Goal: Task Accomplishment & Management: Contribute content

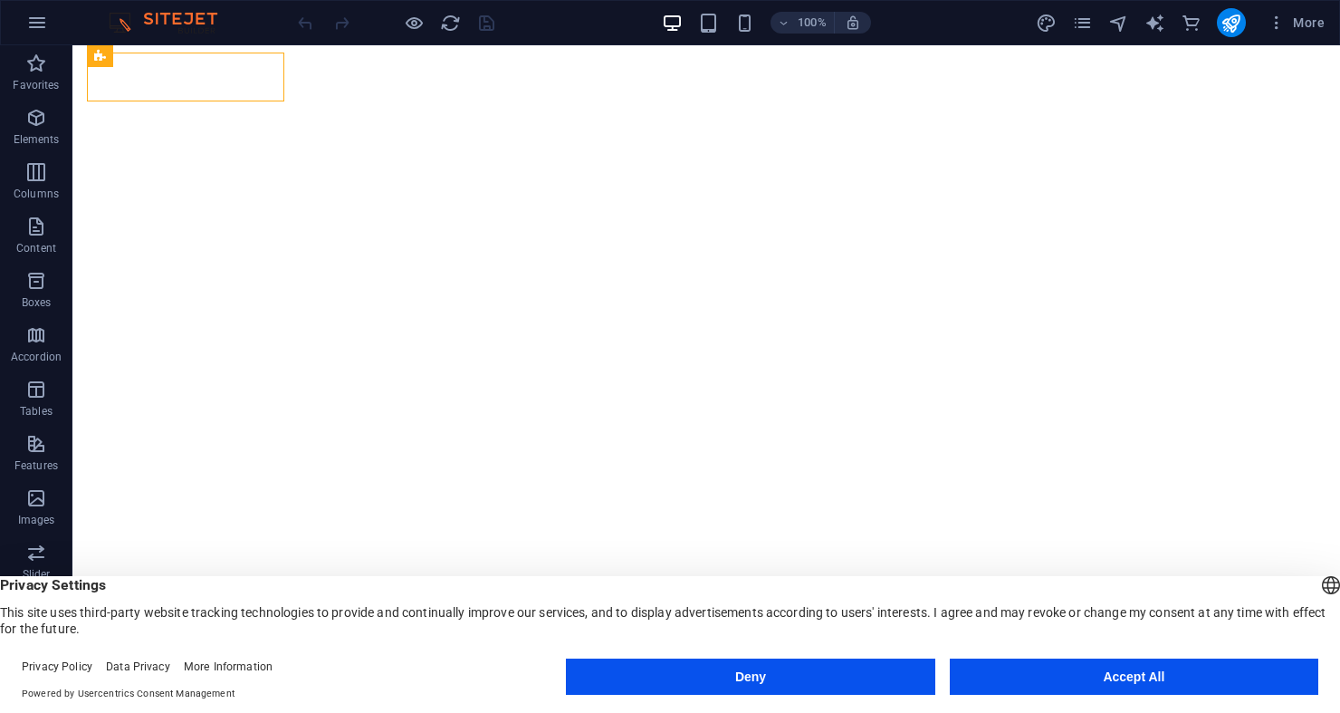
click at [1084, 0] on header "100% More" at bounding box center [670, 22] width 1340 height 45
click at [1081, 14] on icon "pages" at bounding box center [1082, 23] width 21 height 21
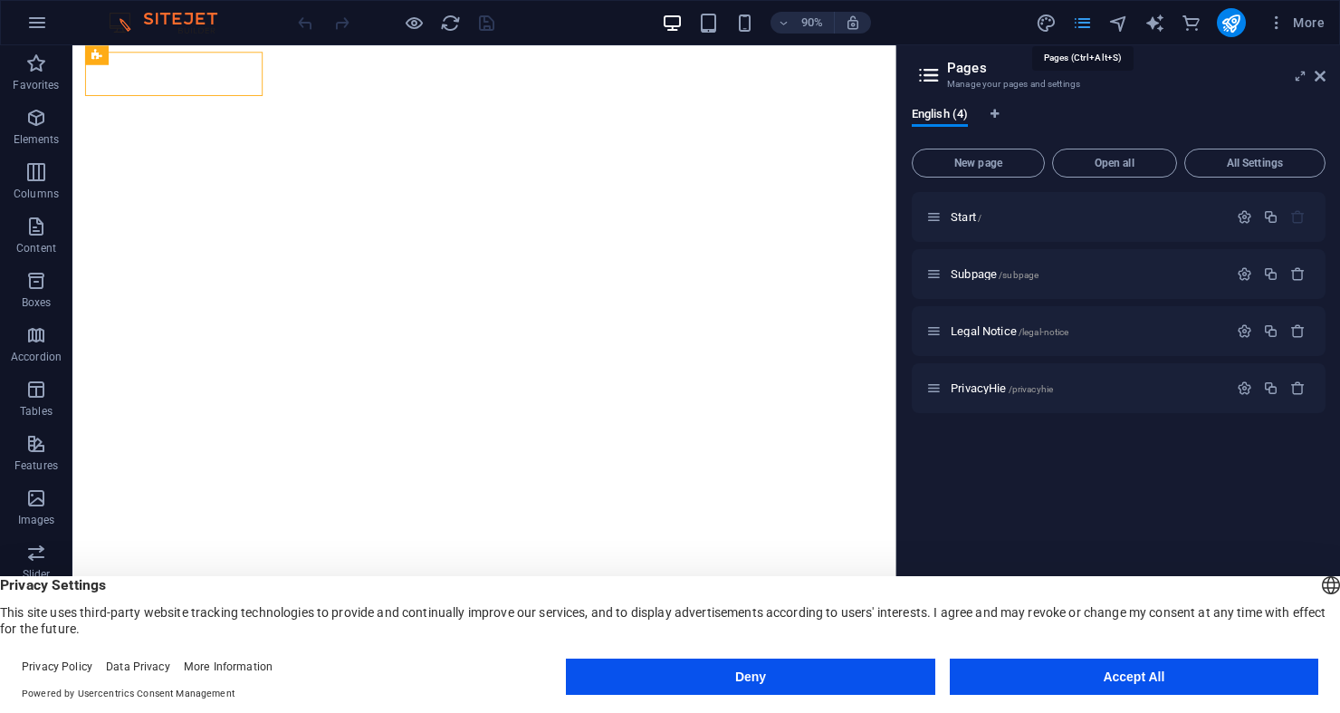
click at [1081, 23] on icon "pages" at bounding box center [1082, 23] width 21 height 21
click at [1120, 21] on icon "navigator" at bounding box center [1118, 23] width 21 height 21
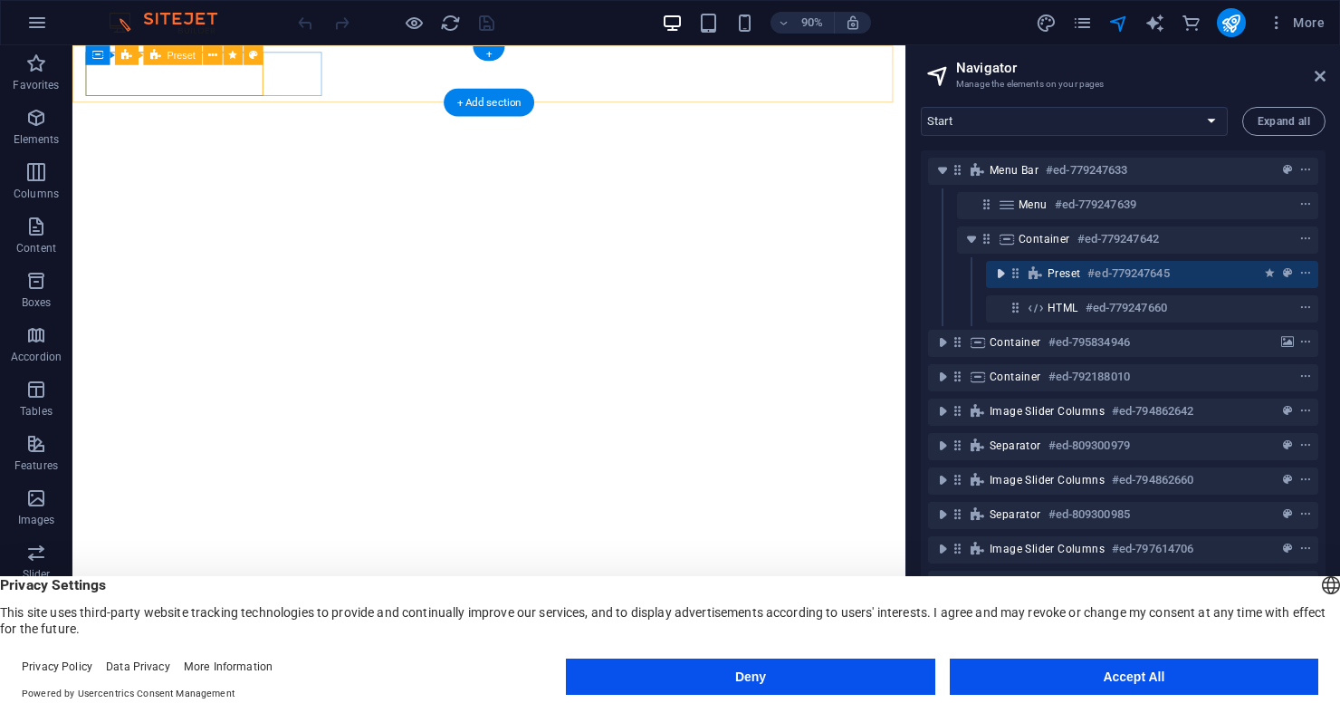
click at [1004, 272] on icon "toggle-expand" at bounding box center [1000, 273] width 18 height 18
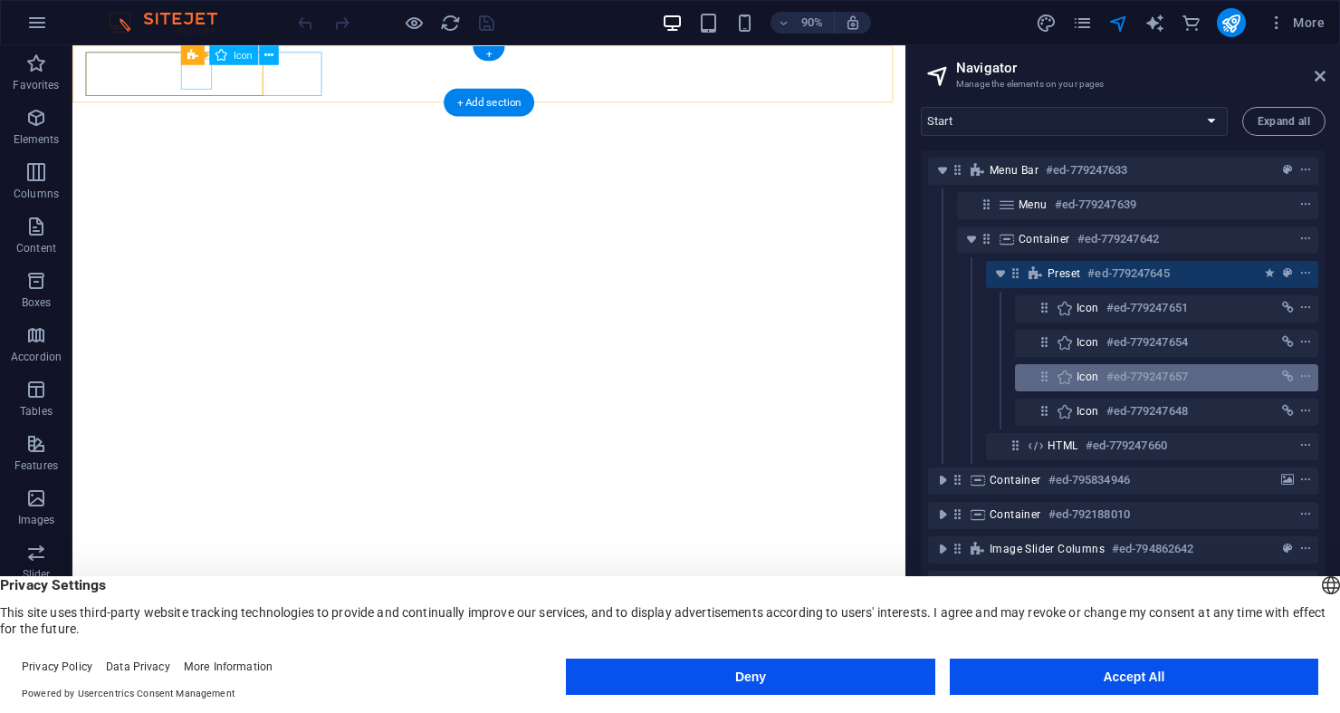
click at [1042, 380] on icon at bounding box center [1044, 376] width 15 height 15
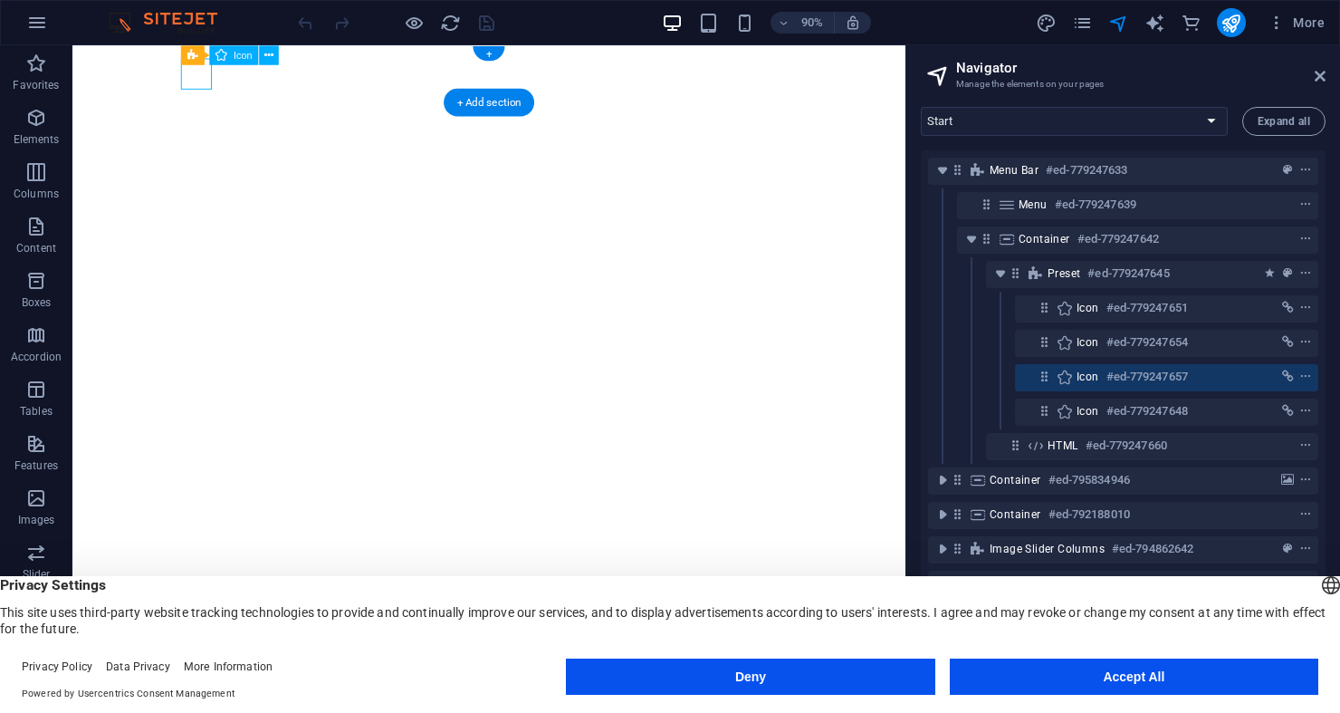
click at [1115, 378] on h6 "#ed-779247657" at bounding box center [1146, 377] width 81 height 22
click at [1299, 372] on icon "context-menu" at bounding box center [1305, 376] width 13 height 13
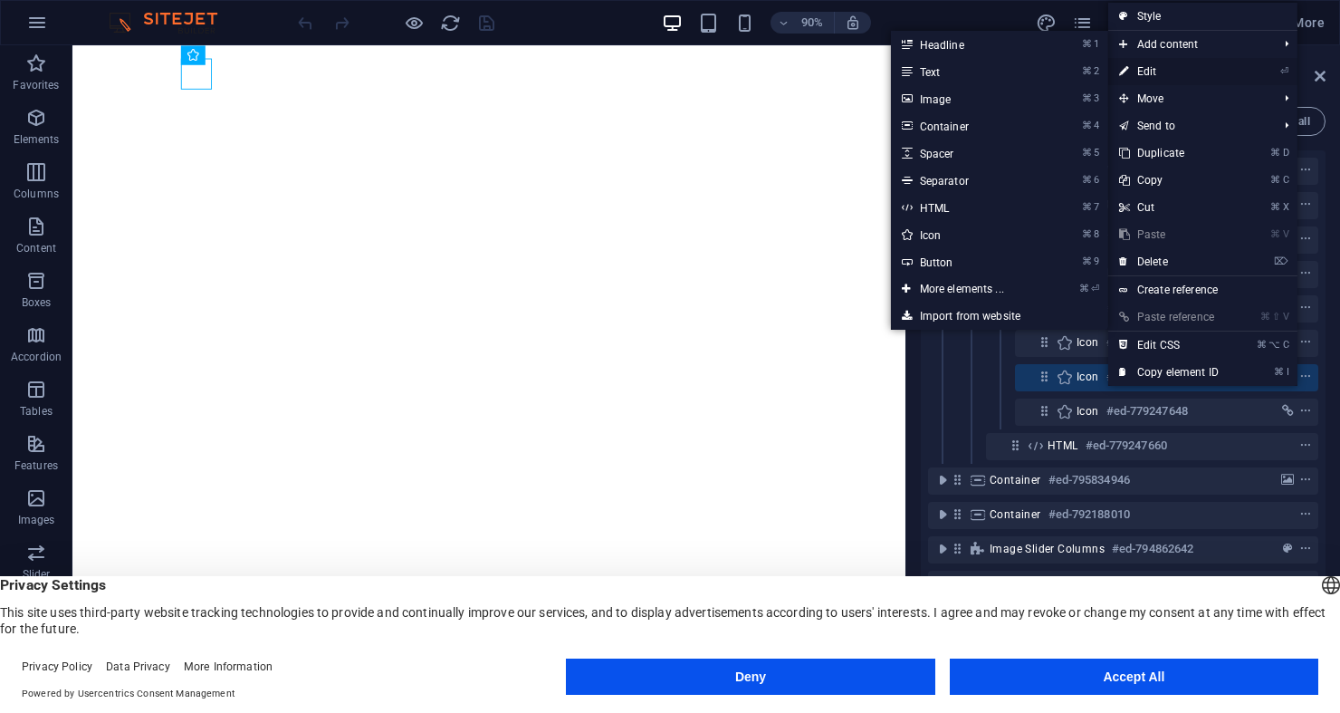
click at [1193, 65] on link "⏎ Edit" at bounding box center [1168, 71] width 121 height 27
select select "xMidYMid"
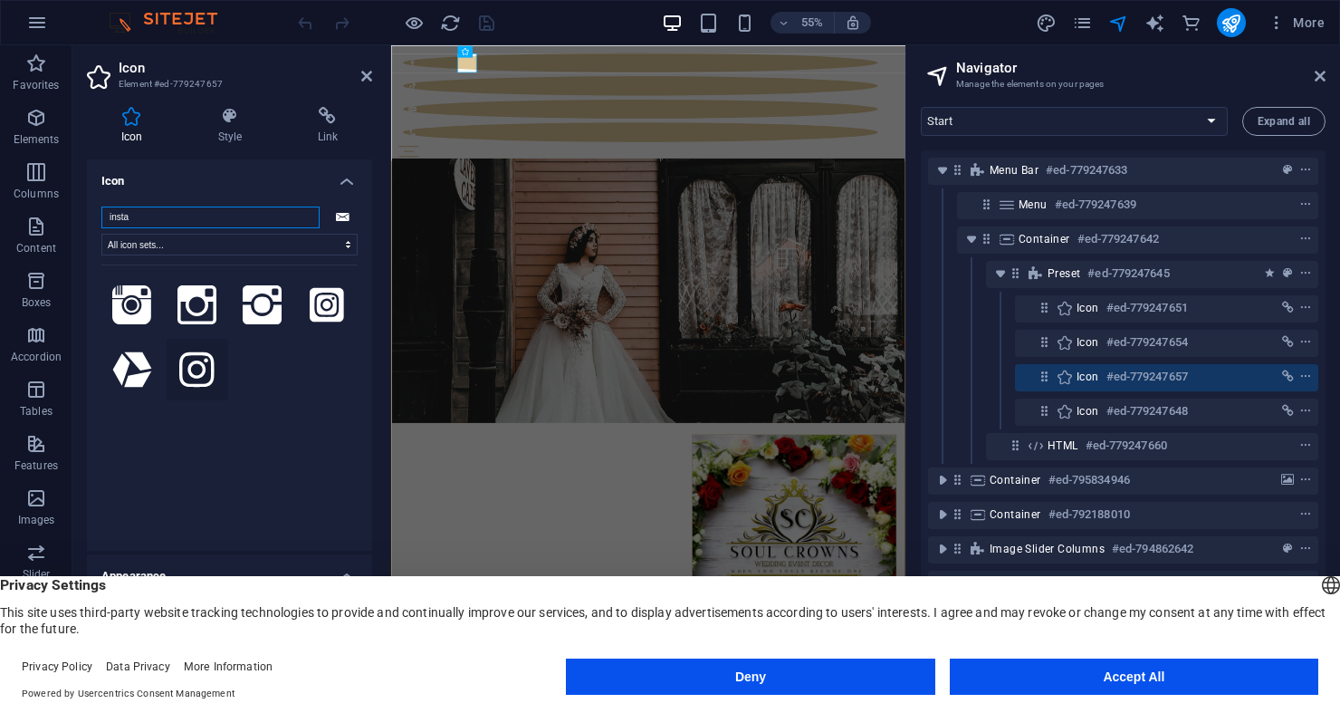
type input "insta"
click at [188, 362] on icon at bounding box center [196, 370] width 34 height 40
click at [315, 133] on h4 "Link" at bounding box center [327, 126] width 89 height 38
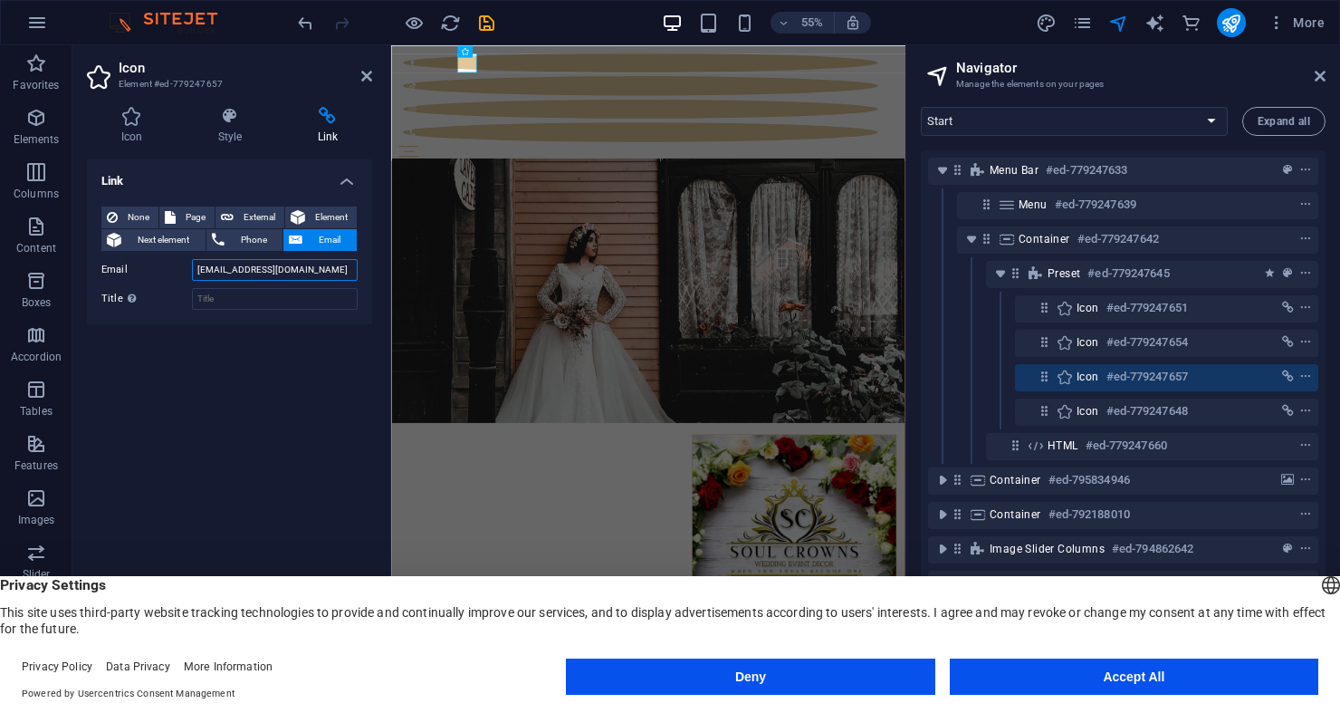
click at [249, 274] on input "[EMAIL_ADDRESS][DOMAIN_NAME]" at bounding box center [275, 270] width 166 height 22
paste input "https://www.instagram.com/soulcrownswedding/"
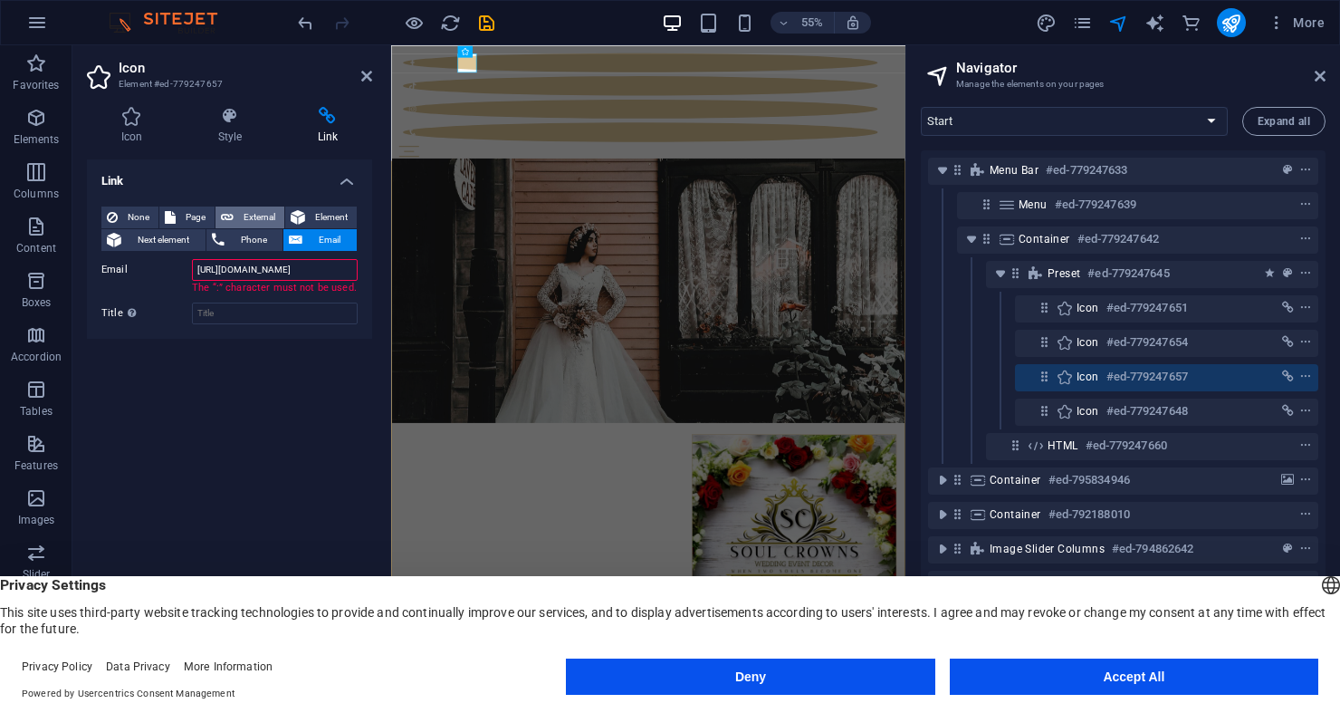
type input "https://www.instagram.com/soulcrownswedding/"
click at [241, 221] on span "External" at bounding box center [259, 217] width 40 height 22
select select "blank"
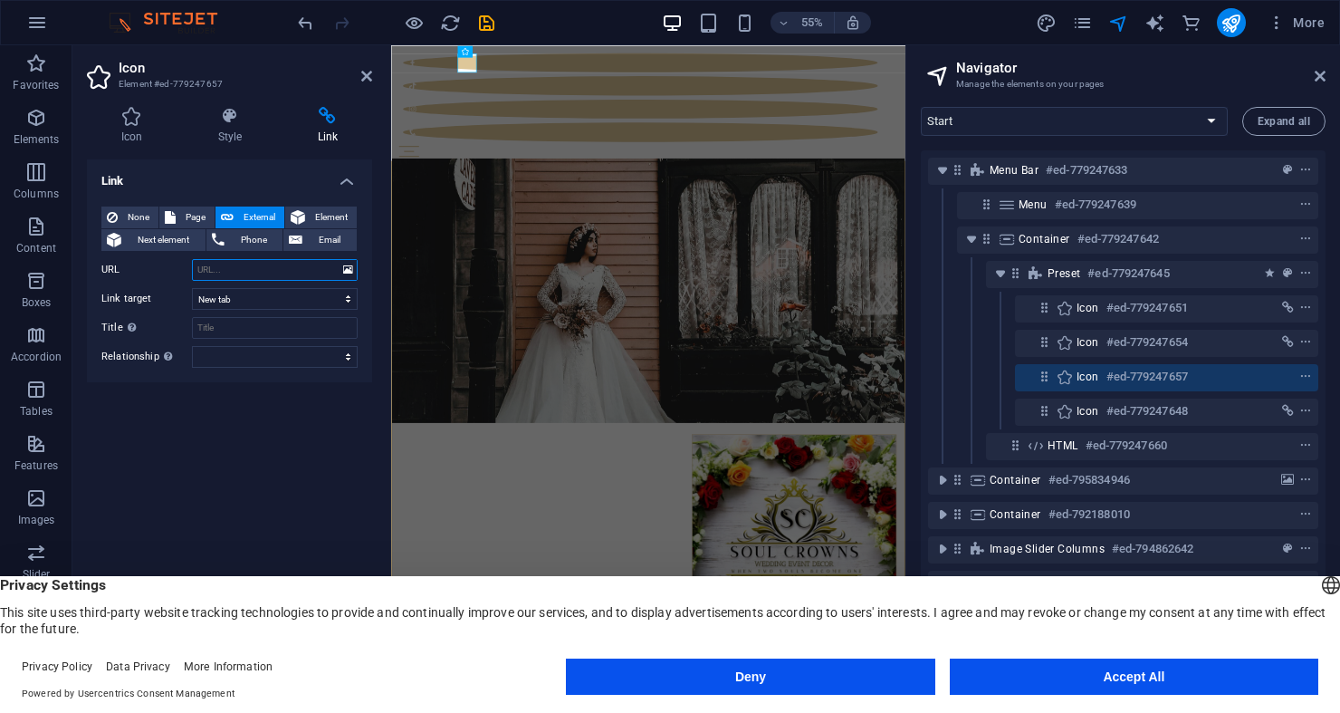
scroll to position [0, 0]
paste input "https://www.instagram.com/soulcrownswedding/"
type input "https://www.instagram.com/soulcrownswedding/"
click at [223, 324] on input "Title Additional link description, should not be the same as the link text. The…" at bounding box center [275, 328] width 166 height 22
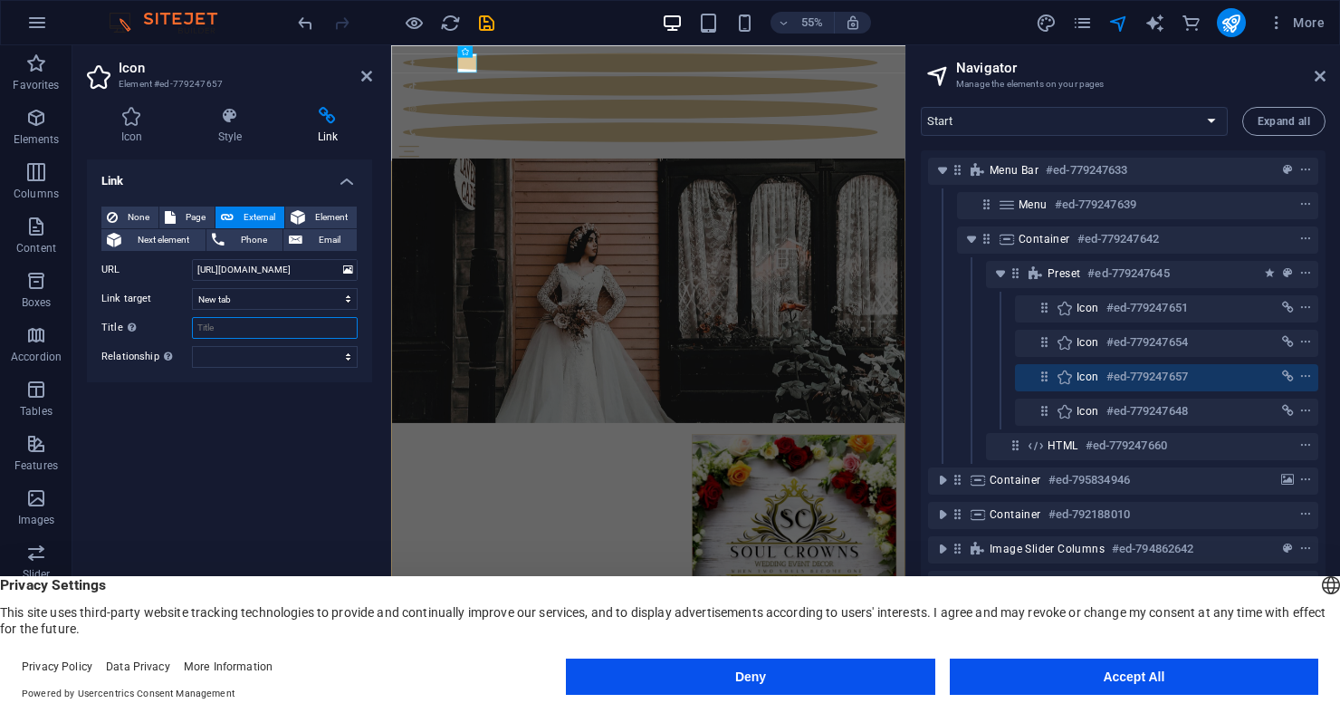
scroll to position [0, 0]
click at [1094, 681] on button "Accept All" at bounding box center [1134, 676] width 369 height 36
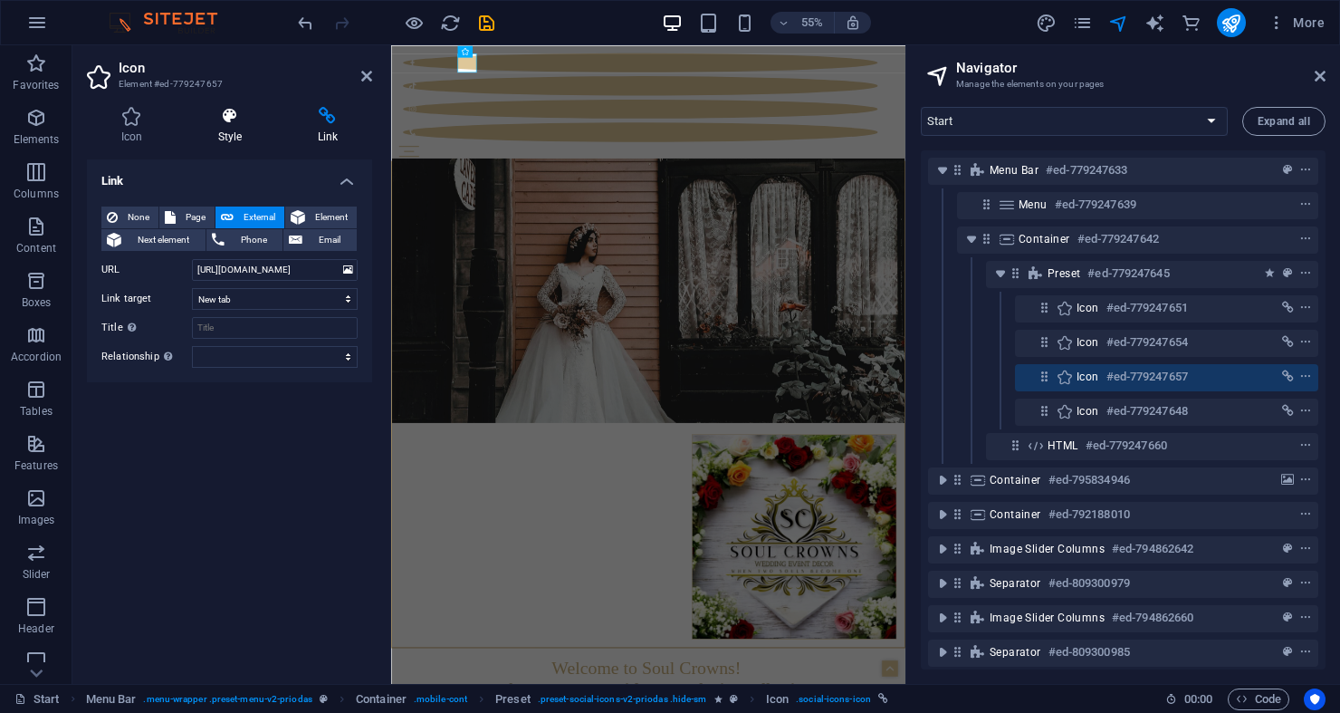
click at [226, 126] on h4 "Style" at bounding box center [234, 126] width 100 height 38
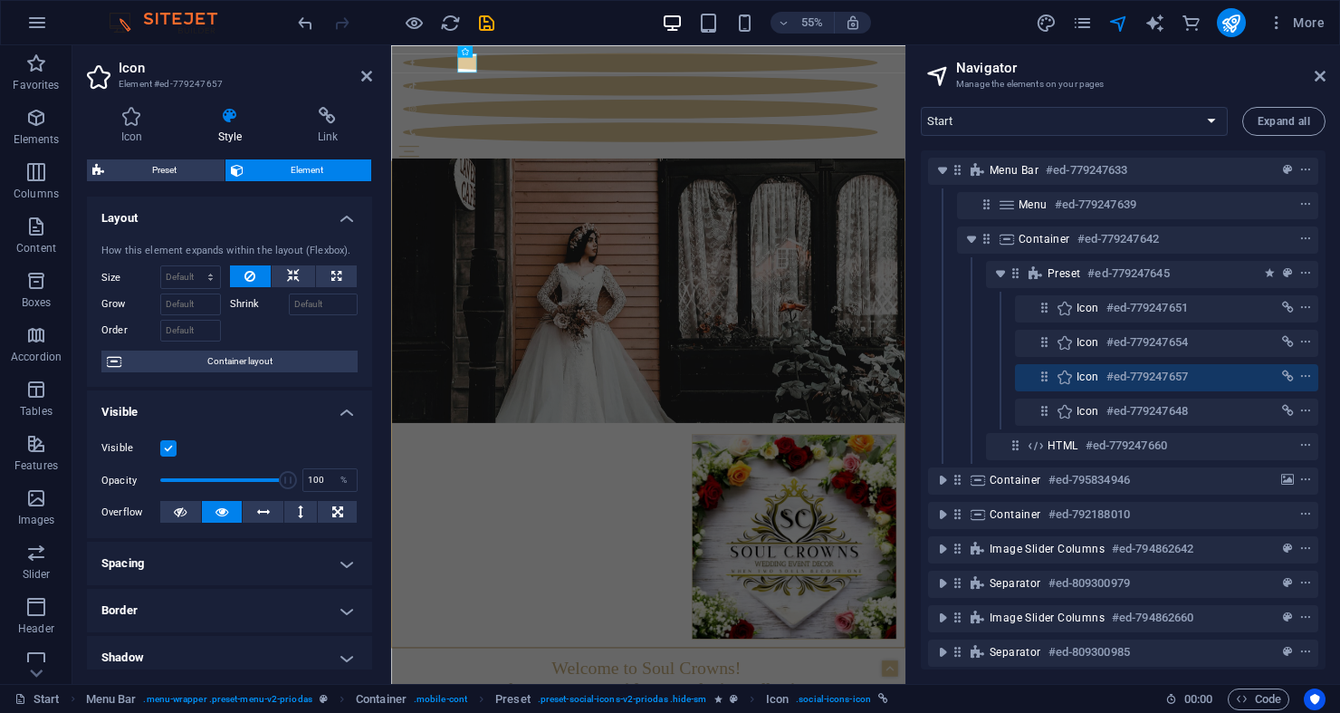
click at [373, 72] on aside "Icon Element #ed-779247657 Icon Style Link Icon insta All icon sets... IcoFont …" at bounding box center [231, 364] width 319 height 638
click at [361, 81] on icon at bounding box center [366, 76] width 11 height 14
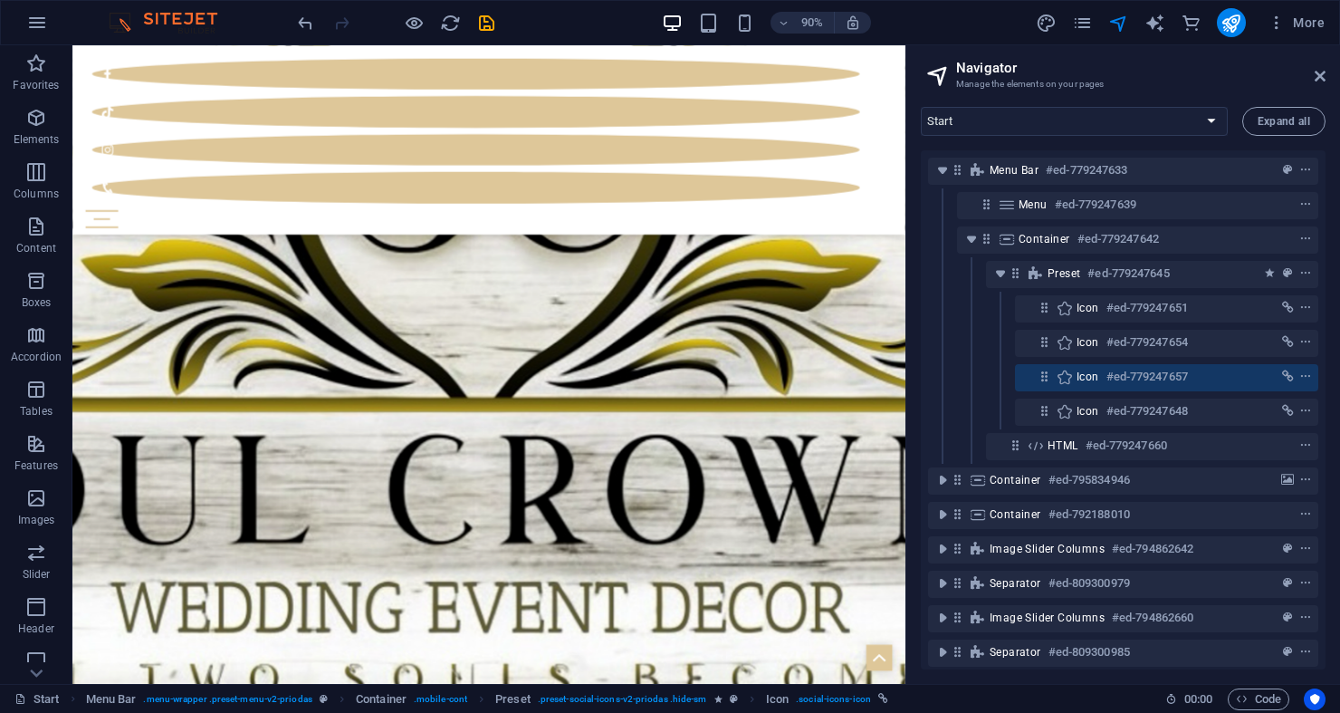
scroll to position [8392, 0]
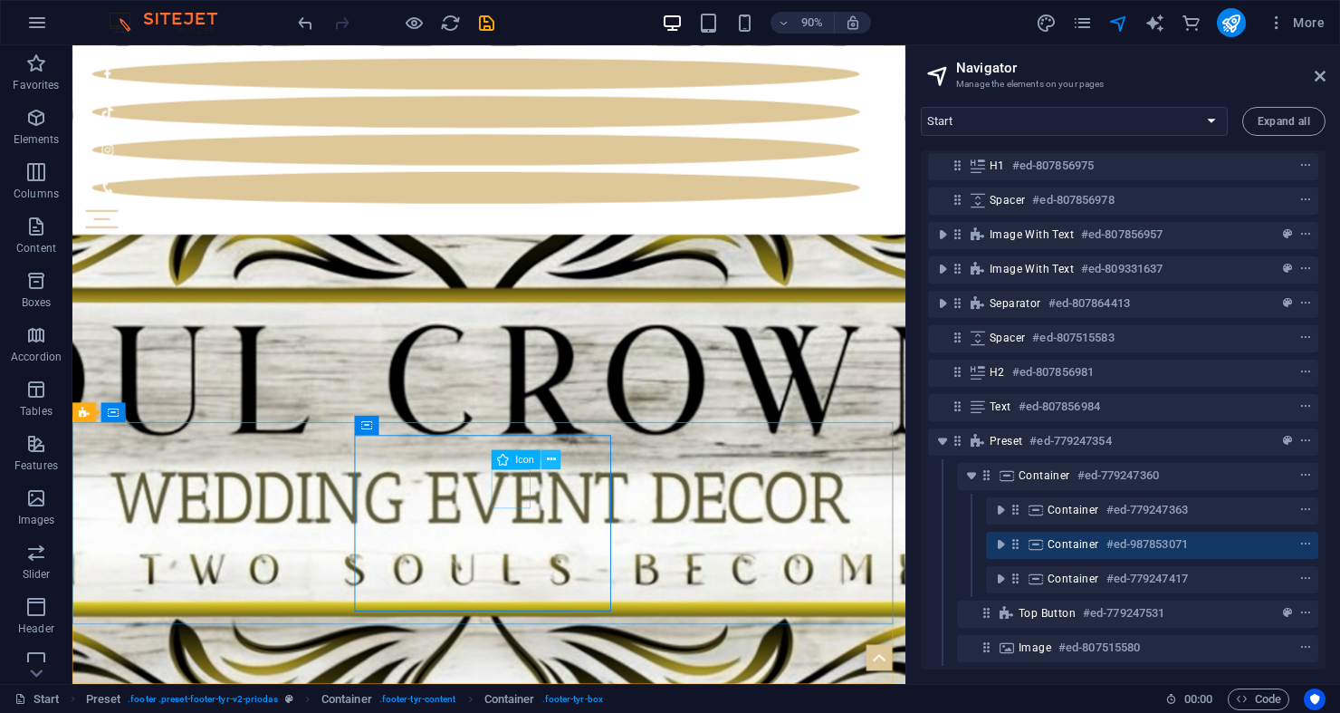
click at [550, 459] on icon at bounding box center [551, 459] width 9 height 17
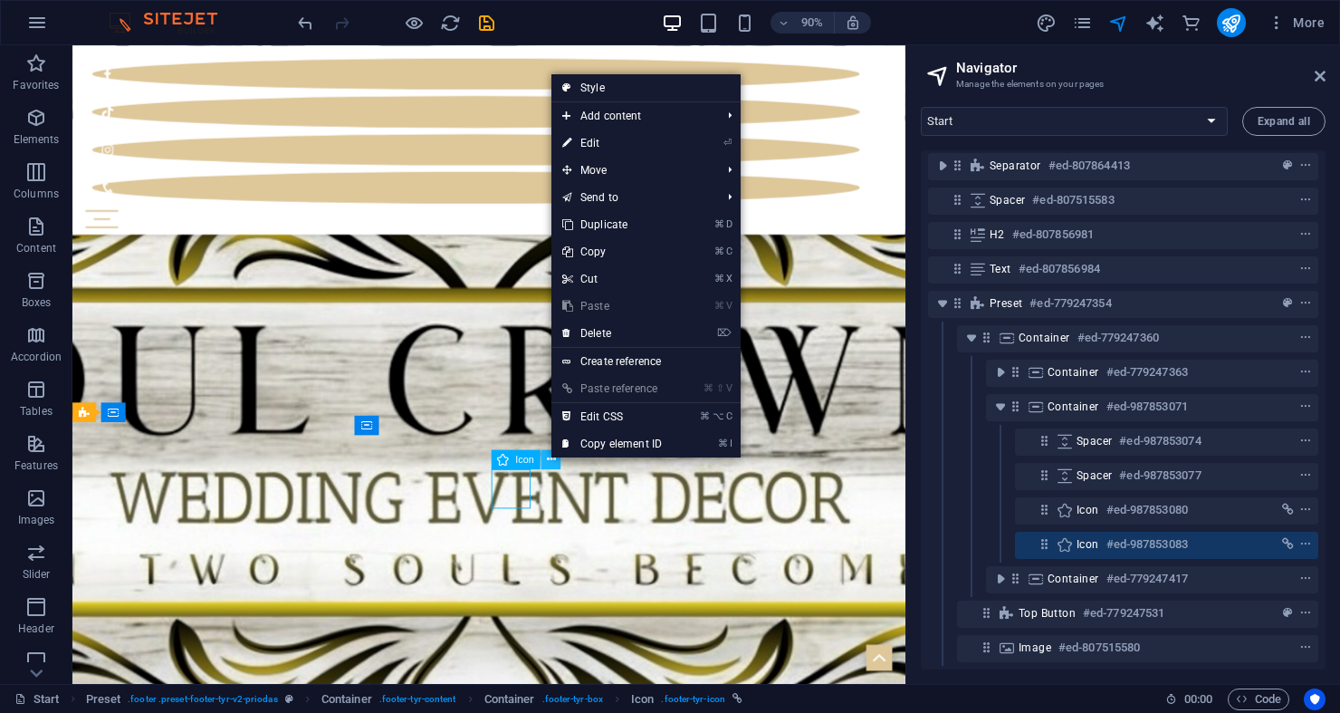
scroll to position [1154, 0]
click at [496, 459] on icon at bounding box center [495, 459] width 9 height 17
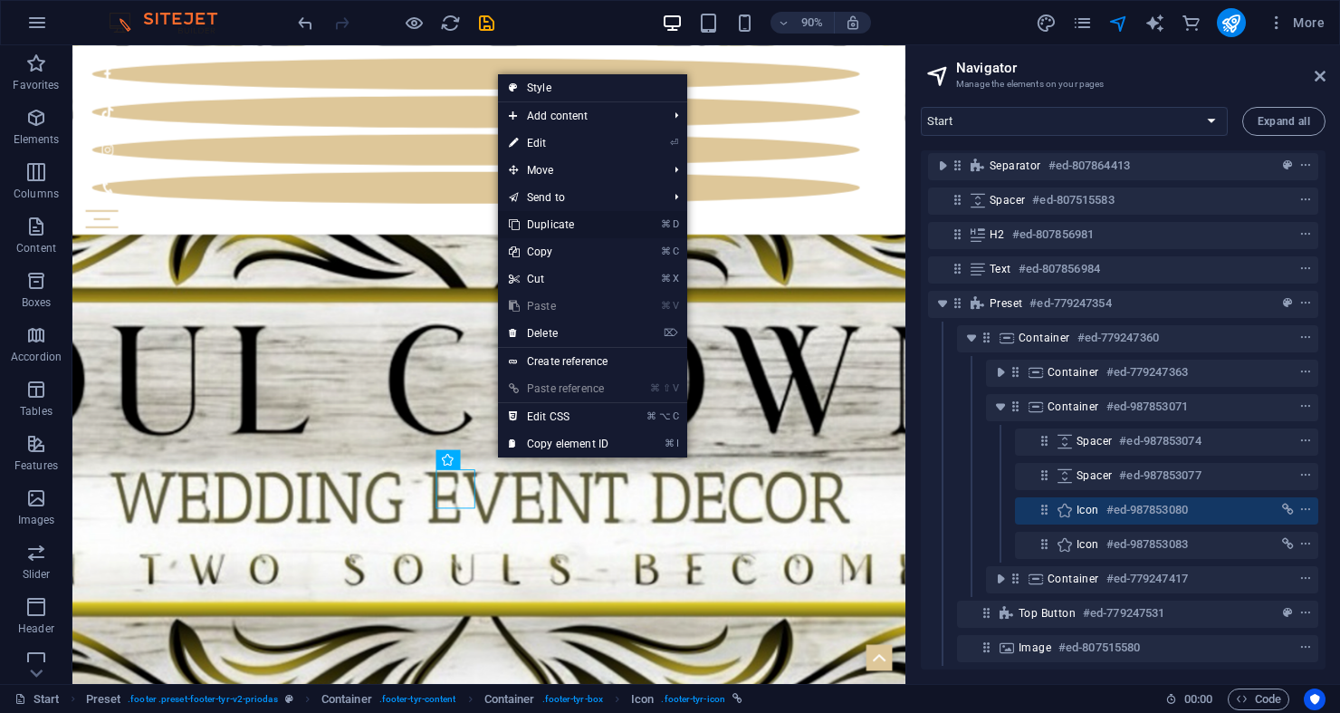
click at [592, 223] on link "⌘ D Duplicate" at bounding box center [558, 224] width 121 height 27
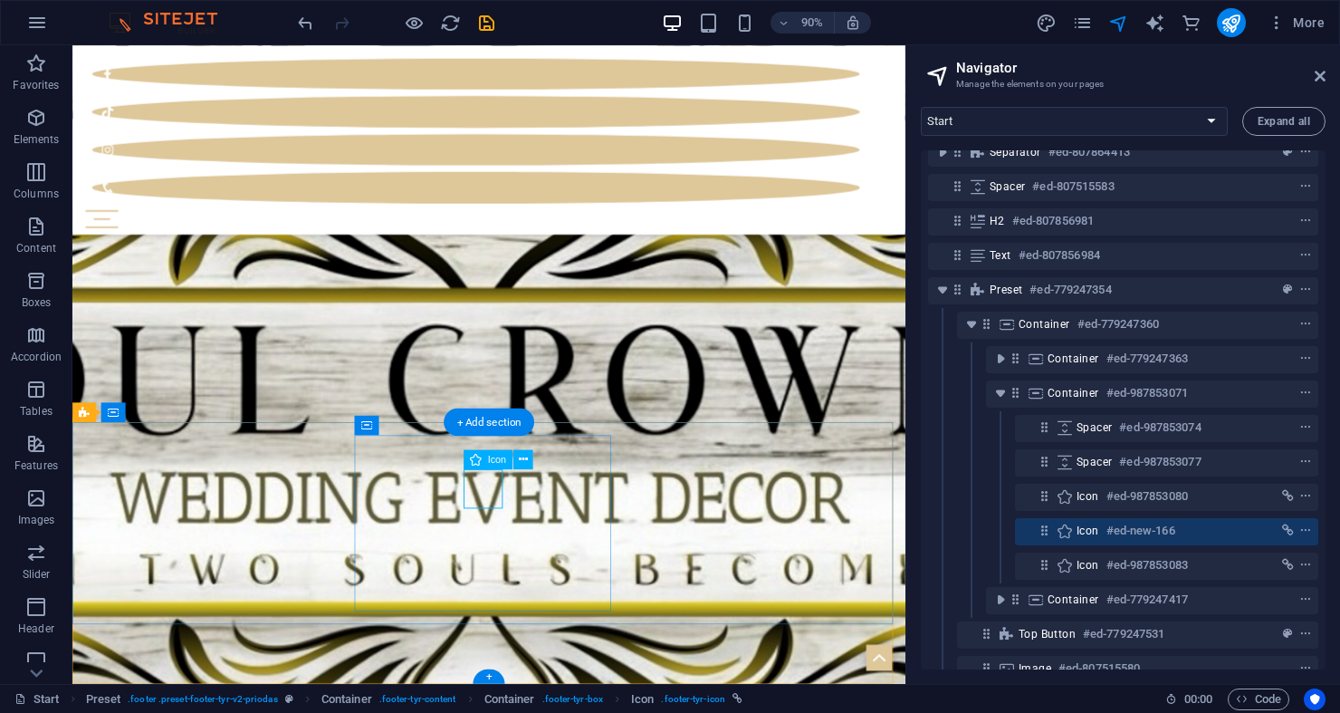
click at [491, 458] on span "Icon" at bounding box center [497, 460] width 18 height 10
select select "xMidYMid"
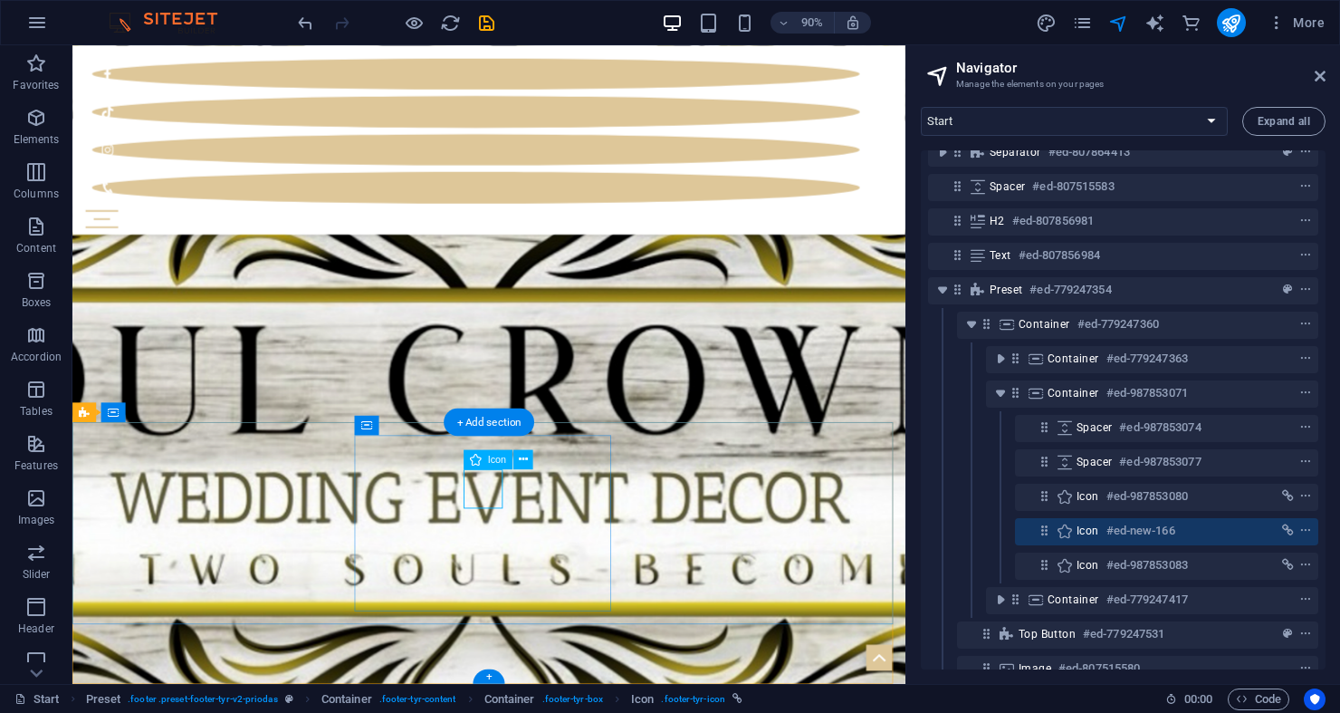
select select "px"
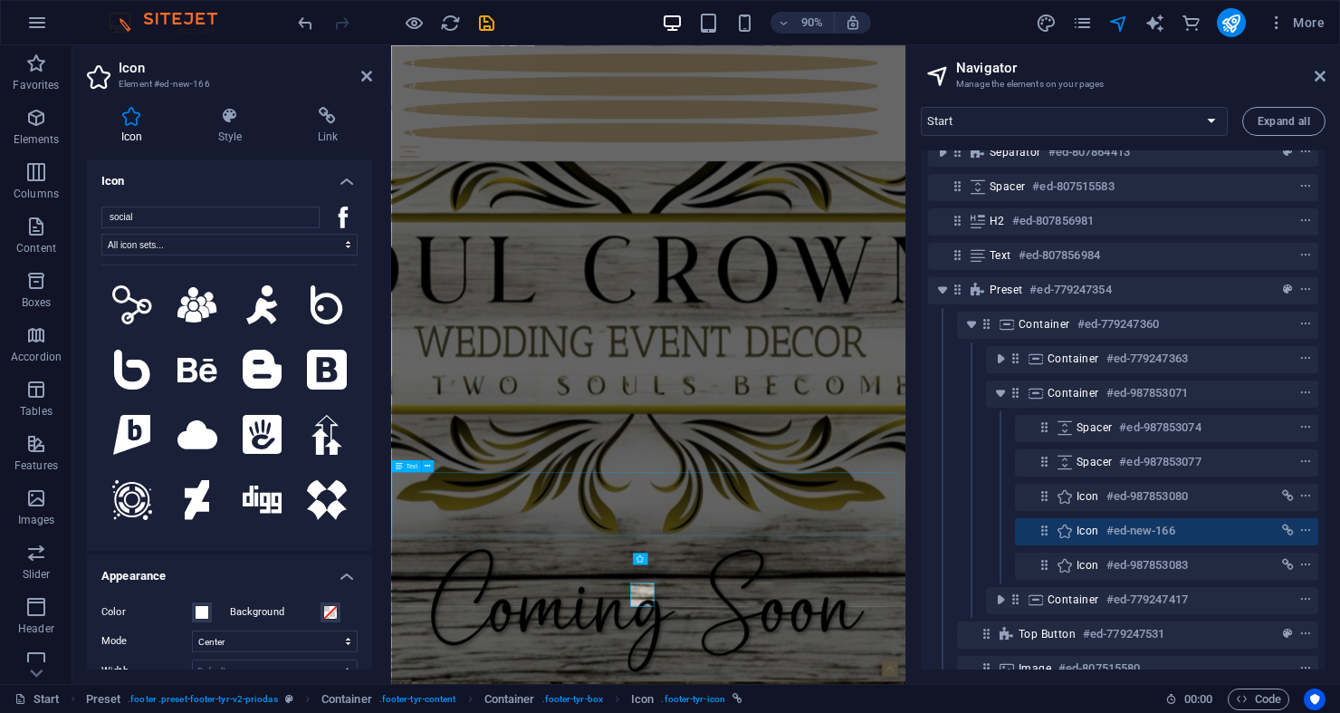
scroll to position [7887, 0]
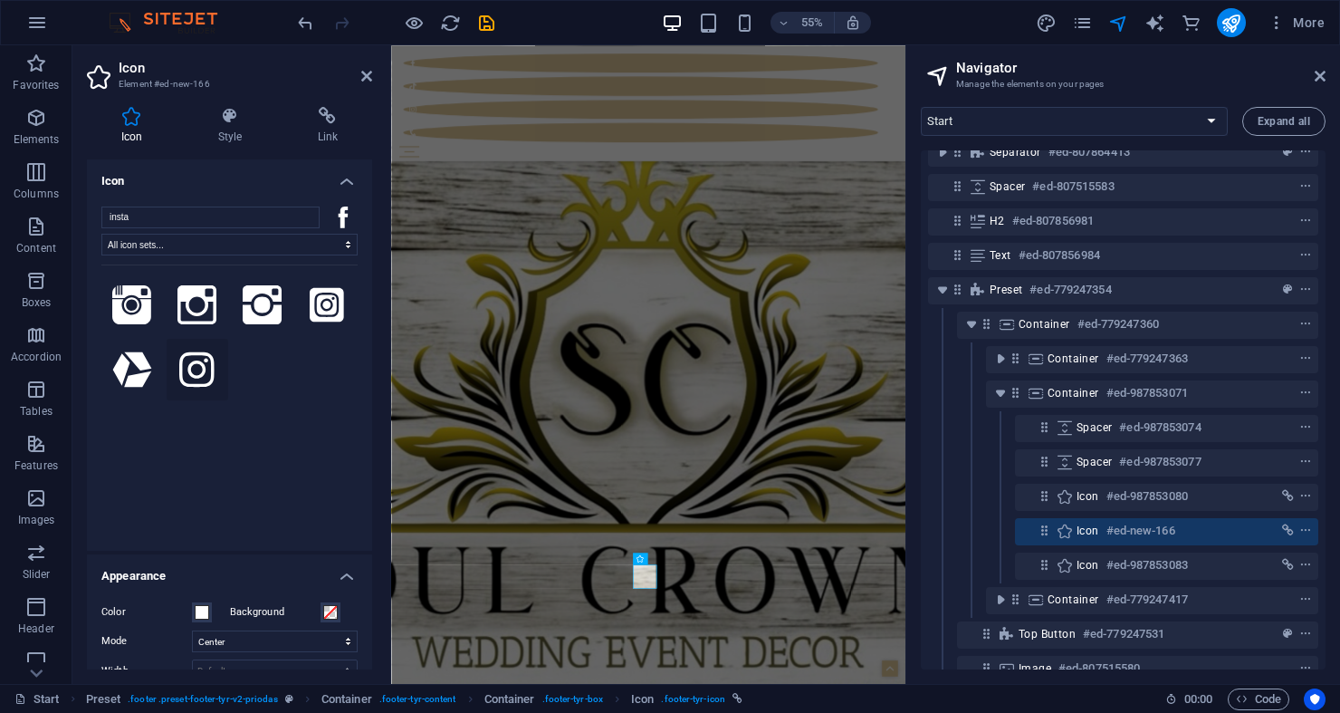
type input "insta"
click at [201, 363] on icon at bounding box center [196, 369] width 34 height 34
drag, startPoint x: 324, startPoint y: 121, endPoint x: 310, endPoint y: 143, distance: 26.1
click at [324, 120] on icon at bounding box center [327, 116] width 89 height 18
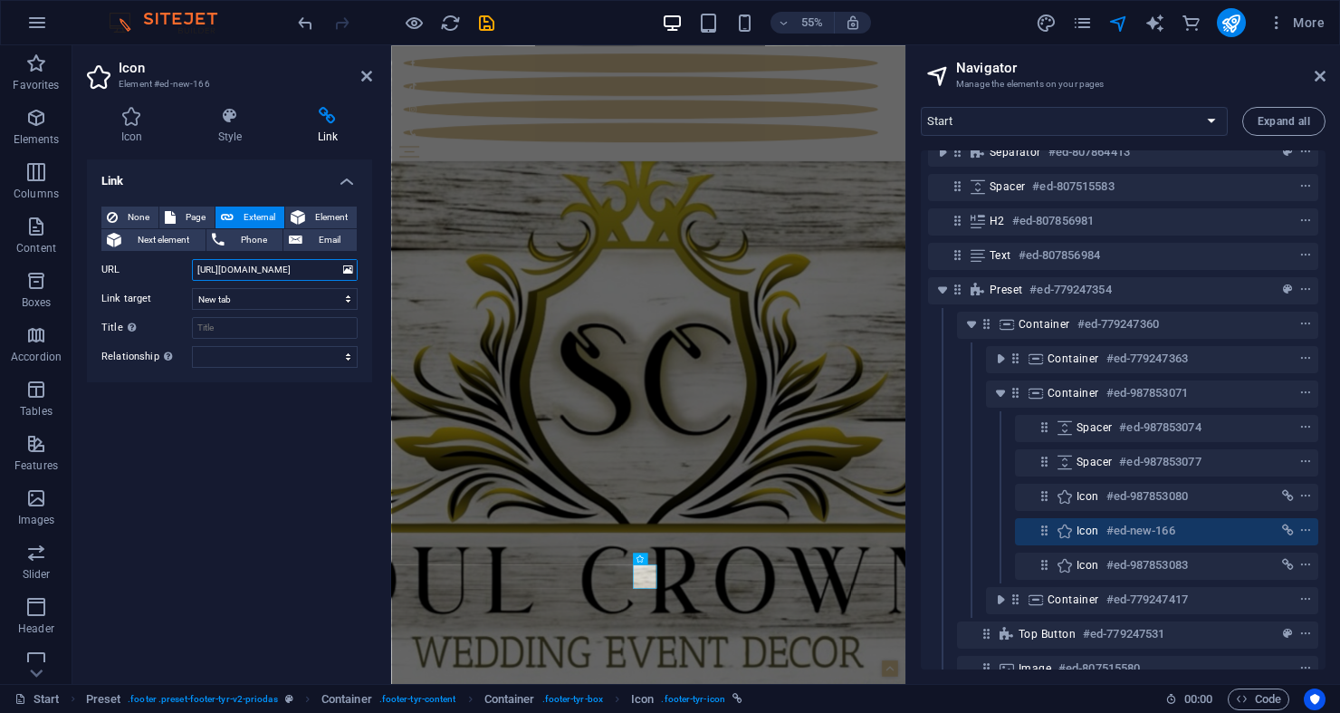
click at [238, 271] on input "https://www.facebook.com/soulcrowns" at bounding box center [275, 270] width 166 height 22
paste input "instagram.com/soulcrownswedding/"
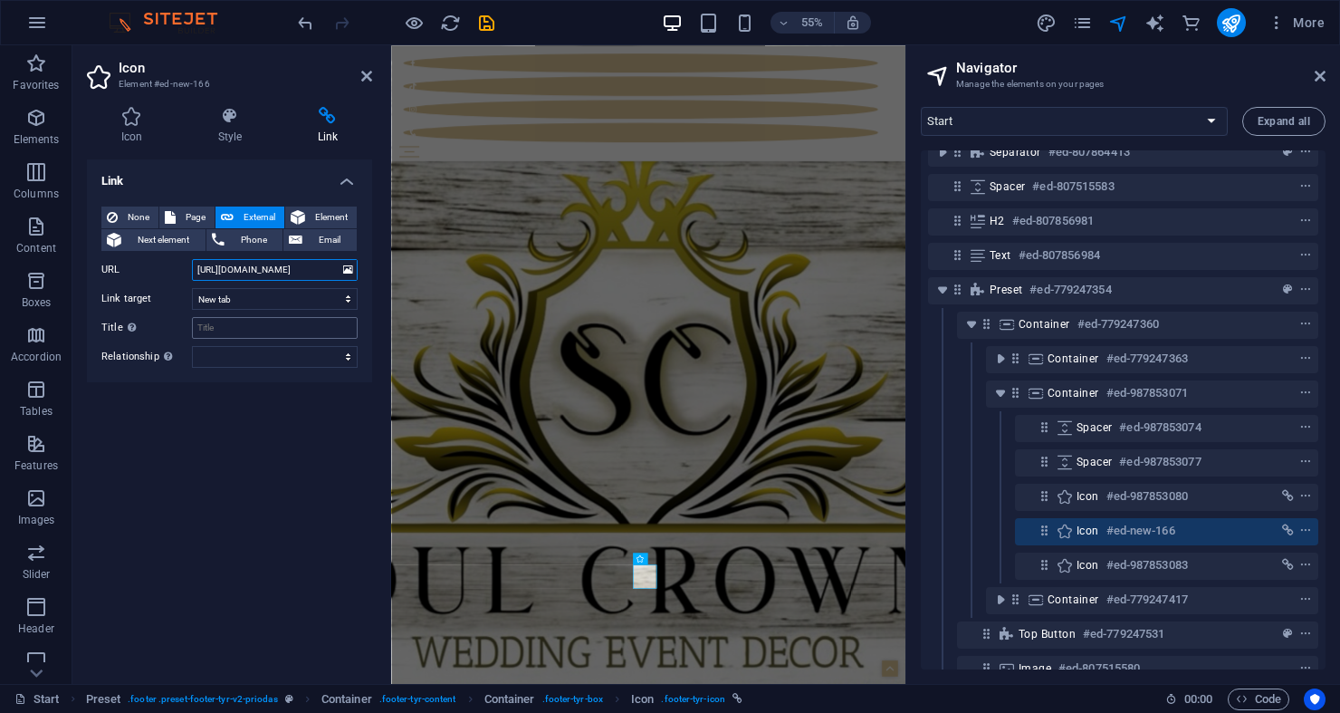
type input "https://www.instagram.com/soulcrownswedding/"
click at [258, 320] on input "Title Additional link description, should not be the same as the link text. The…" at bounding box center [275, 328] width 166 height 22
click at [367, 67] on h2 "Icon" at bounding box center [246, 68] width 254 height 16
click at [362, 74] on icon at bounding box center [366, 76] width 11 height 14
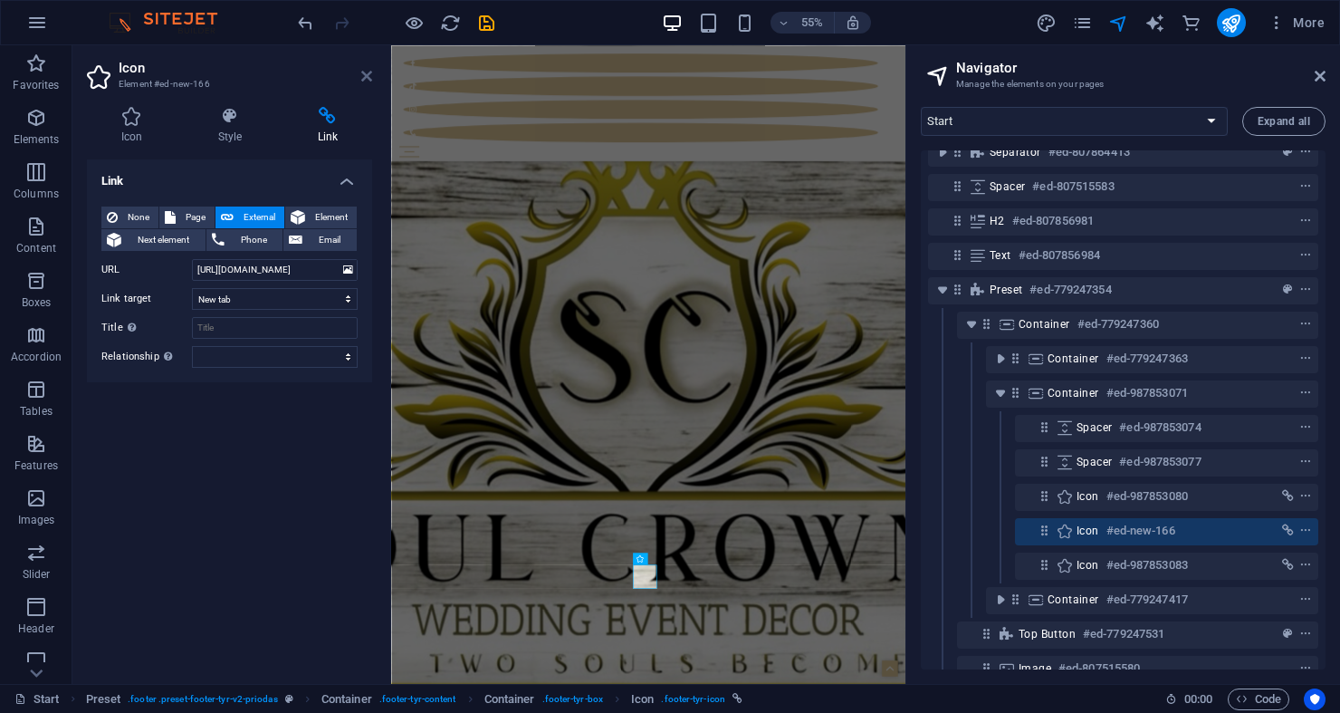
scroll to position [8392, 0]
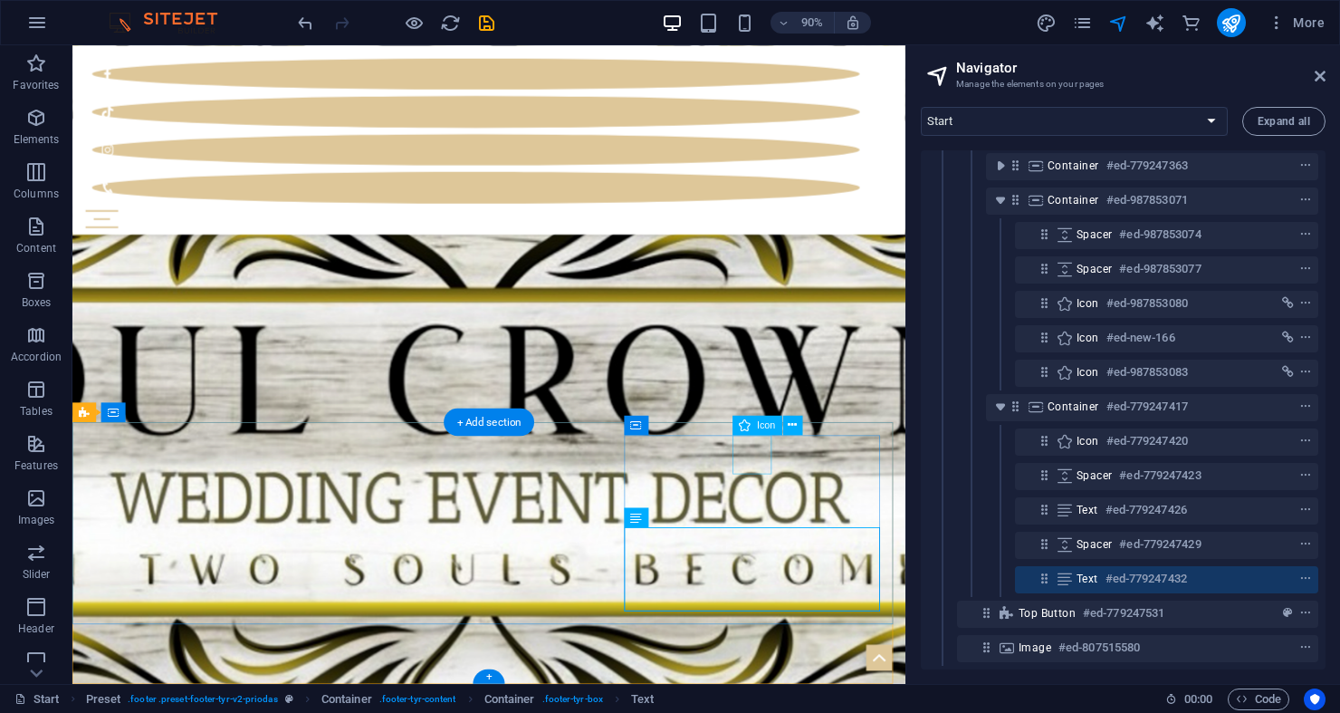
scroll to position [1360, 0]
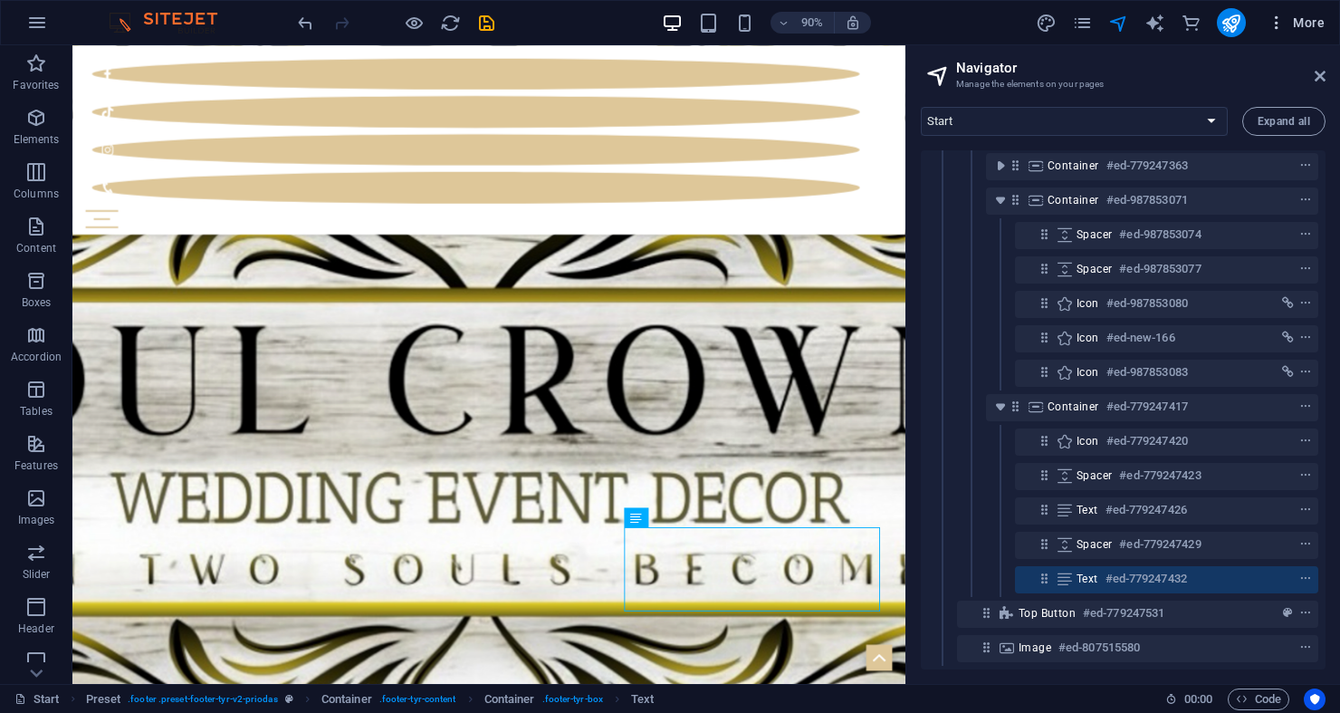
click at [1278, 27] on icon "button" at bounding box center [1277, 23] width 18 height 18
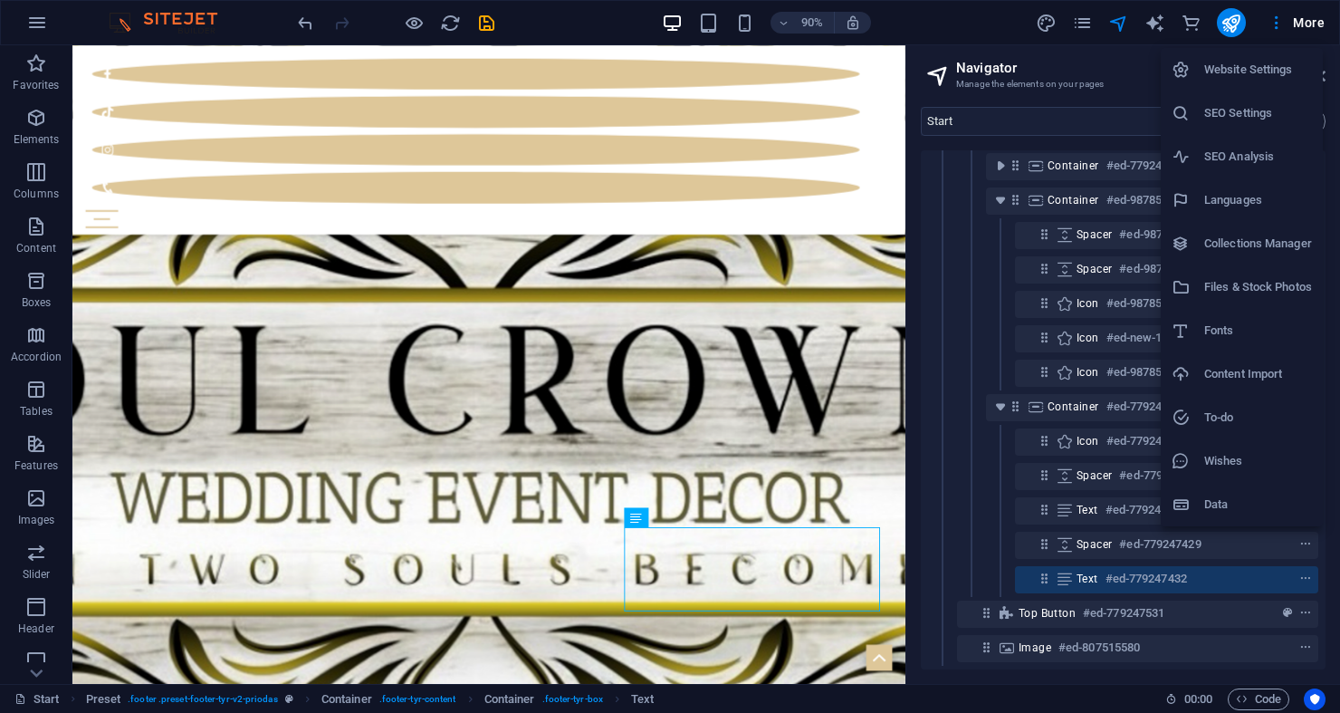
click at [1232, 21] on div at bounding box center [670, 356] width 1340 height 713
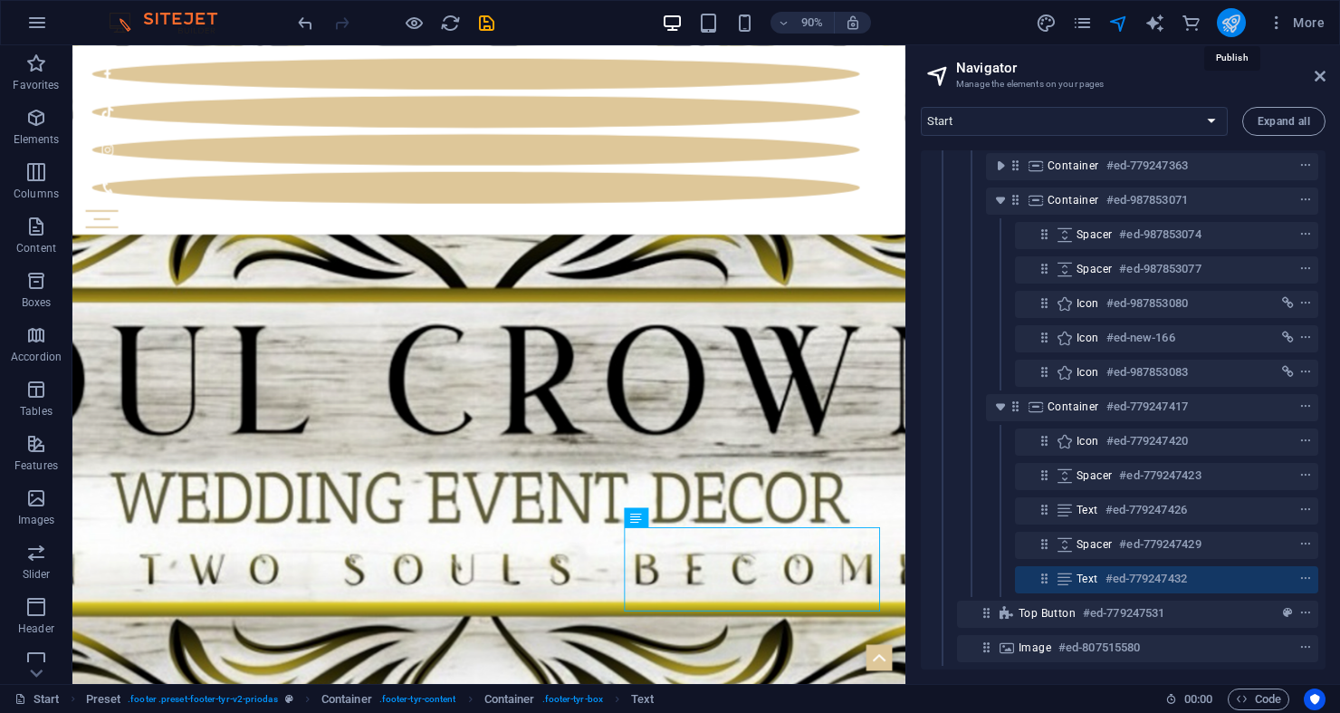
click at [1228, 24] on icon "publish" at bounding box center [1231, 23] width 21 height 21
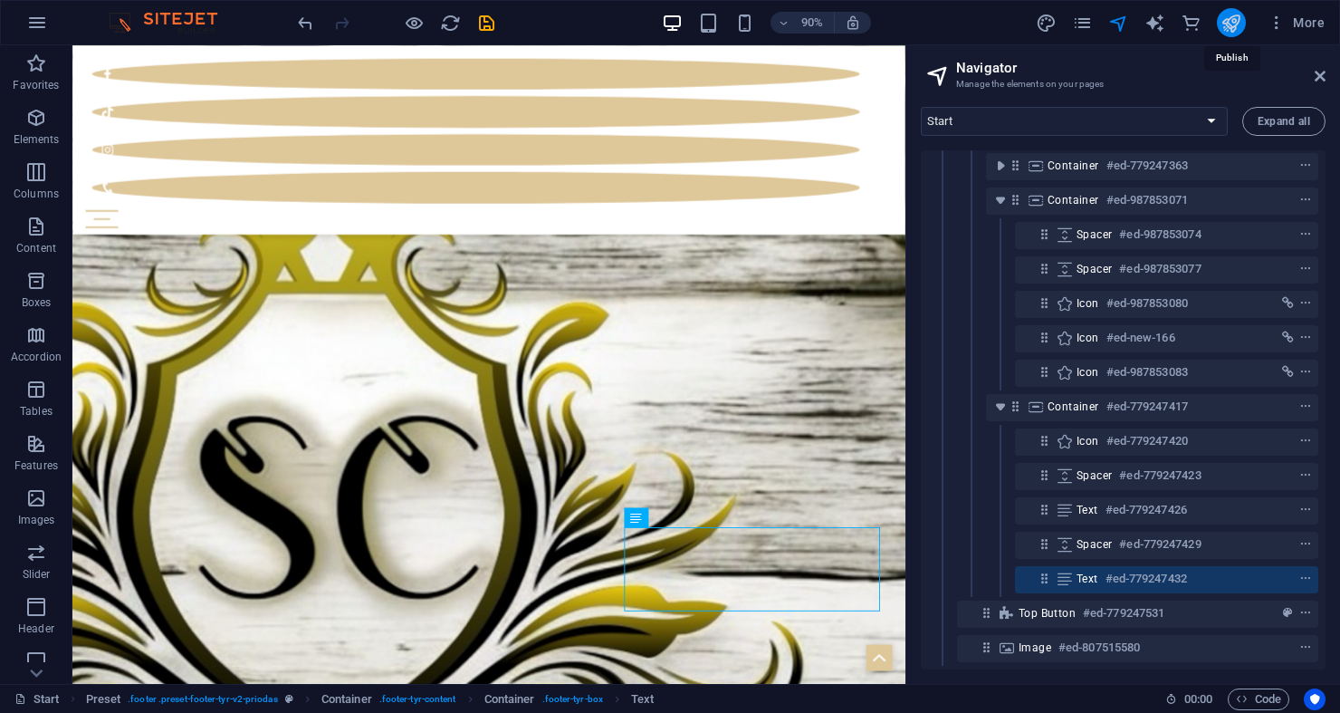
scroll to position [9088, 0]
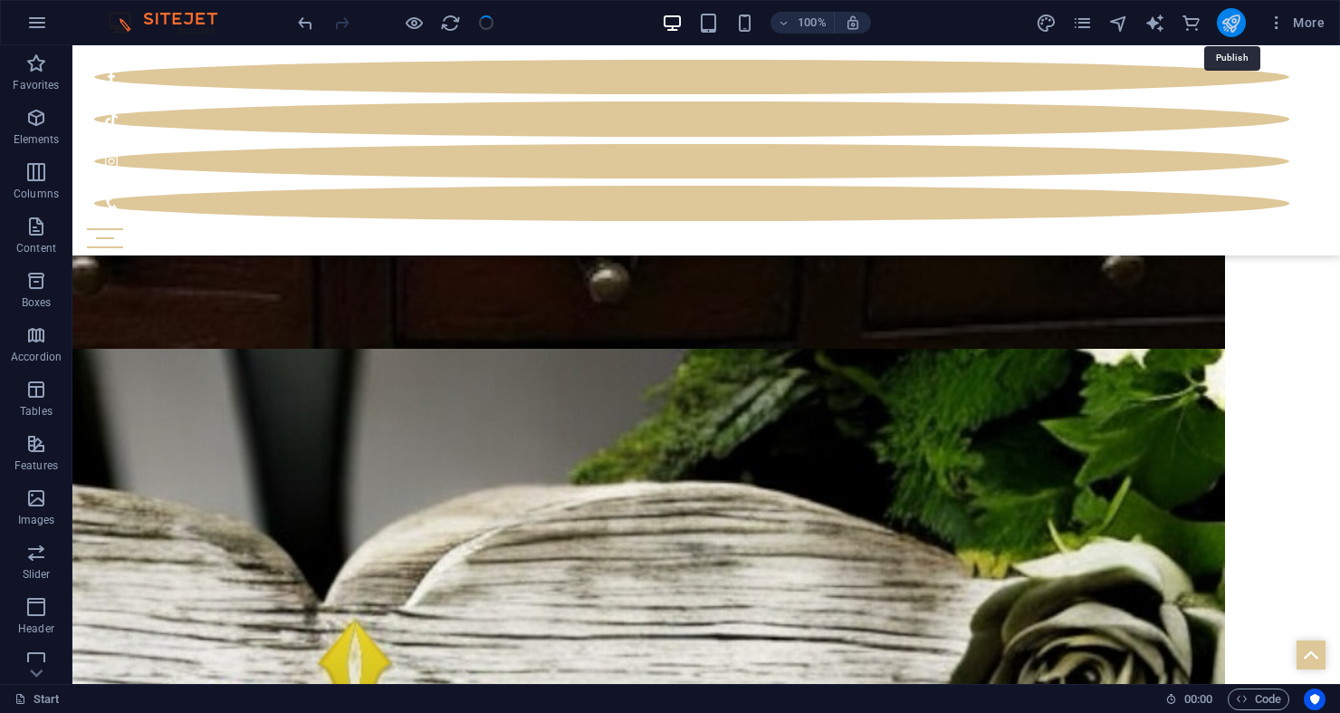
click at [1228, 24] on icon "publish" at bounding box center [1231, 23] width 21 height 21
click at [1232, 27] on icon "publish" at bounding box center [1231, 23] width 21 height 21
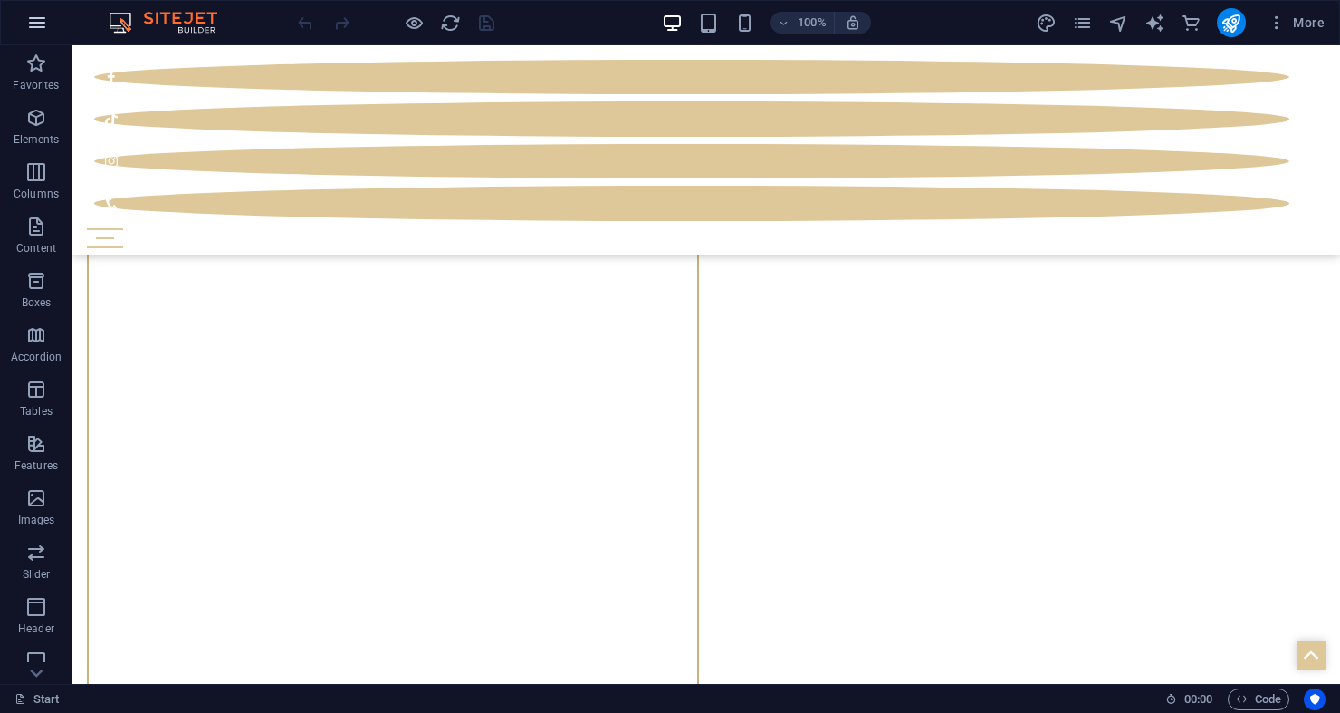
click at [45, 22] on icon "button" at bounding box center [37, 23] width 22 height 22
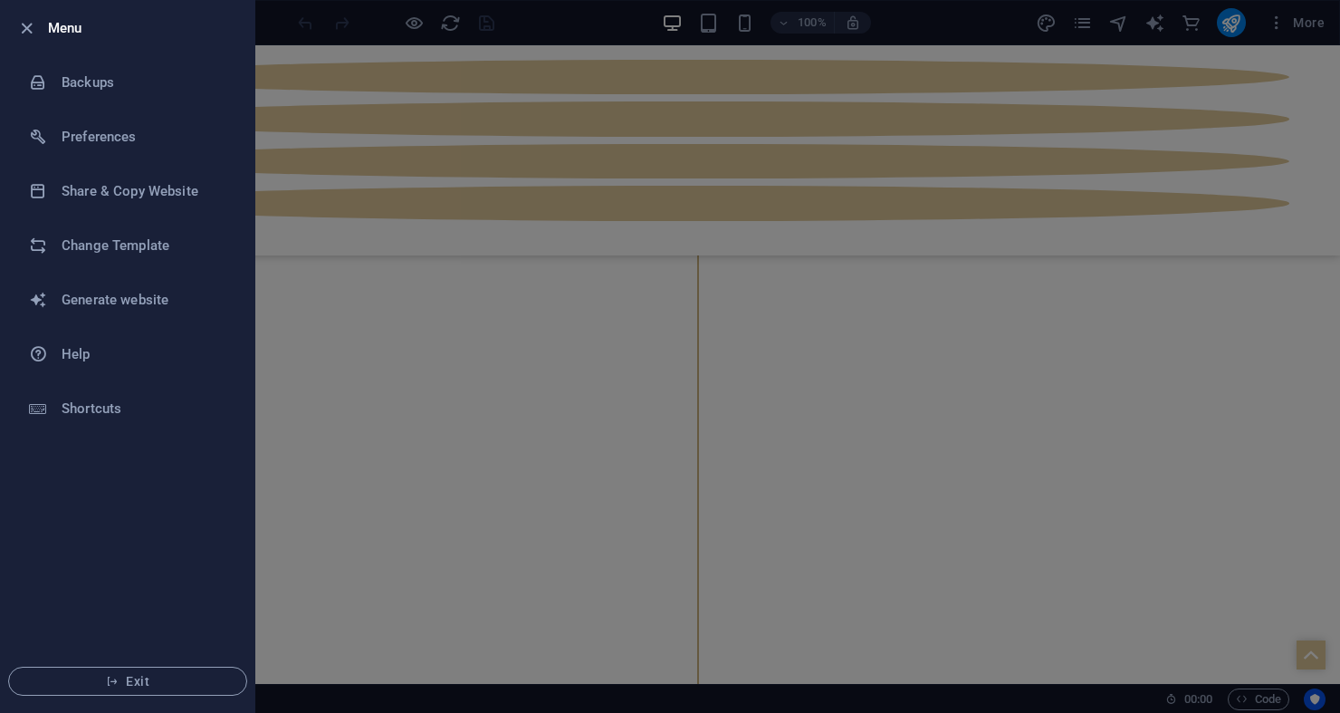
drag, startPoint x: 637, startPoint y: 35, endPoint x: 796, endPoint y: 5, distance: 161.4
click at [637, 35] on div at bounding box center [670, 356] width 1340 height 713
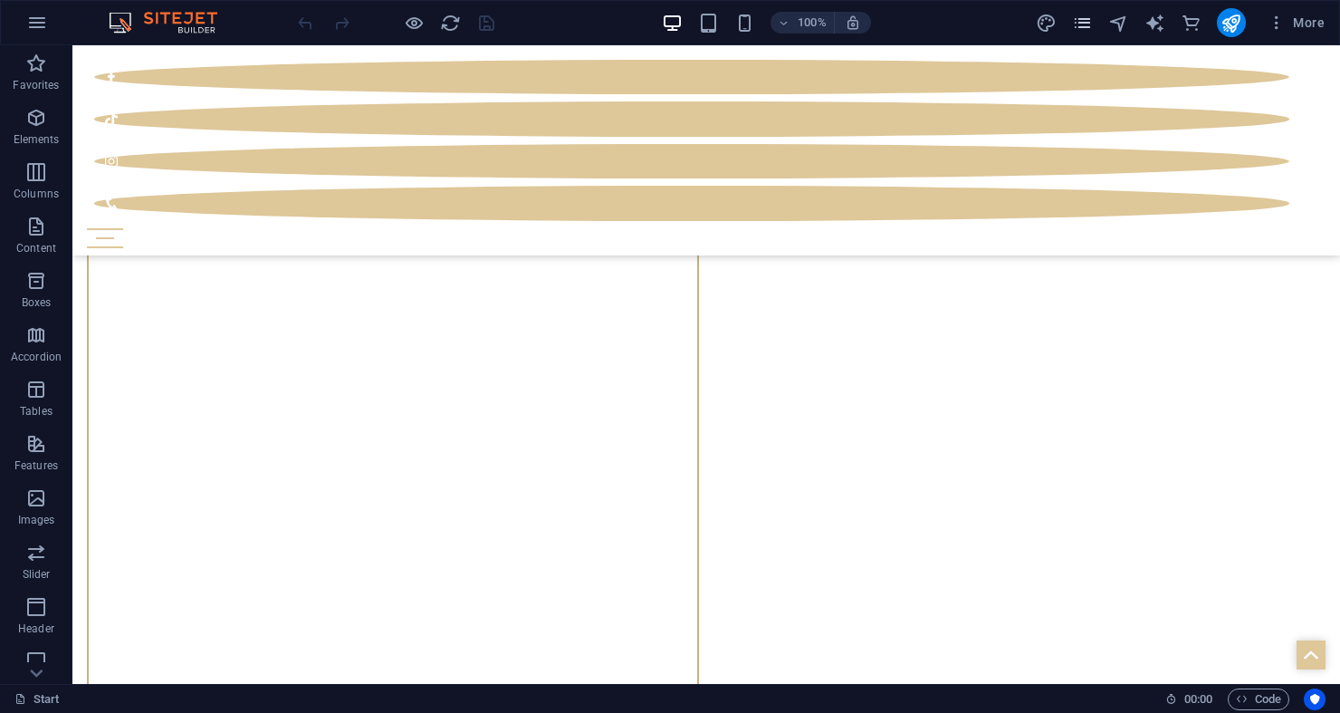
click at [1073, 25] on icon "pages" at bounding box center [1082, 23] width 21 height 21
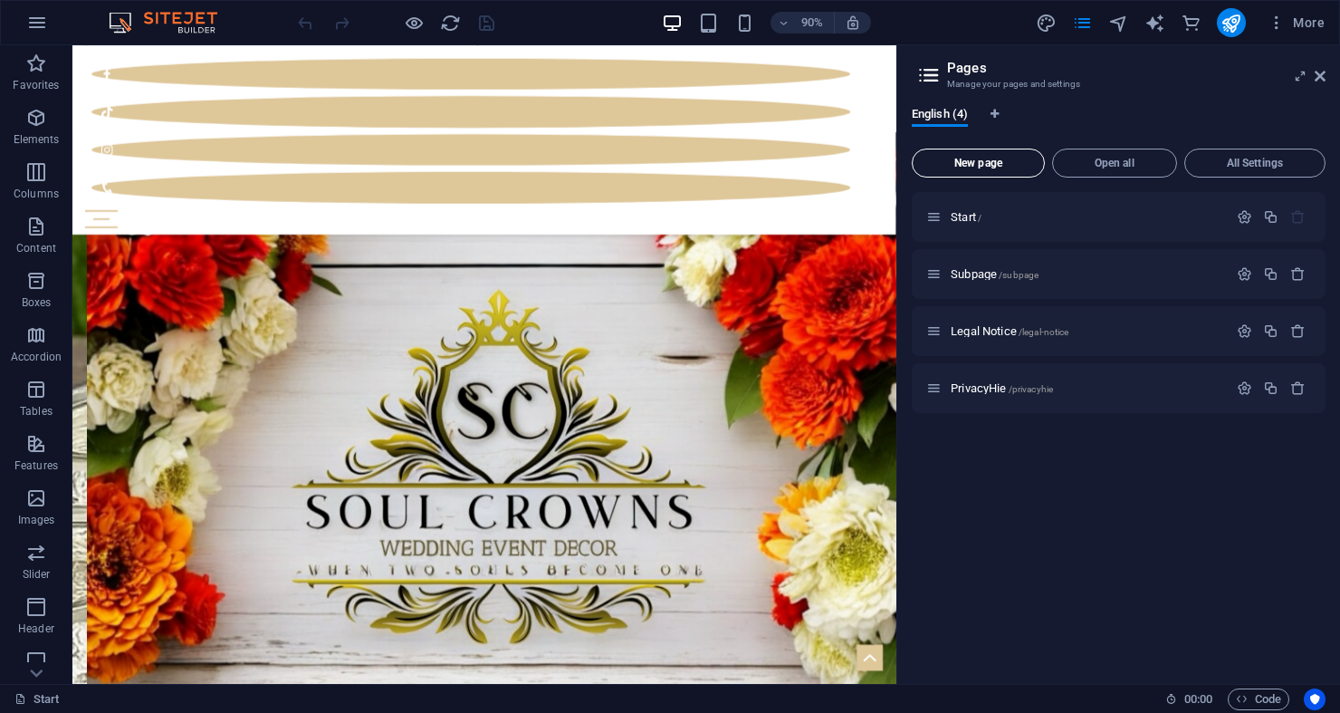
click at [1029, 165] on span "New page" at bounding box center [978, 163] width 117 height 11
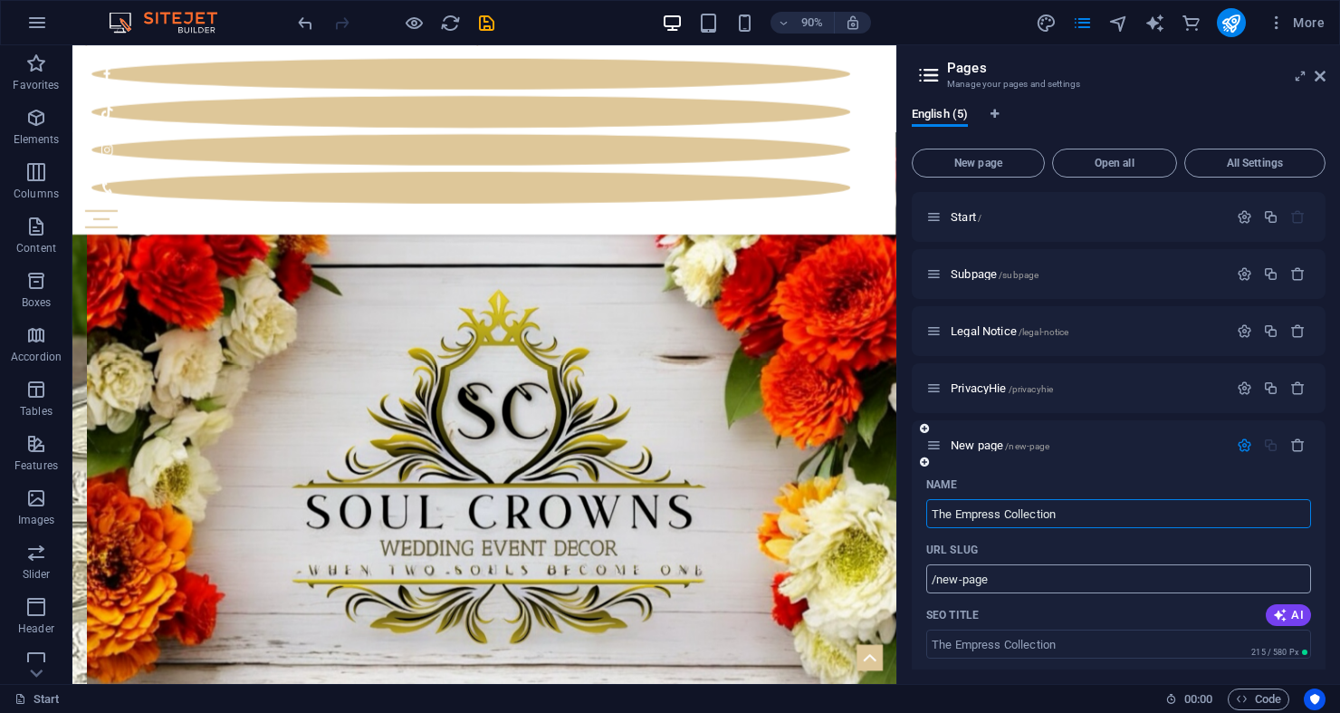
type input "The Empress Collection"
type input "/the-empress-collection"
type input "The Empress Collection"
click at [1020, 569] on input "/the-empress-collection" at bounding box center [1118, 578] width 385 height 29
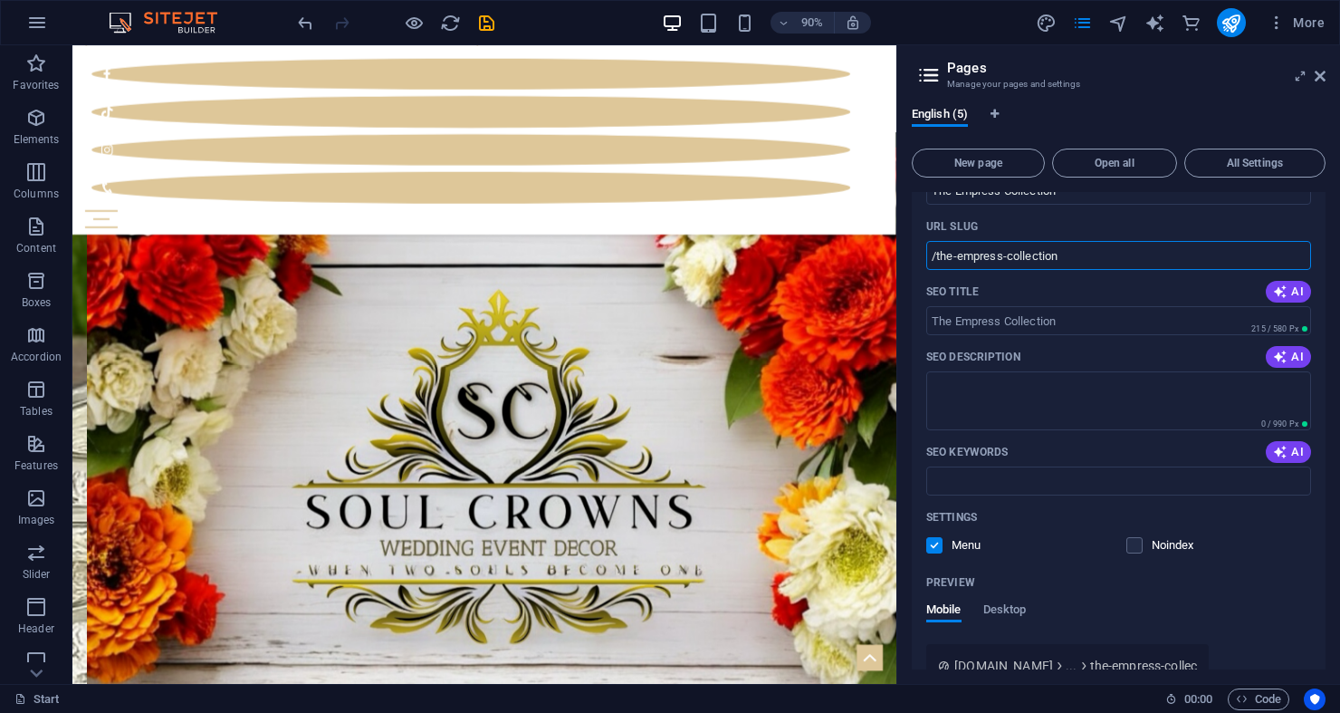
scroll to position [439, 0]
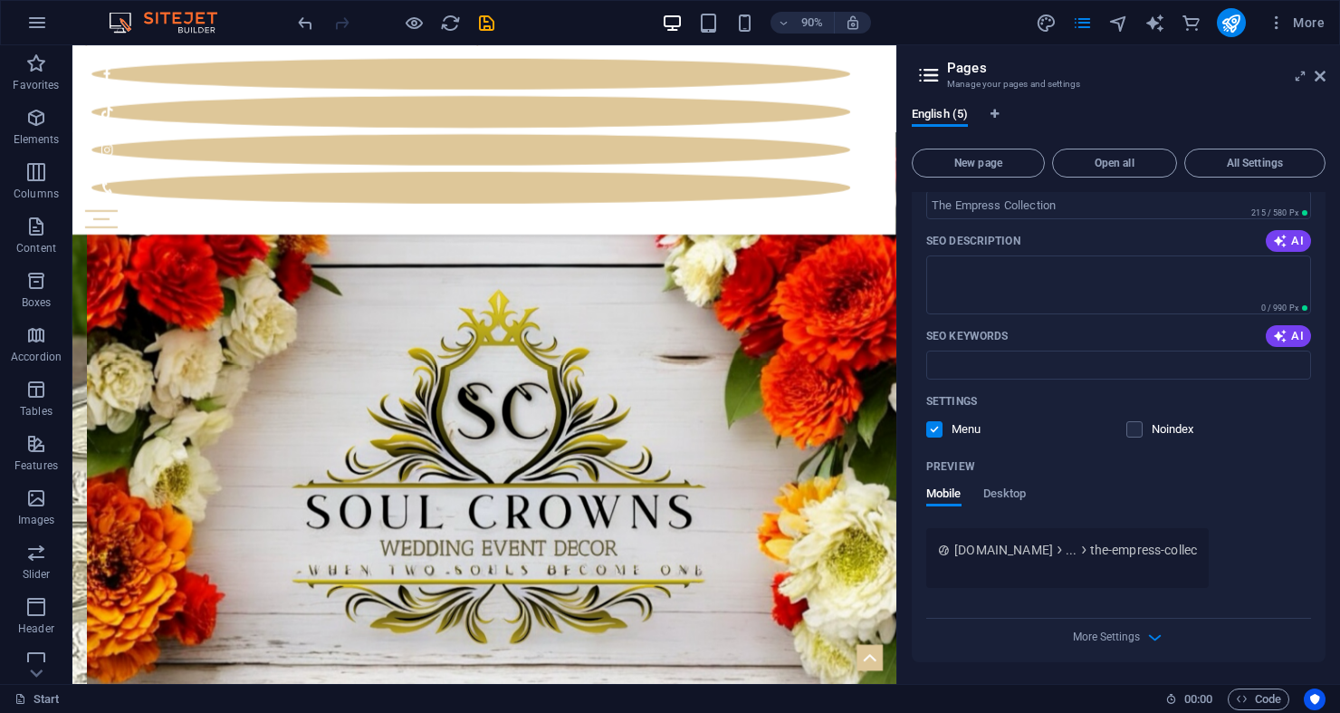
click at [1076, 576] on div at bounding box center [1067, 576] width 259 height 1
click at [1076, 555] on span "..." at bounding box center [1071, 550] width 11 height 18
click at [1022, 664] on div "Start / Subpage /subpage Legal Notice /legal-notice PrivacyHie /privacyhie The …" at bounding box center [1119, 430] width 414 height 477
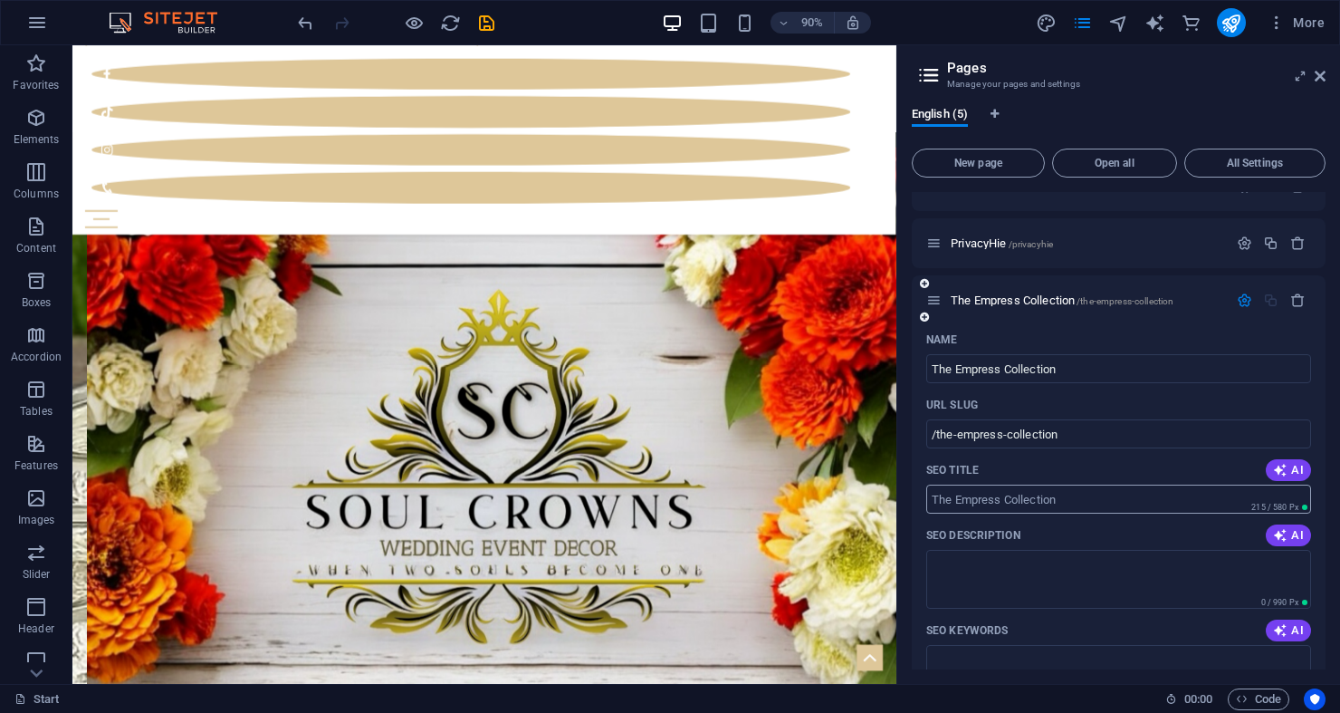
scroll to position [121, 0]
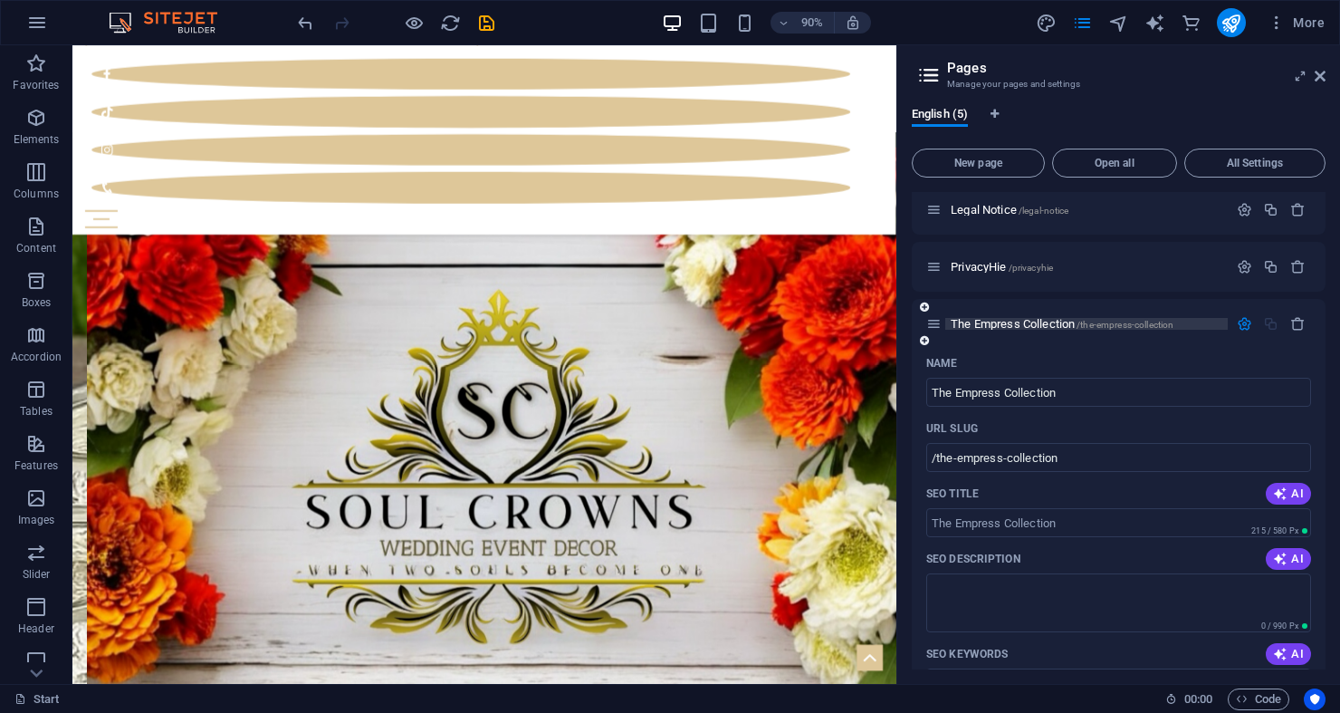
click at [988, 328] on span "The Empress Collection /the-empress-collection" at bounding box center [1062, 324] width 223 height 14
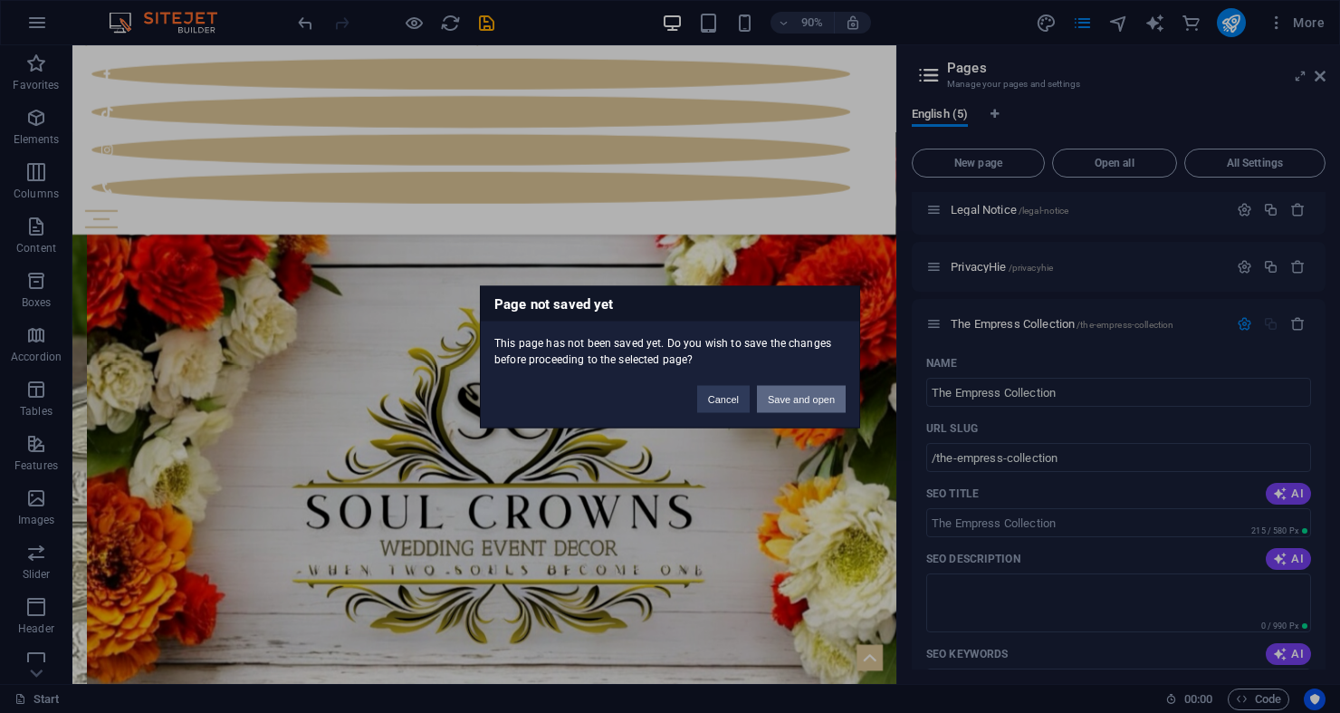
click at [784, 403] on button "Save and open" at bounding box center [801, 398] width 89 height 27
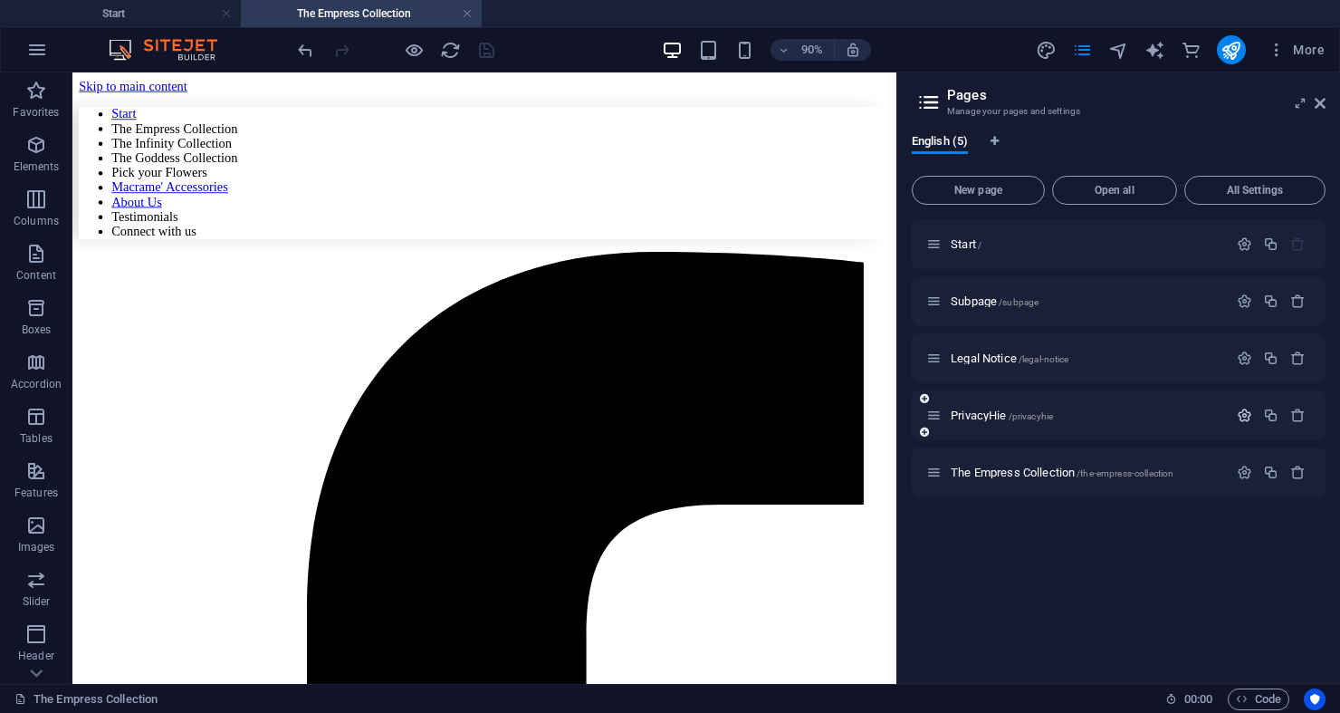
scroll to position [0, 0]
click at [1243, 422] on icon "button" at bounding box center [1244, 414] width 15 height 15
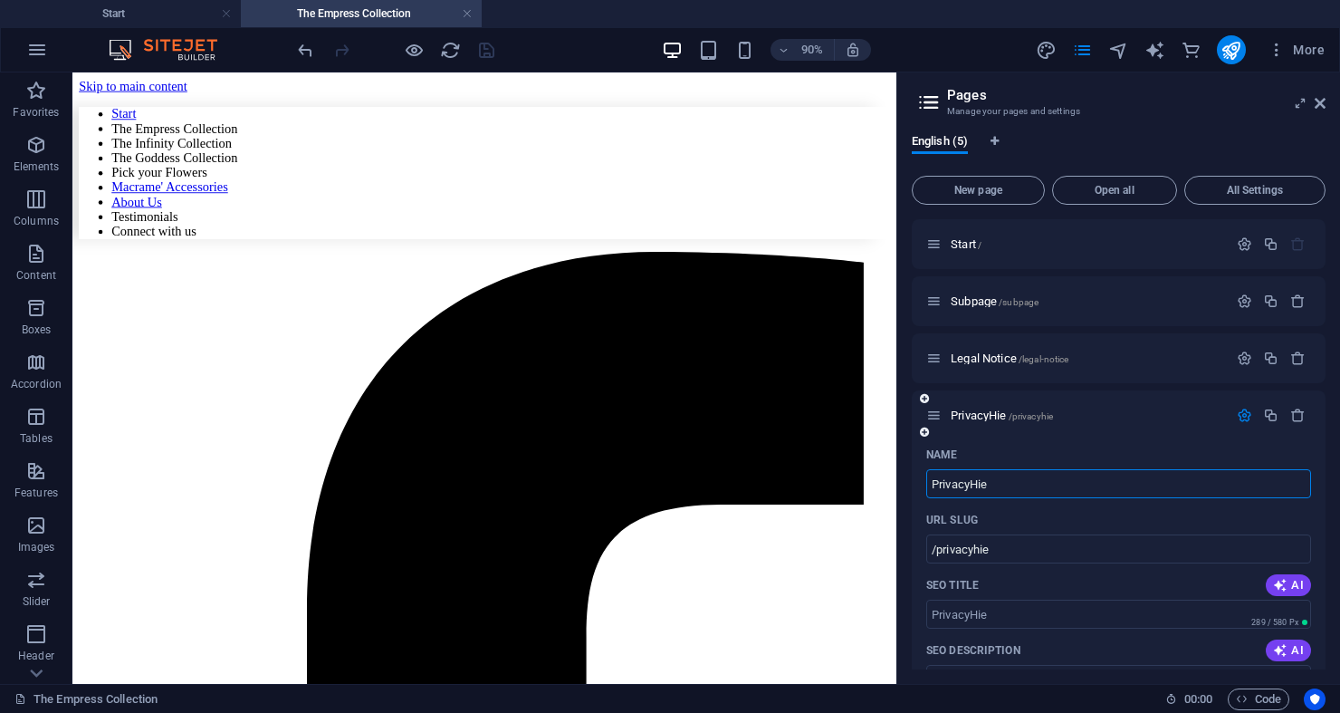
click at [1237, 419] on icon "button" at bounding box center [1244, 414] width 15 height 15
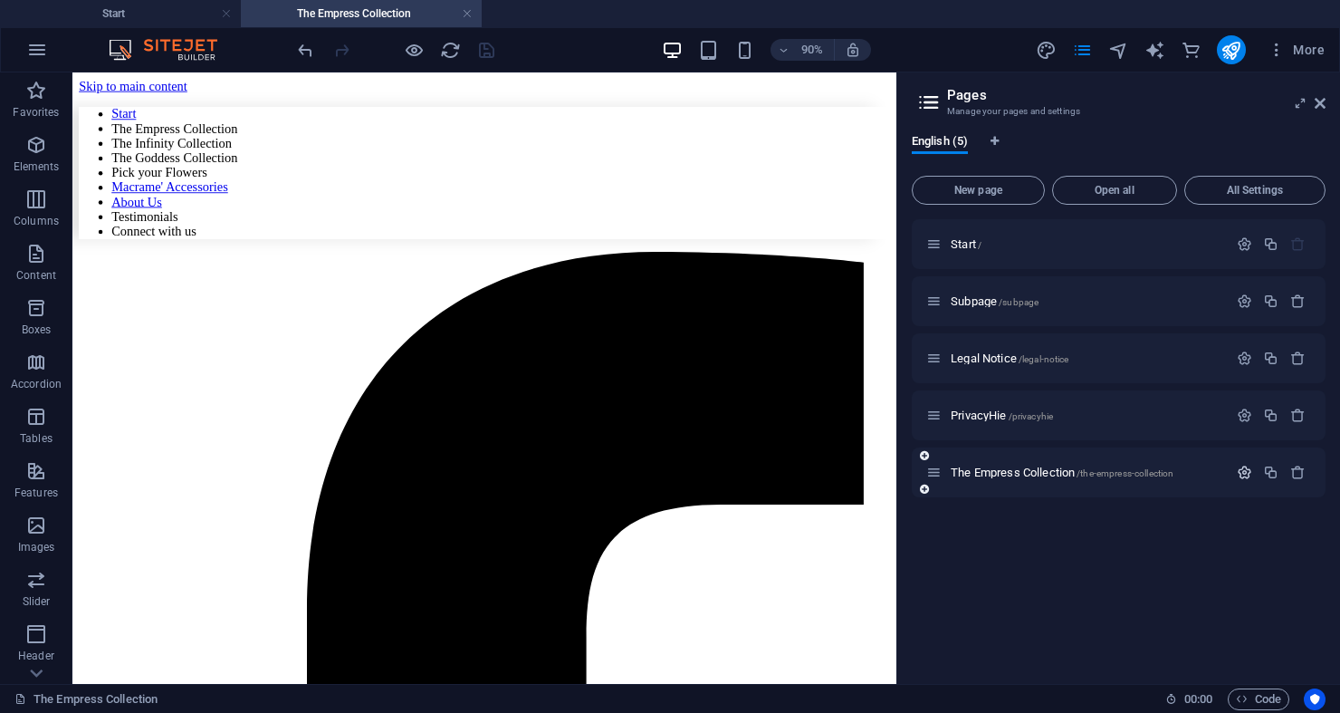
click at [1242, 472] on icon "button" at bounding box center [1244, 472] width 15 height 15
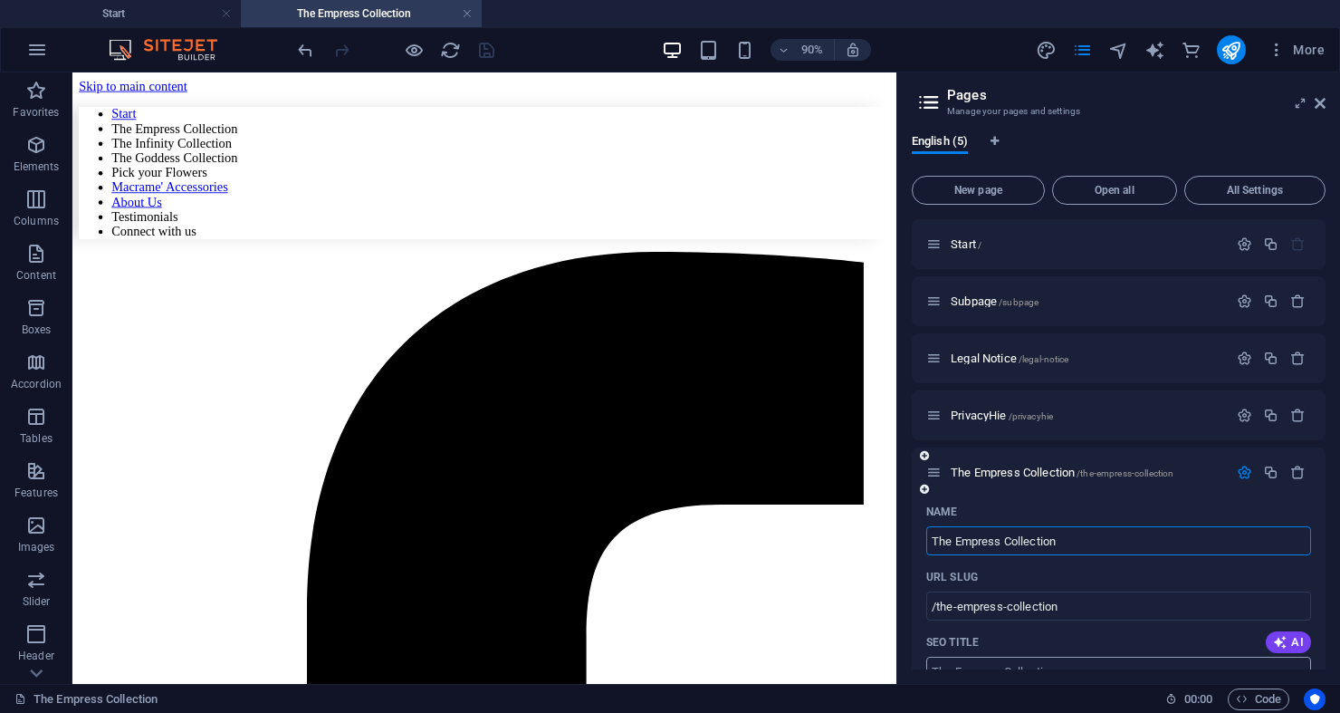
scroll to position [55, 0]
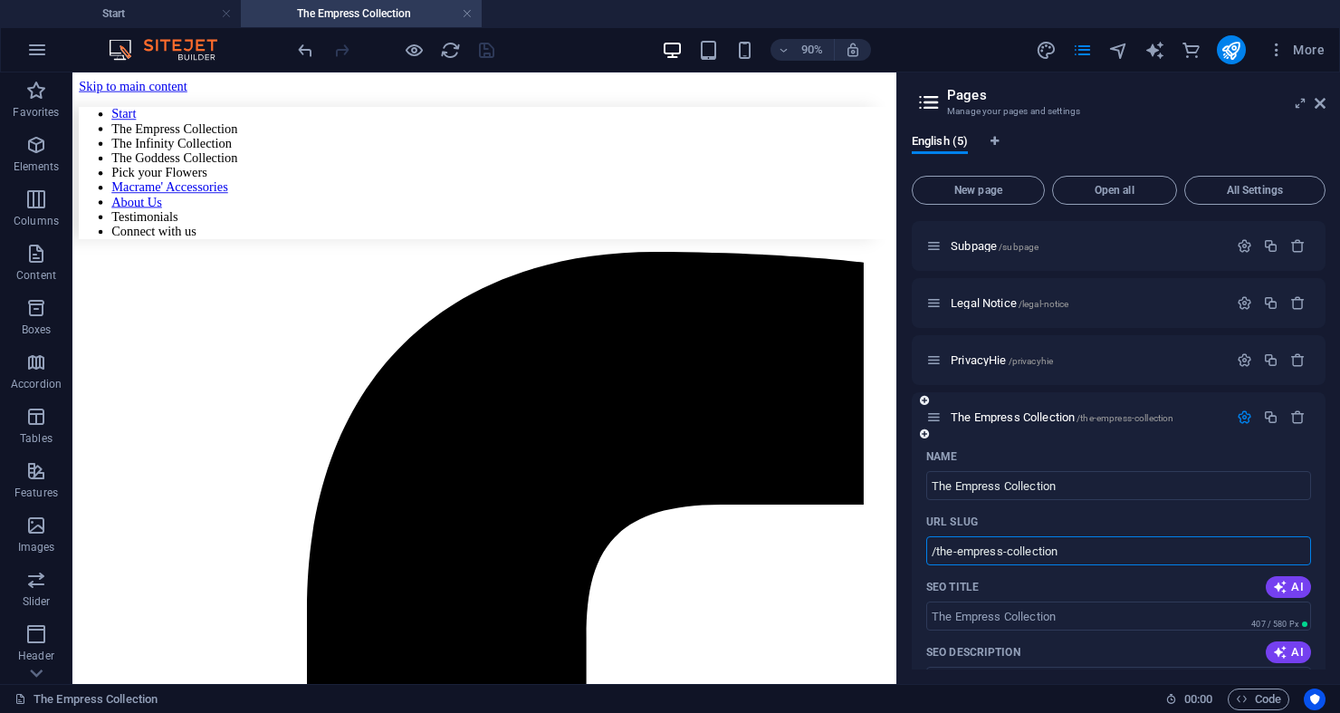
click at [1103, 556] on input "/the-empress-collection" at bounding box center [1118, 550] width 385 height 29
click at [1104, 556] on input "/the-empress-collection" at bounding box center [1118, 550] width 385 height 29
click at [1088, 50] on icon "pages" at bounding box center [1082, 50] width 21 height 21
click at [1115, 49] on icon "navigator" at bounding box center [1118, 50] width 21 height 21
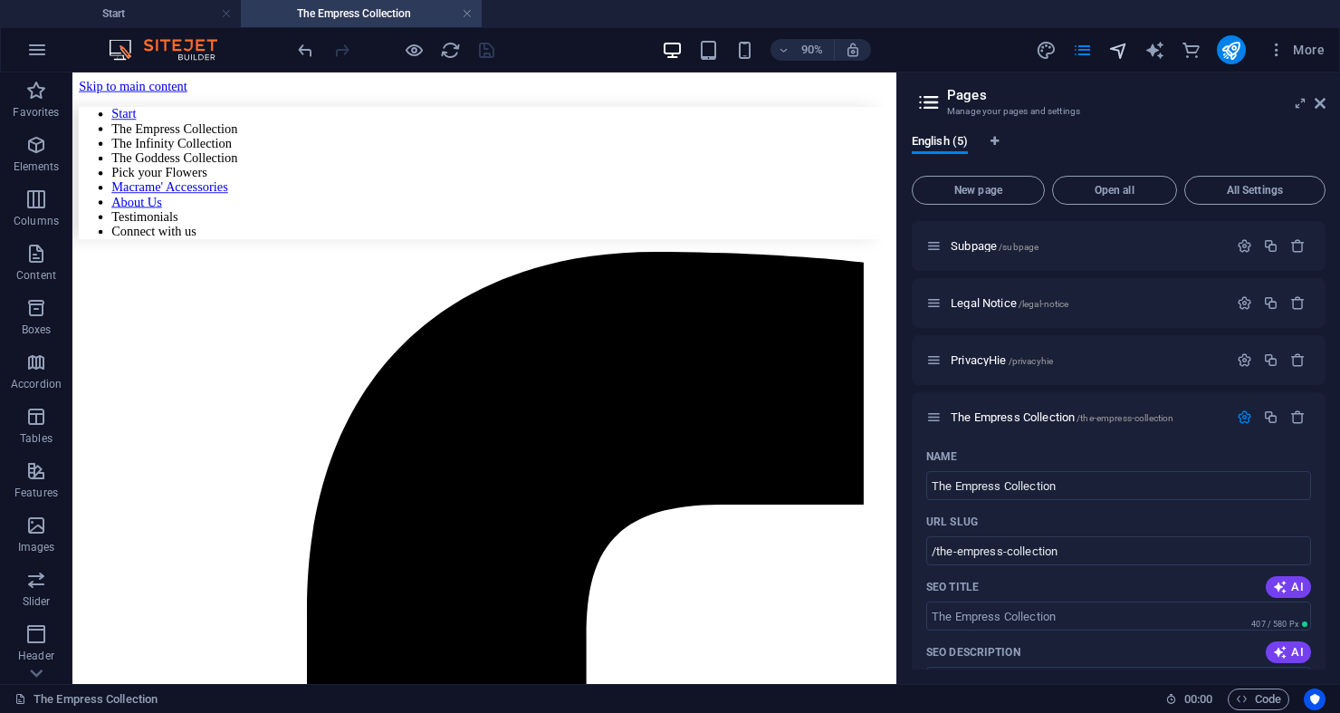
select select "18332152-en"
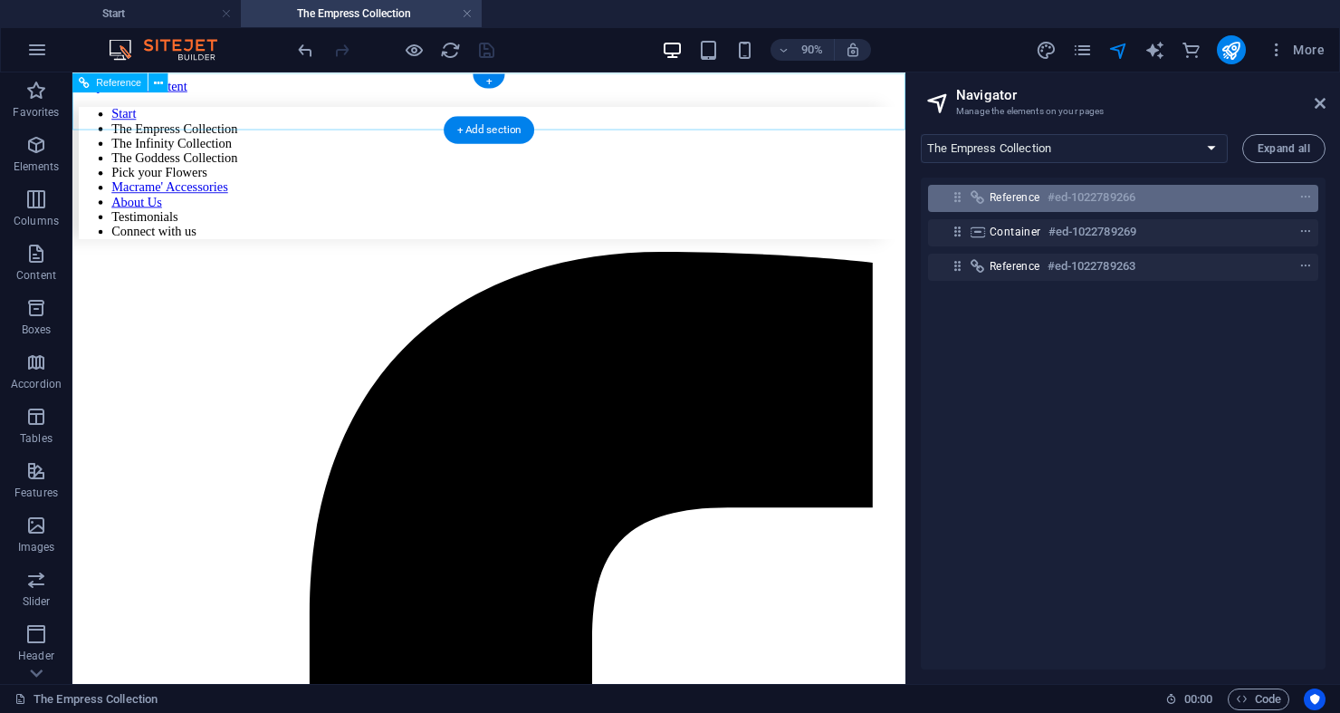
click at [1002, 204] on span "Reference" at bounding box center [1015, 197] width 51 height 14
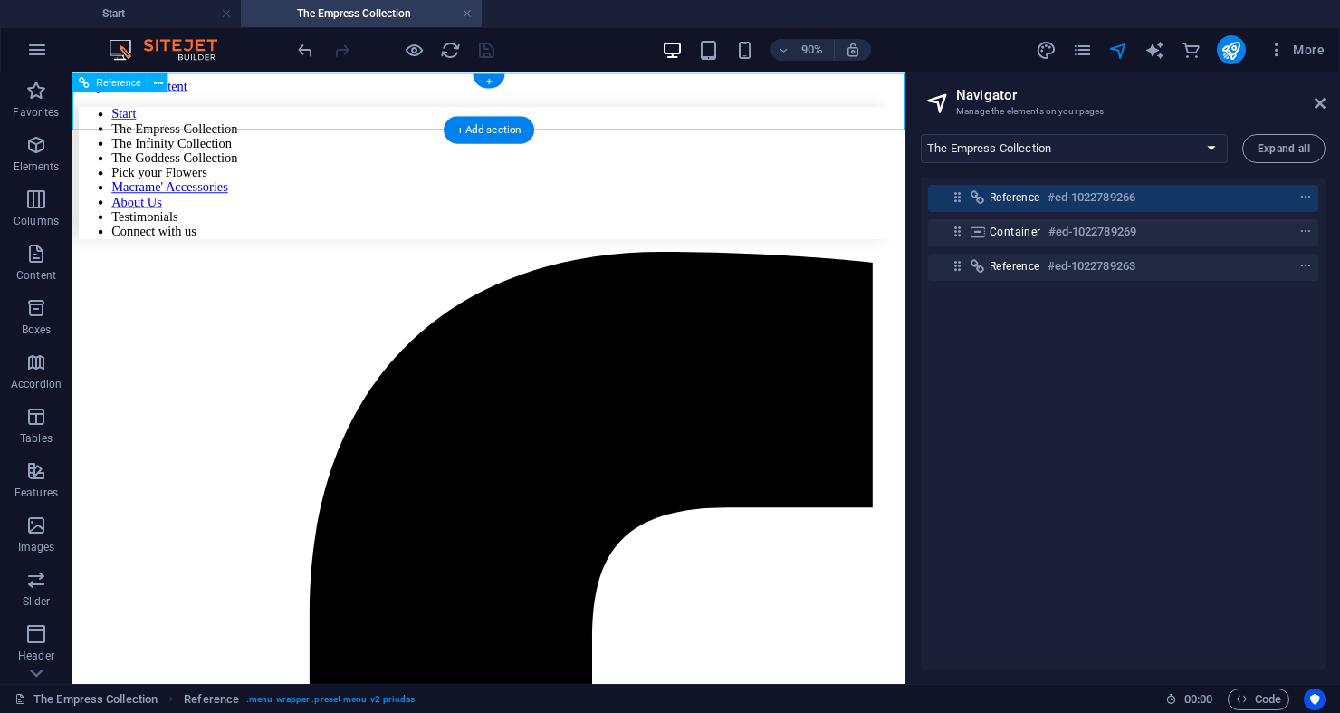
click at [960, 200] on icon at bounding box center [957, 196] width 15 height 15
click at [963, 200] on icon at bounding box center [957, 196] width 15 height 15
click at [1149, 199] on div "Reference #ed-1022789266" at bounding box center [1109, 198] width 238 height 22
click at [1124, 53] on icon "navigator" at bounding box center [1118, 50] width 21 height 21
click at [1276, 206] on div at bounding box center [1272, 198] width 85 height 22
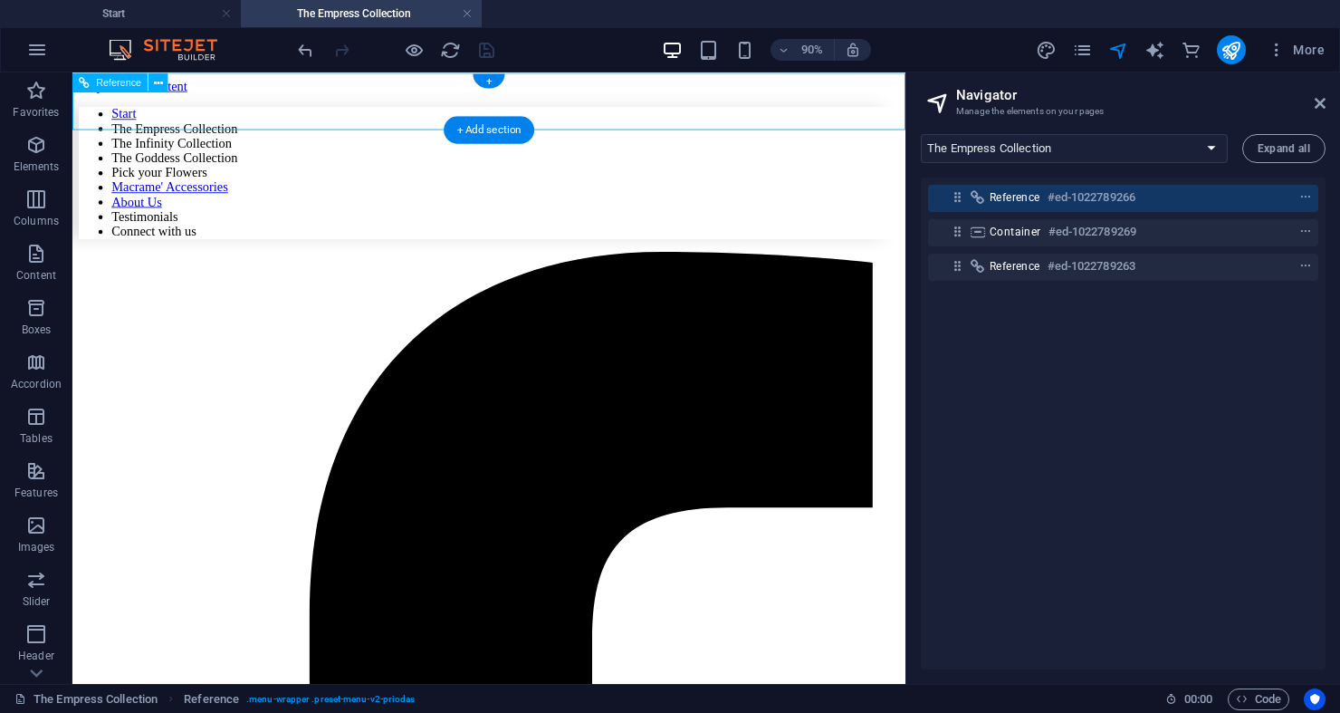
click at [1276, 206] on div at bounding box center [1272, 198] width 85 height 22
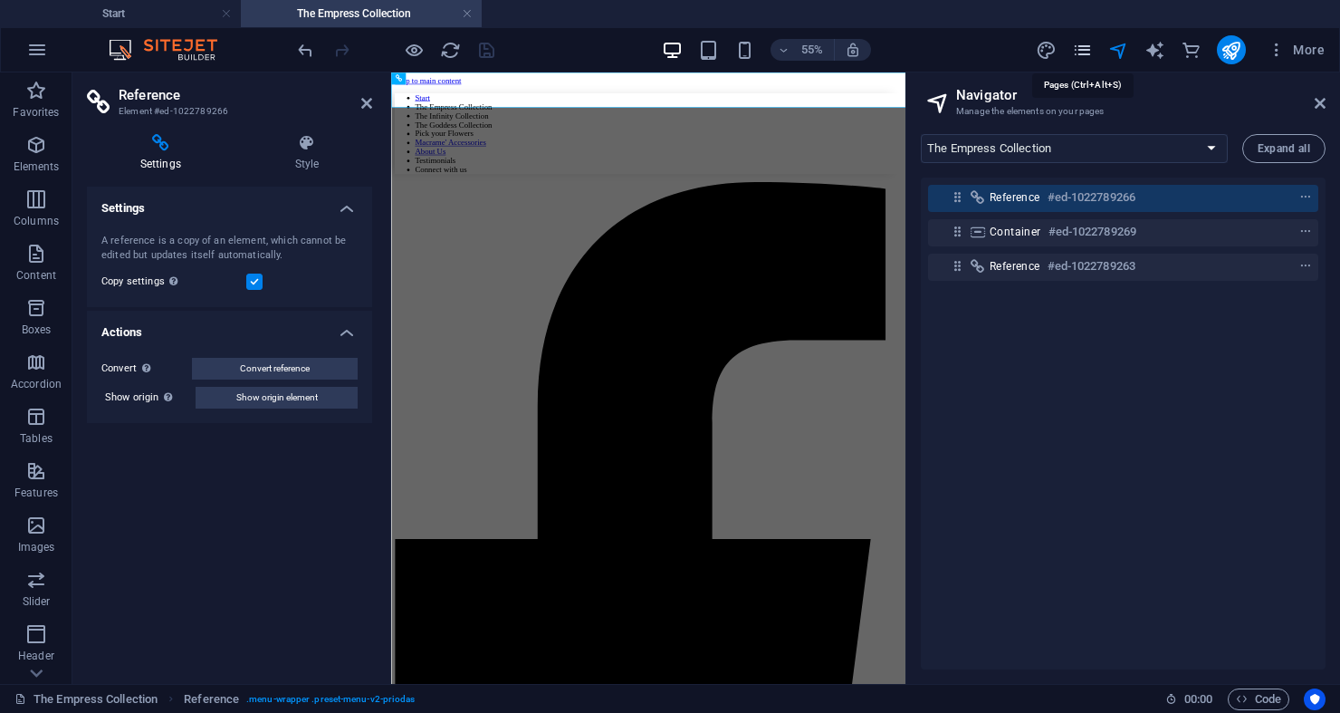
click at [1080, 48] on icon "pages" at bounding box center [1082, 50] width 21 height 21
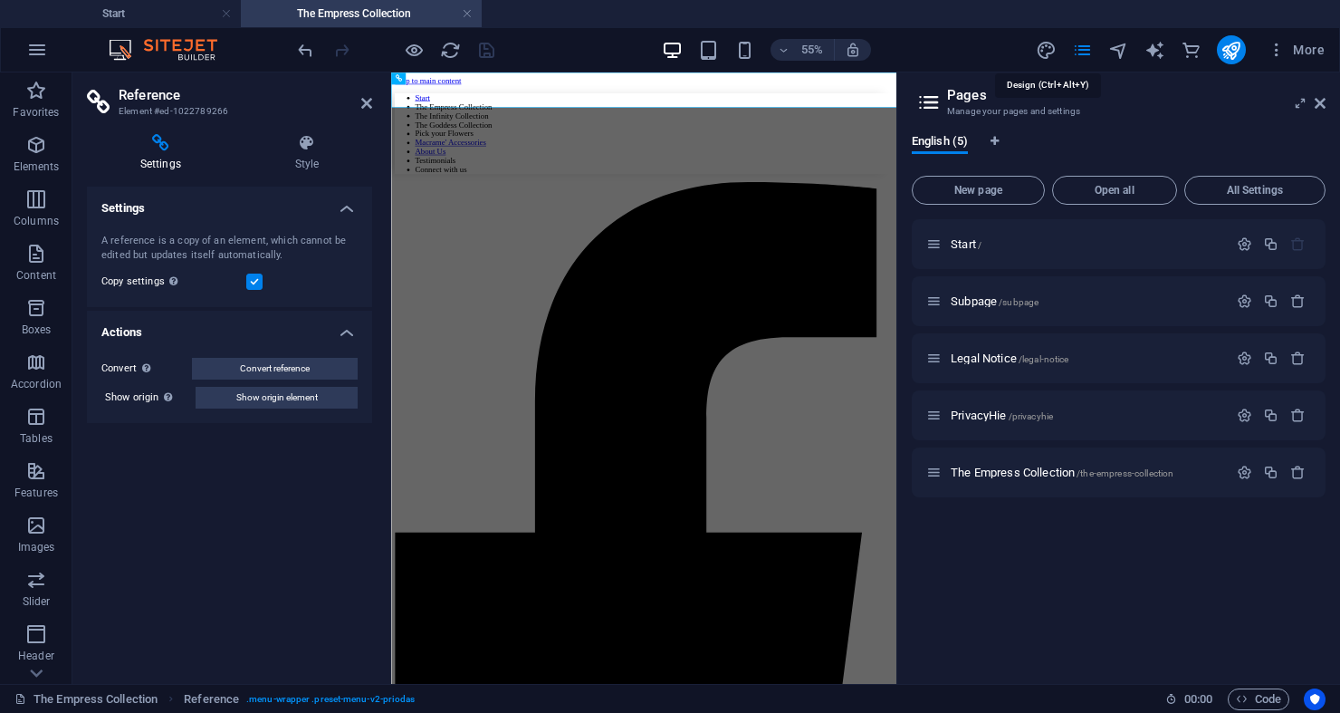
drag, startPoint x: 1049, startPoint y: 48, endPoint x: 1068, endPoint y: 48, distance: 18.1
click at [1049, 48] on icon "design" at bounding box center [1046, 50] width 21 height 21
select select "px"
select select "400"
select select "px"
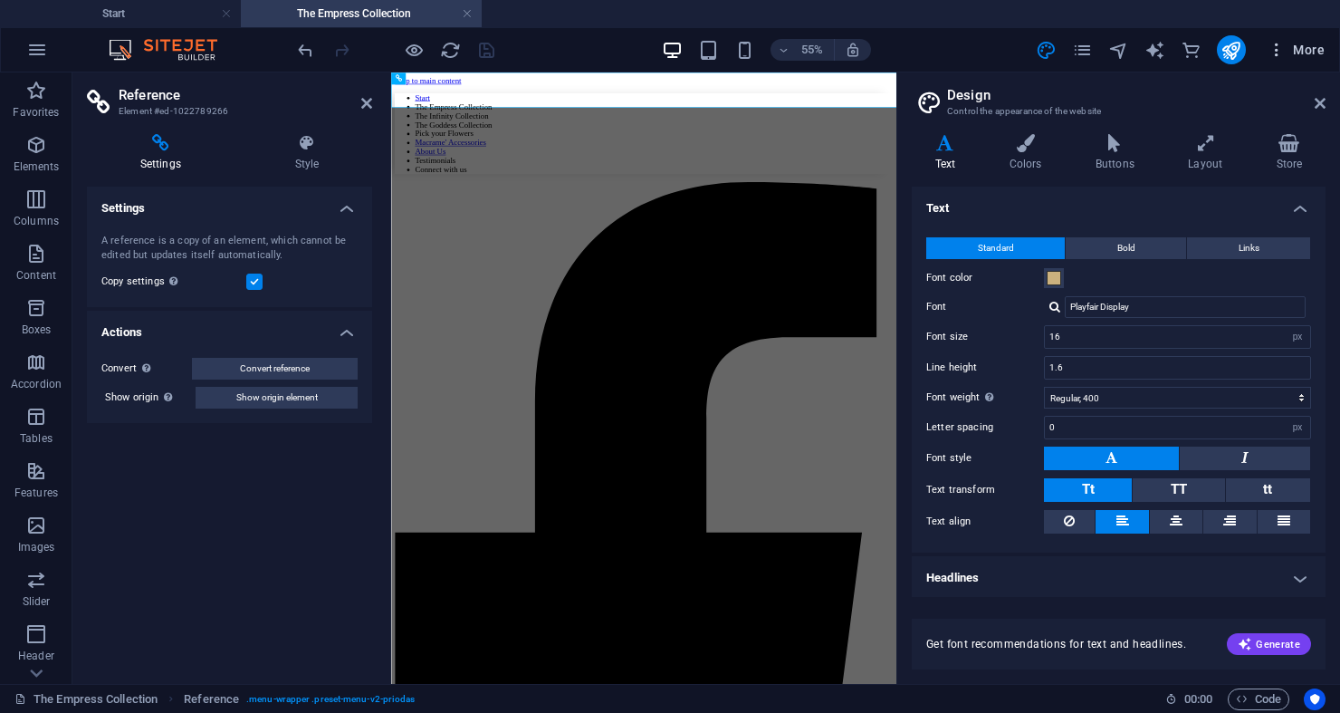
click at [1269, 45] on icon "button" at bounding box center [1277, 50] width 18 height 18
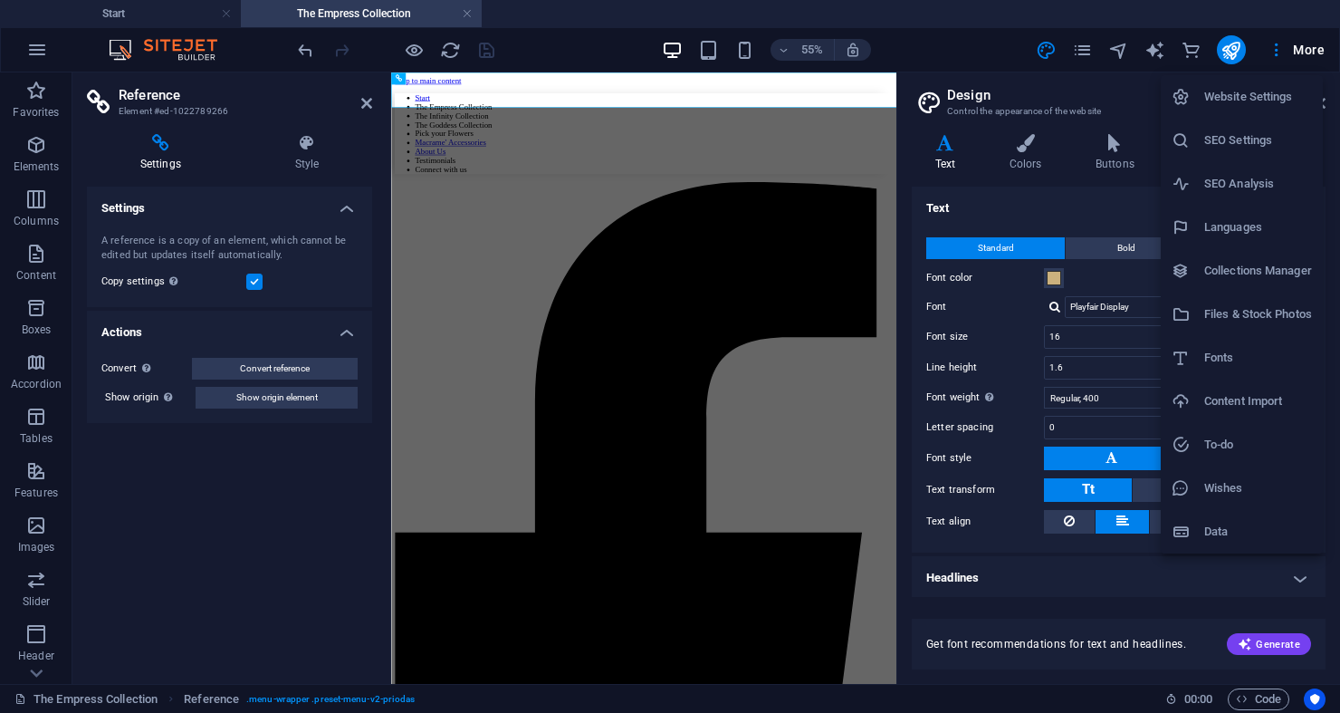
click at [1084, 80] on div at bounding box center [670, 356] width 1340 height 713
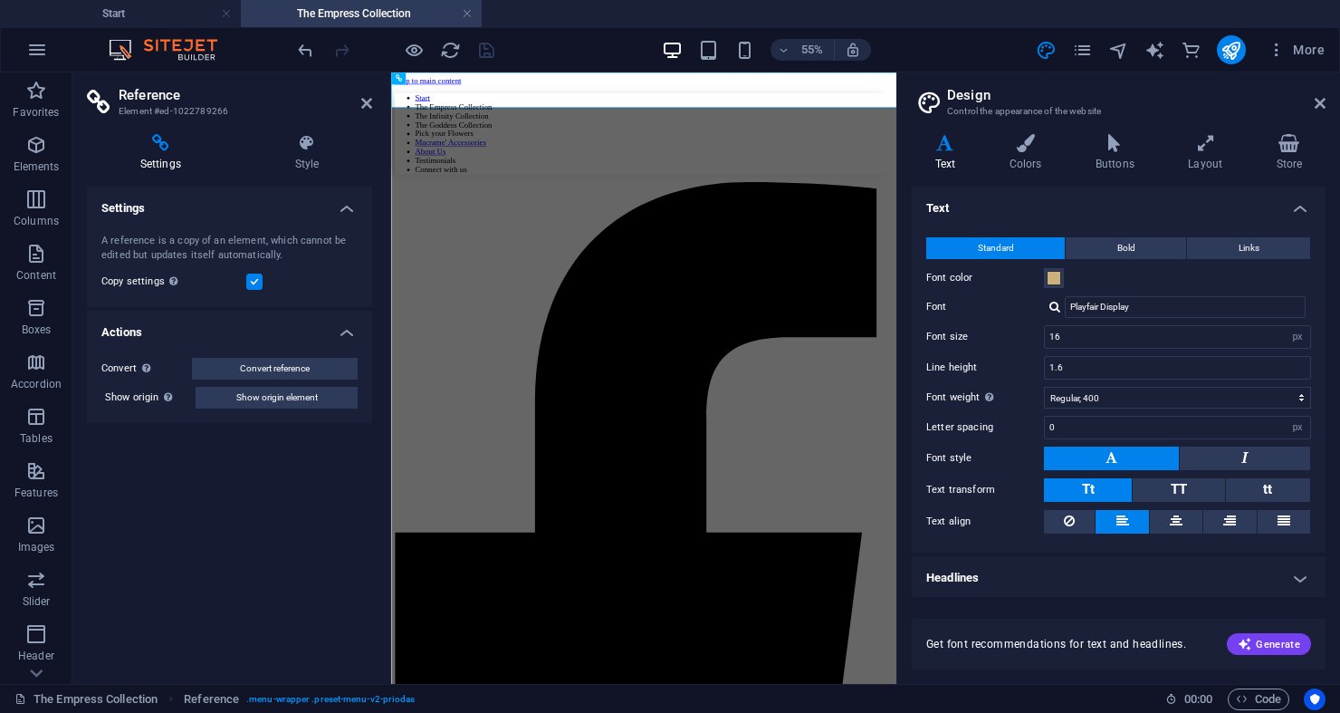
click at [1087, 53] on icon "pages" at bounding box center [1082, 50] width 21 height 21
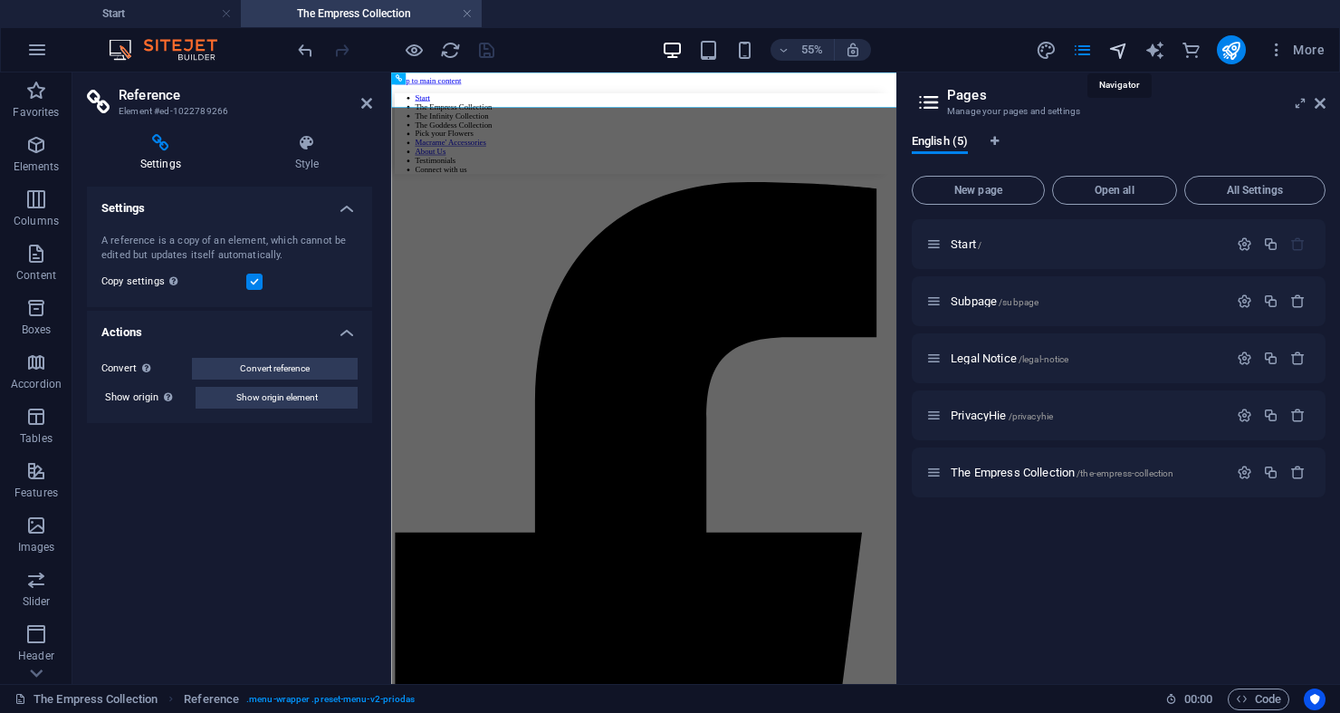
click at [1120, 50] on icon "navigator" at bounding box center [1118, 50] width 21 height 21
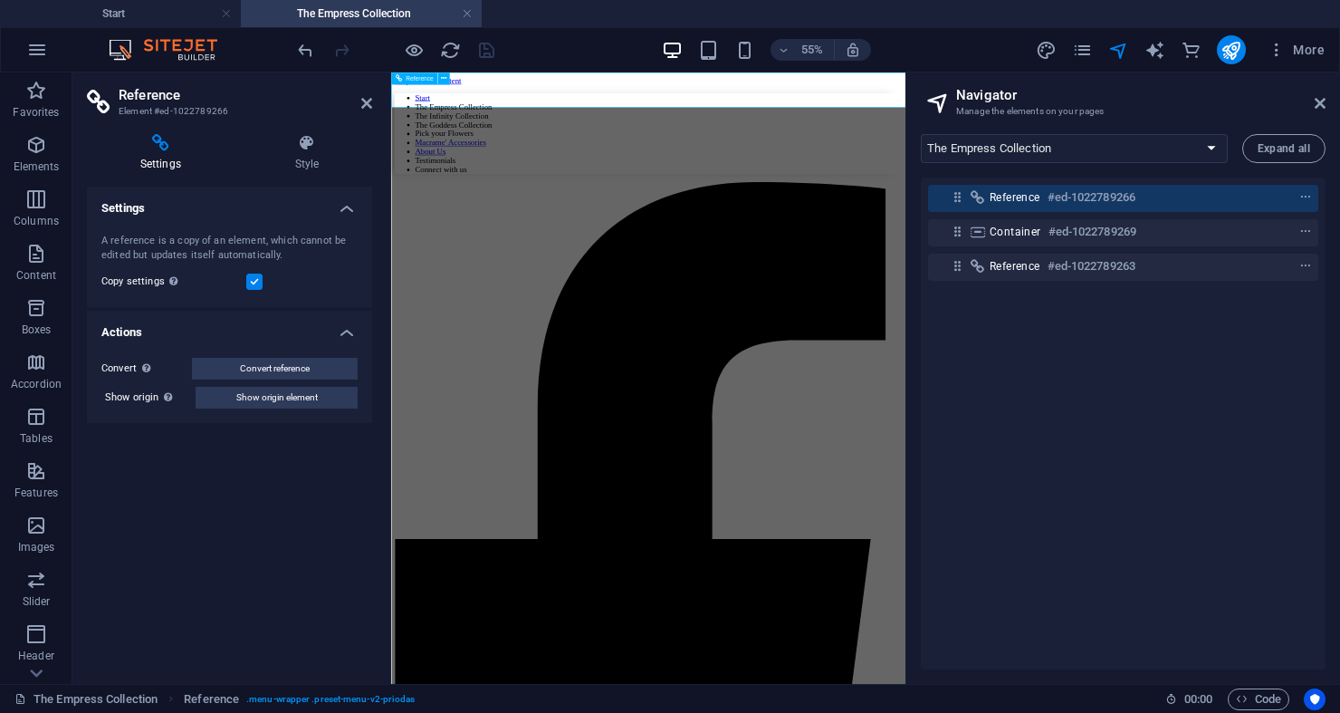
click at [1006, 202] on span "Reference" at bounding box center [1015, 197] width 51 height 14
click at [1167, 203] on div "Reference #ed-1022789266" at bounding box center [1109, 198] width 238 height 22
click at [1130, 139] on select "Start Subpage Legal Notice PrivacyHie The Empress Collection" at bounding box center [1074, 148] width 307 height 29
select select "15106569-en"
click at [921, 134] on select "Start Subpage Legal Notice PrivacyHie The Empress Collection" at bounding box center [1074, 148] width 307 height 29
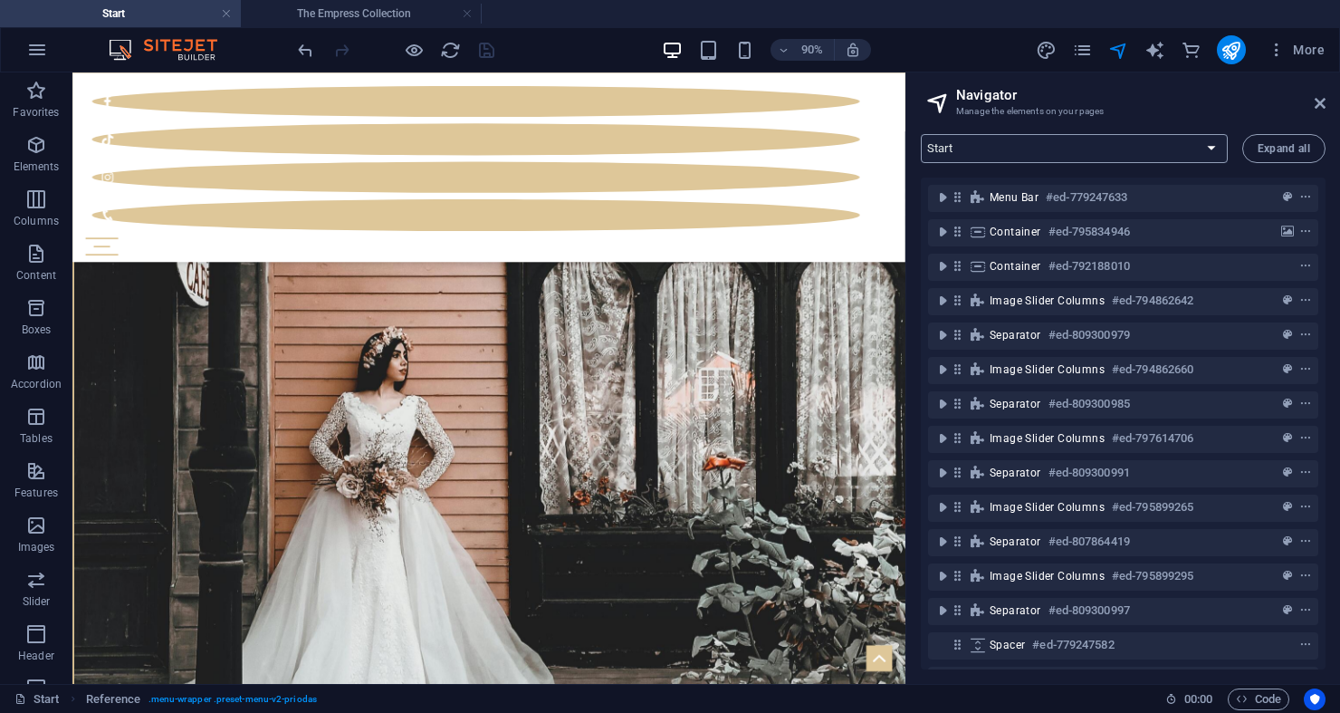
scroll to position [2851, 0]
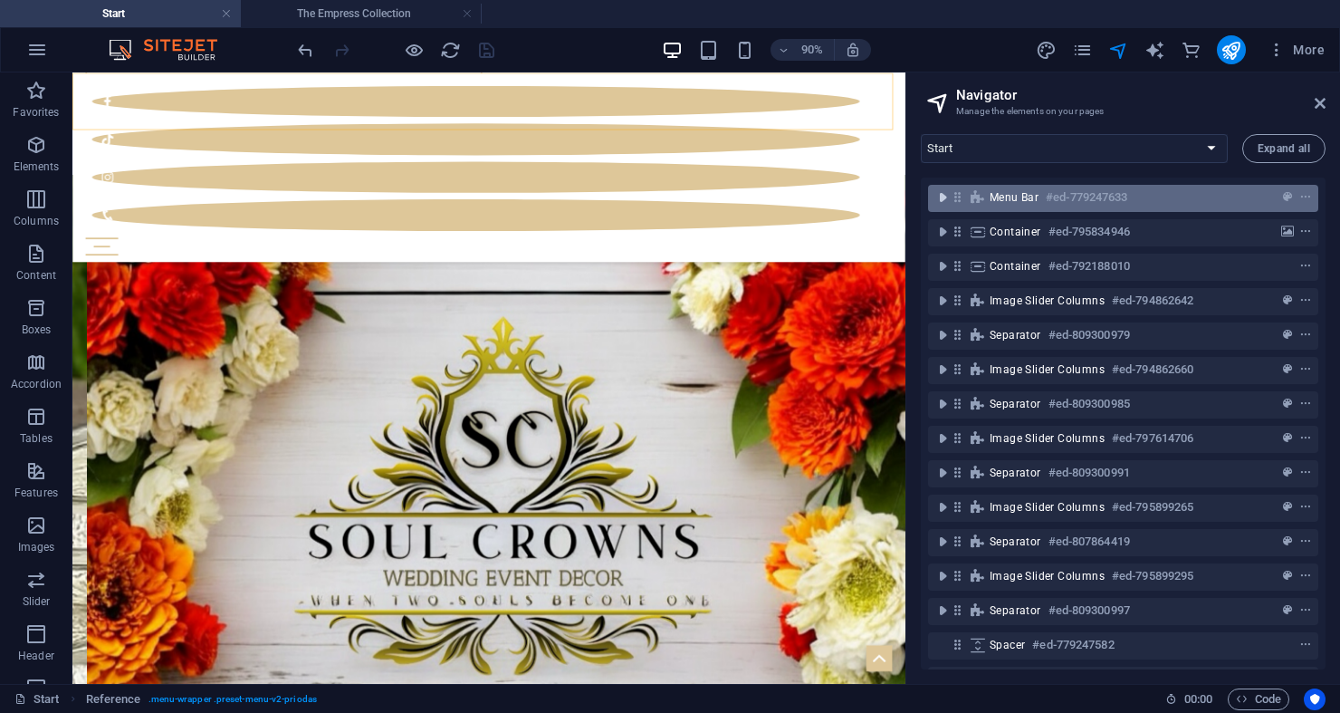
click at [942, 196] on icon "toggle-expand" at bounding box center [943, 197] width 18 height 18
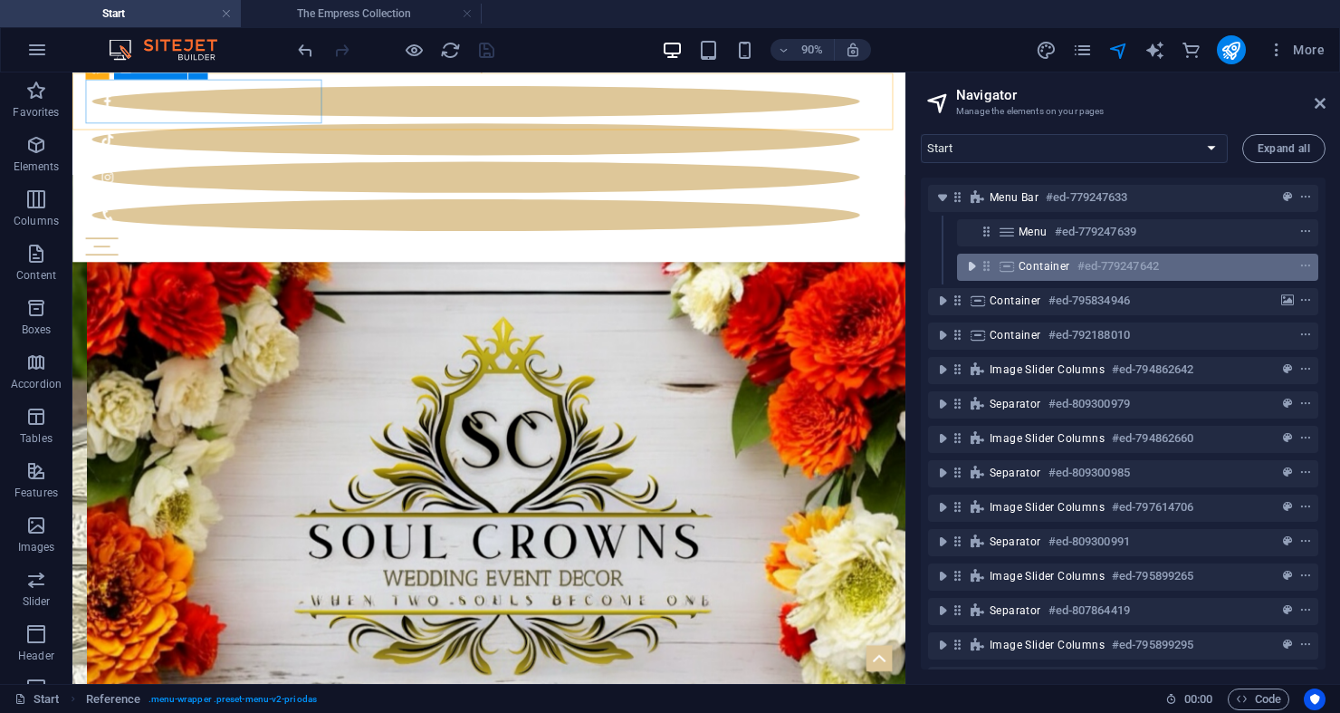
click at [973, 260] on icon "toggle-expand" at bounding box center [972, 266] width 18 height 18
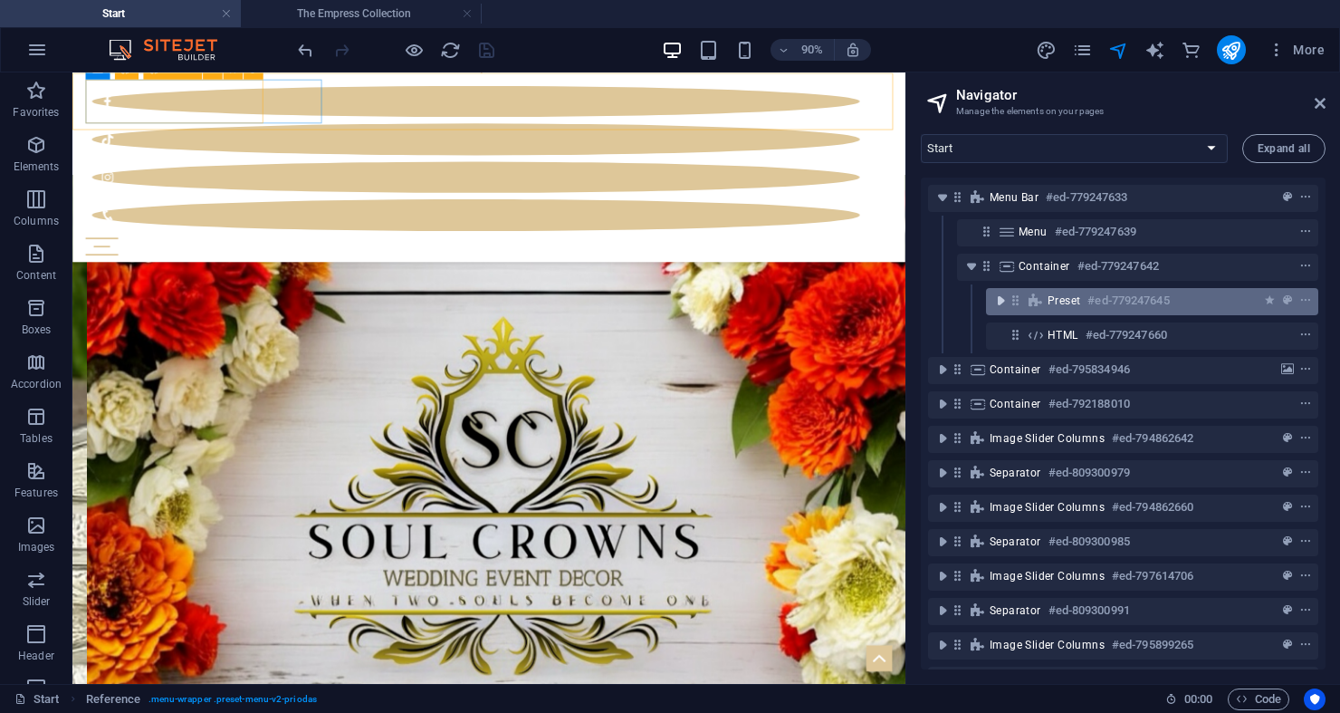
click at [997, 299] on icon "toggle-expand" at bounding box center [1000, 301] width 18 height 18
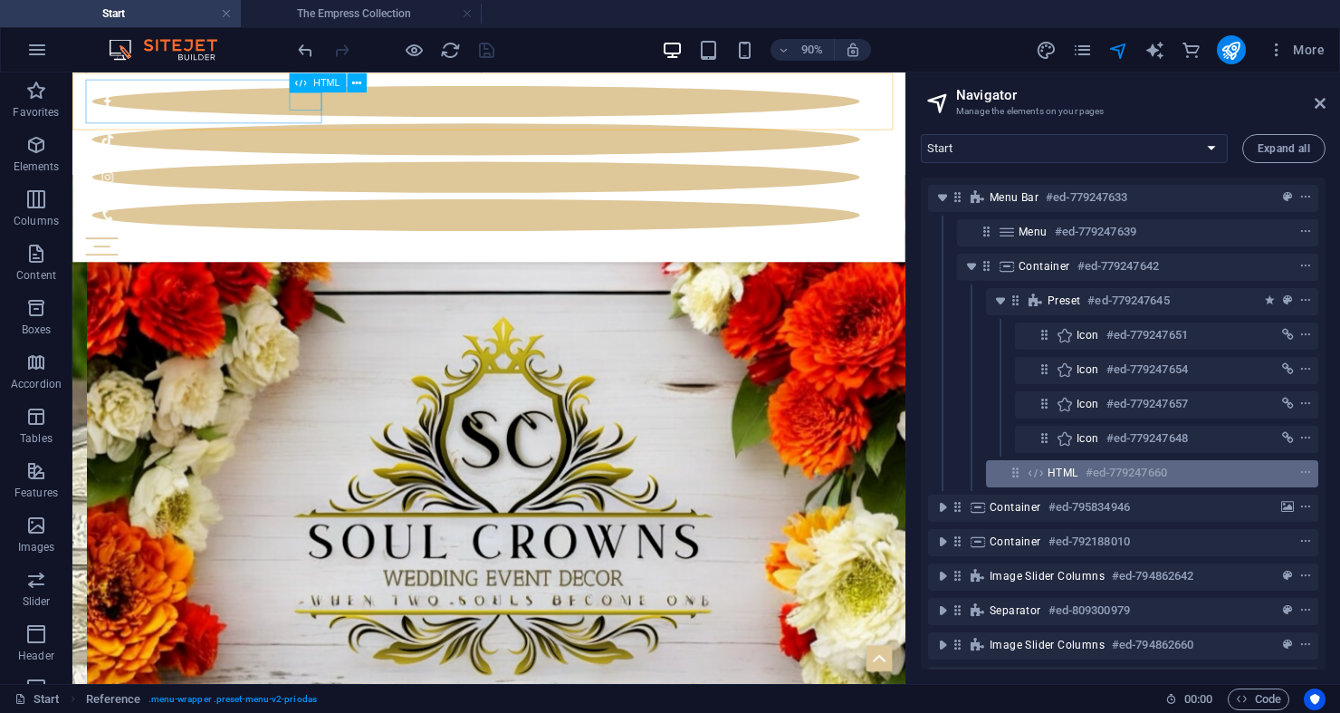
click at [1097, 478] on h6 "#ed-779247660" at bounding box center [1126, 473] width 81 height 22
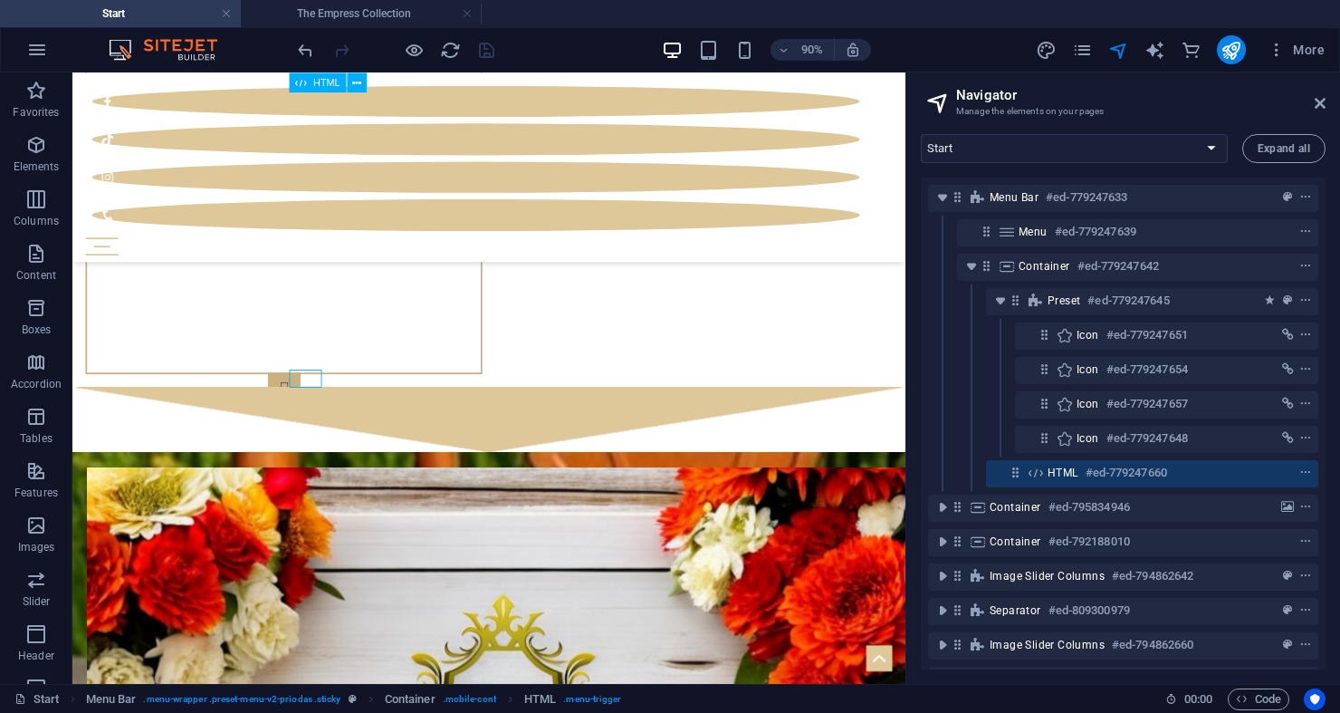
click at [1094, 478] on h6 "#ed-779247660" at bounding box center [1126, 473] width 81 height 22
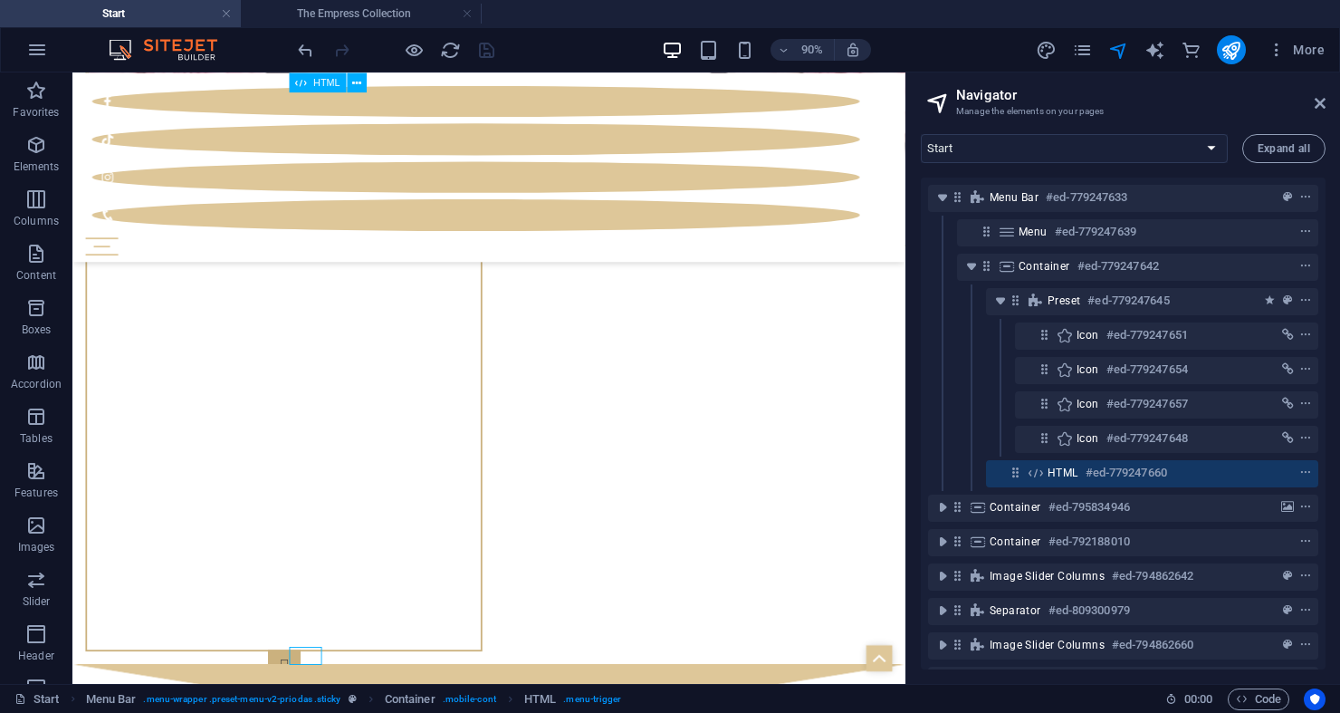
click at [1093, 478] on h6 "#ed-779247660" at bounding box center [1126, 473] width 81 height 22
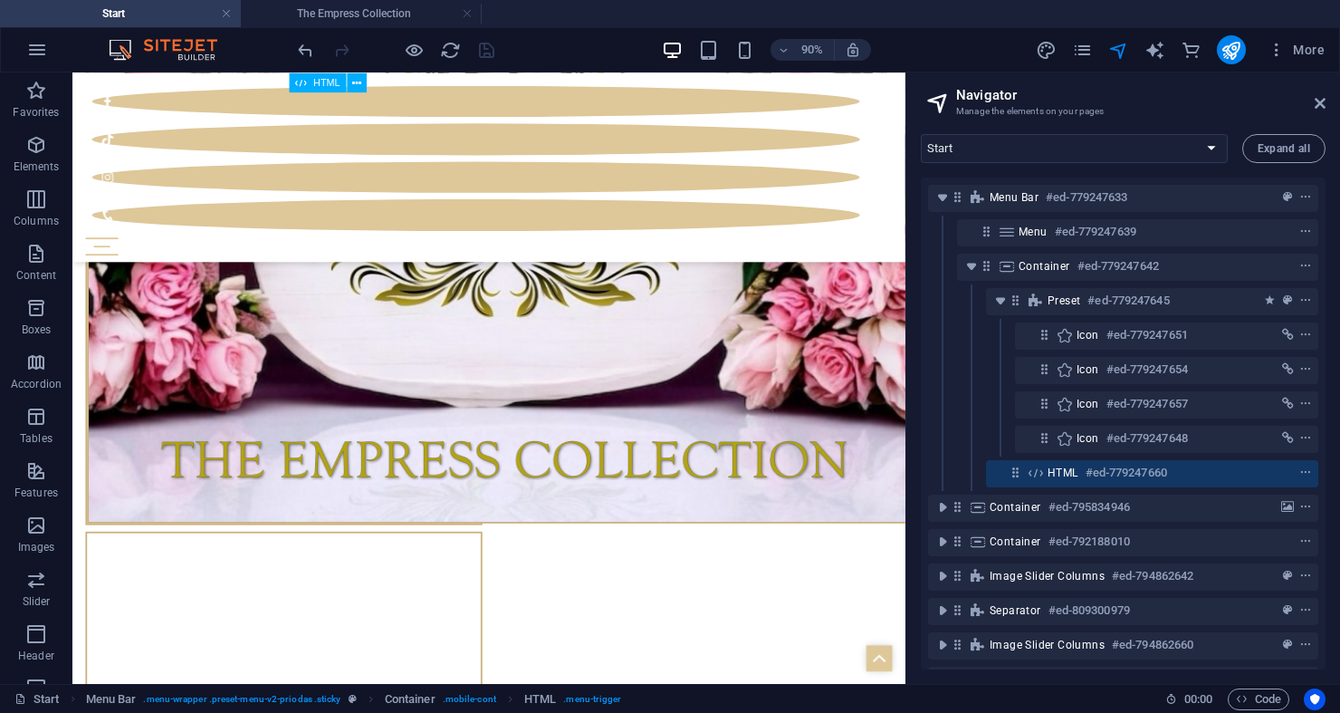
click at [1091, 478] on h6 "#ed-779247660" at bounding box center [1126, 473] width 81 height 22
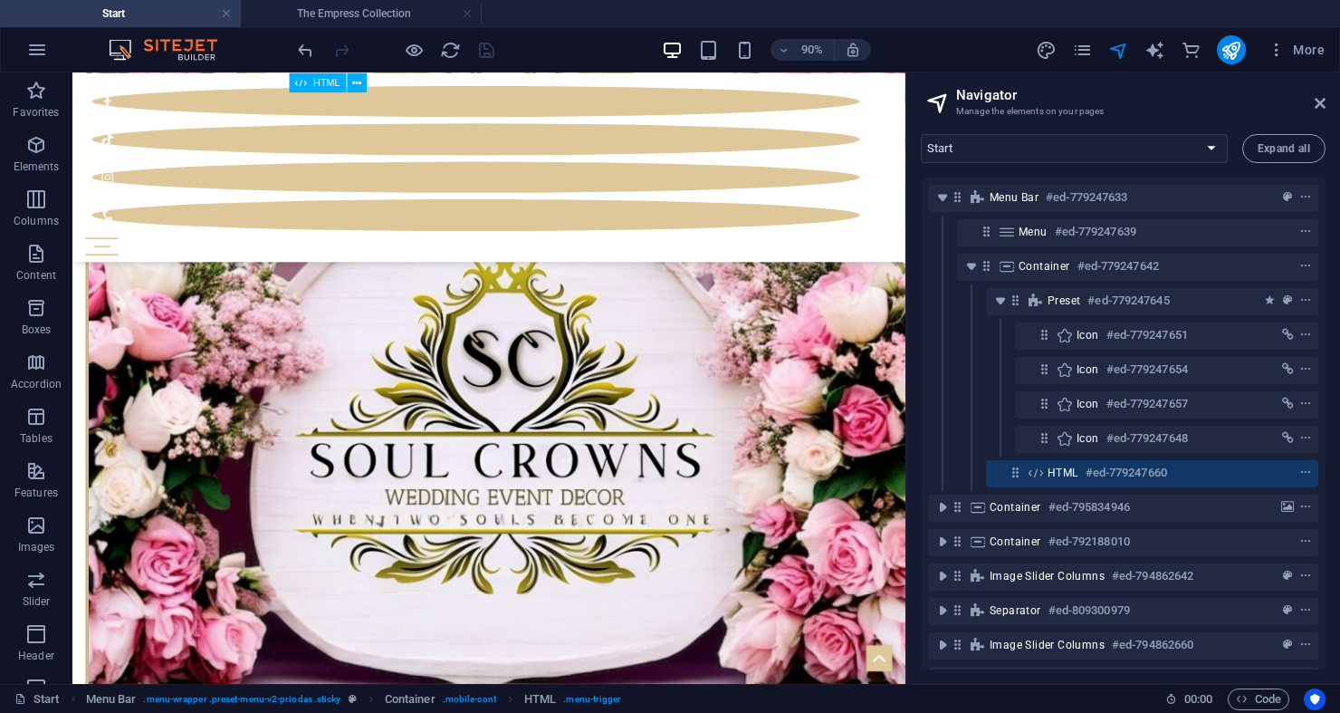
click at [1091, 478] on h6 "#ed-779247660" at bounding box center [1126, 473] width 81 height 22
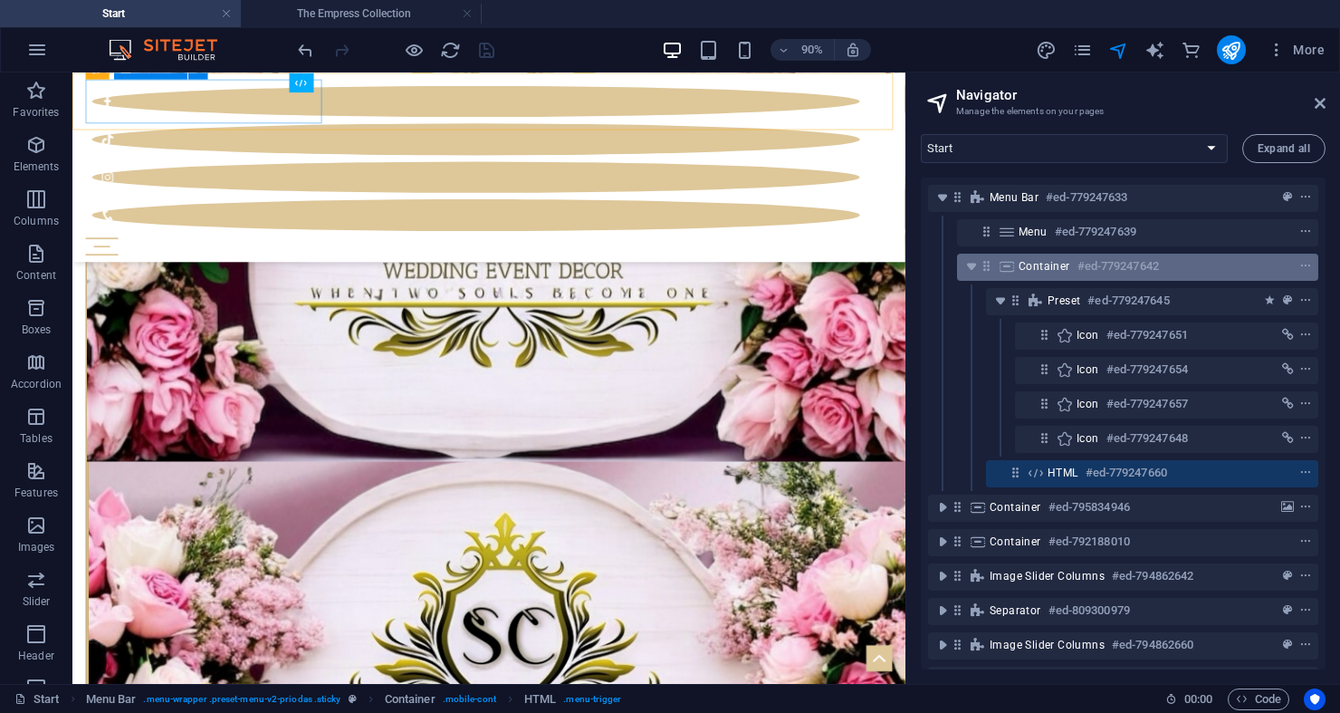
click at [1120, 268] on h6 "#ed-779247642" at bounding box center [1118, 266] width 81 height 22
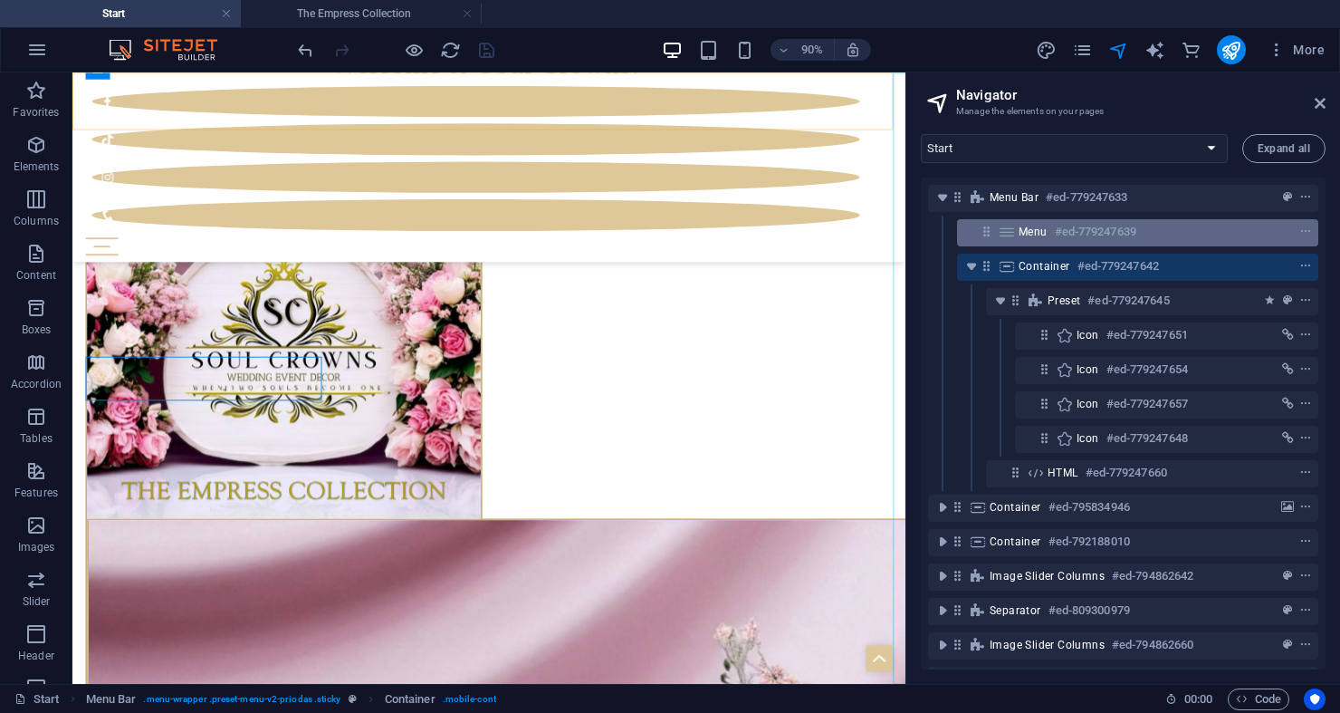
click at [1116, 233] on h6 "#ed-779247639" at bounding box center [1095, 232] width 81 height 22
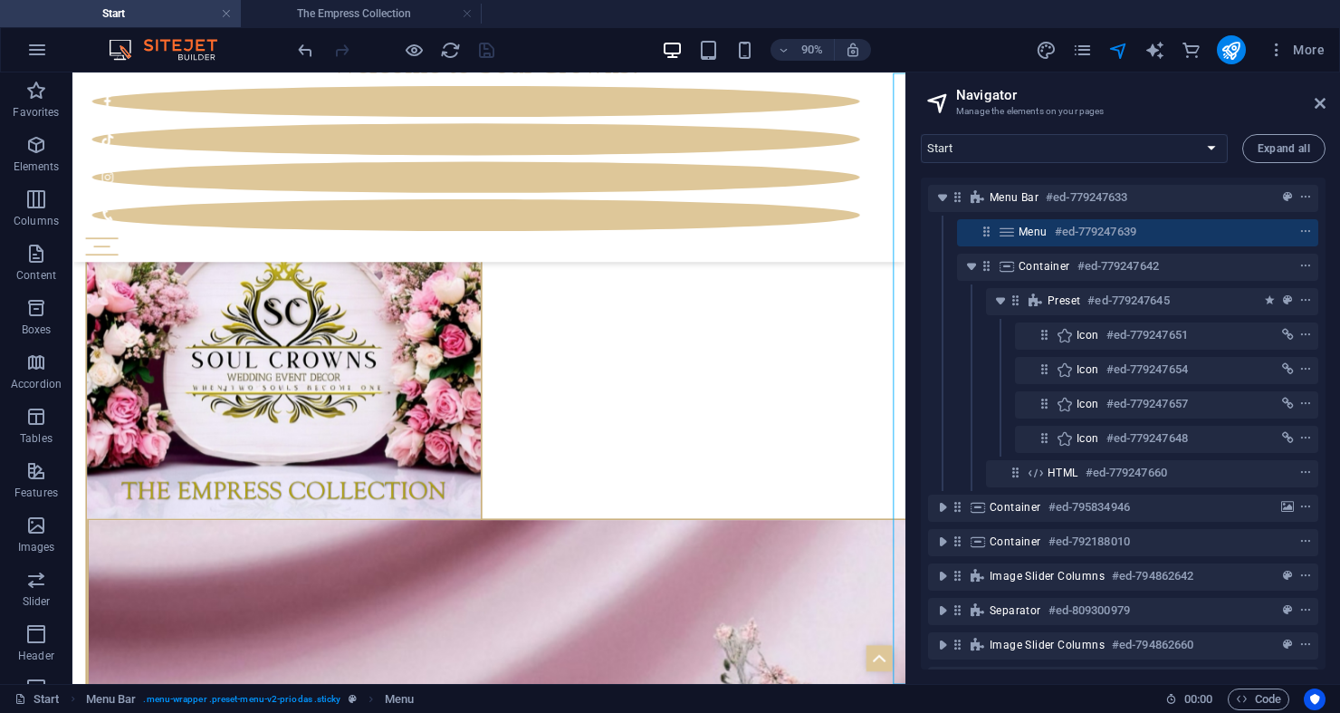
click at [1007, 238] on div "Menu #ed-779247639" at bounding box center [1137, 232] width 361 height 27
click at [1007, 238] on icon at bounding box center [1007, 232] width 20 height 14
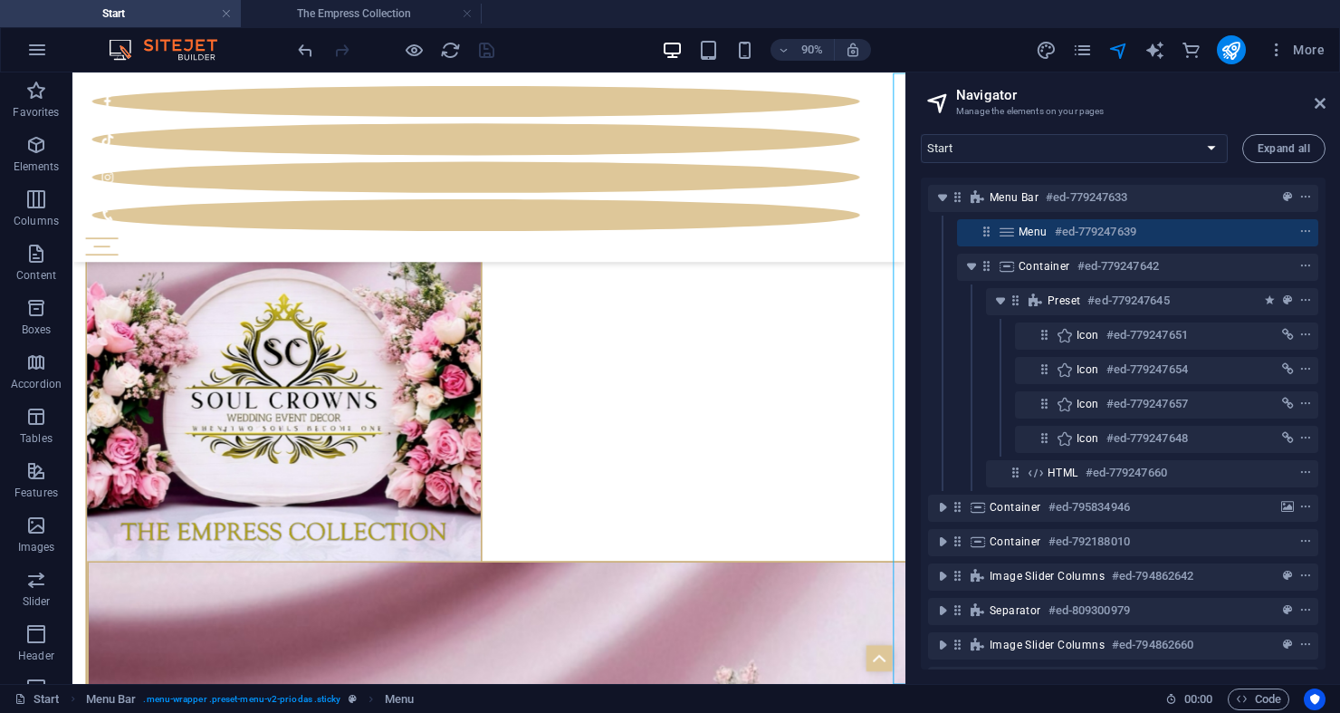
select select
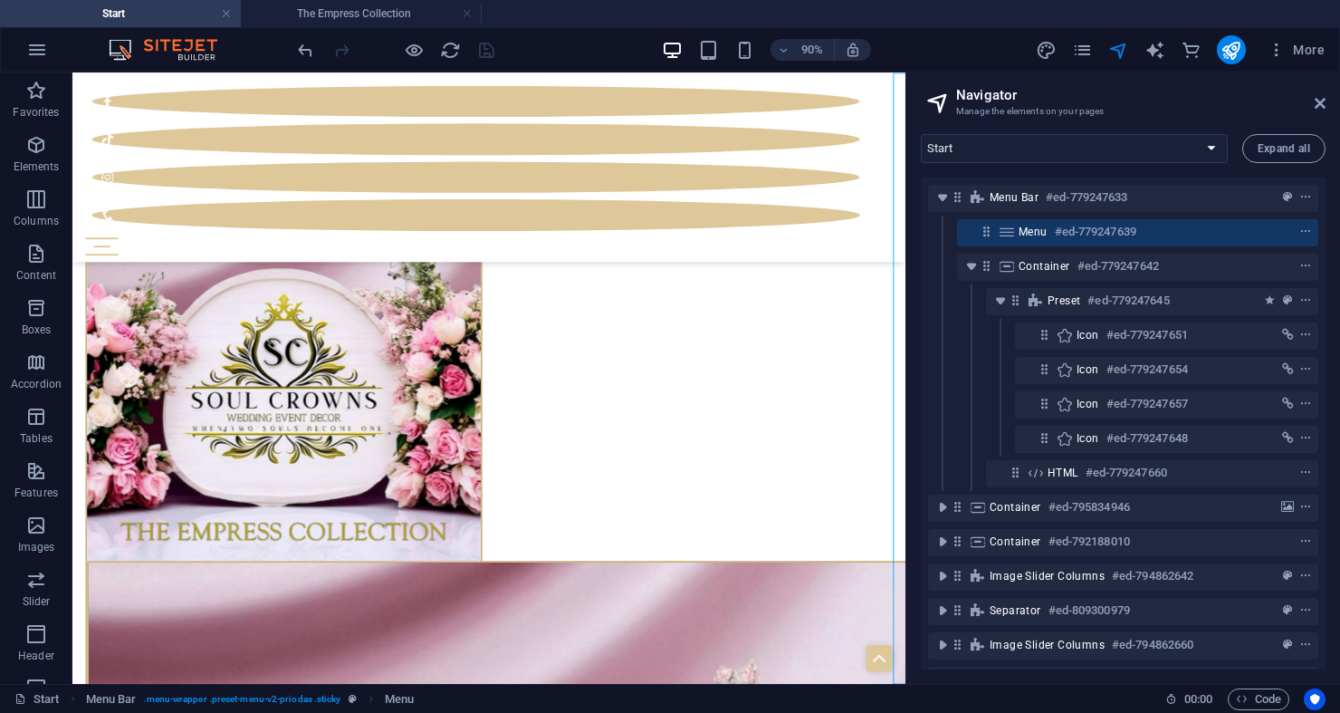
select select
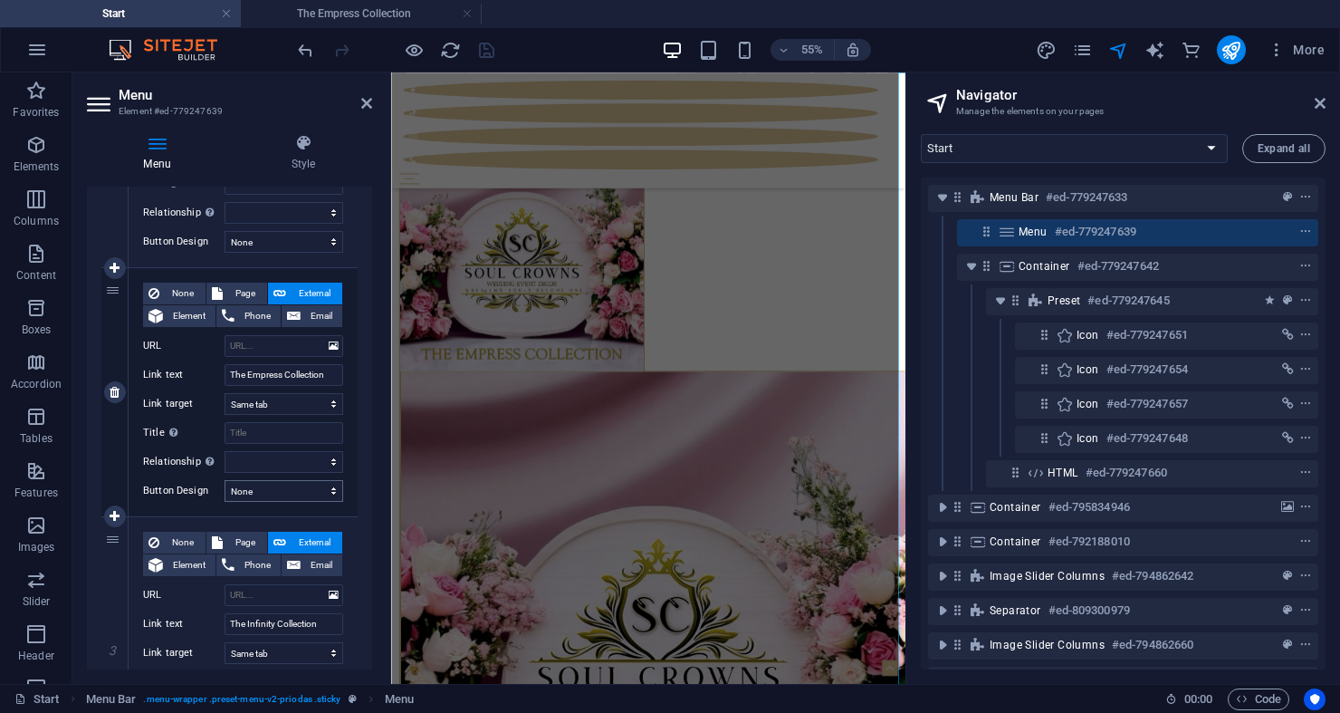
scroll to position [362, 0]
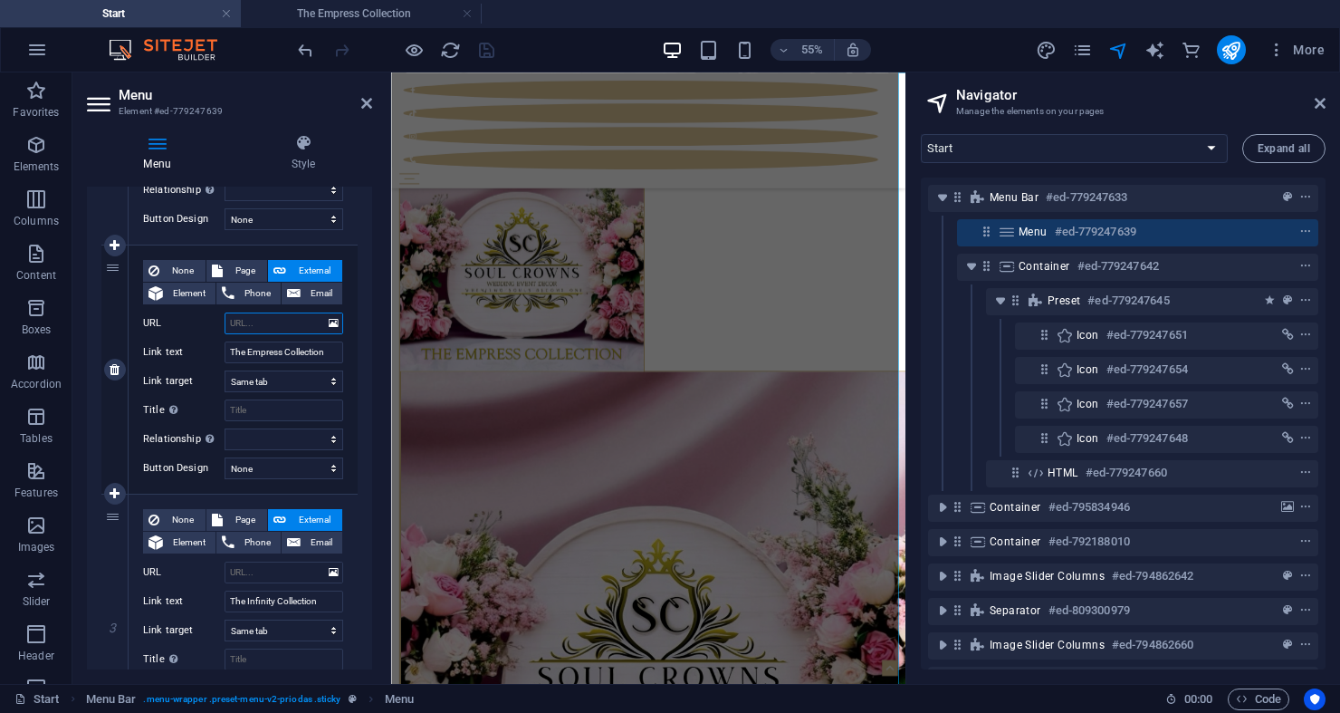
click at [244, 316] on input "URL" at bounding box center [284, 323] width 119 height 22
click at [224, 274] on button "Page" at bounding box center [236, 271] width 61 height 22
select select
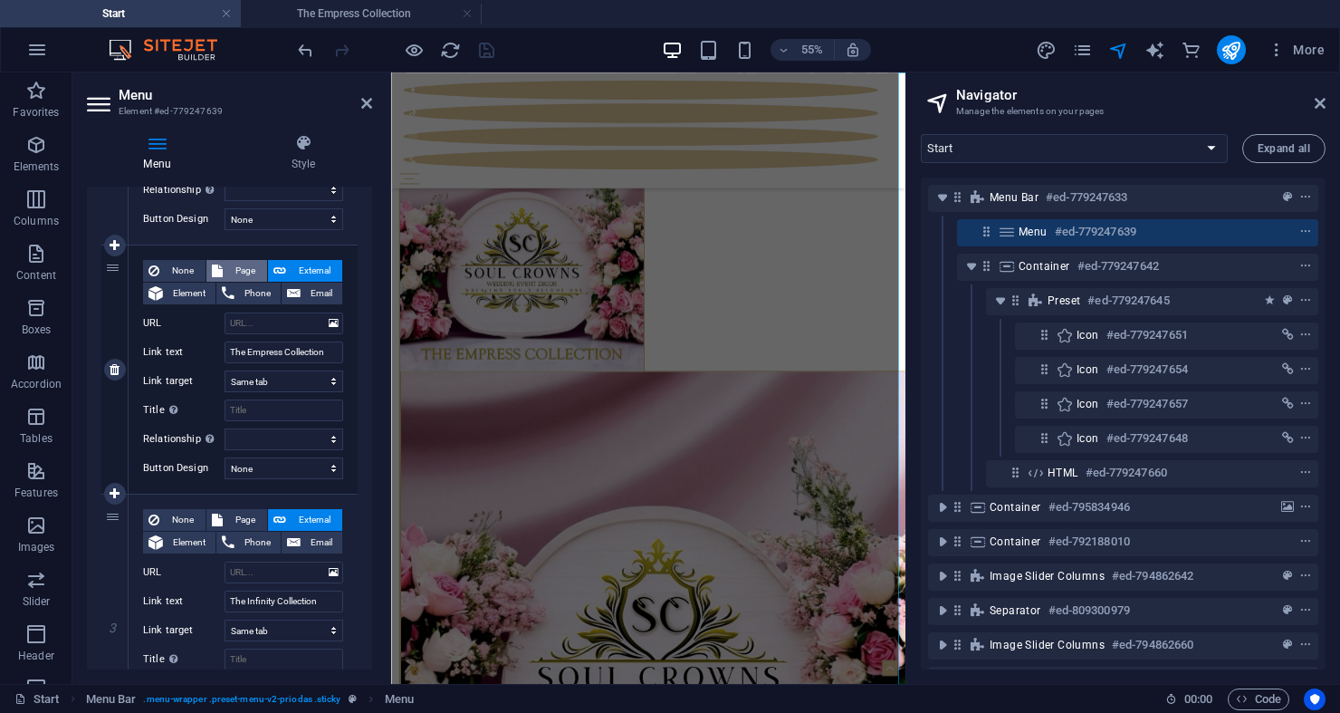
select select
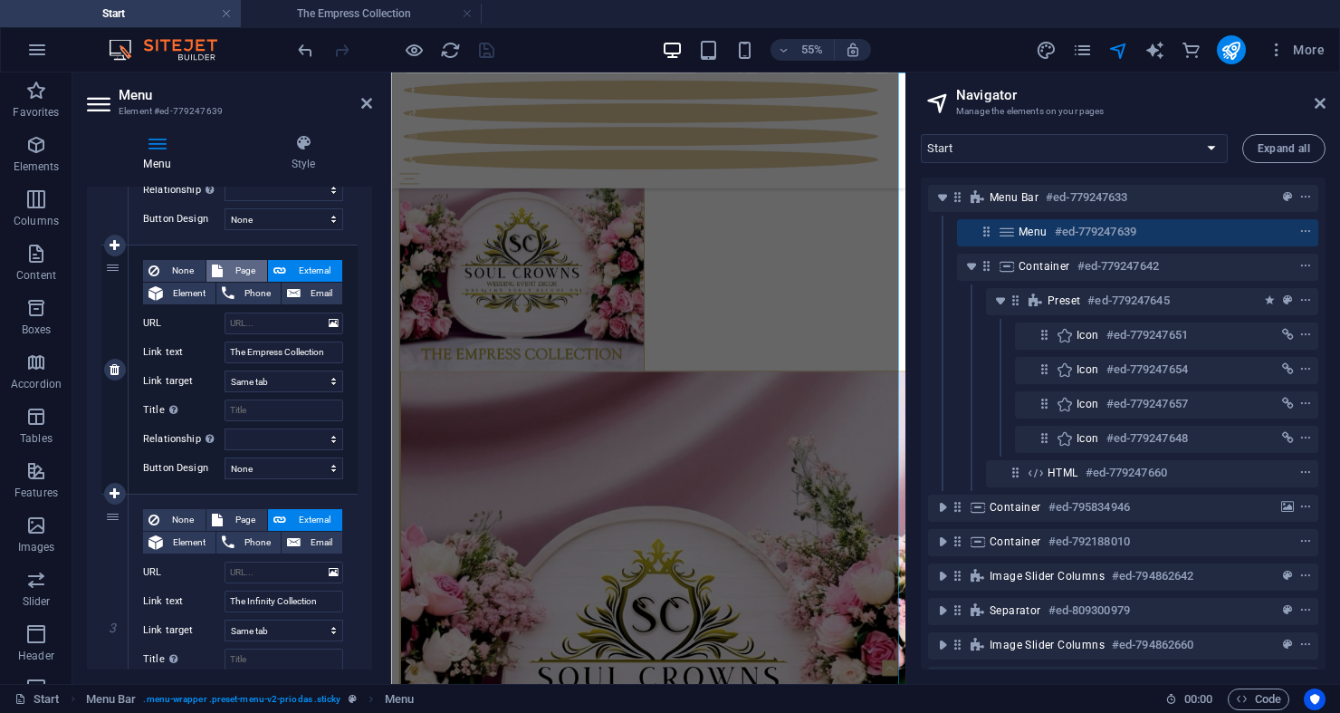
select select
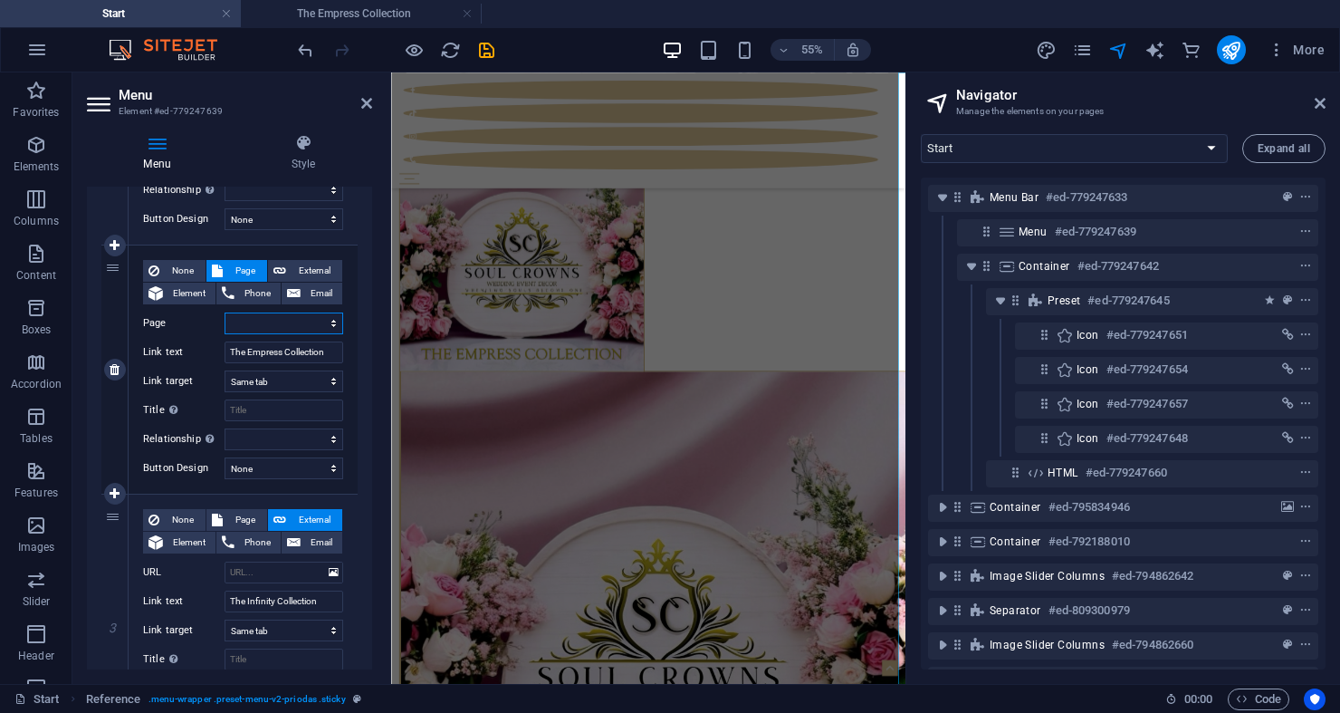
click at [263, 329] on select "Start Subpage Legal Notice PrivacyHie The Empress Collection" at bounding box center [284, 323] width 119 height 22
select select "4"
click at [225, 312] on select "Start Subpage Legal Notice PrivacyHie The Empress Collection" at bounding box center [284, 323] width 119 height 22
select select
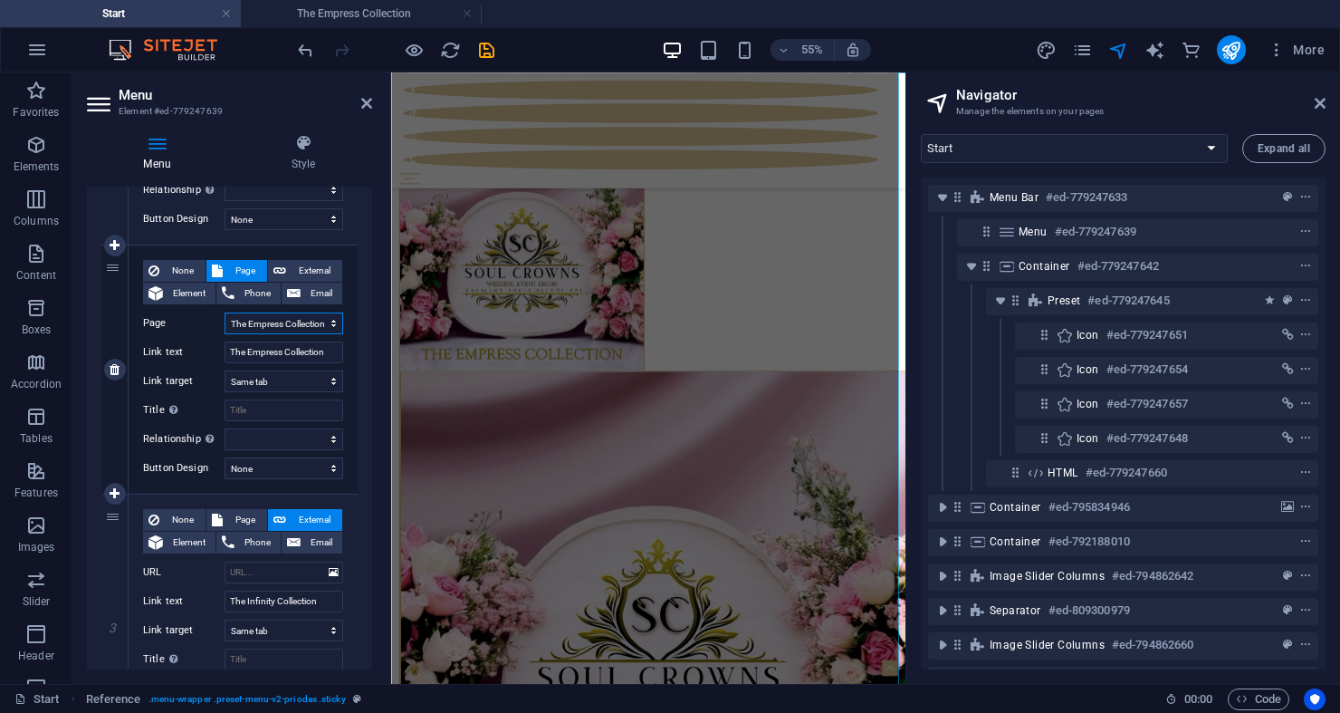
select select
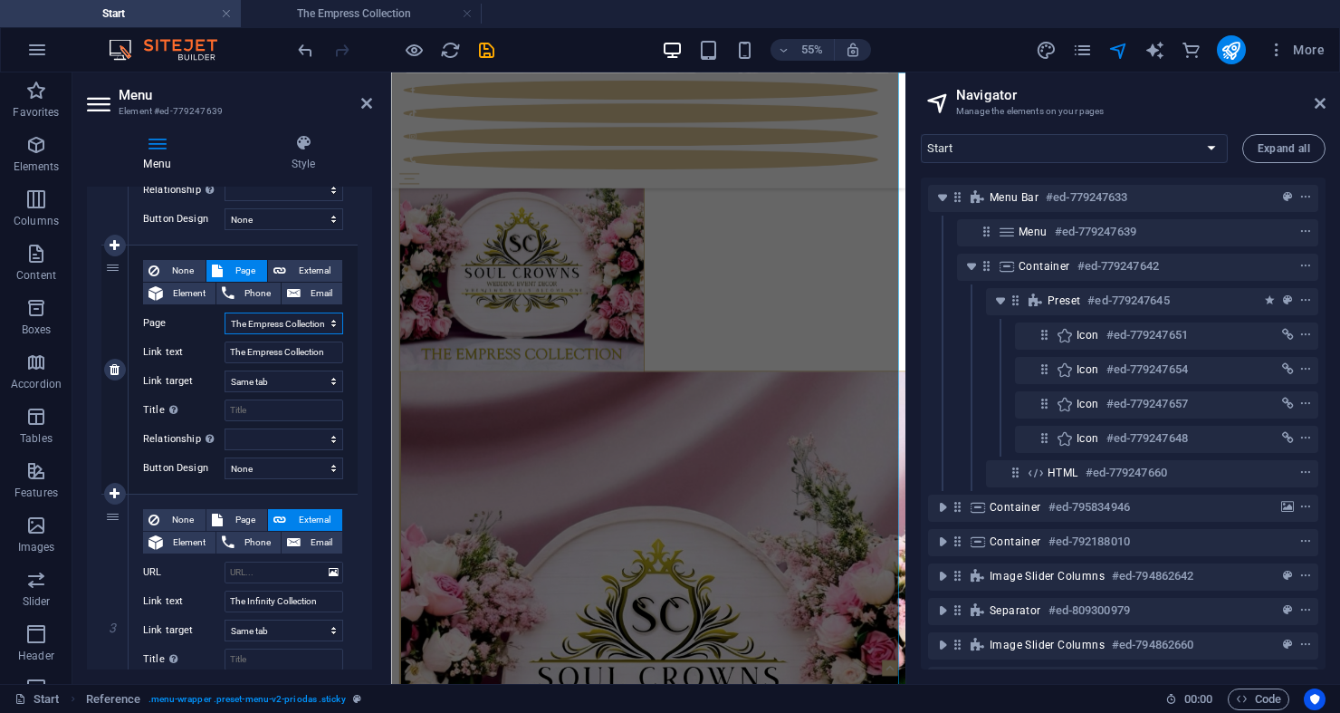
select select
click at [204, 401] on label "Title Additional link description, should not be the same as the link text. The…" at bounding box center [183, 410] width 81 height 22
click at [225, 401] on input "Title Additional link description, should not be the same as the link text. The…" at bounding box center [284, 410] width 119 height 22
click at [120, 318] on div "2" at bounding box center [114, 369] width 27 height 248
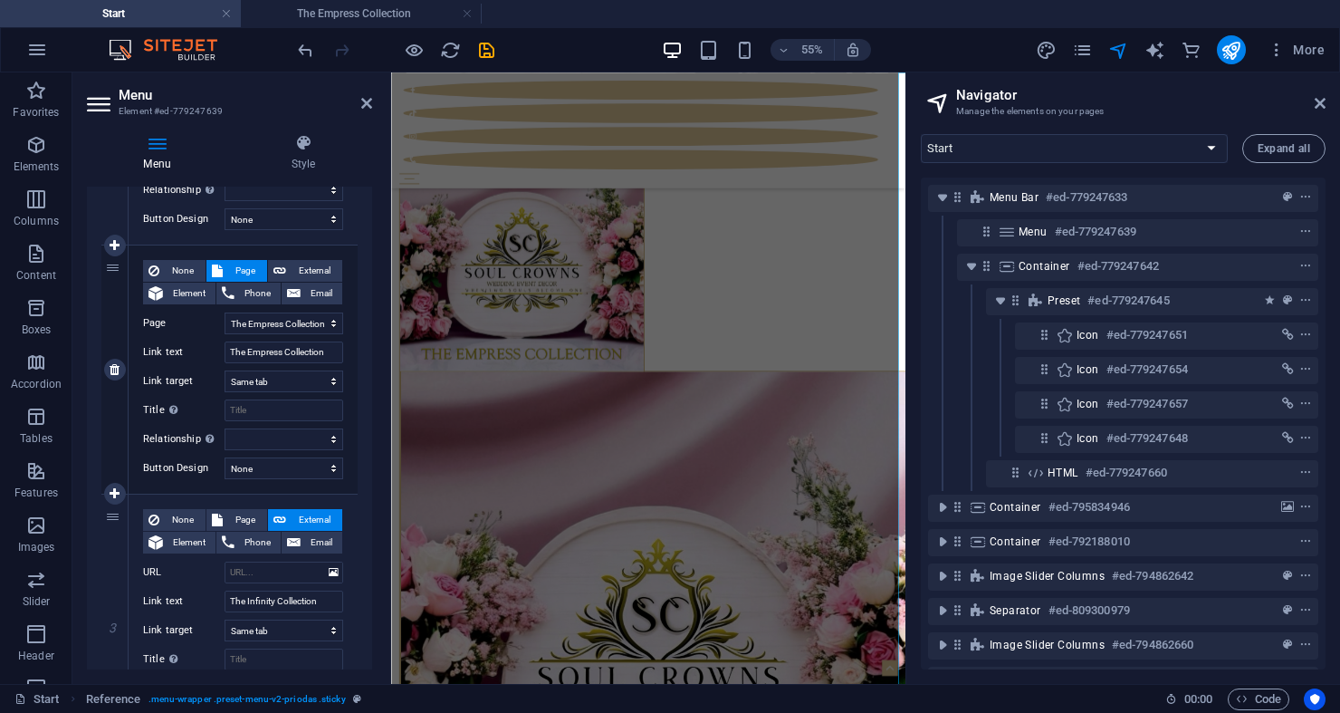
select select
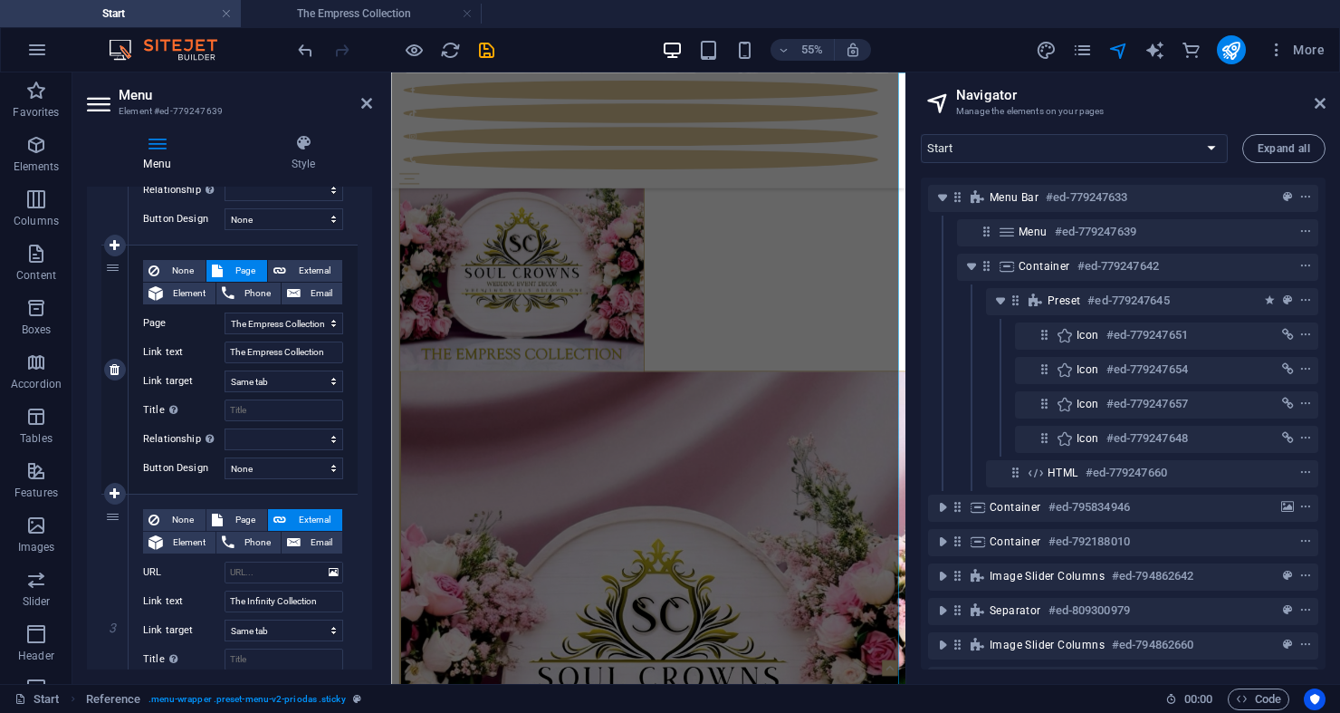
select select
click at [372, 108] on aside "Menu Element #ed-779247639 Menu Style Menu Auto Custom Create custom menu items…" at bounding box center [231, 377] width 319 height 611
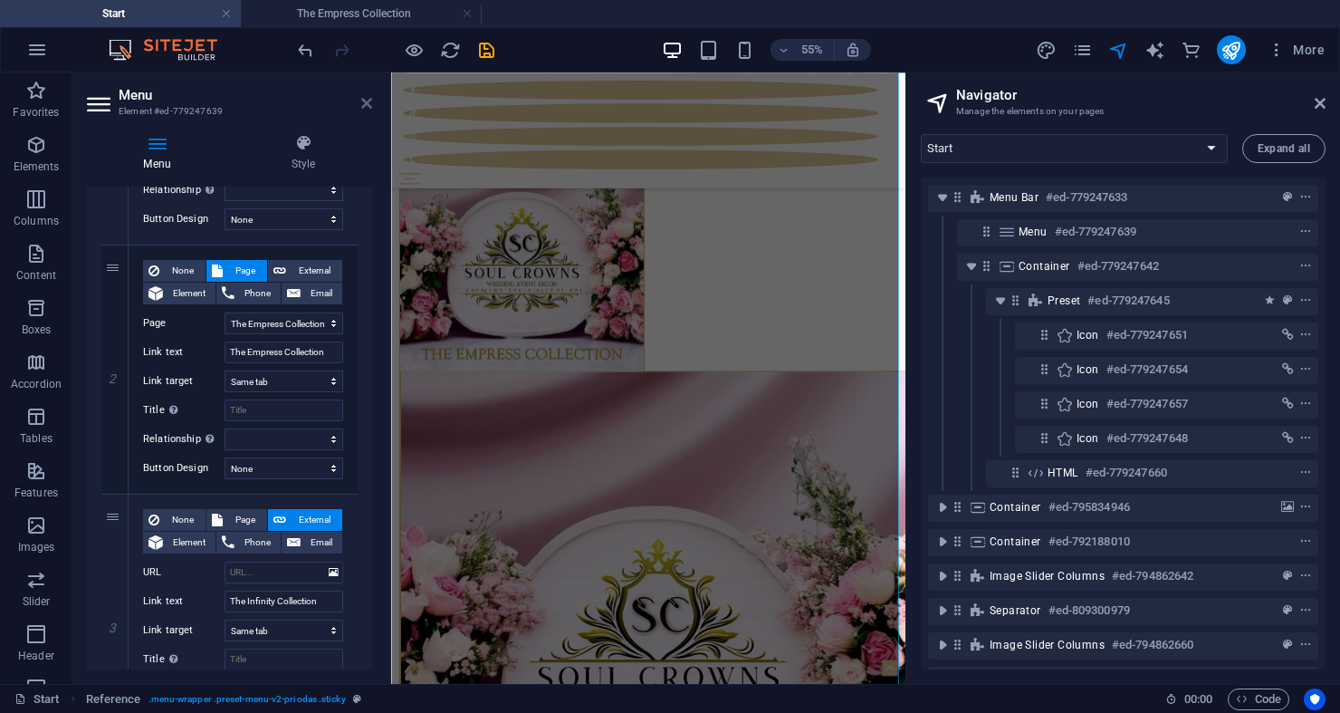
click at [366, 101] on icon at bounding box center [366, 103] width 11 height 14
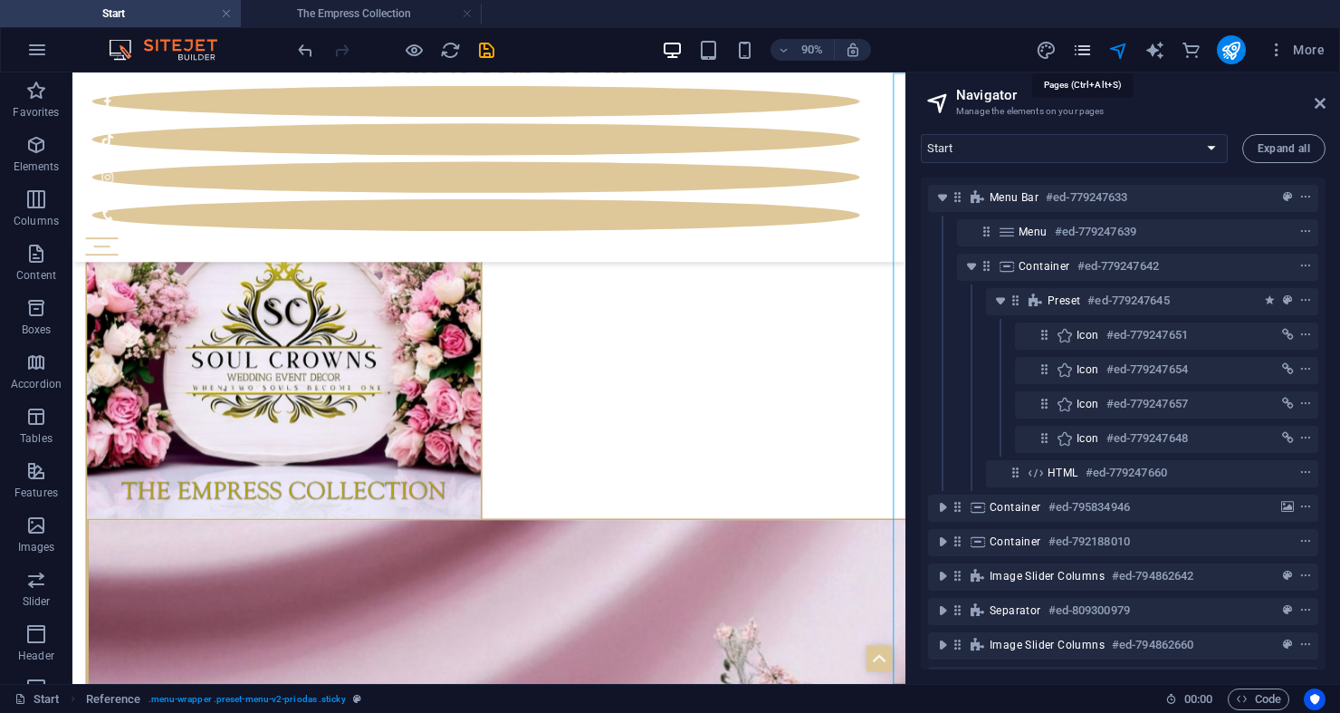
click at [1073, 50] on icon "pages" at bounding box center [1082, 50] width 21 height 21
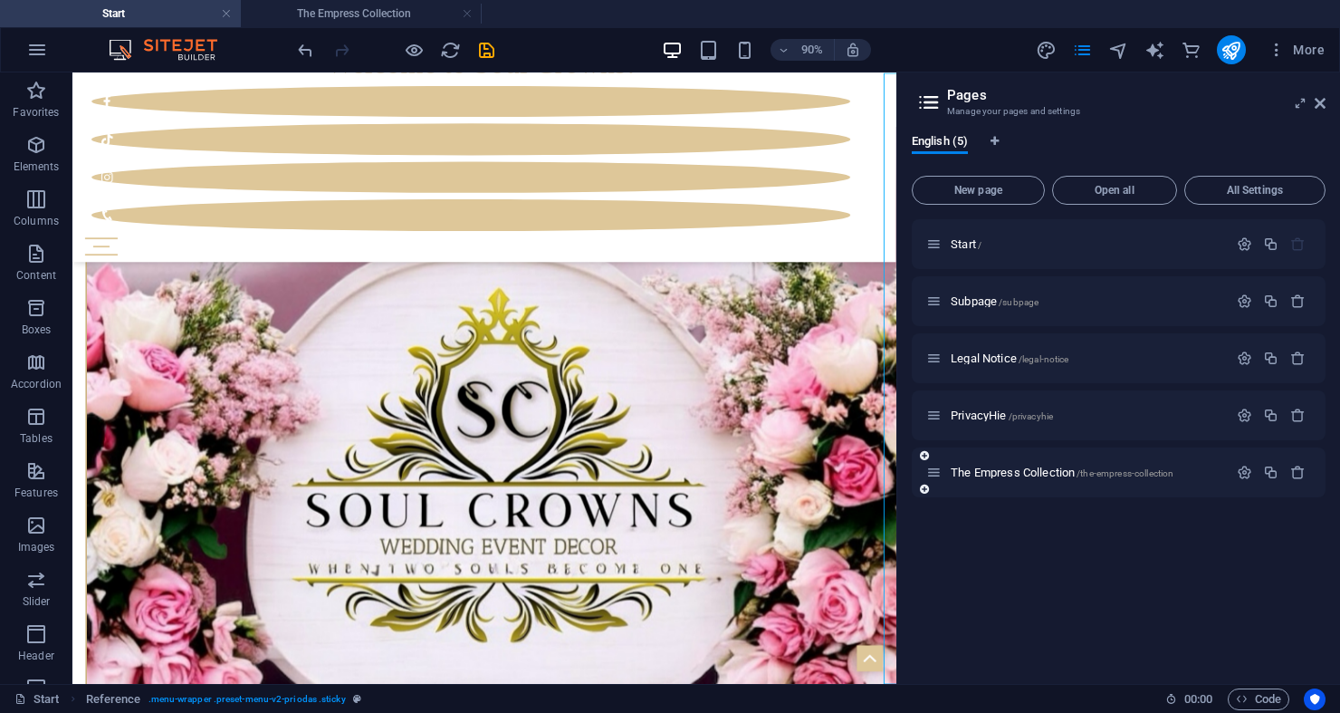
click at [1050, 462] on div "The Empress Collection /the-empress-collection" at bounding box center [1077, 472] width 302 height 21
click at [1049, 470] on span "The Empress Collection /the-empress-collection" at bounding box center [1062, 472] width 223 height 14
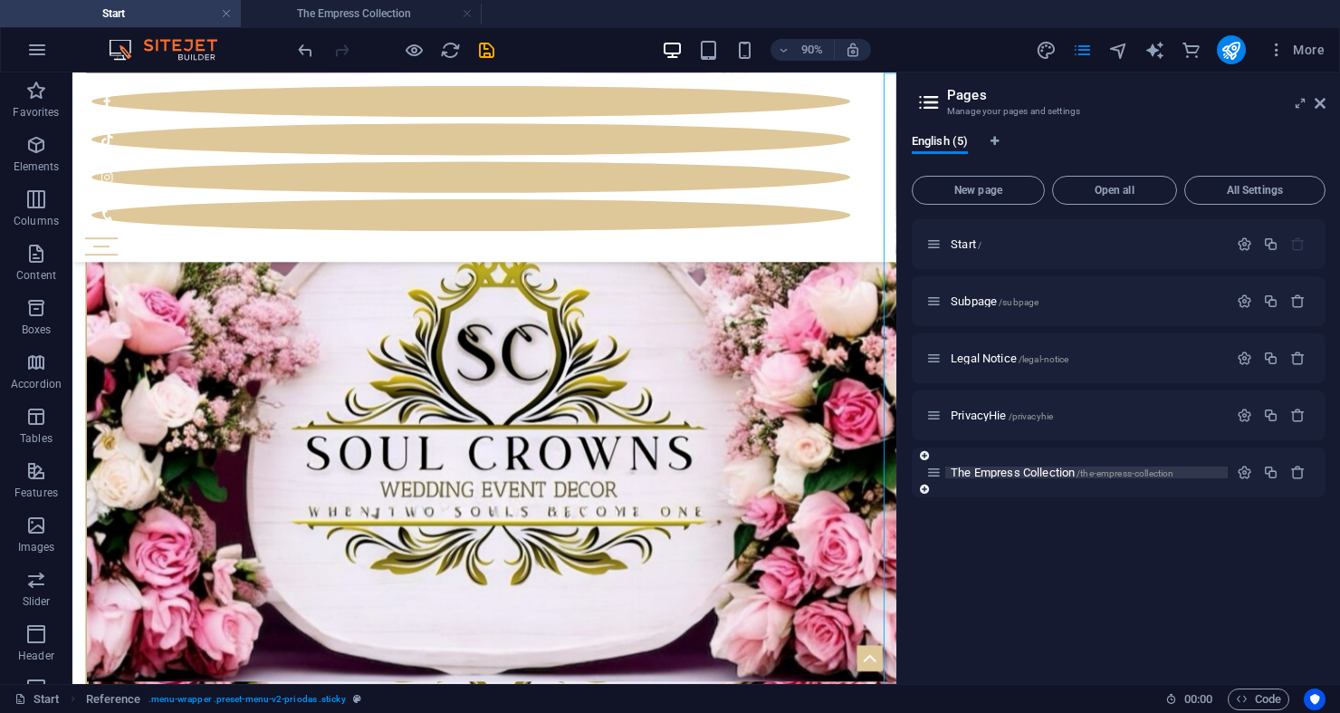
scroll to position [0, 0]
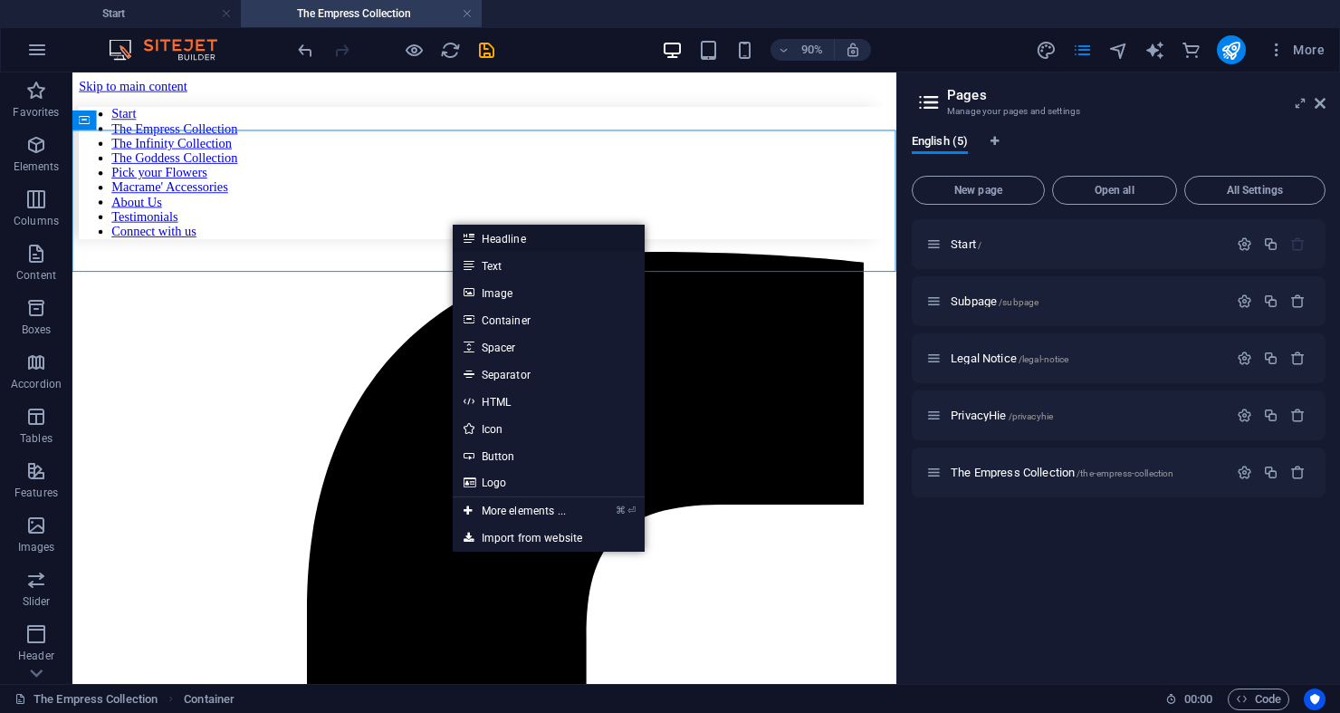
click at [509, 235] on link "Headline" at bounding box center [549, 238] width 192 height 27
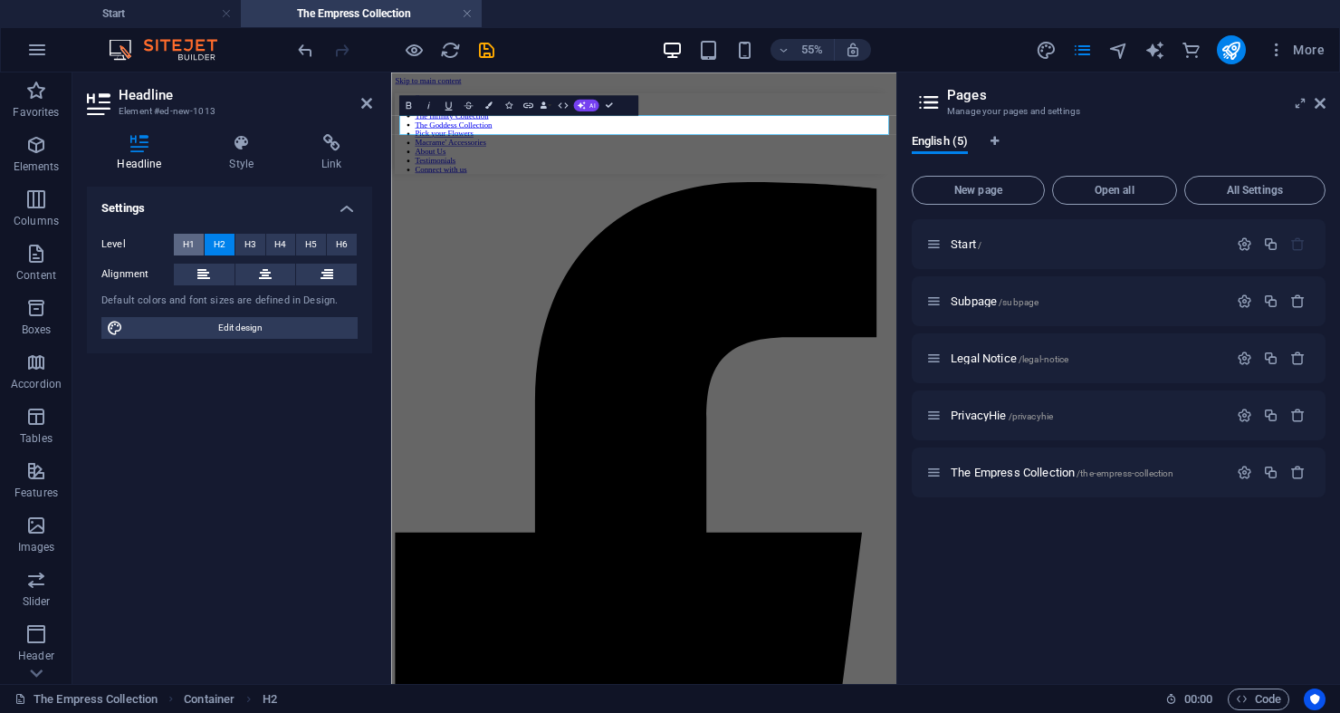
click at [191, 246] on span "H1" at bounding box center [189, 245] width 12 height 22
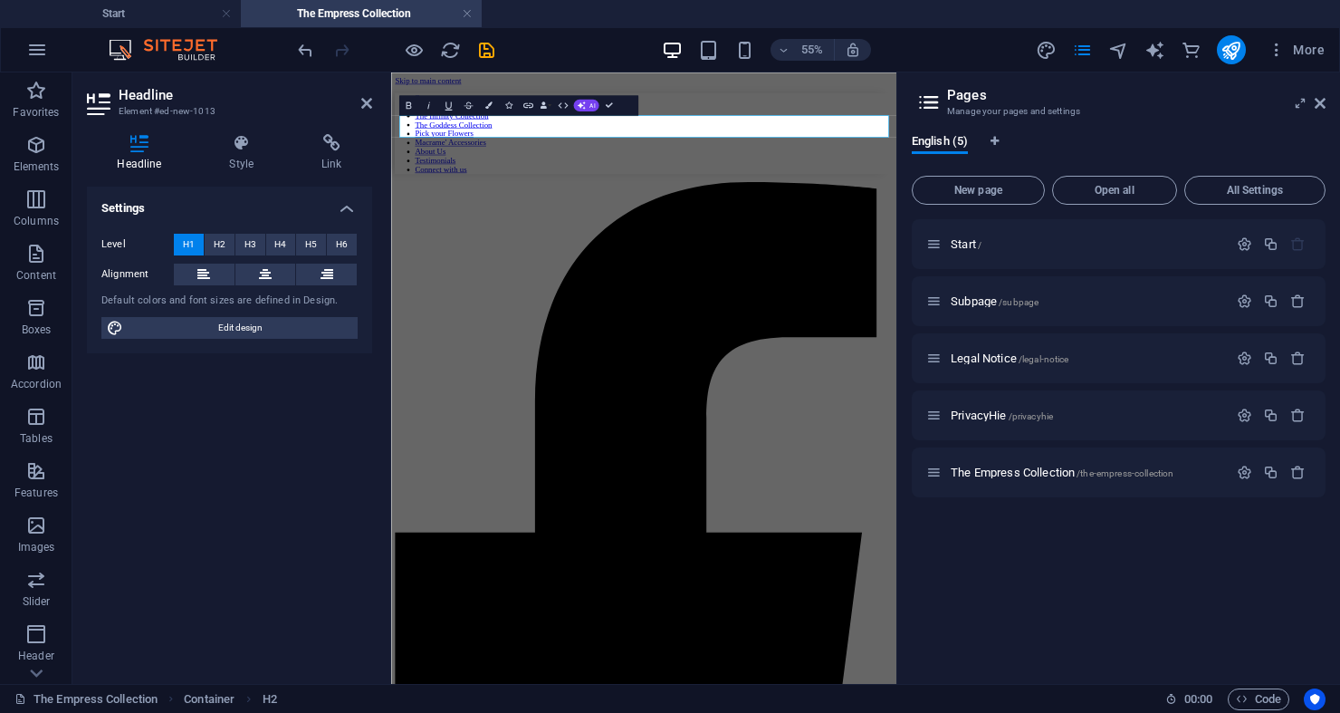
click at [33, 152] on icon "button" at bounding box center [36, 145] width 22 height 22
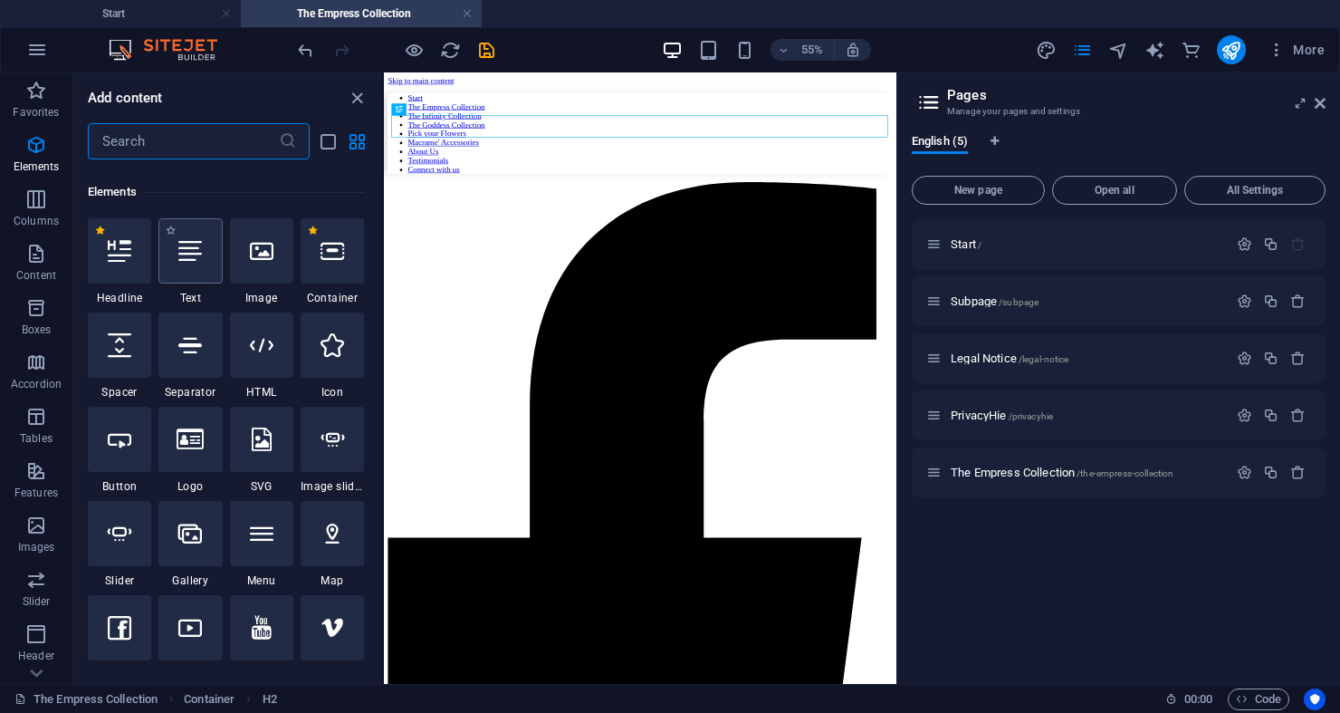
scroll to position [193, 0]
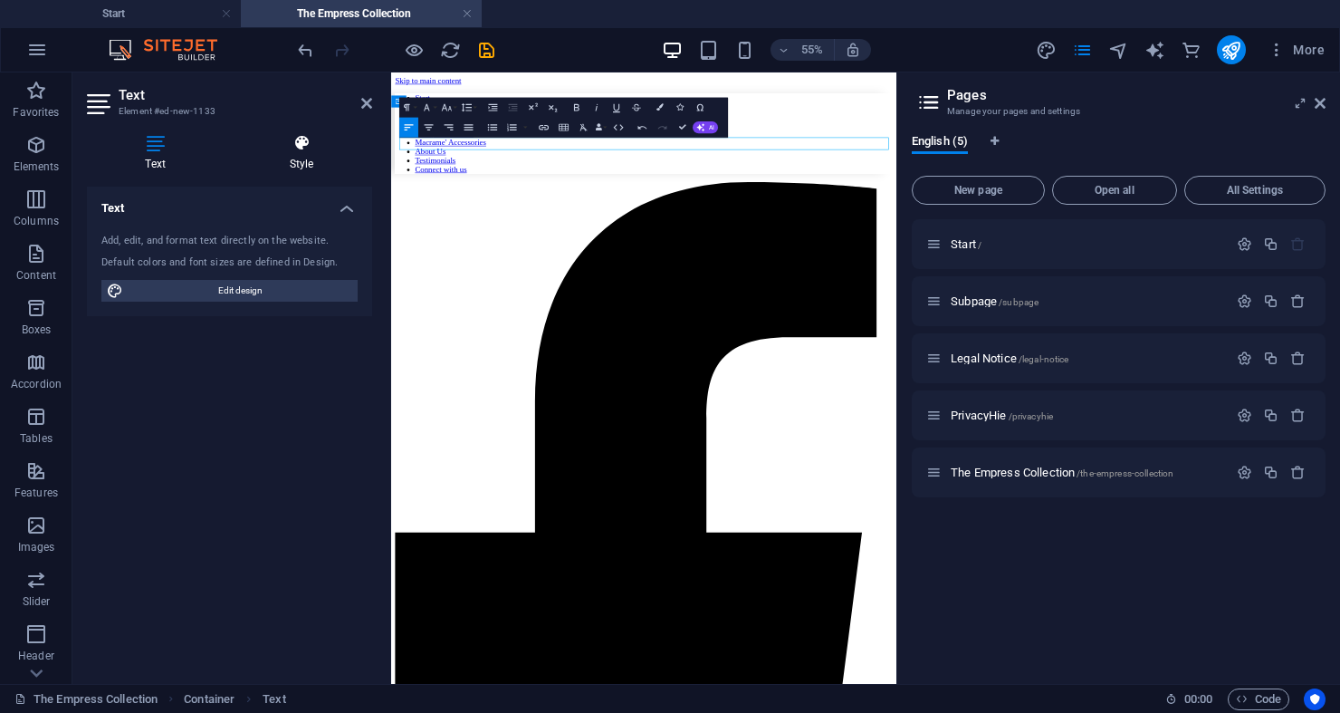
click at [295, 146] on icon at bounding box center [301, 143] width 141 height 18
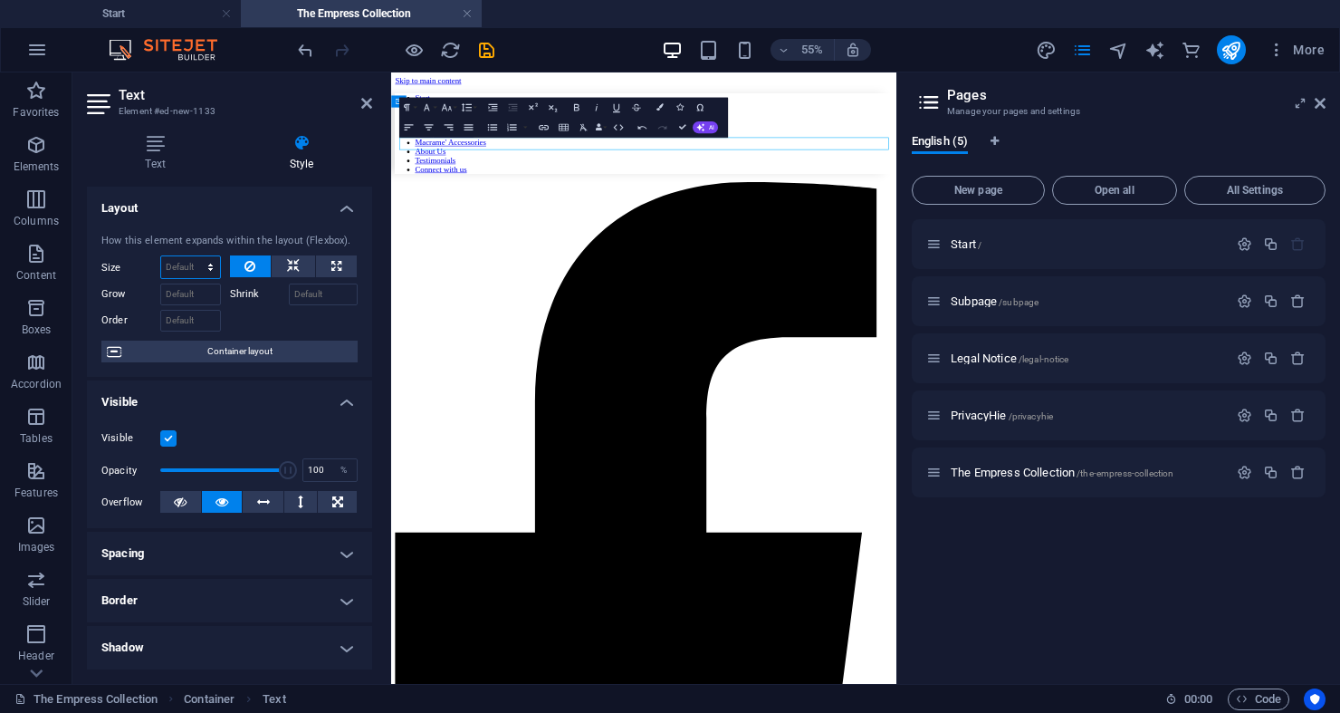
click at [191, 269] on select "Default auto px % 1/1 1/2 1/3 1/4 1/5 1/6 1/7 1/8 1/9 1/10" at bounding box center [190, 267] width 59 height 22
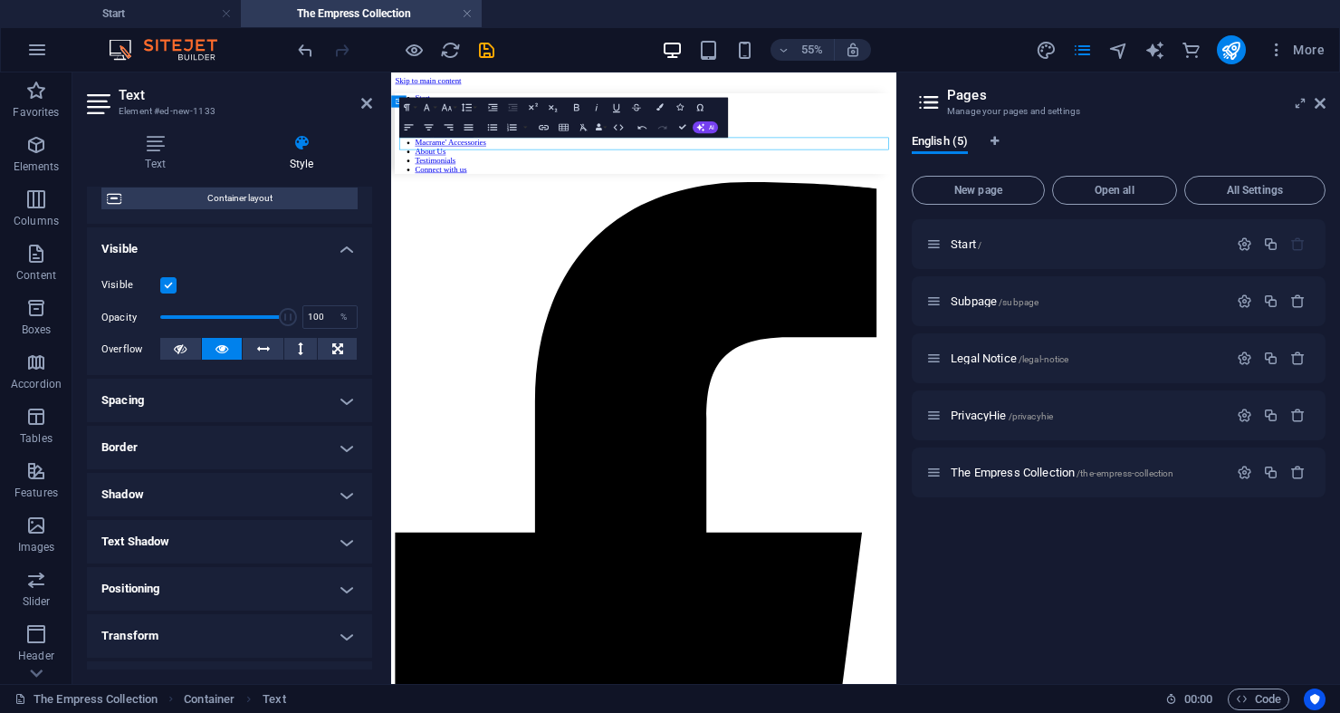
scroll to position [0, 0]
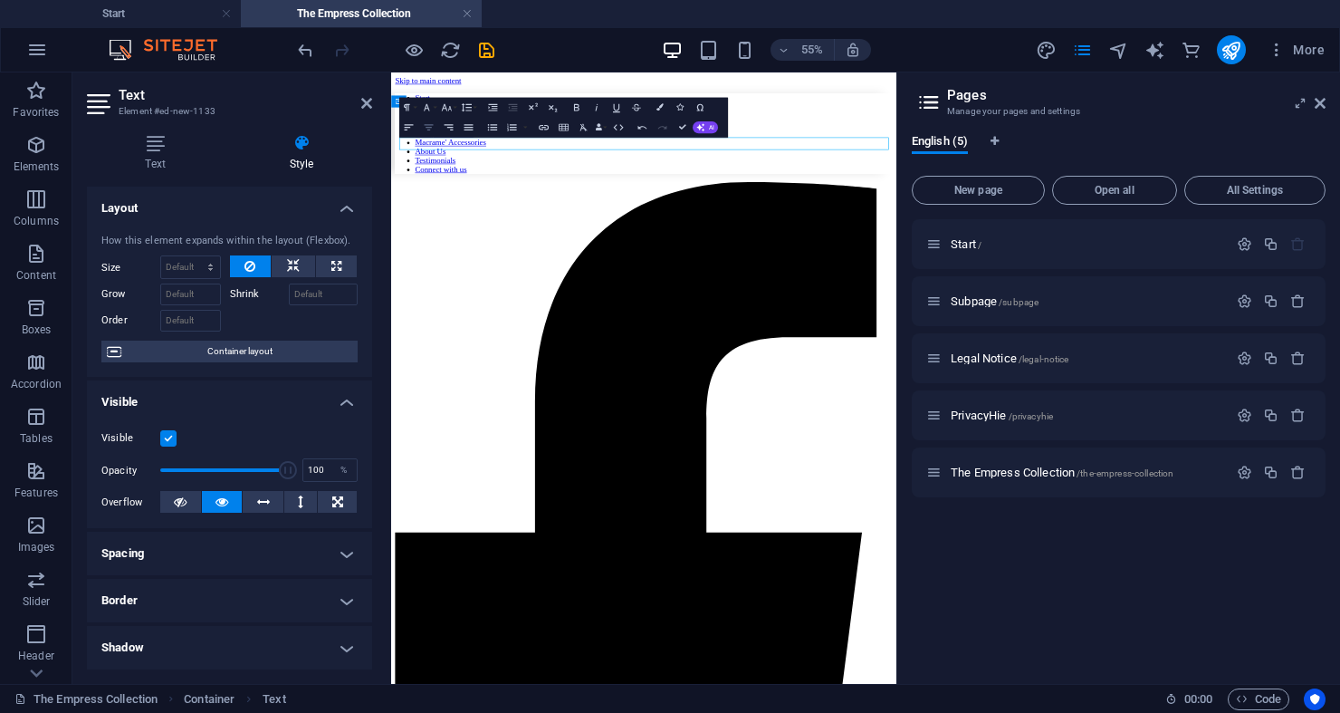
click at [426, 126] on icon "button" at bounding box center [429, 127] width 12 height 12
click at [1229, 51] on icon "publish" at bounding box center [1231, 50] width 21 height 21
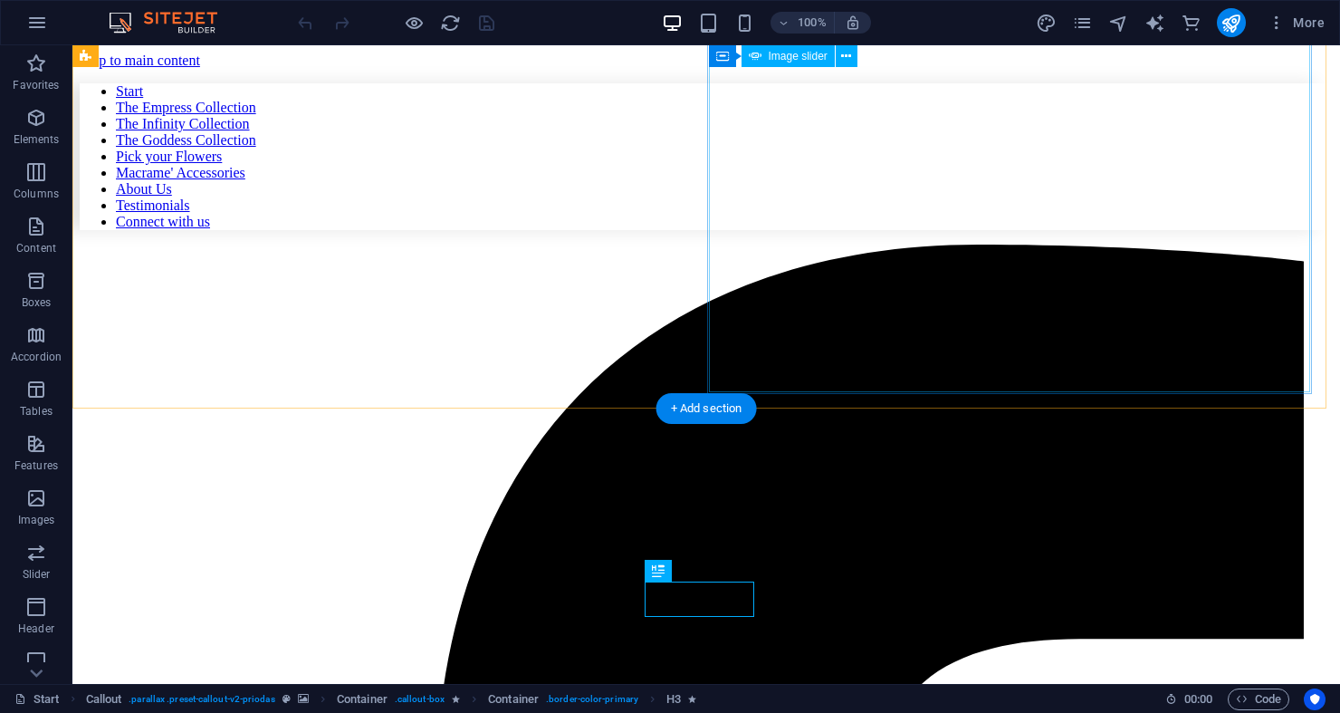
scroll to position [3657, 0]
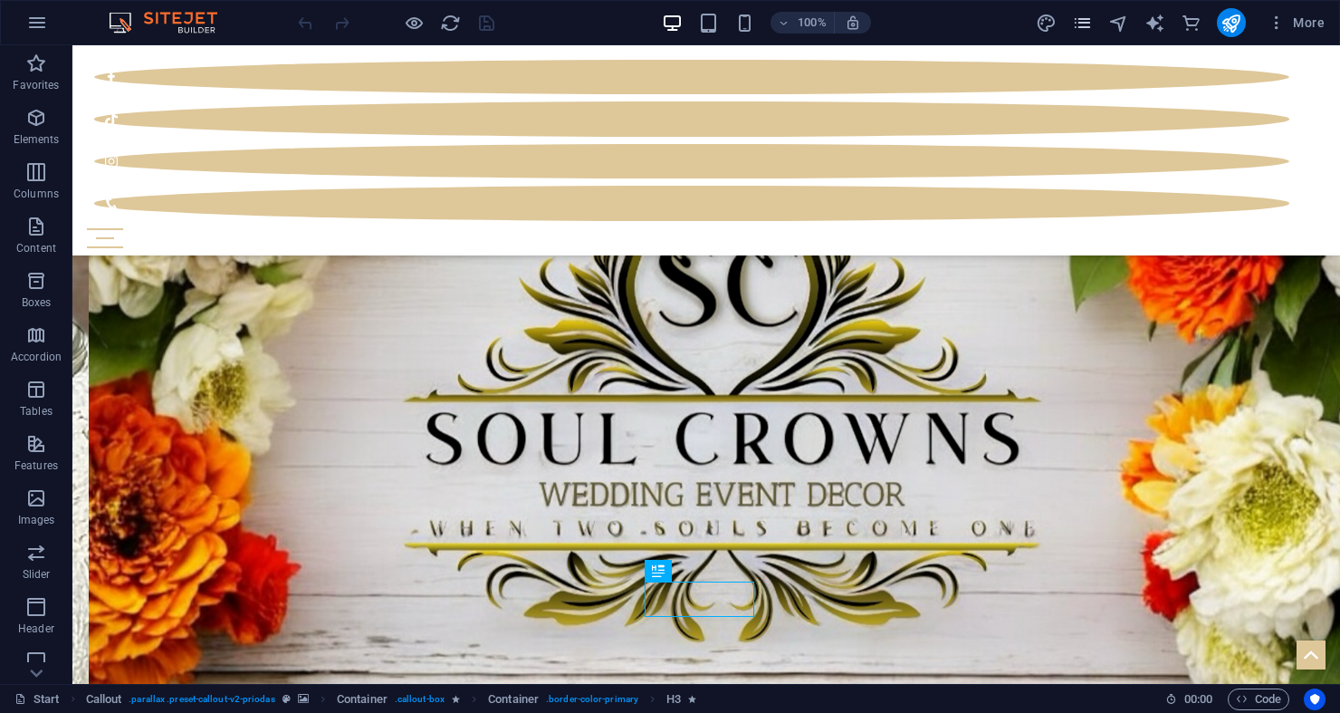
click at [1087, 17] on icon "pages" at bounding box center [1082, 23] width 21 height 21
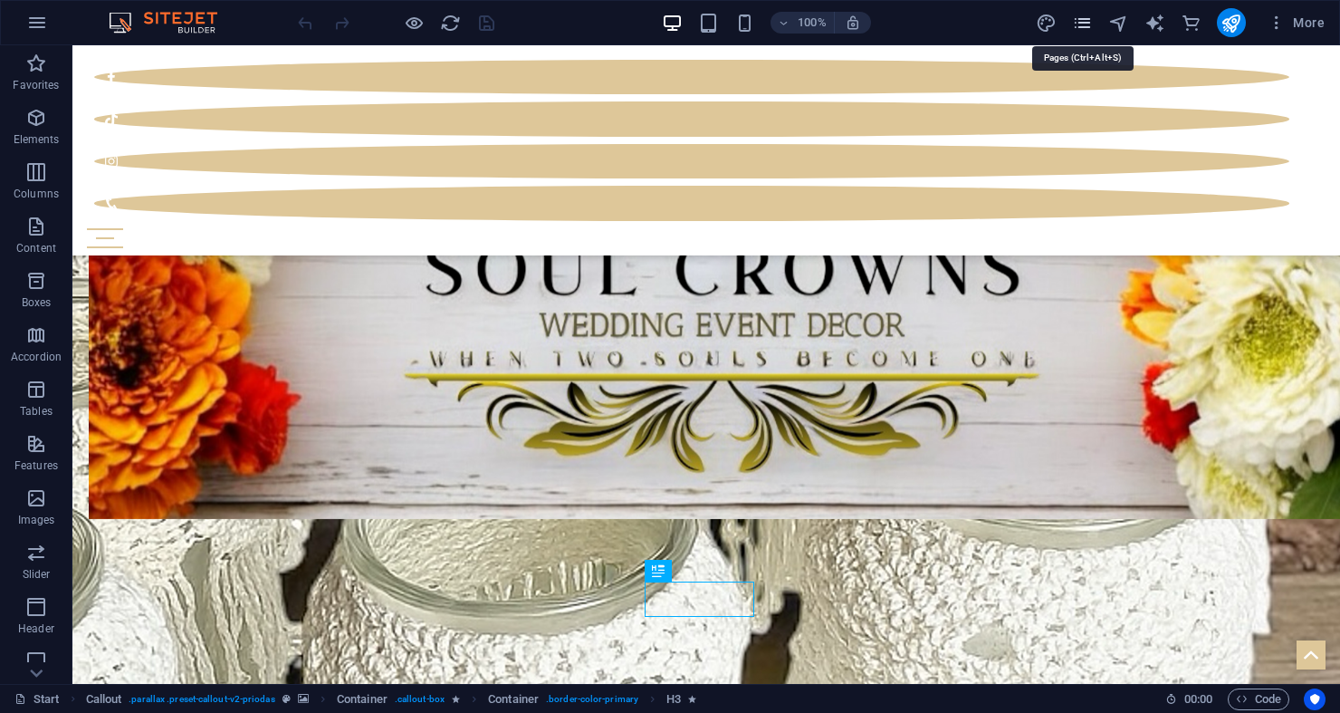
scroll to position [2975, 0]
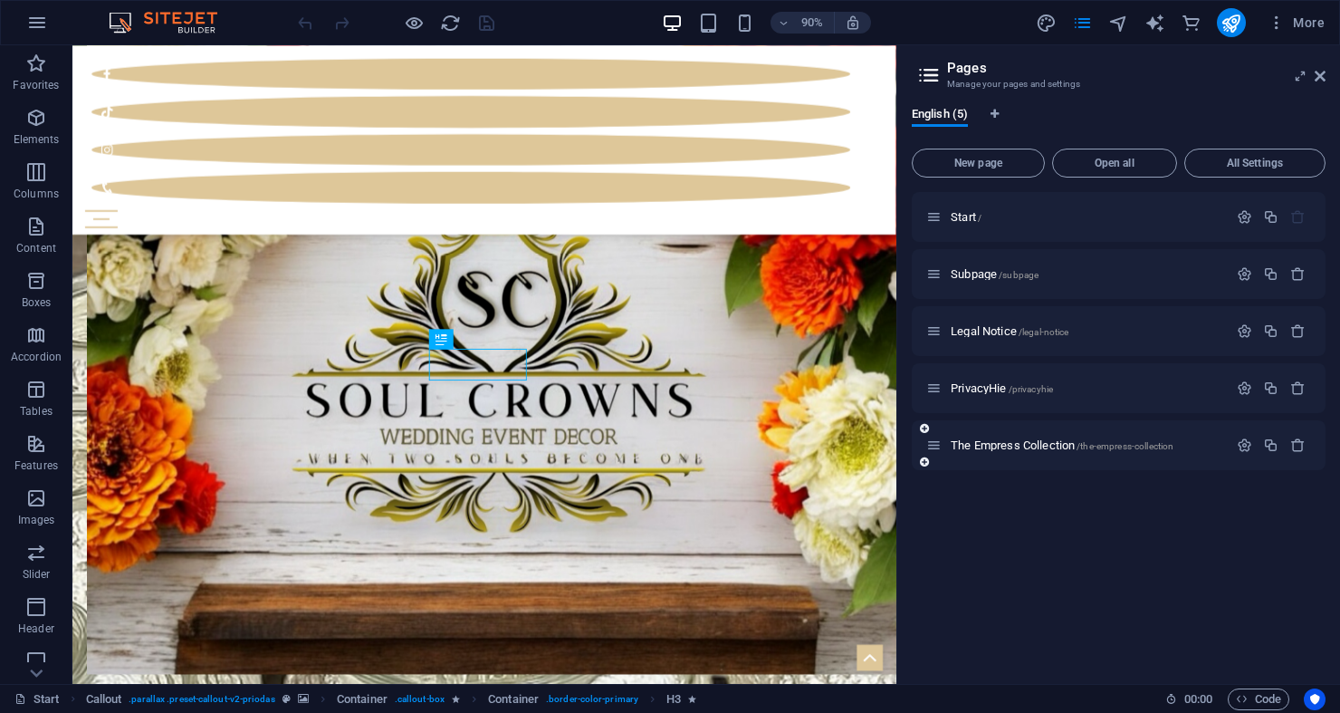
click at [924, 462] on icon at bounding box center [924, 461] width 9 height 11
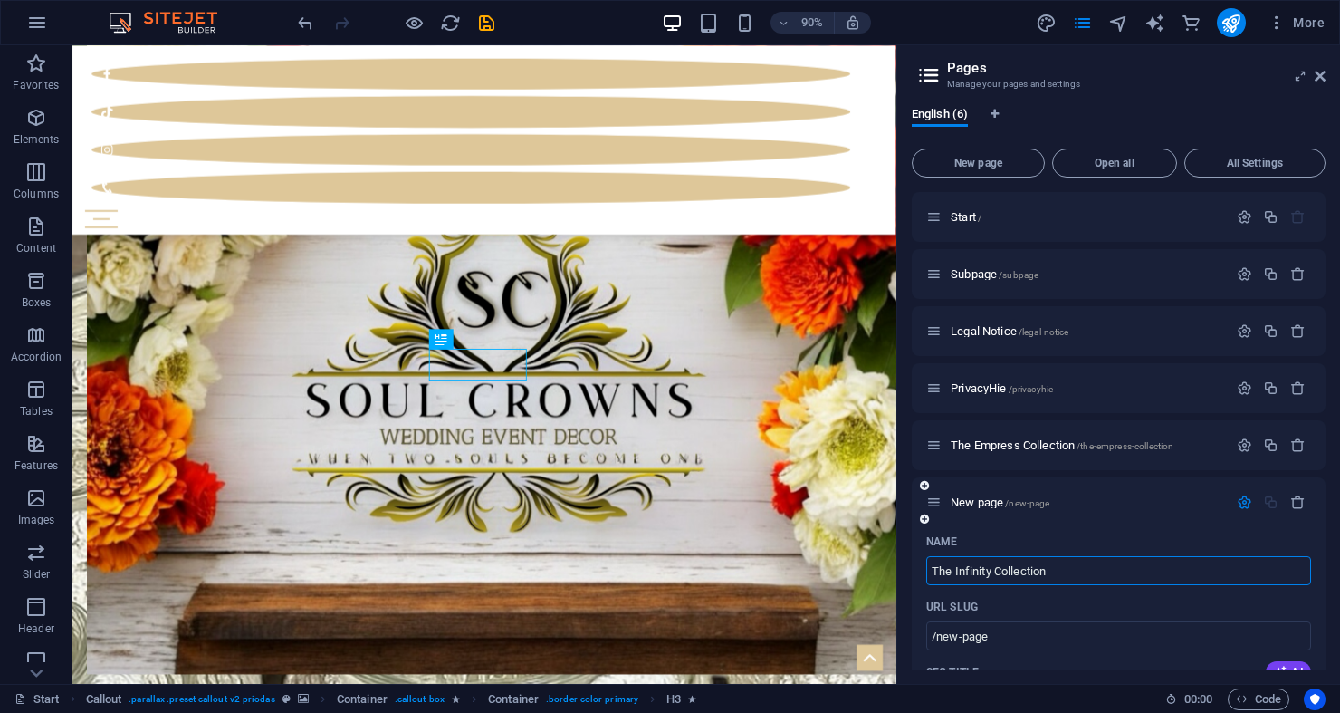
type input "The Infinity Collection"
type input "/the-infinity-collection"
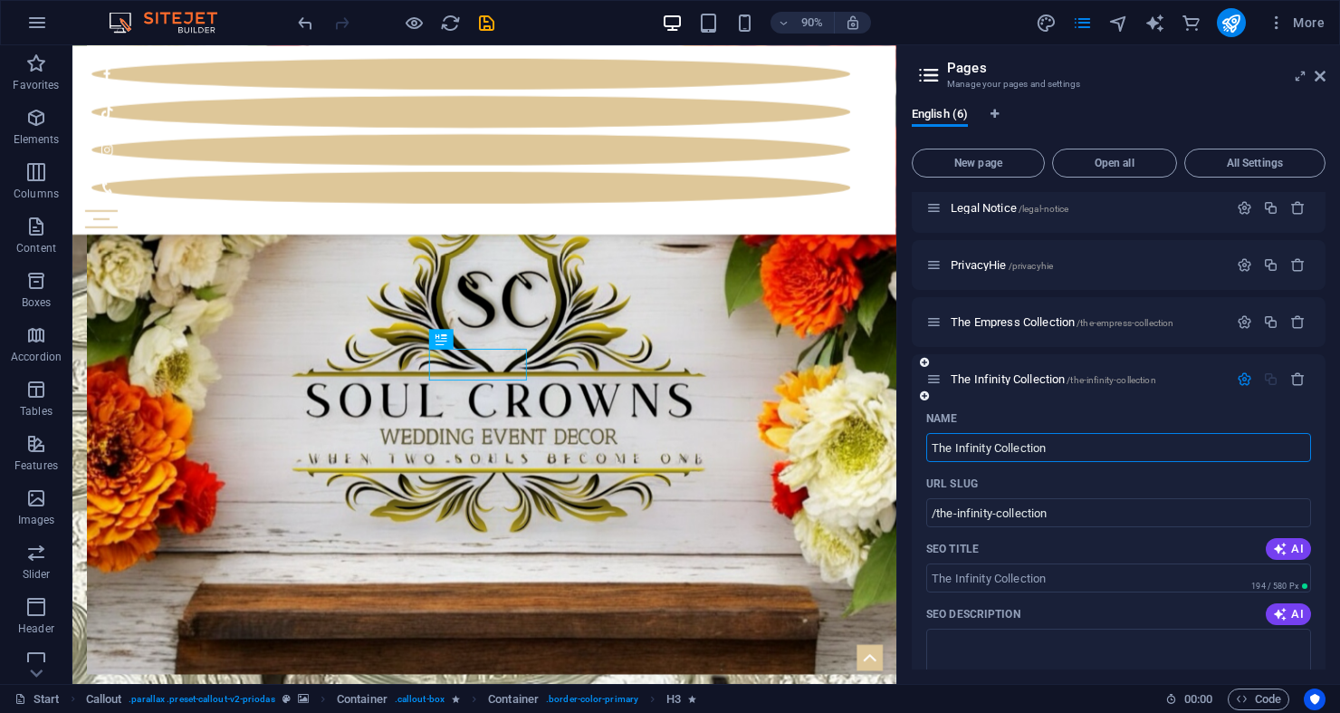
scroll to position [240, 0]
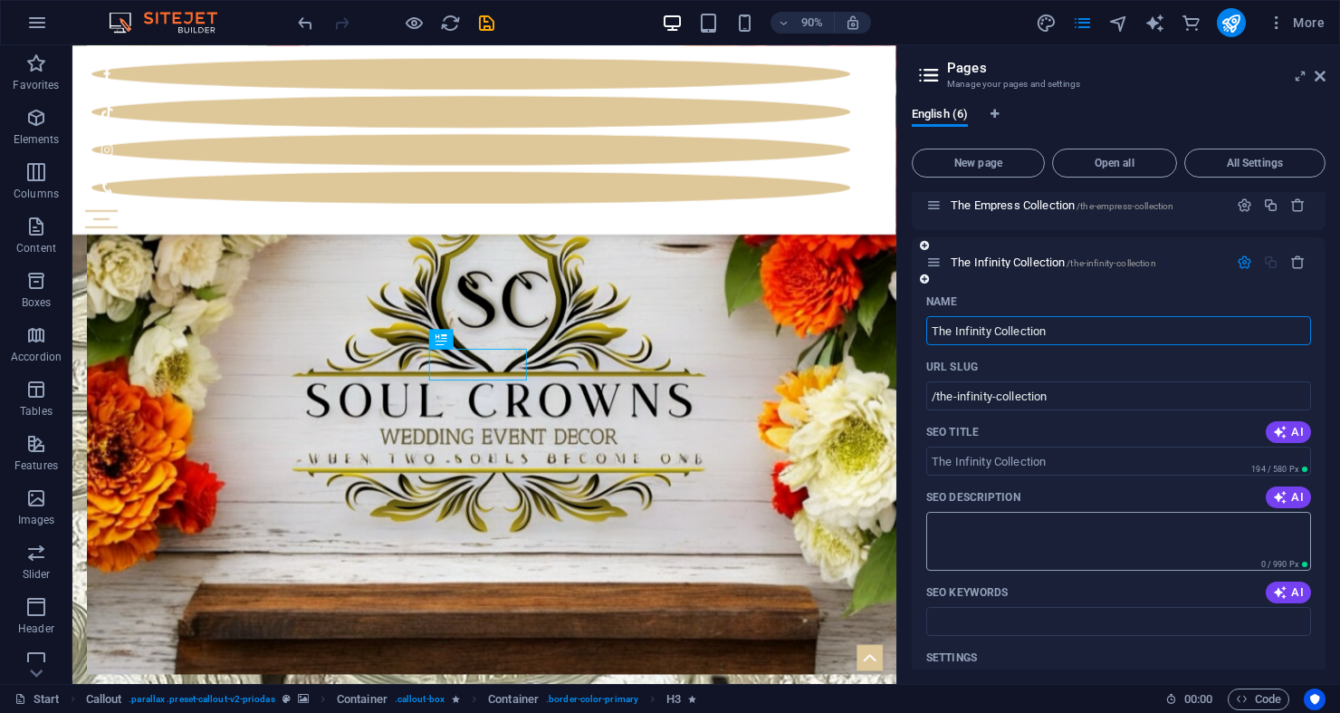
type input "The Infinity Collection"
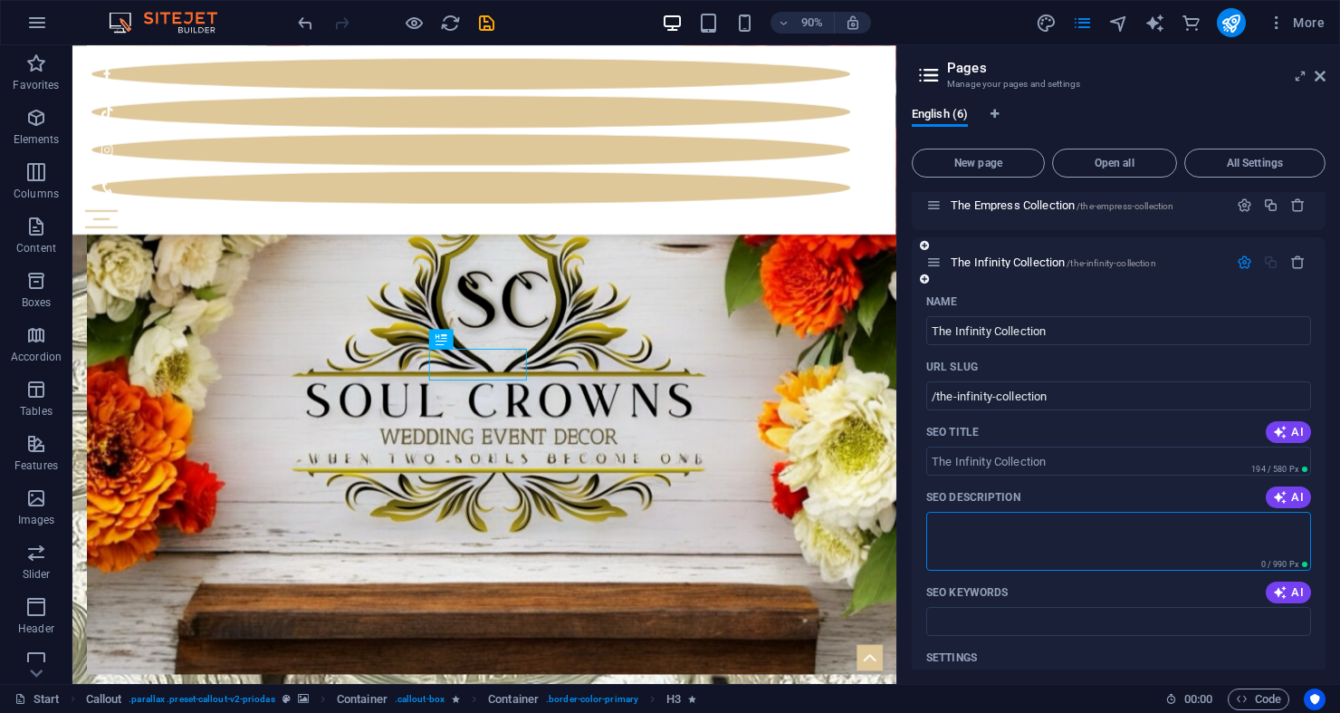
click at [1048, 526] on textarea "SEO Description" at bounding box center [1118, 541] width 385 height 59
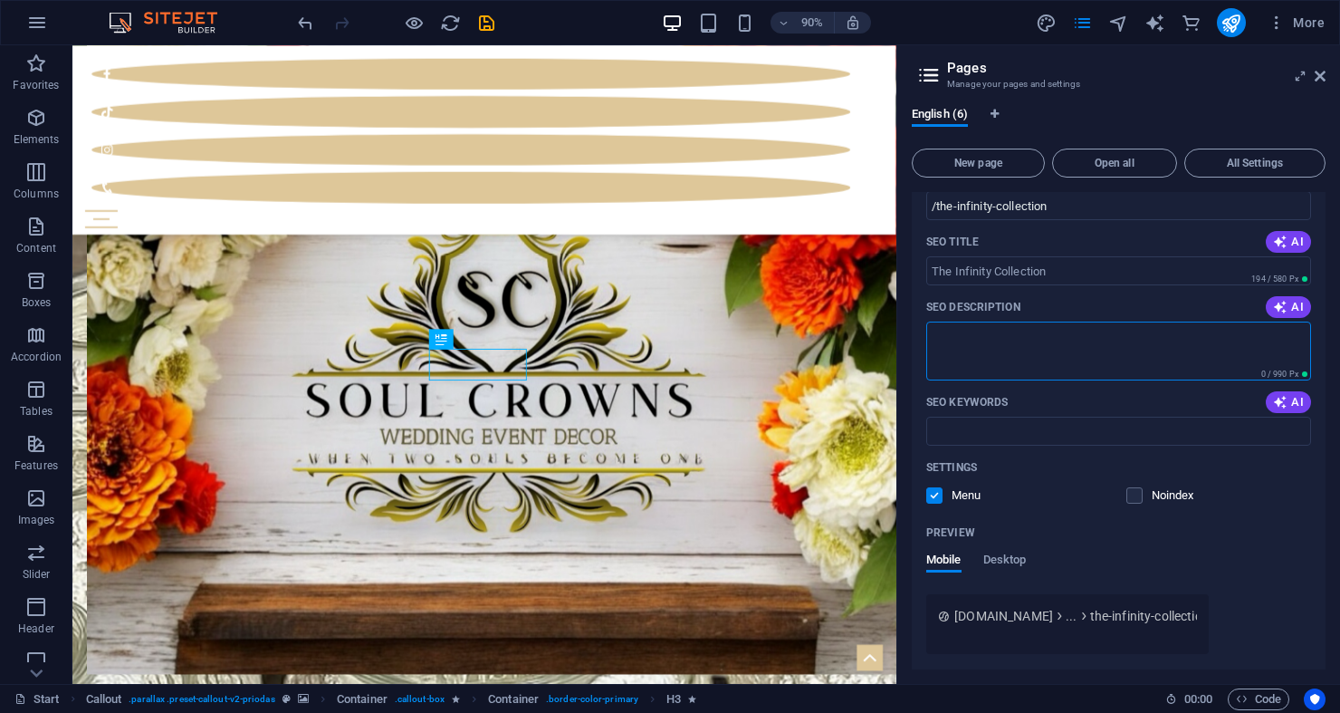
scroll to position [465, 0]
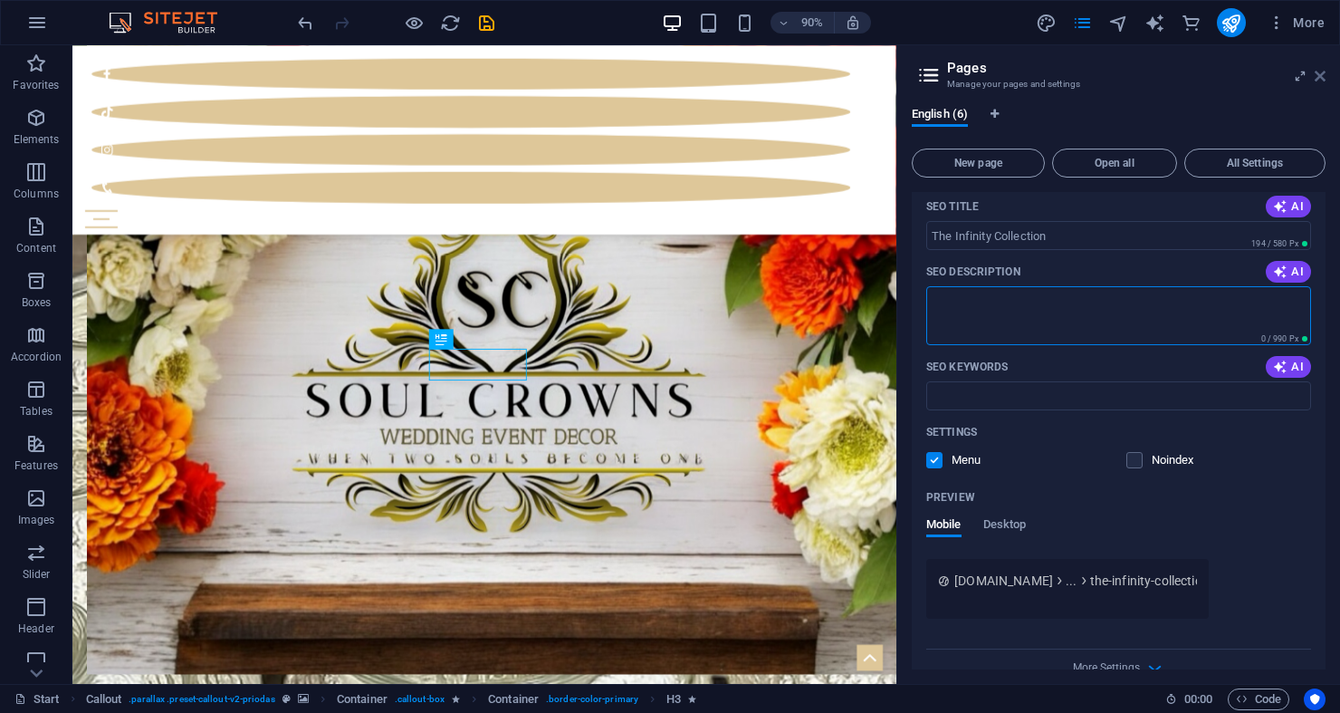
click at [1325, 76] on icon at bounding box center [1320, 76] width 11 height 14
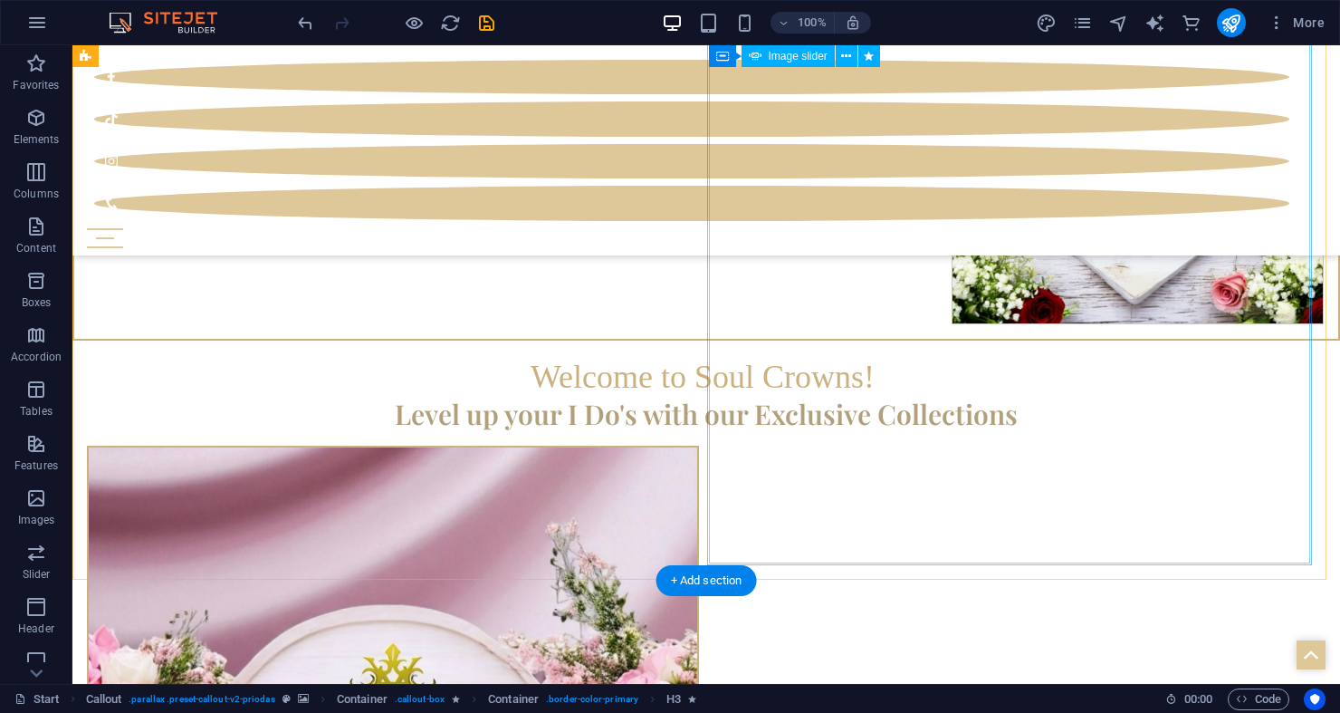
scroll to position [0, 0]
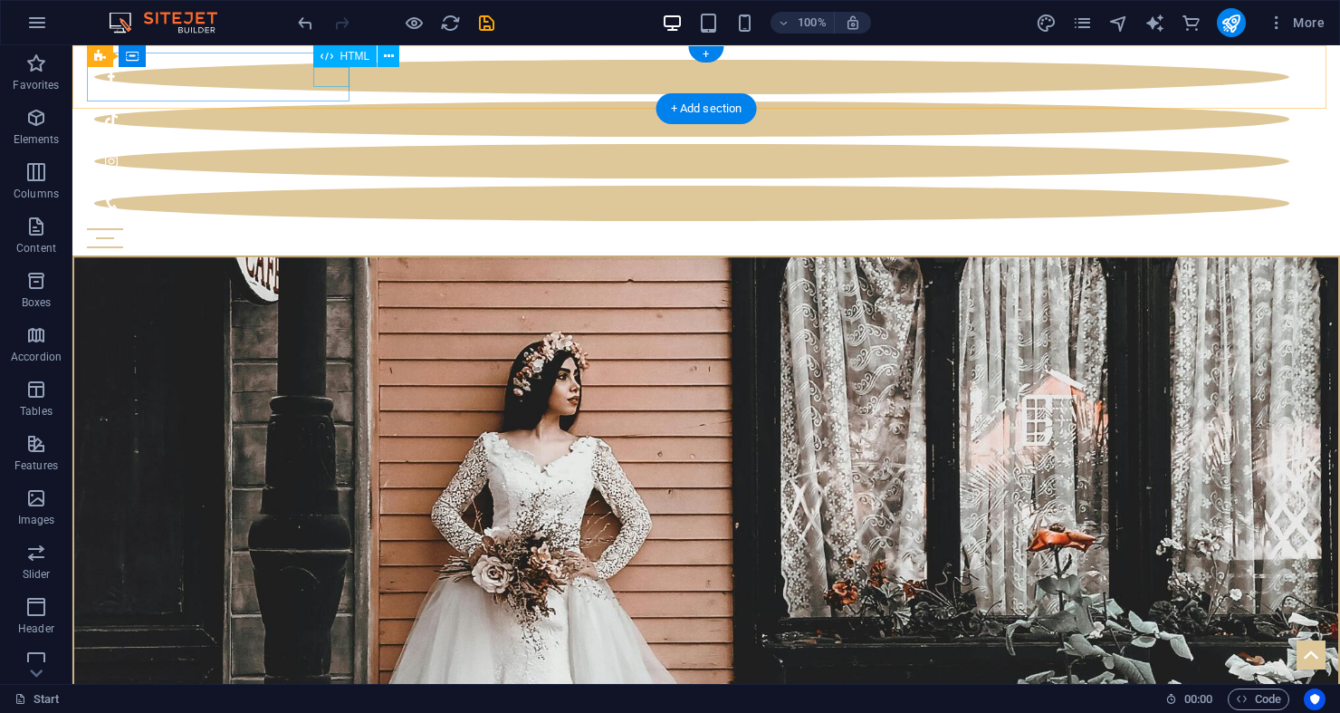
click at [331, 228] on div at bounding box center [706, 238] width 1239 height 20
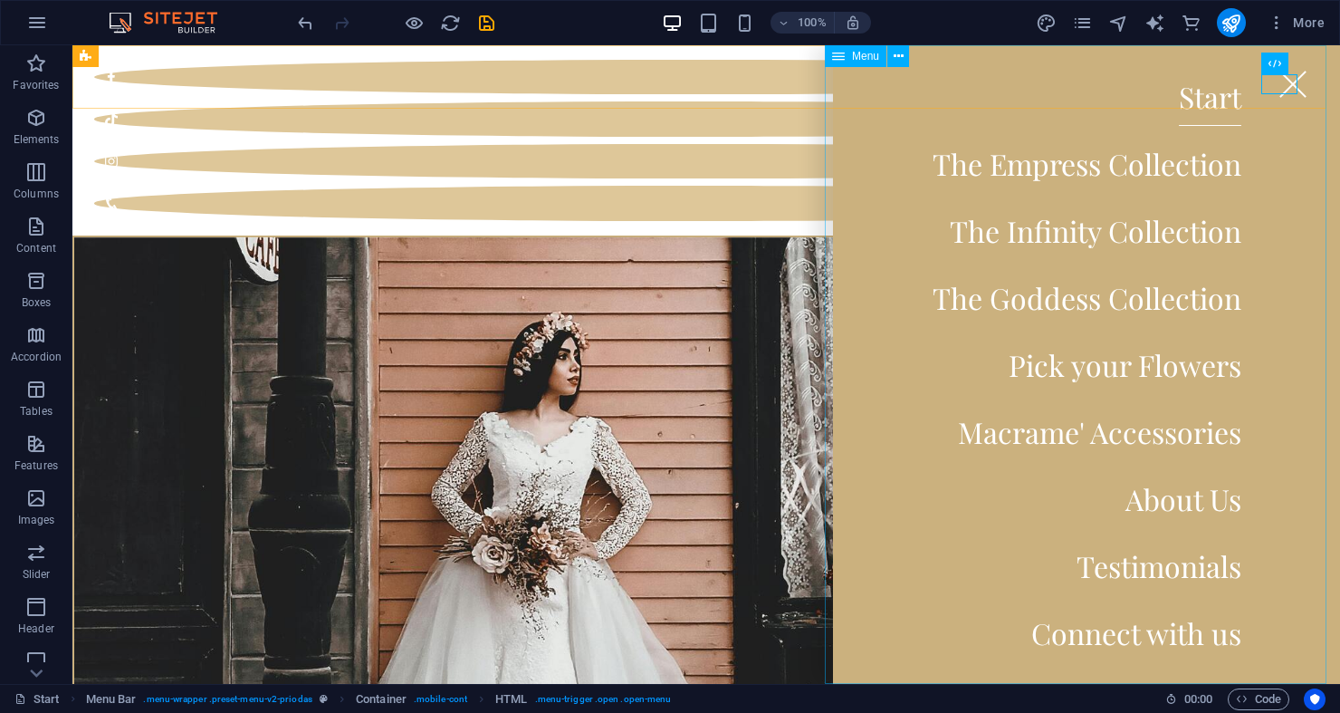
click at [849, 60] on div "Menu" at bounding box center [856, 56] width 62 height 22
click at [850, 60] on div "Menu" at bounding box center [856, 56] width 62 height 22
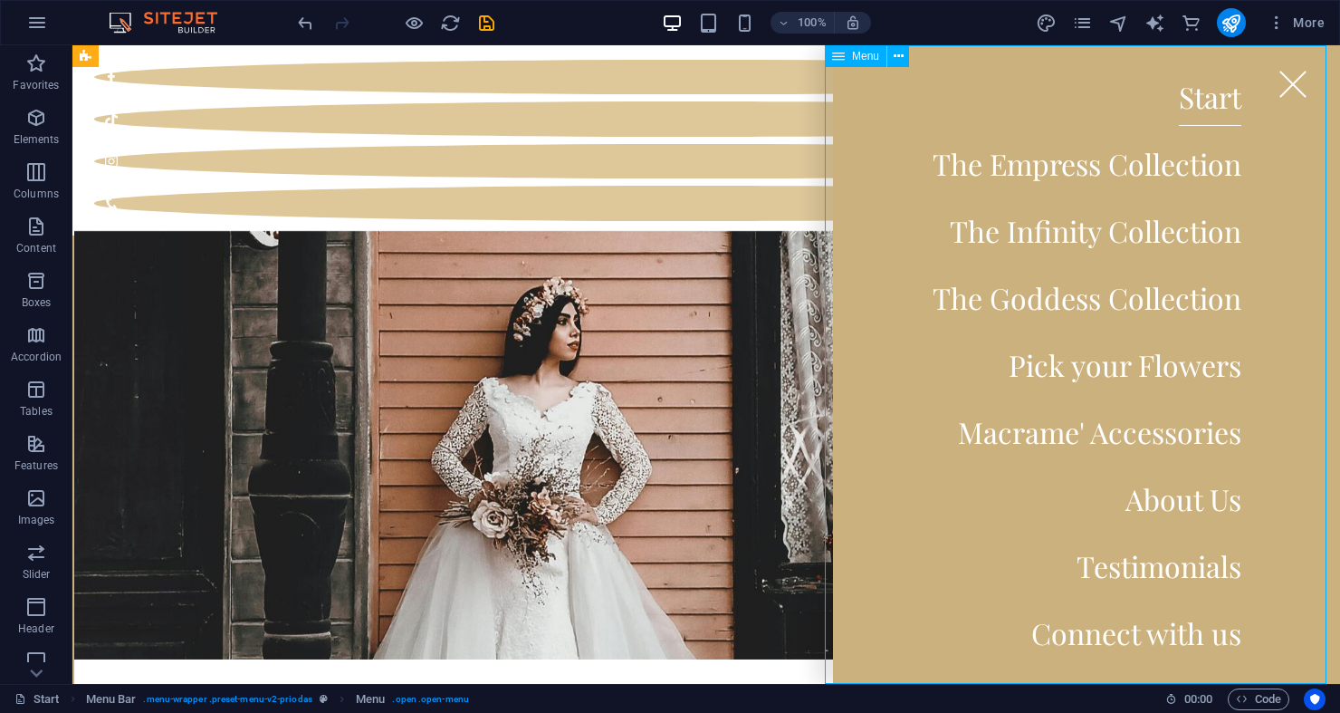
select select
select select "4"
select select
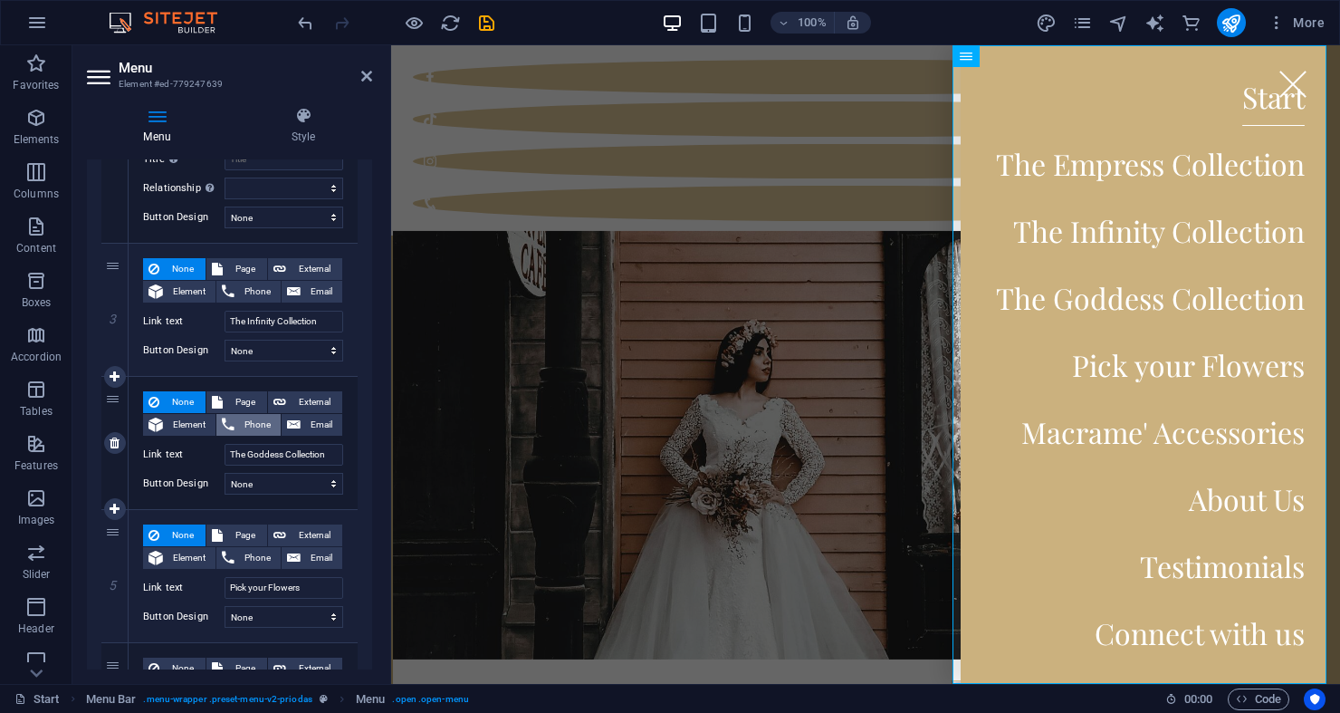
scroll to position [527, 0]
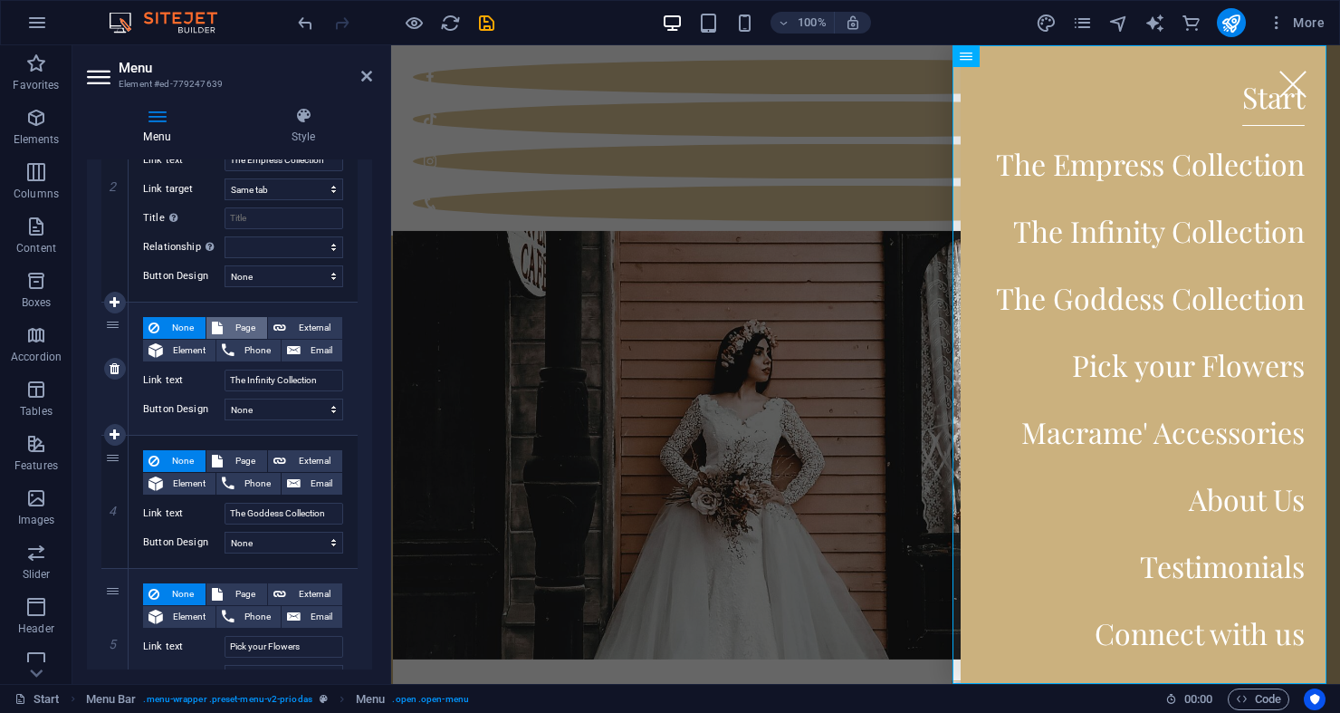
click at [245, 328] on span "Page" at bounding box center [245, 328] width 34 height 22
select select
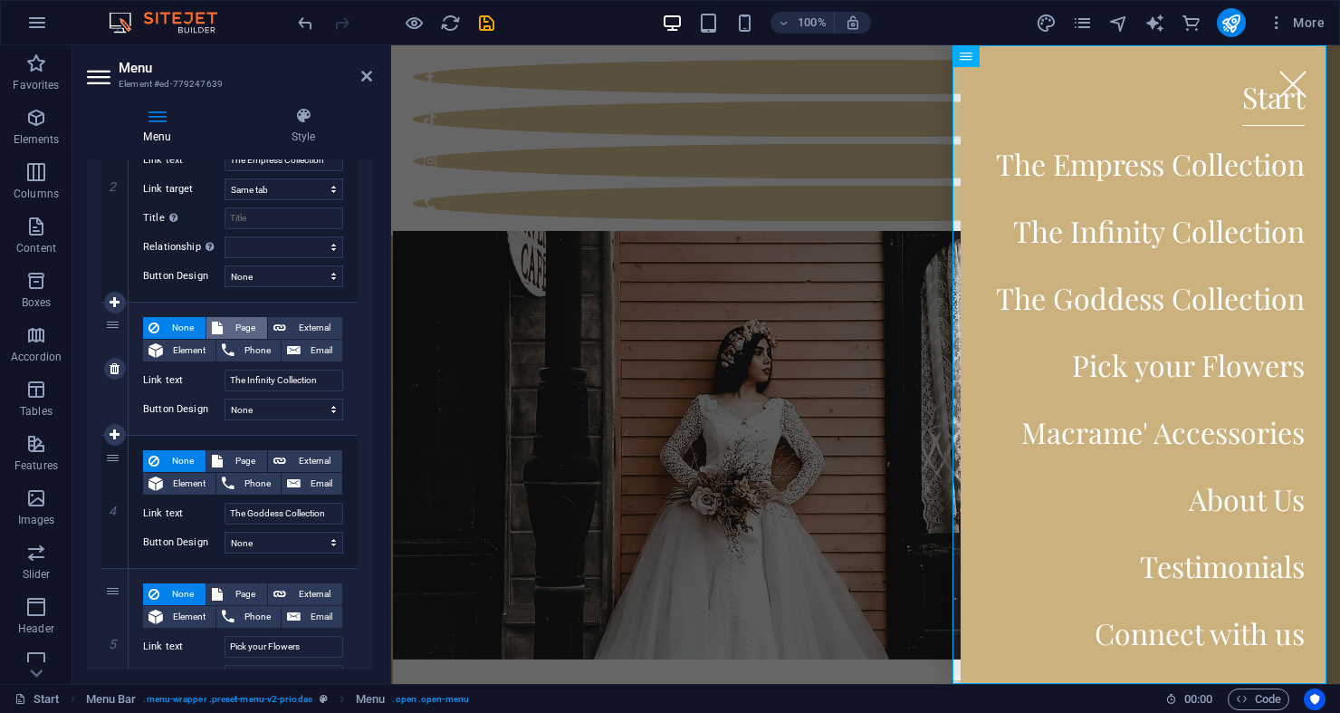
select select
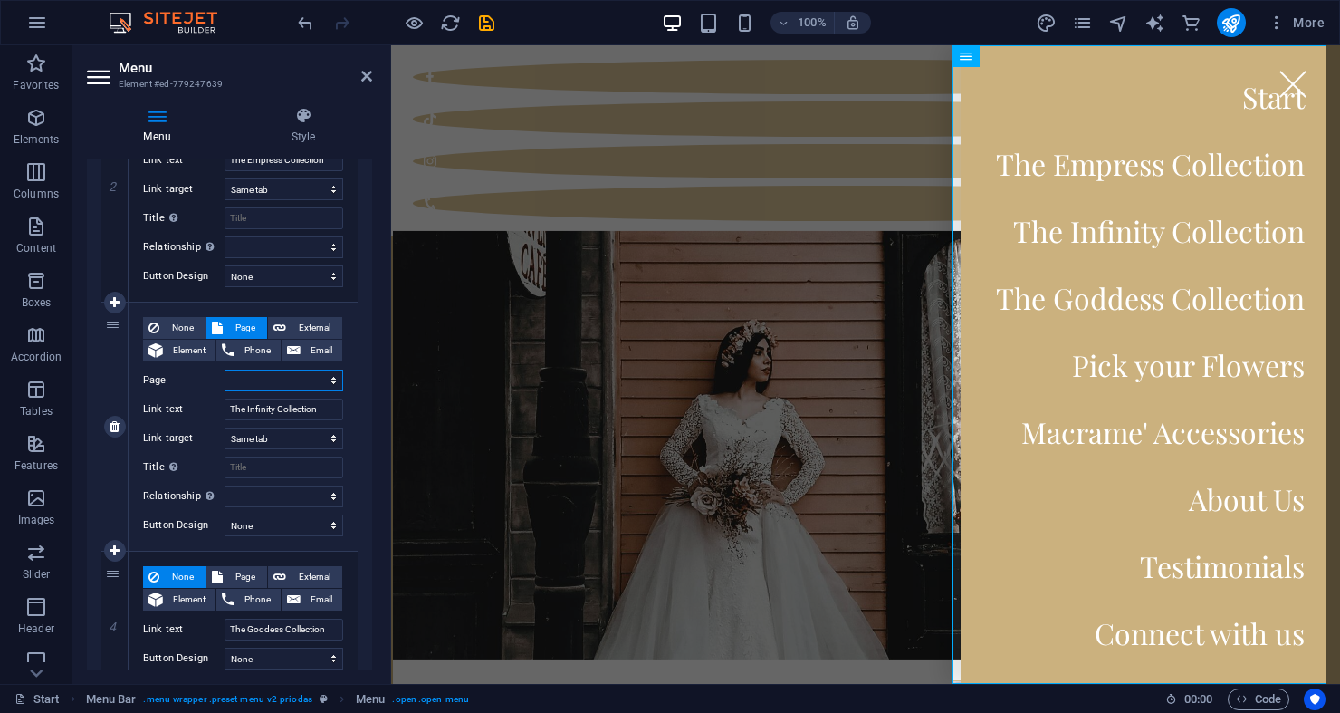
click at [269, 383] on select "Start Subpage Legal Notice PrivacyHie The Empress Collection The Infinity Colle…" at bounding box center [284, 380] width 119 height 22
select select "5"
click at [225, 369] on select "Start Subpage Legal Notice PrivacyHie The Empress Collection The Infinity Colle…" at bounding box center [284, 380] width 119 height 22
select select
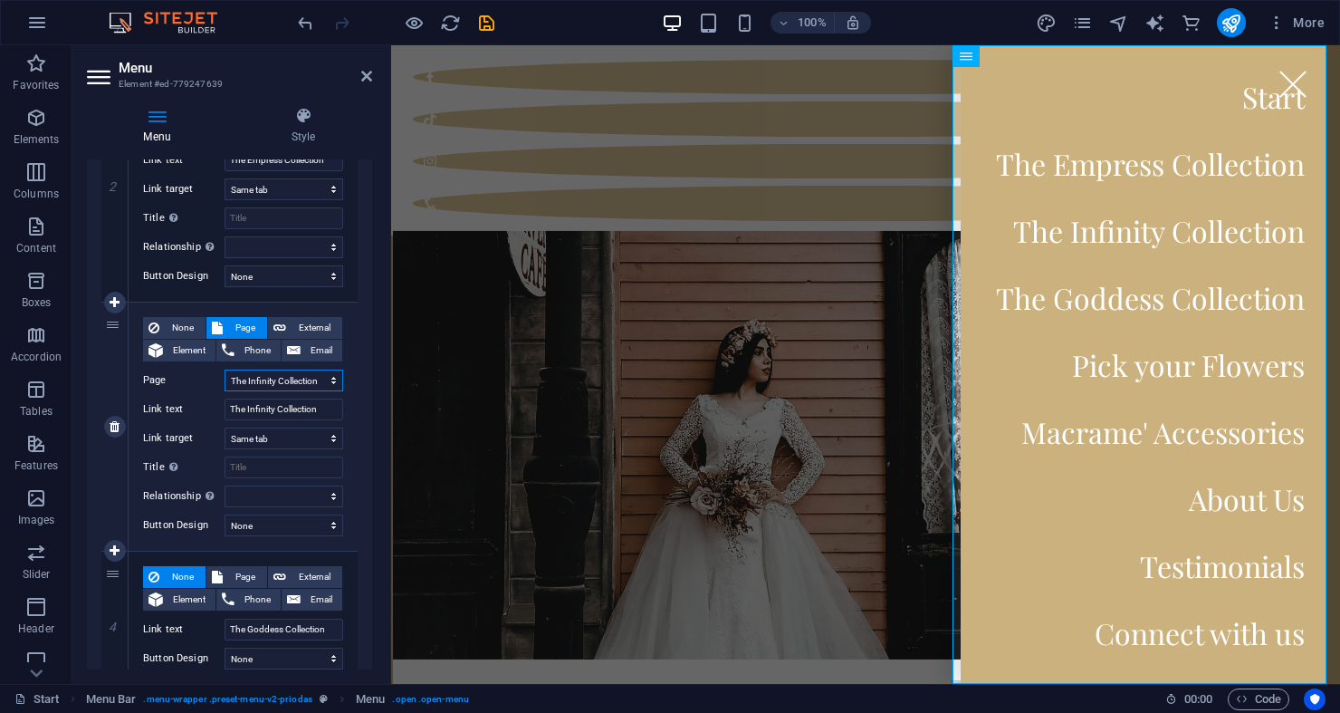
select select
click at [348, 403] on div "None Page External Element Phone Email Page Start Subpage Legal Notice PrivacyH…" at bounding box center [243, 426] width 229 height 248
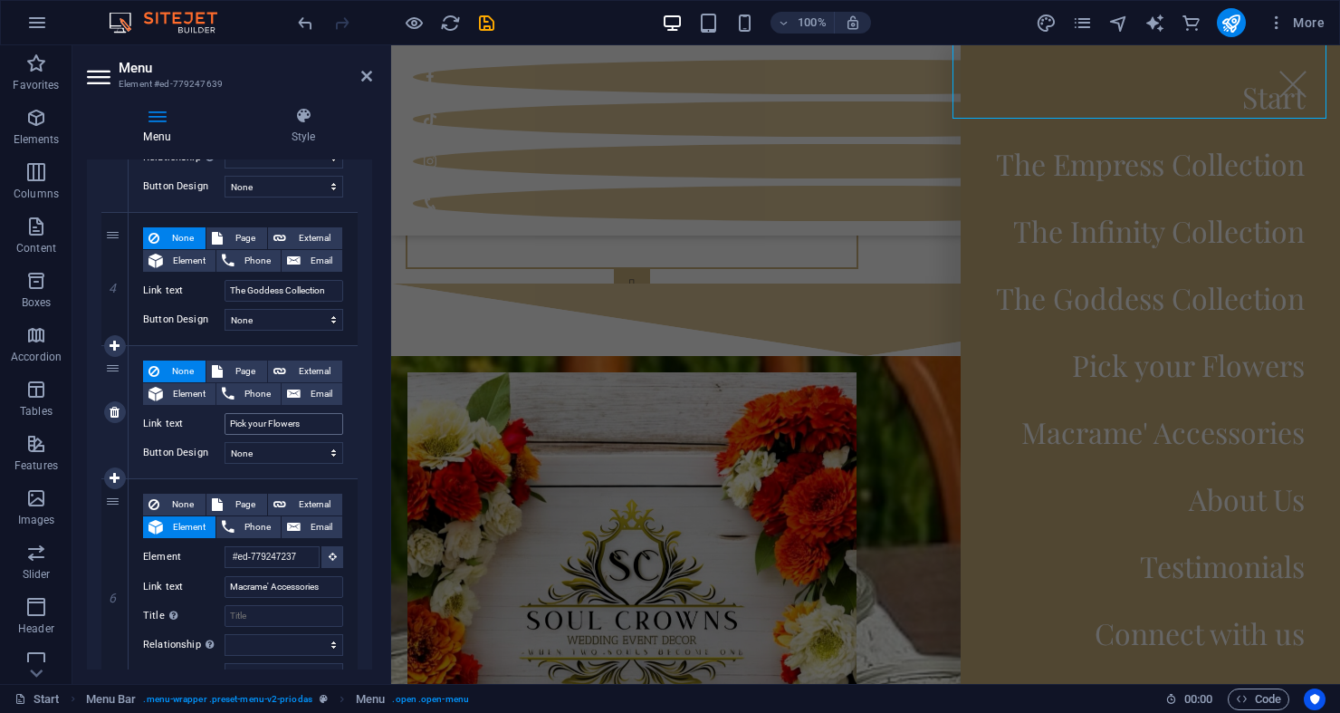
scroll to position [6402, 0]
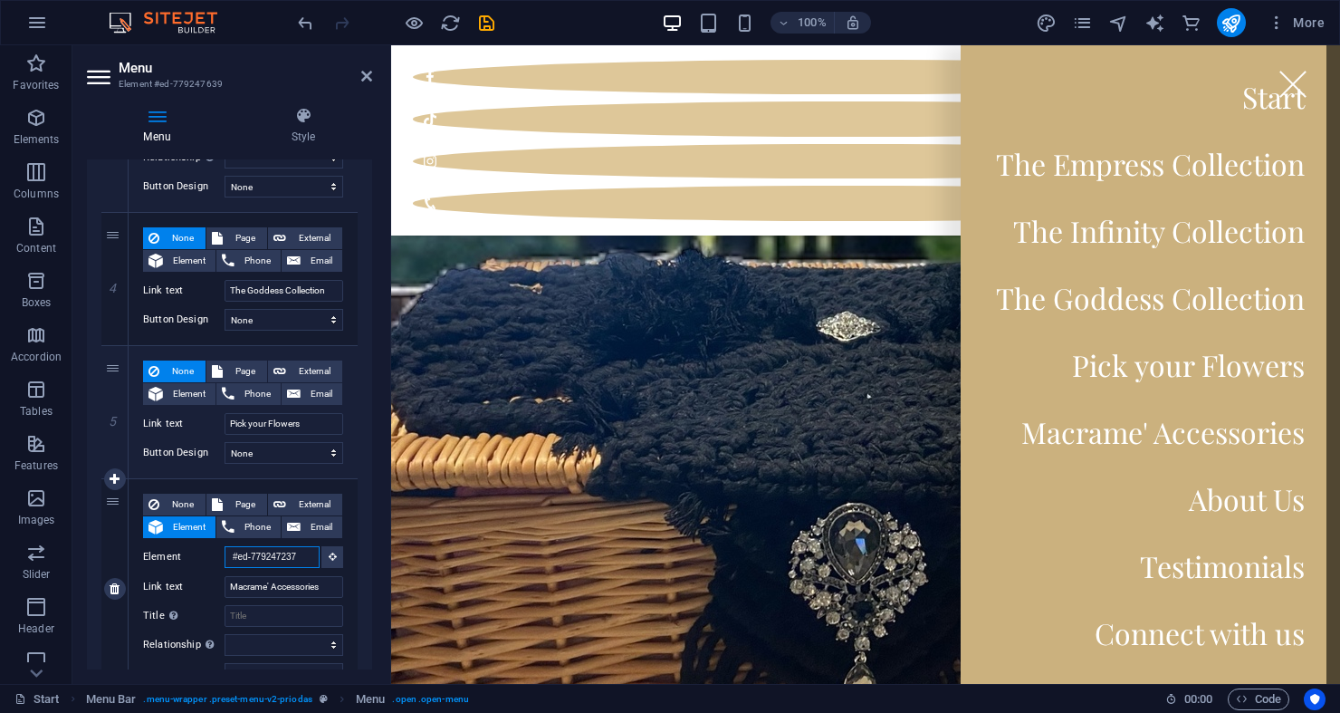
click at [260, 559] on input "#ed-779247237" at bounding box center [272, 557] width 95 height 22
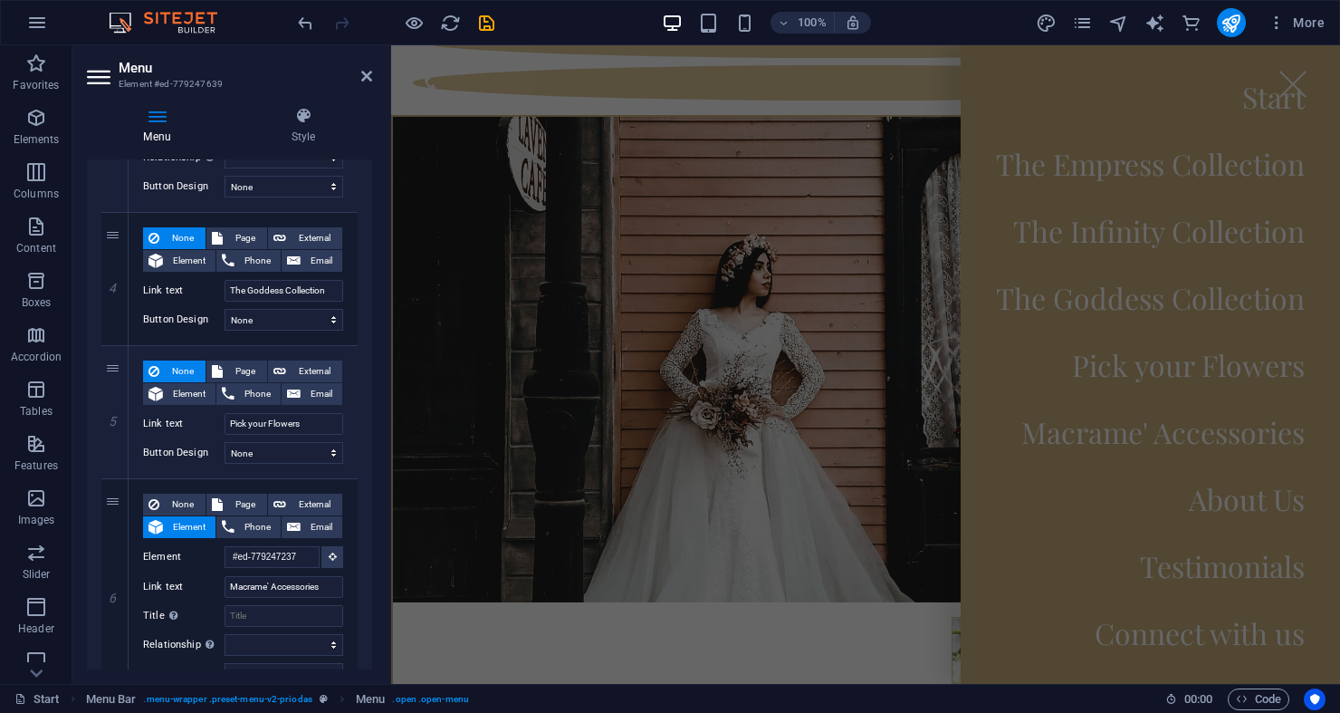
scroll to position [0, 0]
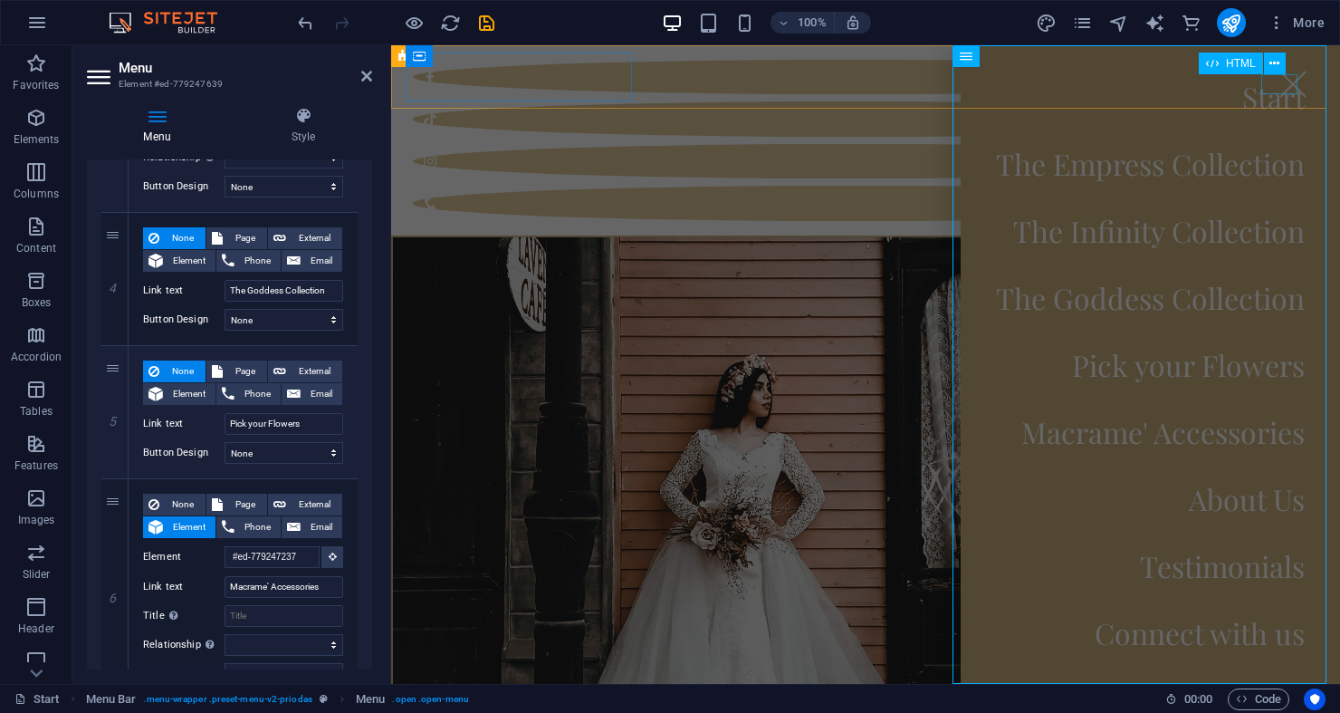
click at [1278, 81] on div at bounding box center [1293, 84] width 36 height 20
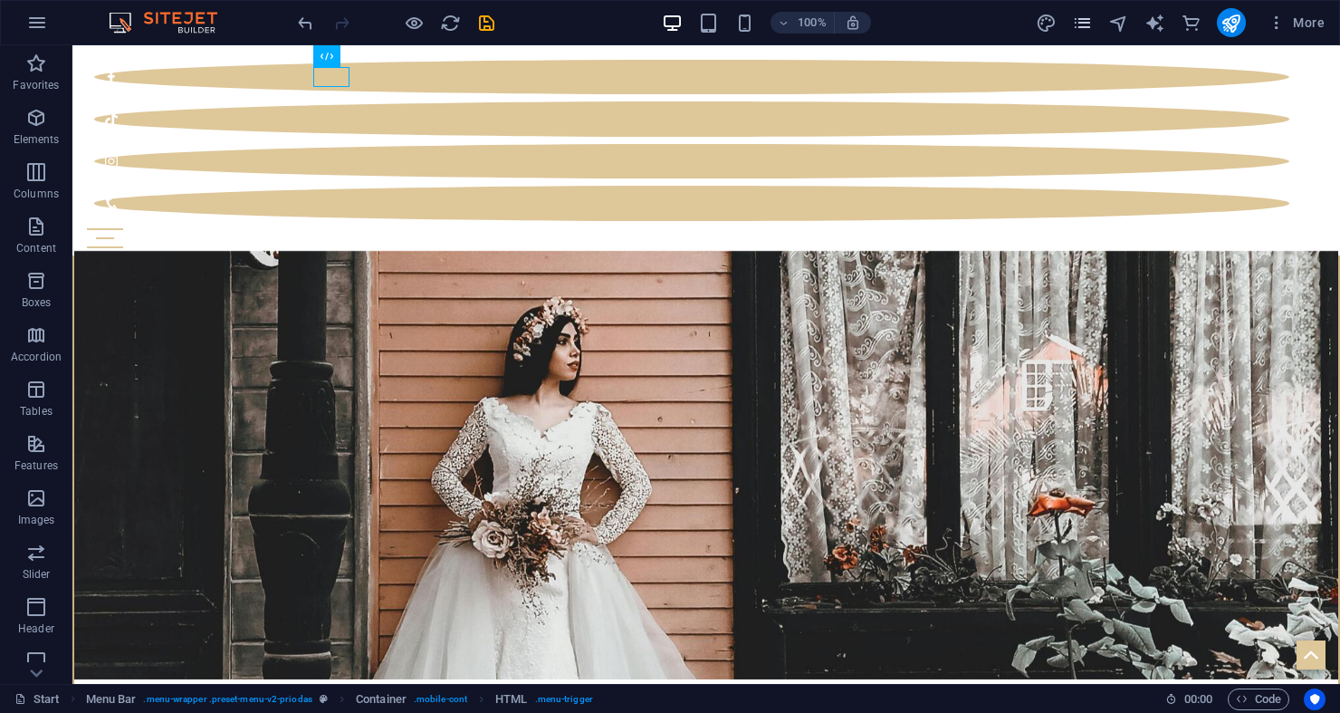
click at [1073, 25] on icon "pages" at bounding box center [1082, 23] width 21 height 21
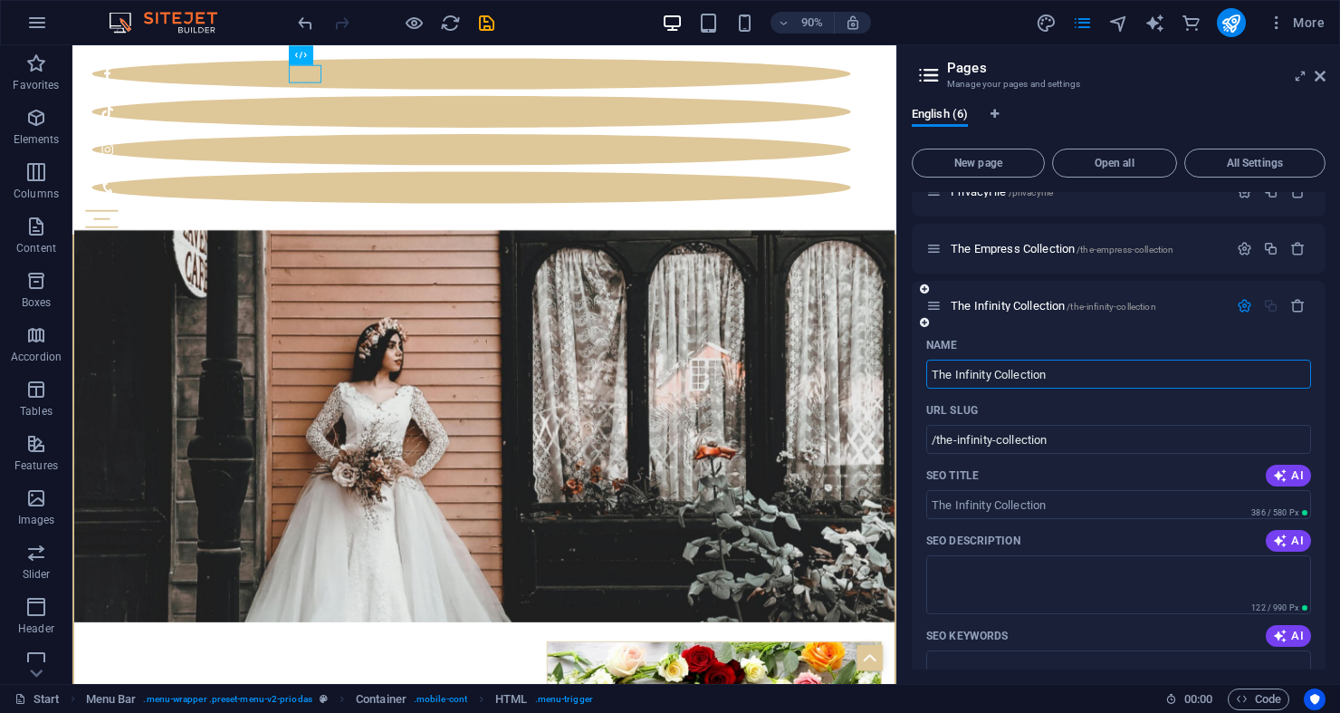
scroll to position [565, 0]
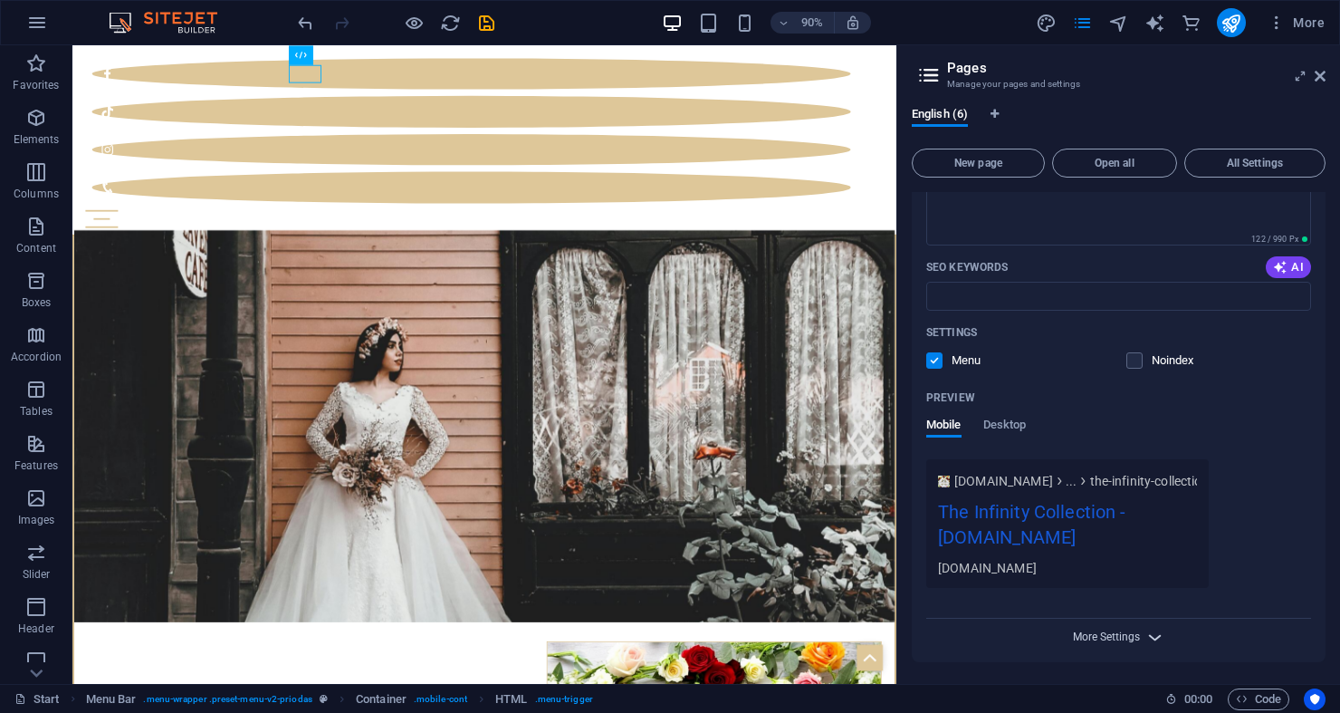
click at [1119, 640] on span "More Settings" at bounding box center [1106, 636] width 67 height 13
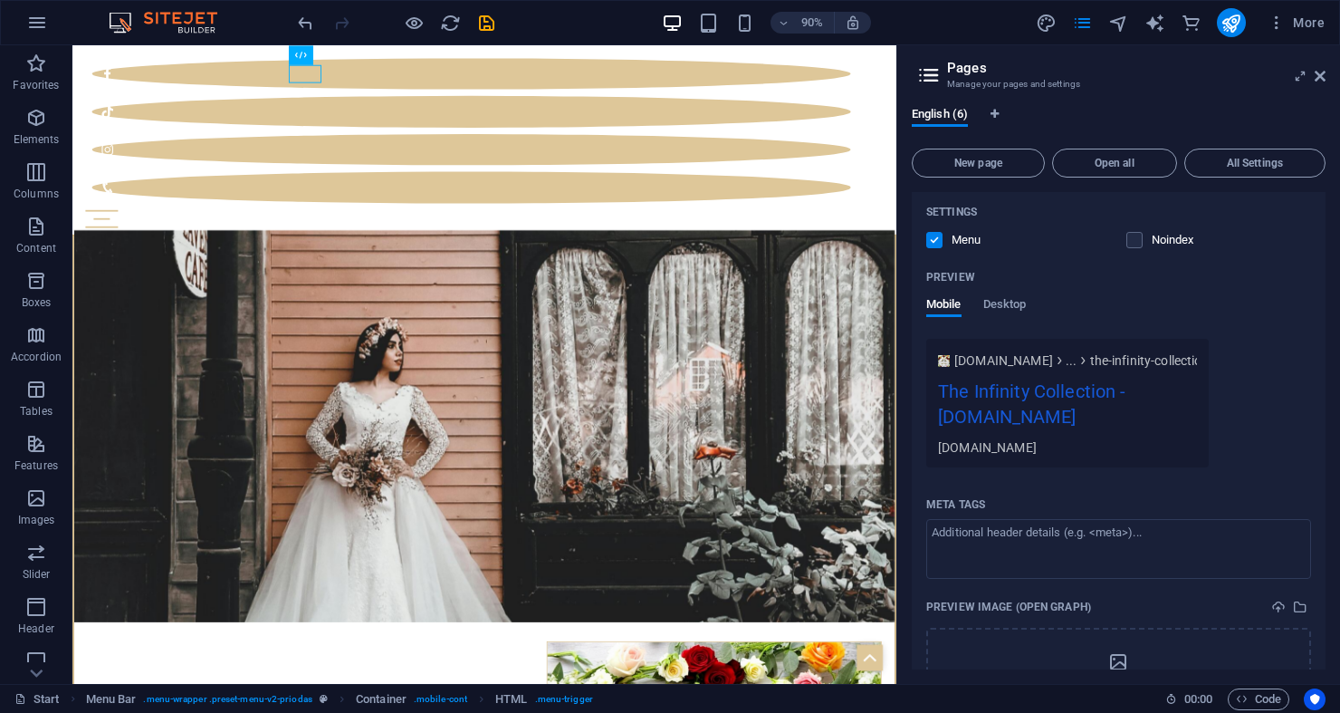
scroll to position [826, 0]
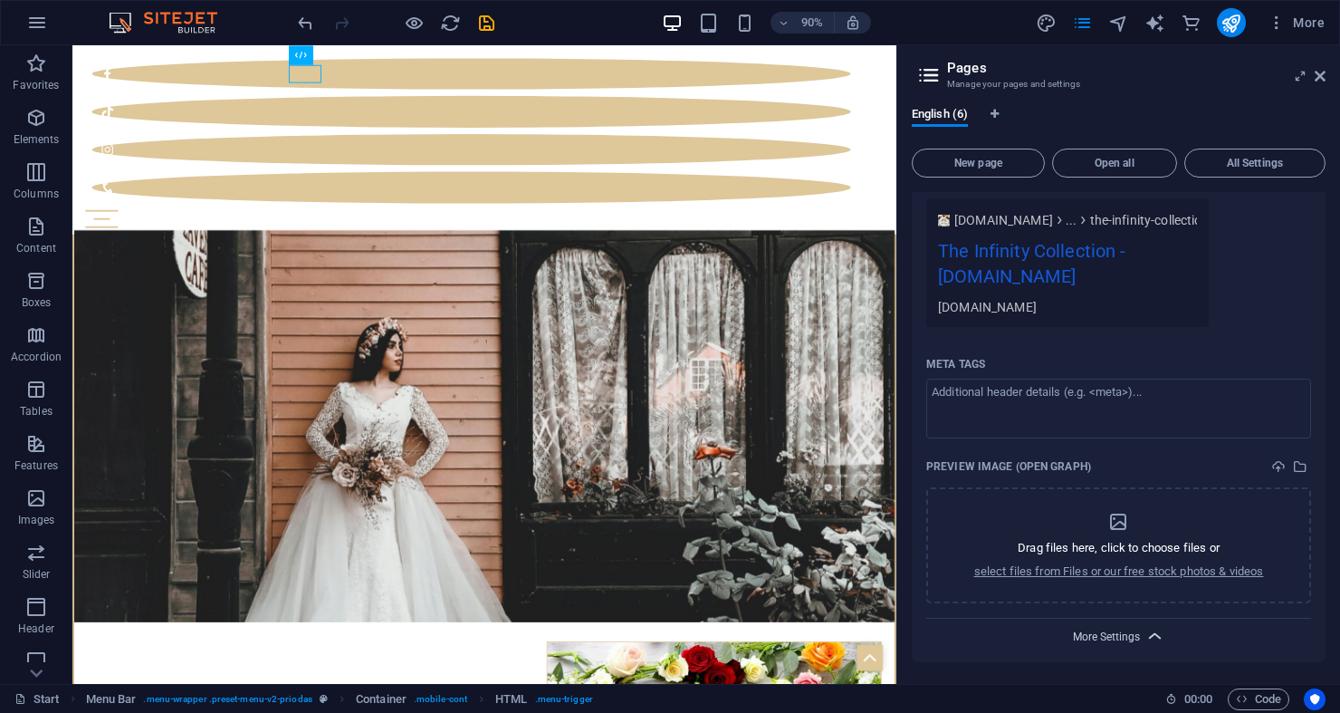
click at [1095, 632] on span "More Settings" at bounding box center [1106, 636] width 67 height 13
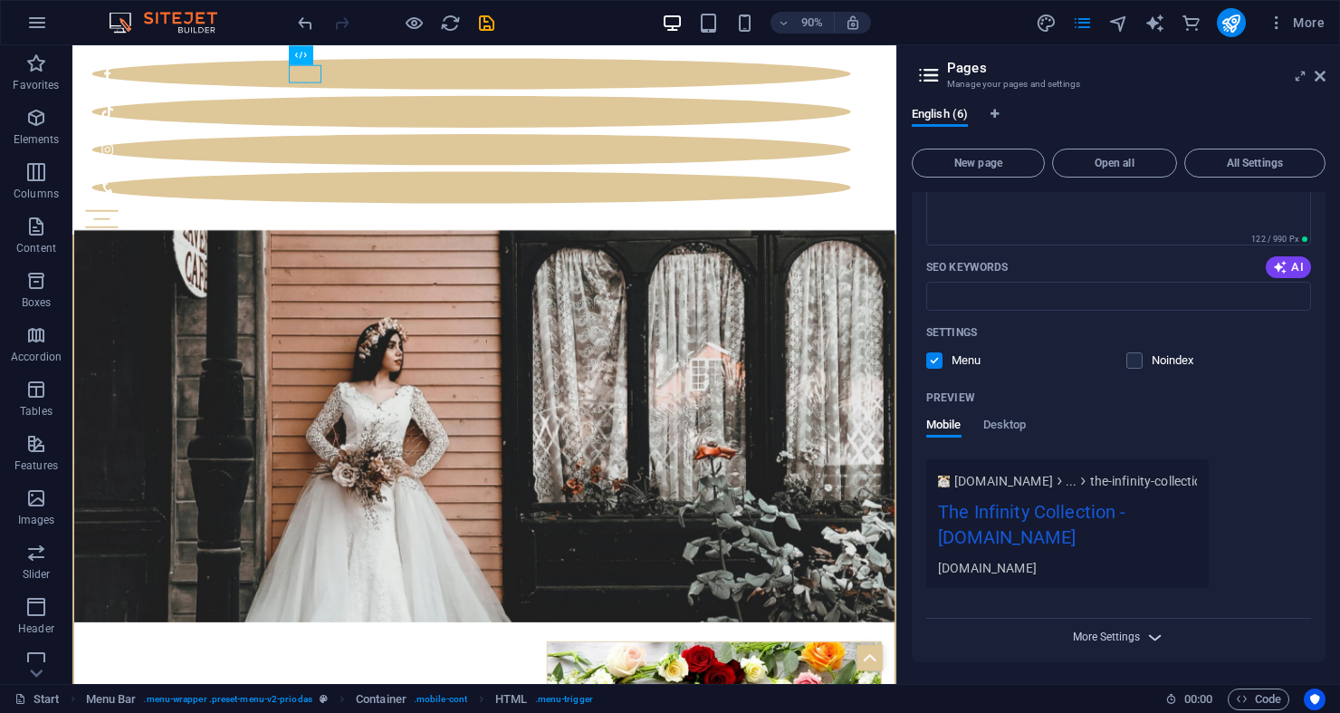
scroll to position [565, 0]
click at [1072, 662] on div "Start / Subpage /subpage Legal Notice /legal-notice PrivacyHie /privacyhie The …" at bounding box center [1119, 430] width 414 height 477
click at [915, 658] on div "Name The Infinity Collection ​ URL SLUG /the-infinity-collection ​ SEO Title AI…" at bounding box center [1119, 312] width 414 height 700
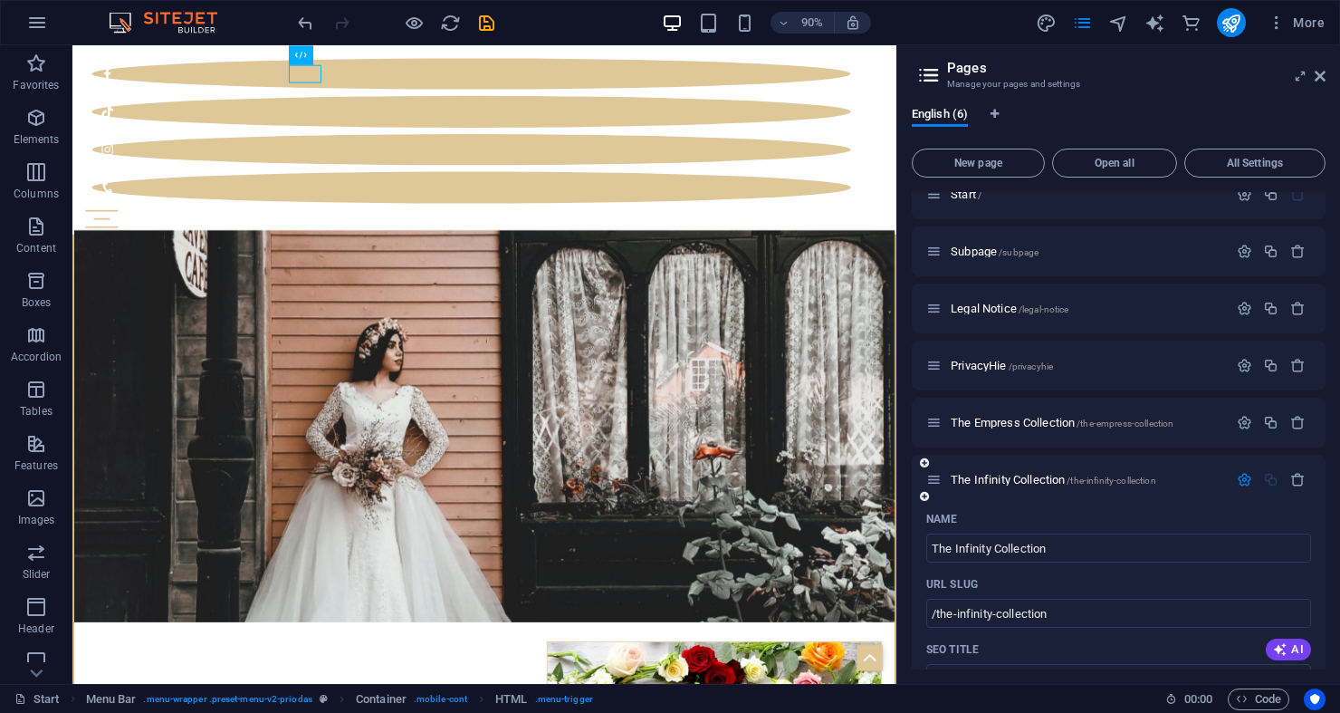
click at [924, 496] on icon at bounding box center [924, 496] width 9 height 11
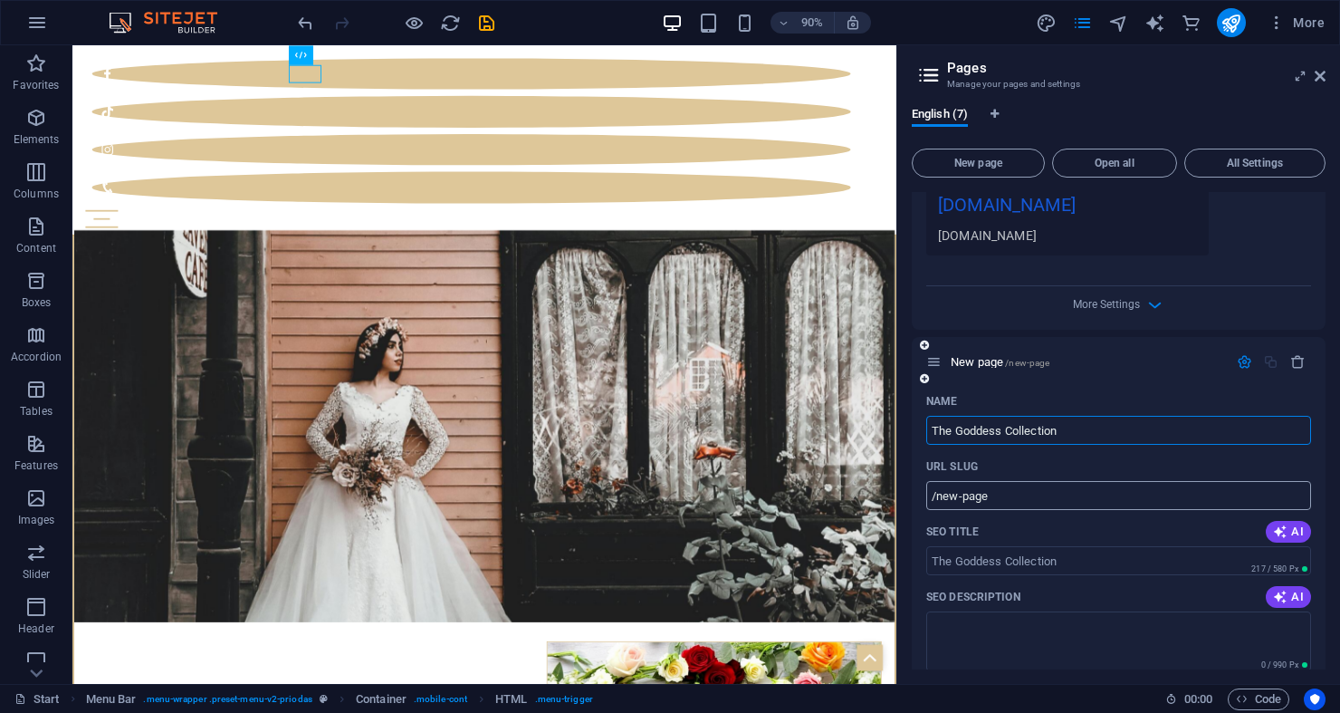
type input "The Goddess Collection"
type input "/the-goddess-collection"
type input "The Goddess Collection"
click at [972, 502] on input "/the-goddess-collection" at bounding box center [1118, 495] width 385 height 29
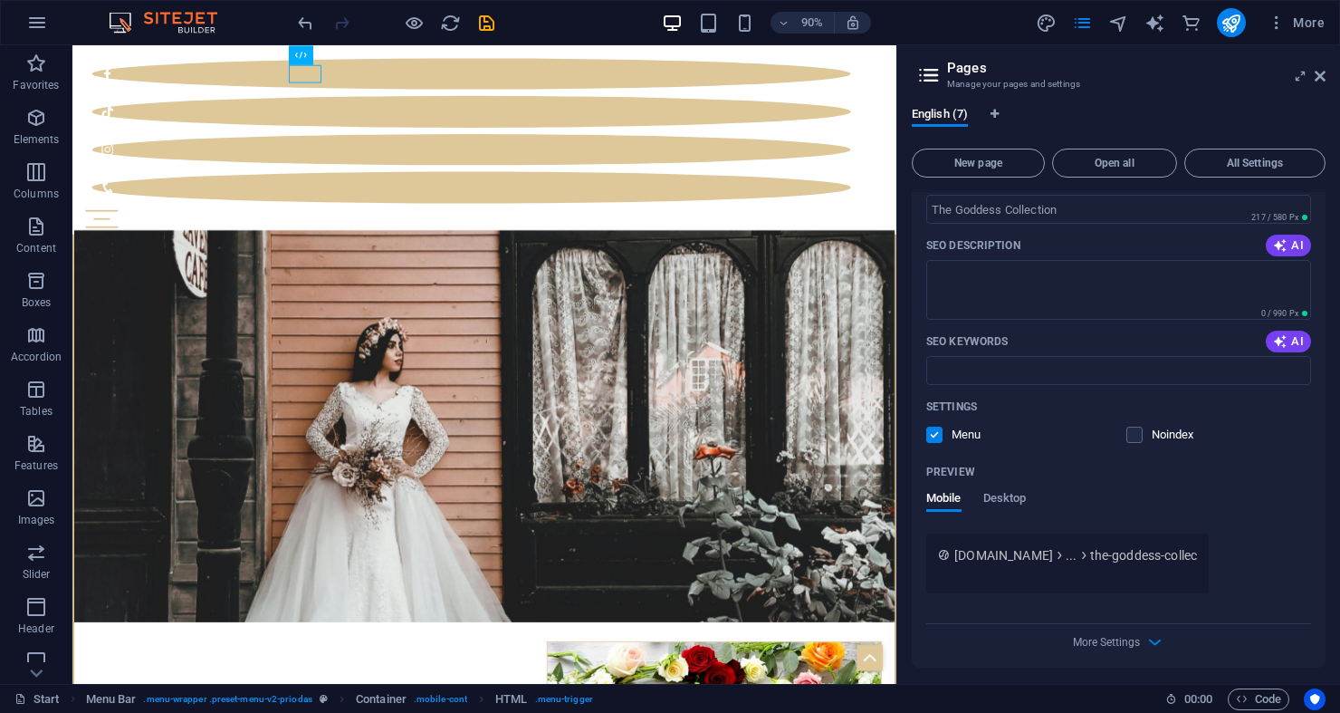
scroll to position [1254, 0]
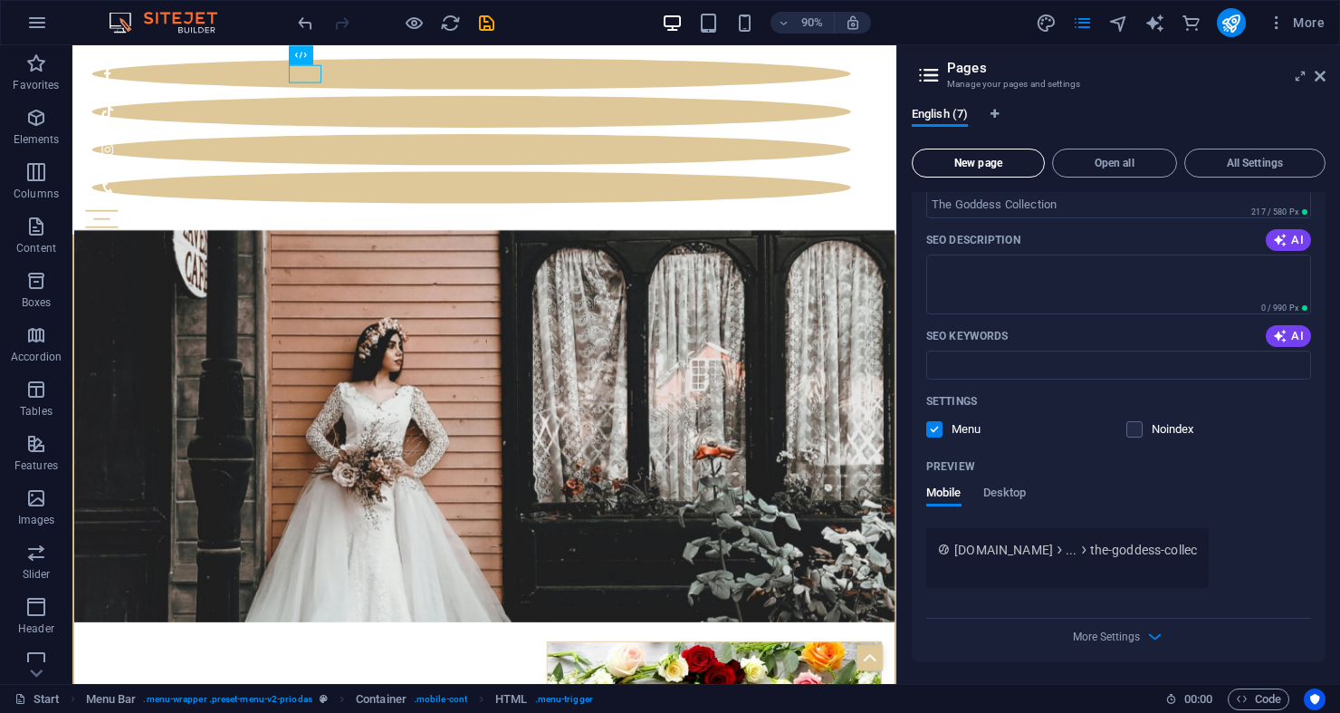
click at [1002, 167] on span "New page" at bounding box center [978, 163] width 117 height 11
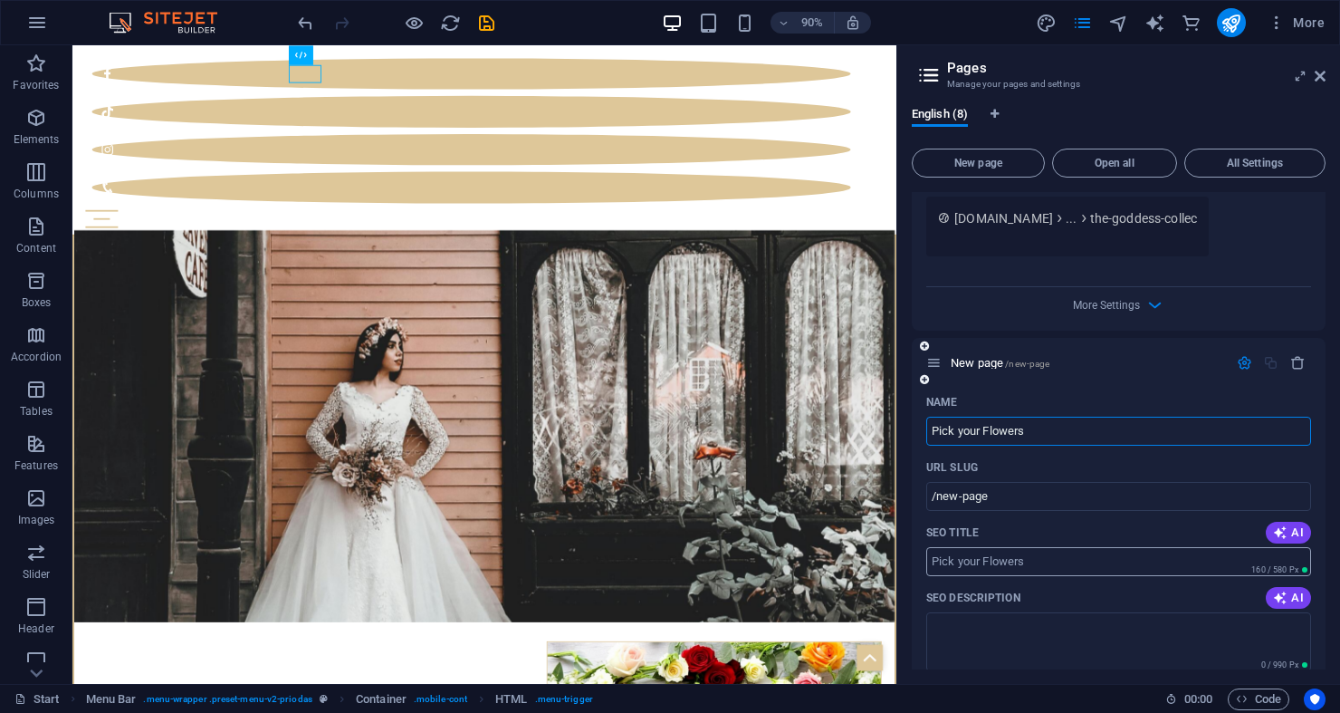
type input "Pick your Flowers"
type input "/pick-your-flowers"
type input "Pick your Flowers"
click at [1016, 613] on textarea "SEO Description" at bounding box center [1118, 641] width 385 height 59
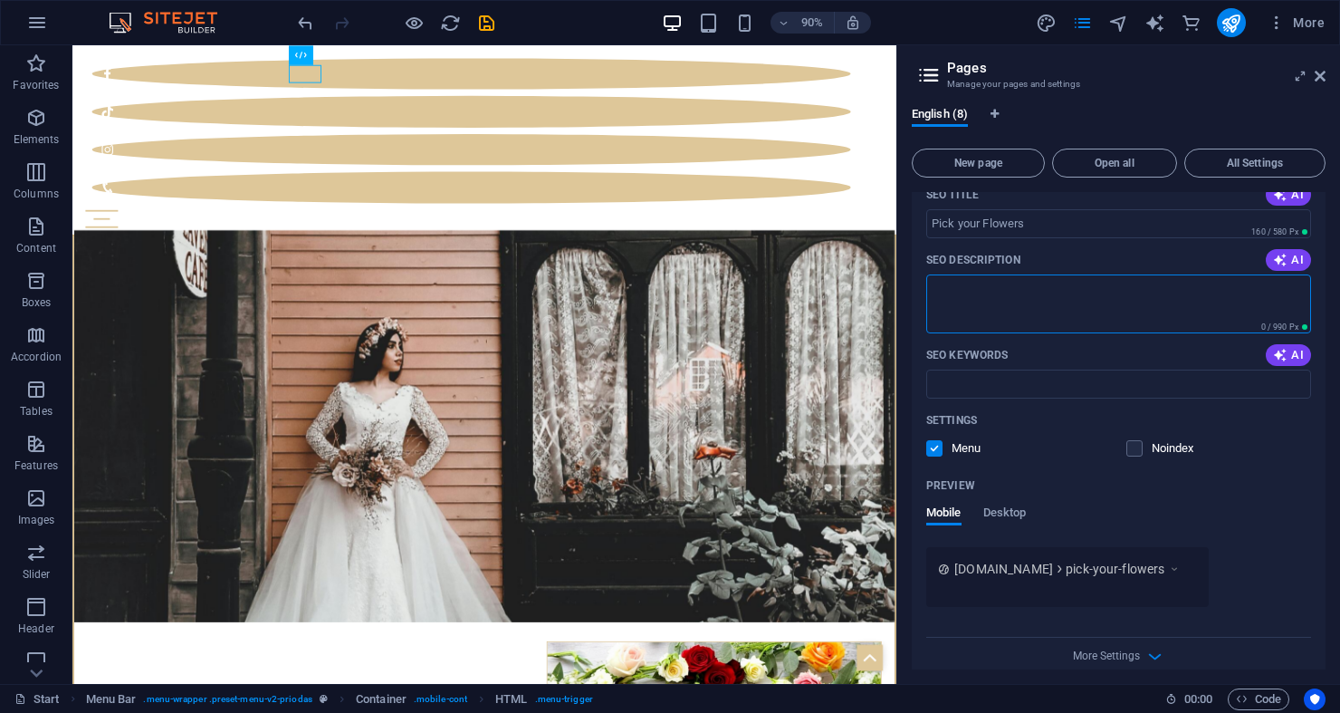
scroll to position [1942, 0]
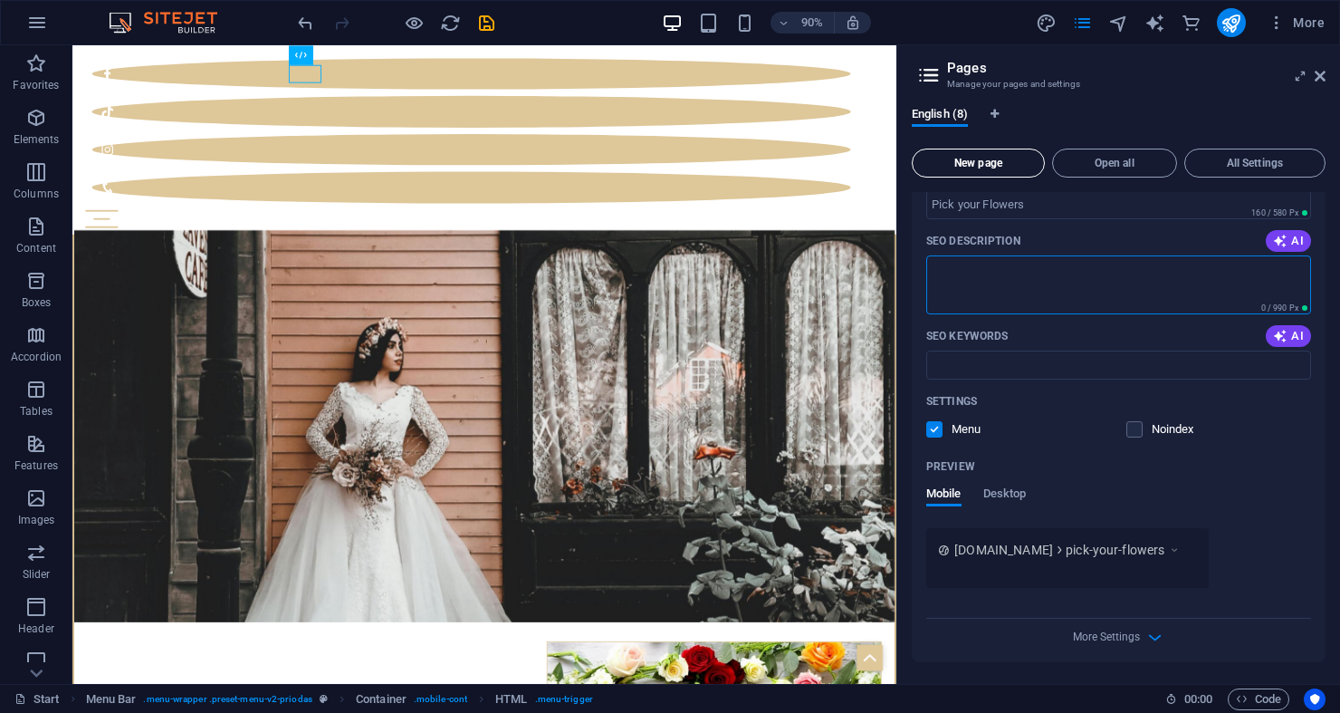
click at [967, 153] on button "New page" at bounding box center [978, 162] width 133 height 29
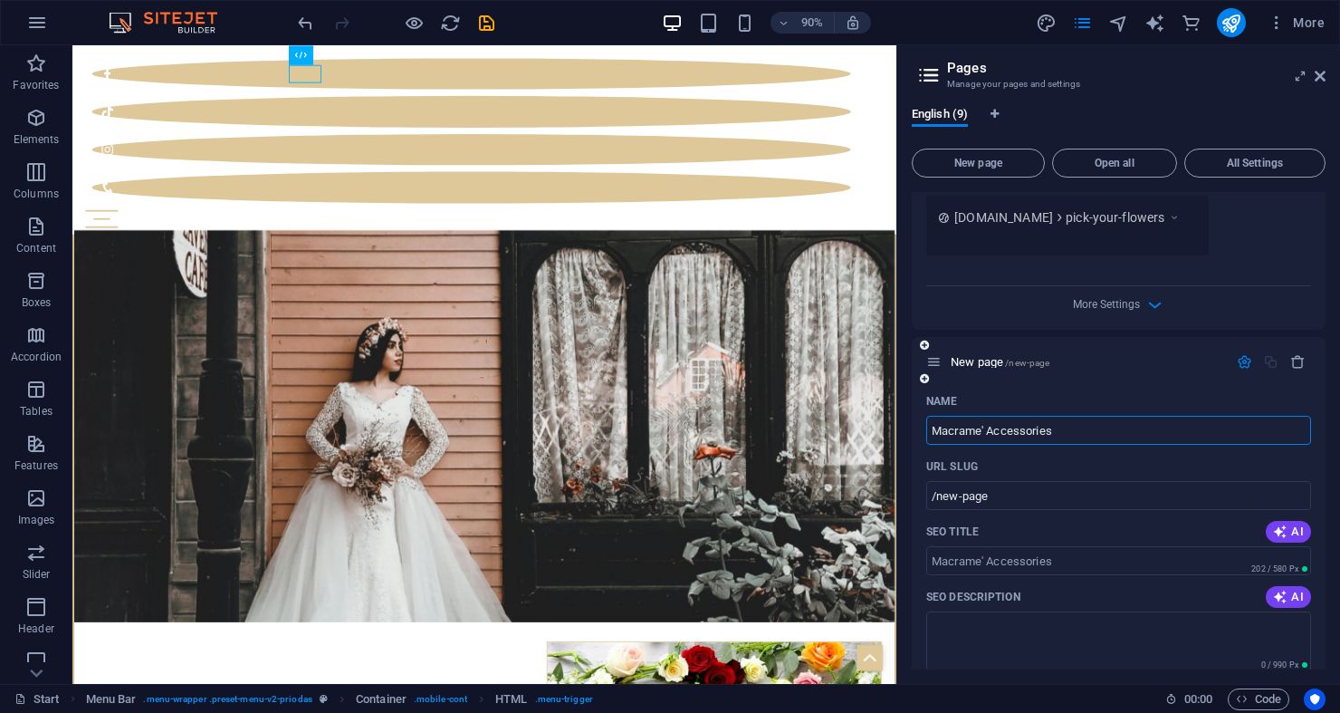
type input "Macrame' Accessories"
type input "/macrame-accessories"
type input "Macrame' Accessories"
click at [1011, 666] on textarea "SEO Description" at bounding box center [1118, 640] width 385 height 59
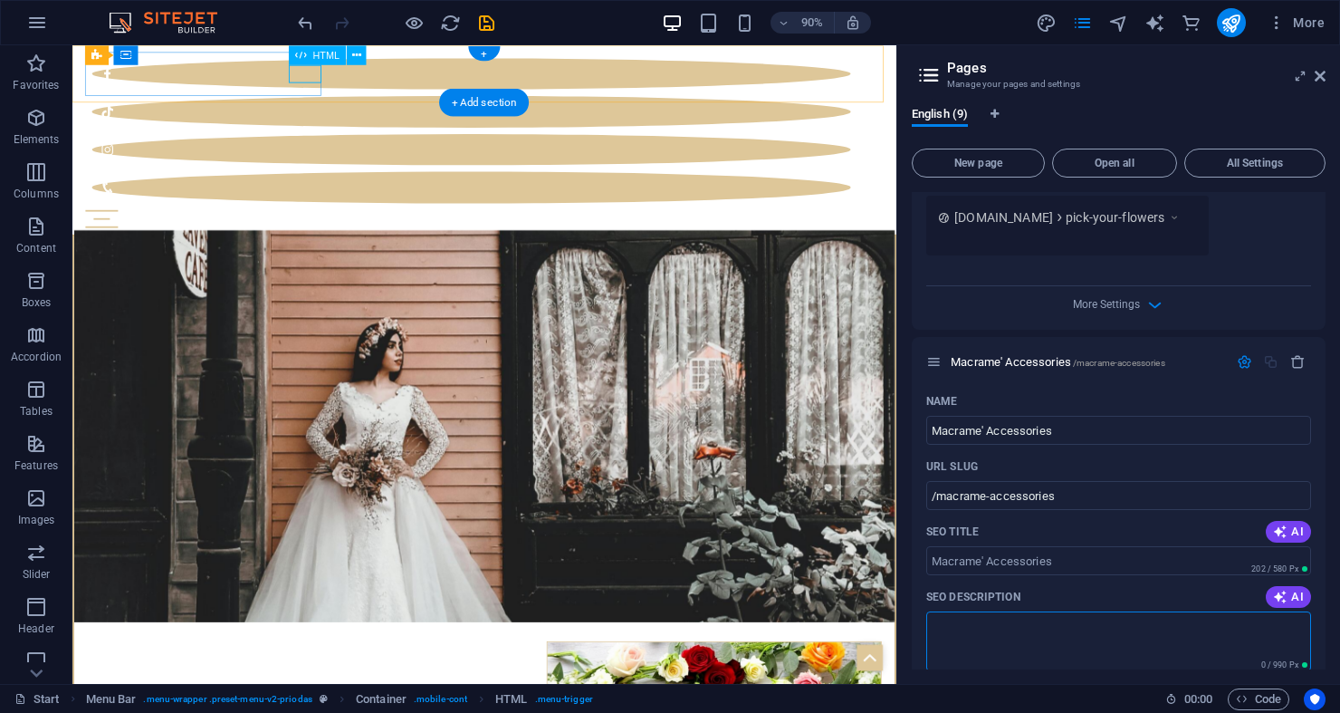
click at [324, 228] on div at bounding box center [530, 238] width 886 height 20
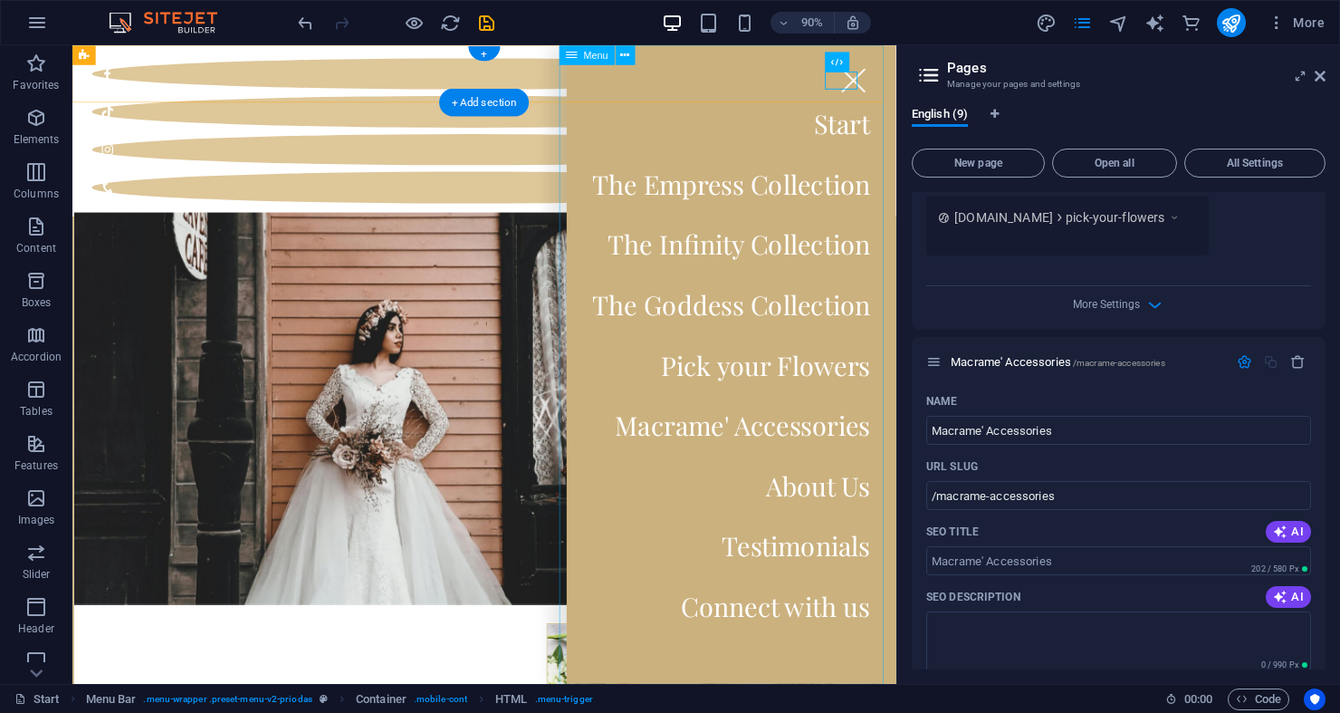
click at [766, 250] on nav "Start The Empress Collection The Infinity Collection The Goddess Collection Pic…" at bounding box center [805, 399] width 366 height 709
click at [767, 264] on nav "Start The Empress Collection The Infinity Collection The Goddess Collection Pic…" at bounding box center [805, 399] width 366 height 709
click at [768, 264] on nav "Start The Empress Collection The Infinity Collection The Goddess Collection Pic…" at bounding box center [805, 399] width 366 height 709
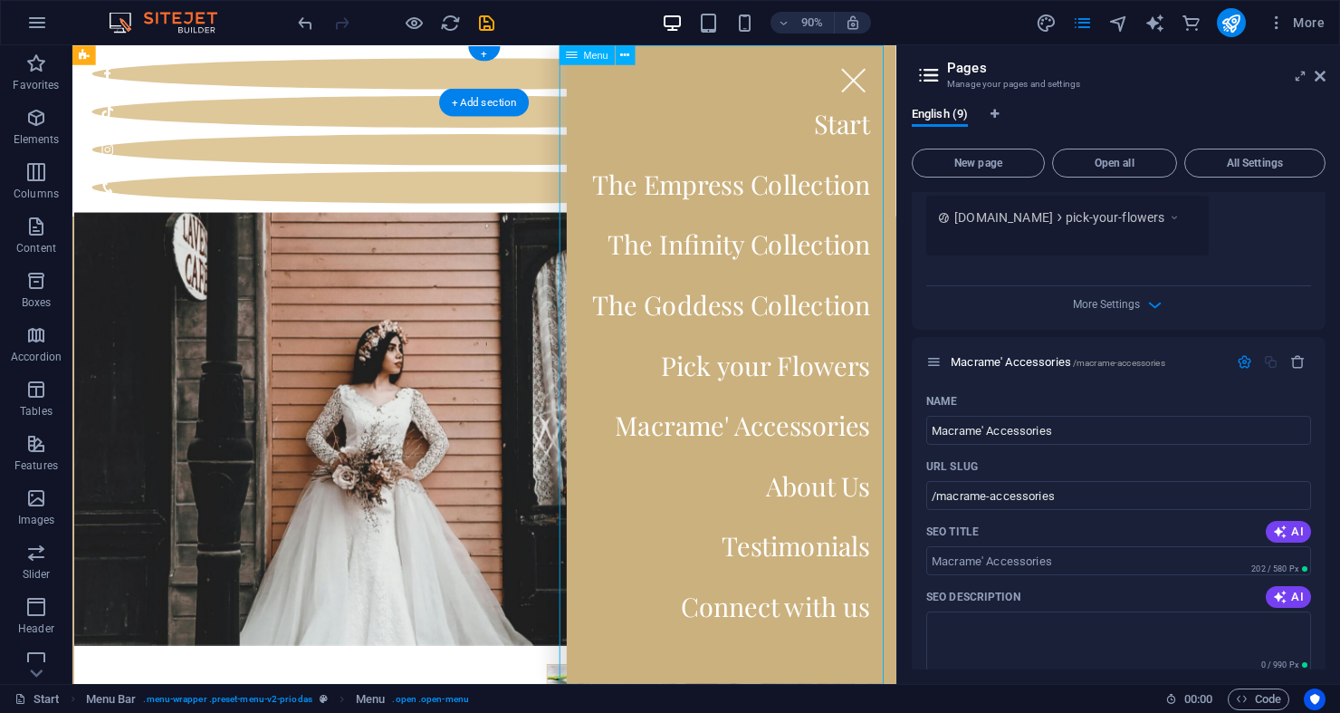
select select
select select "4"
select select
select select "5"
select select
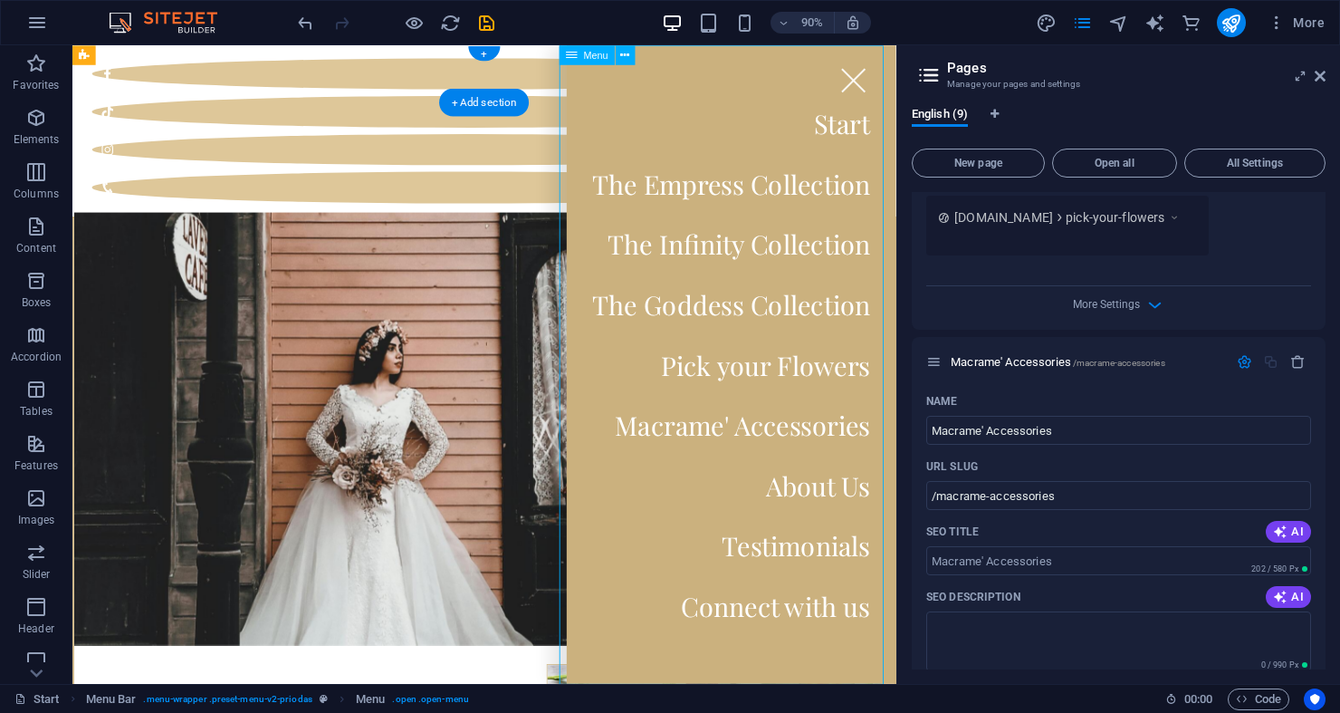
select select
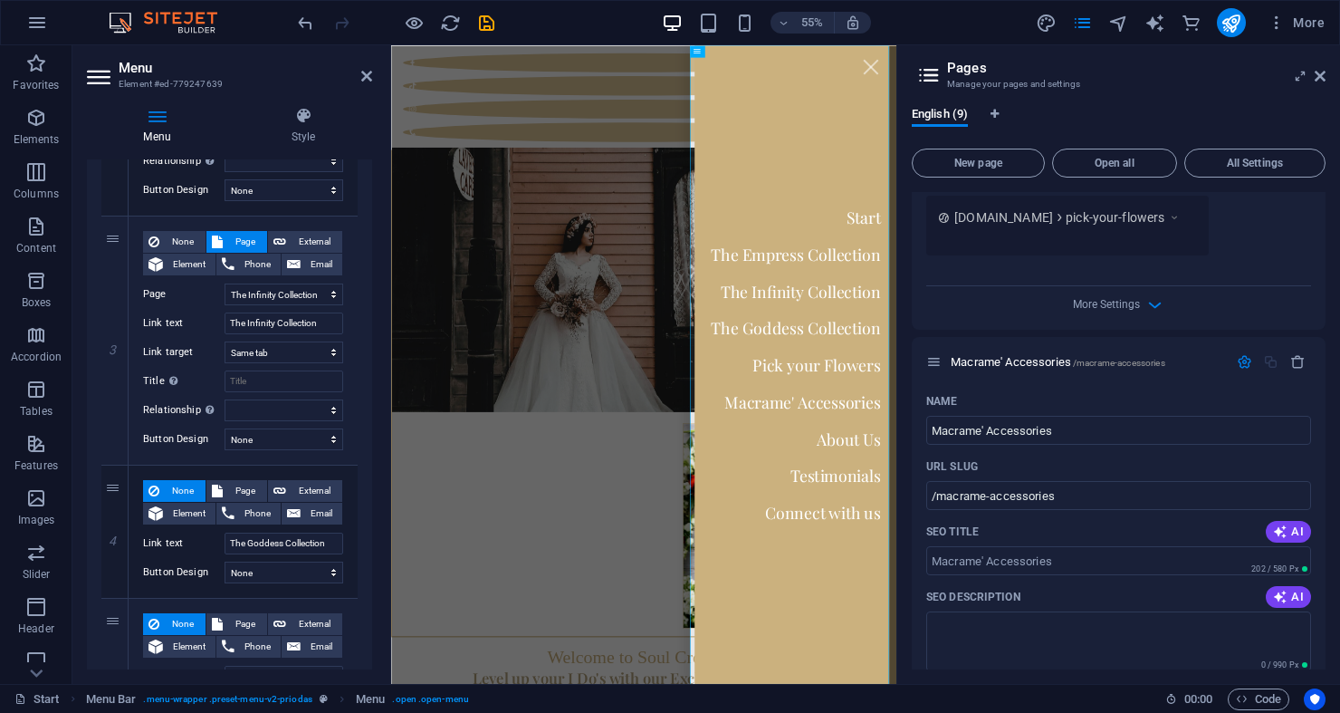
scroll to position [625, 0]
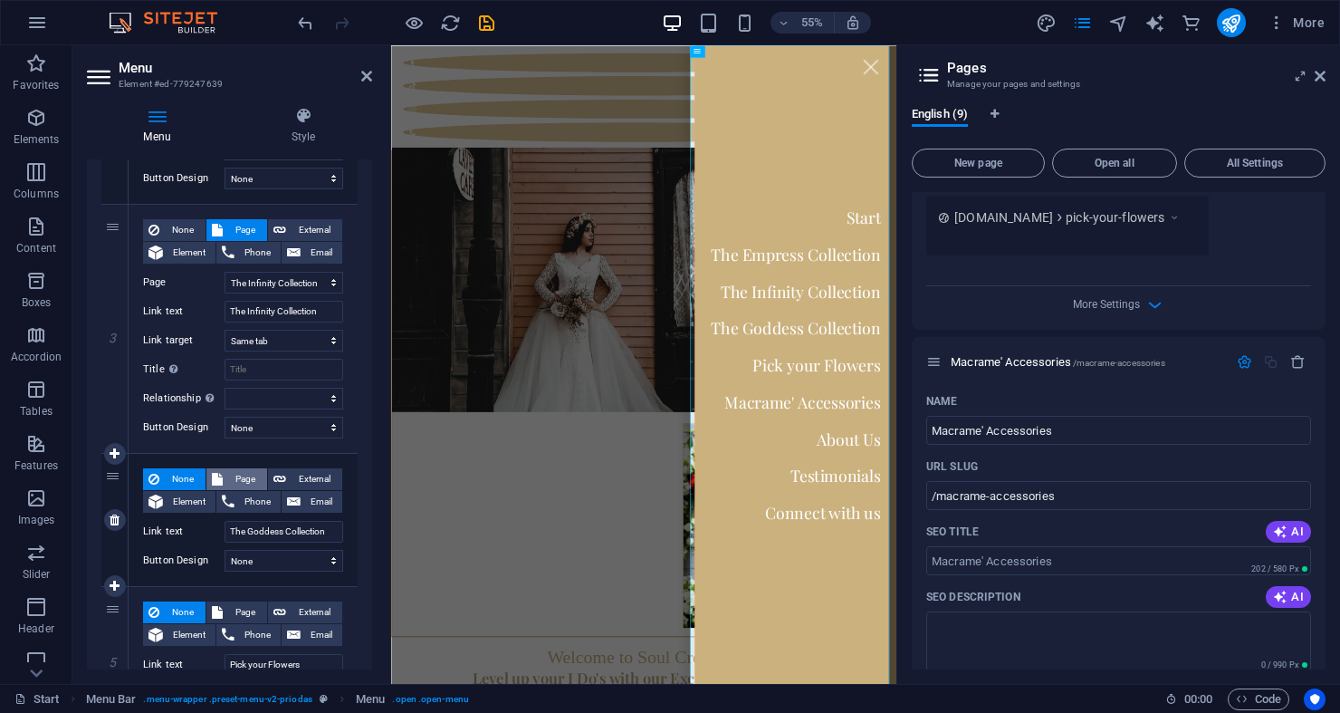
click at [254, 472] on span "Page" at bounding box center [245, 479] width 34 height 22
select select
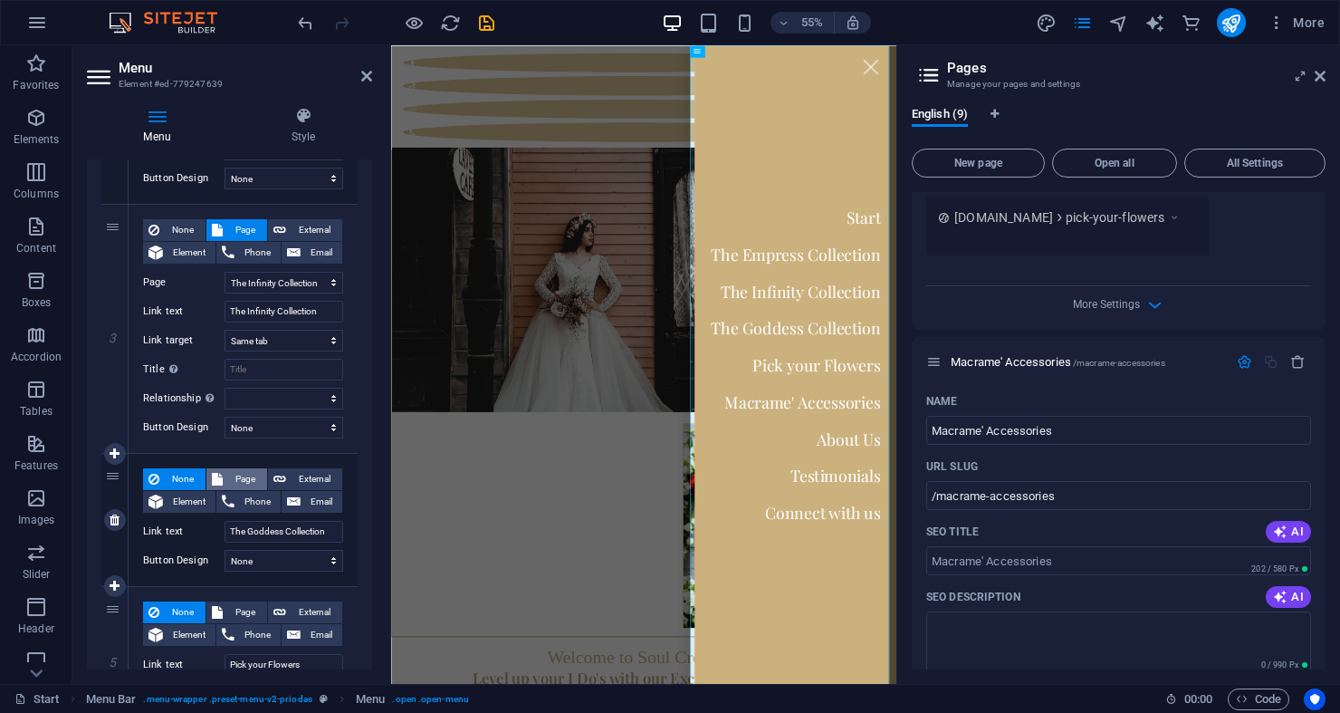
select select
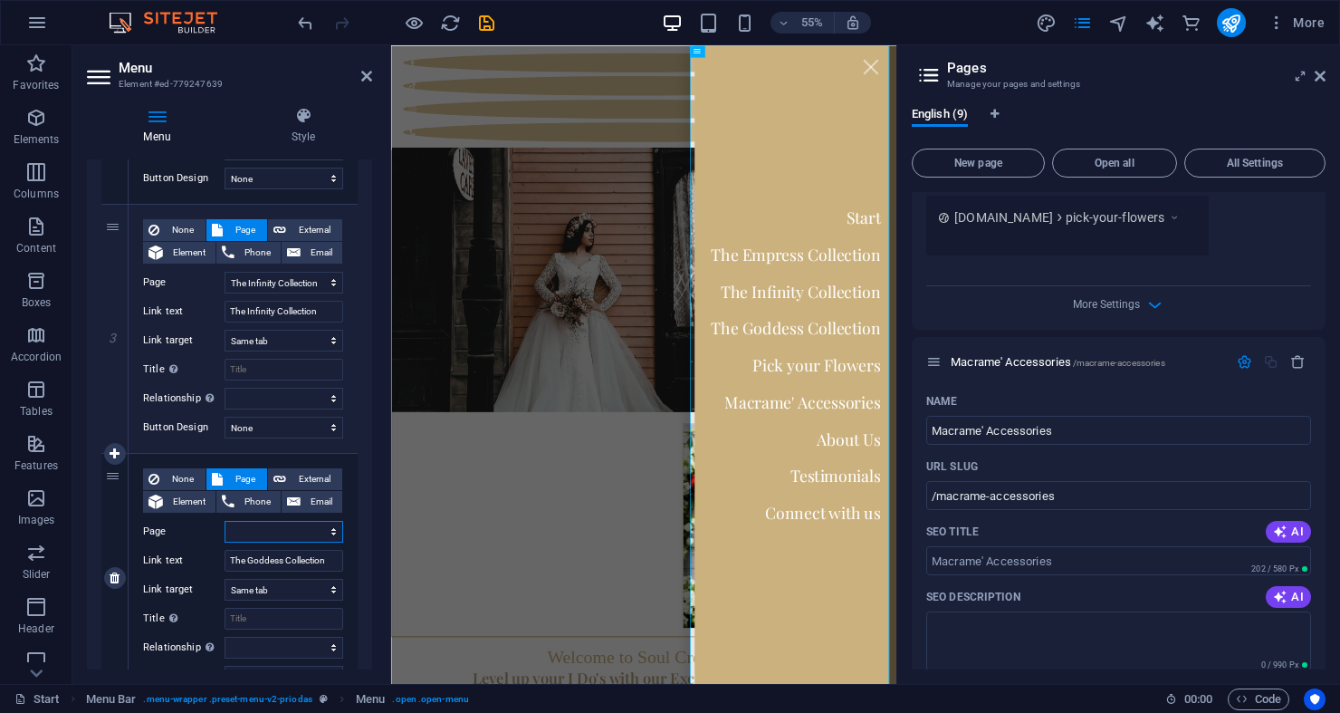
click at [256, 534] on select "Start Subpage Legal Notice PrivacyHie The Empress Collection The Infinity Colle…" at bounding box center [284, 532] width 119 height 22
select select "6"
click at [225, 521] on select "Start Subpage Legal Notice PrivacyHie The Empress Collection The Infinity Colle…" at bounding box center [284, 532] width 119 height 22
select select
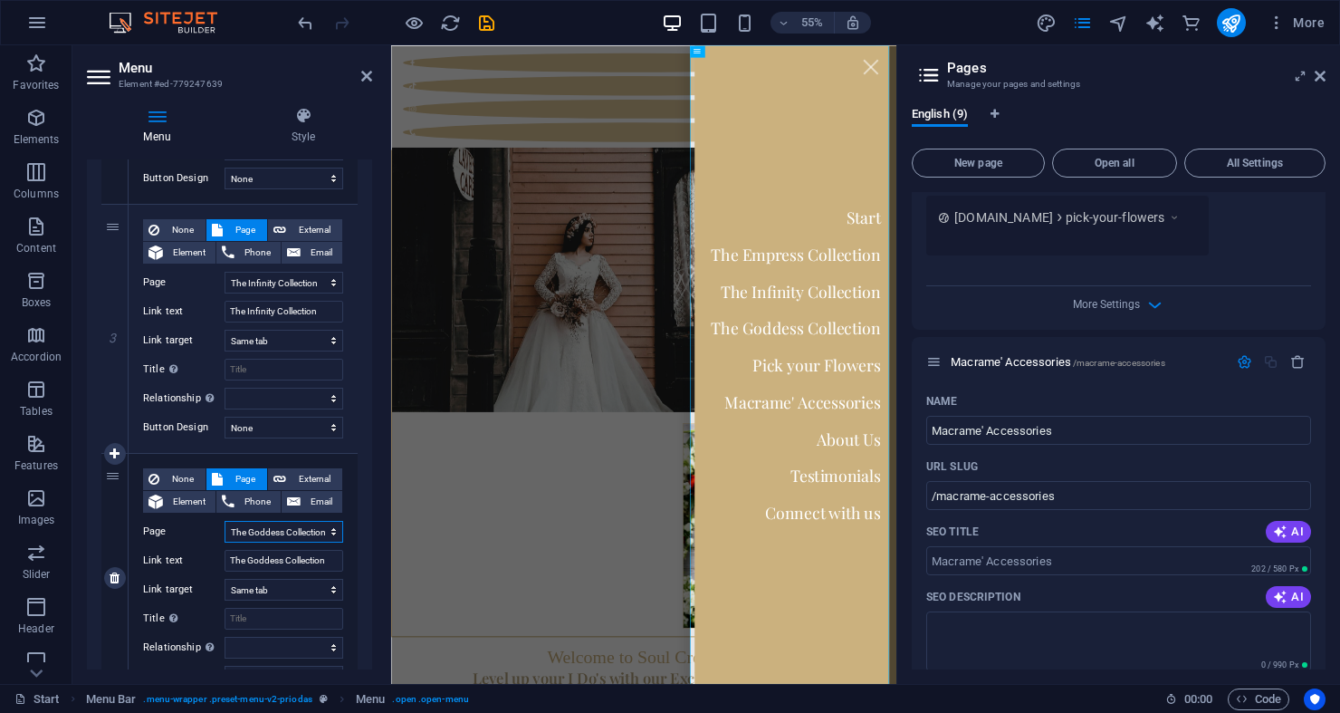
select select
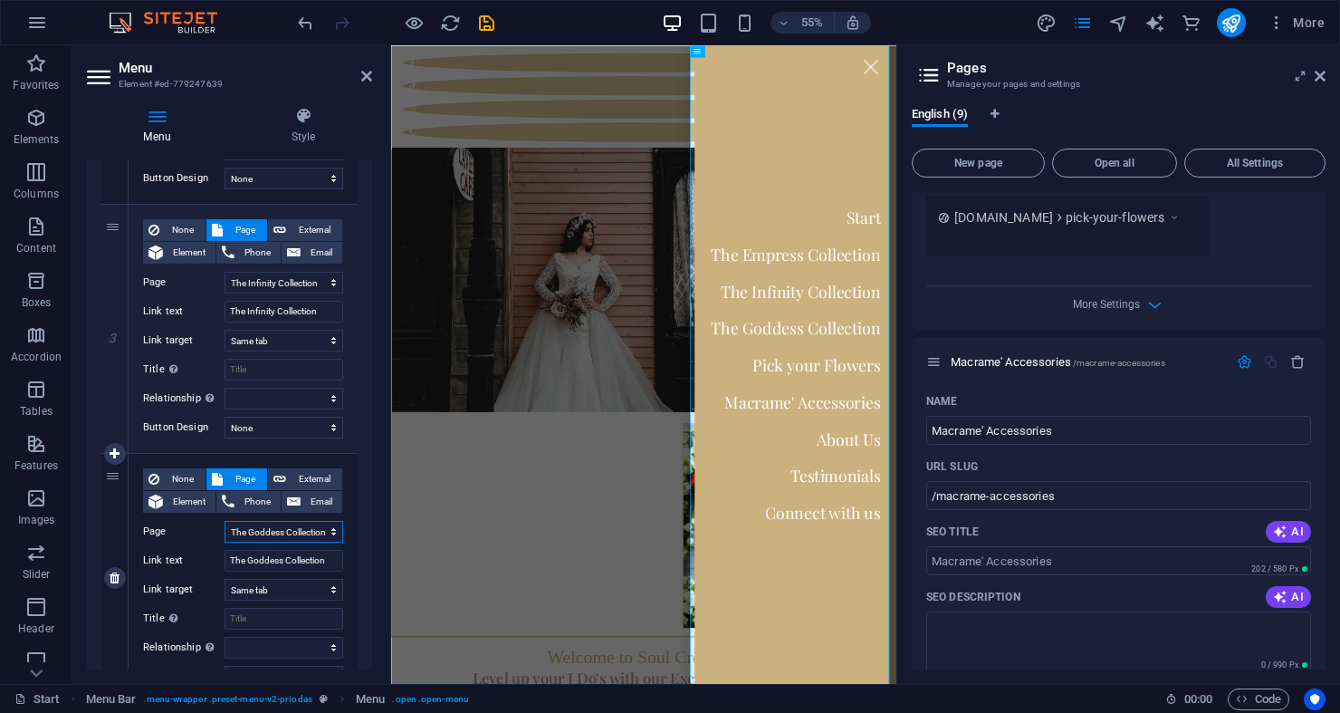
select select
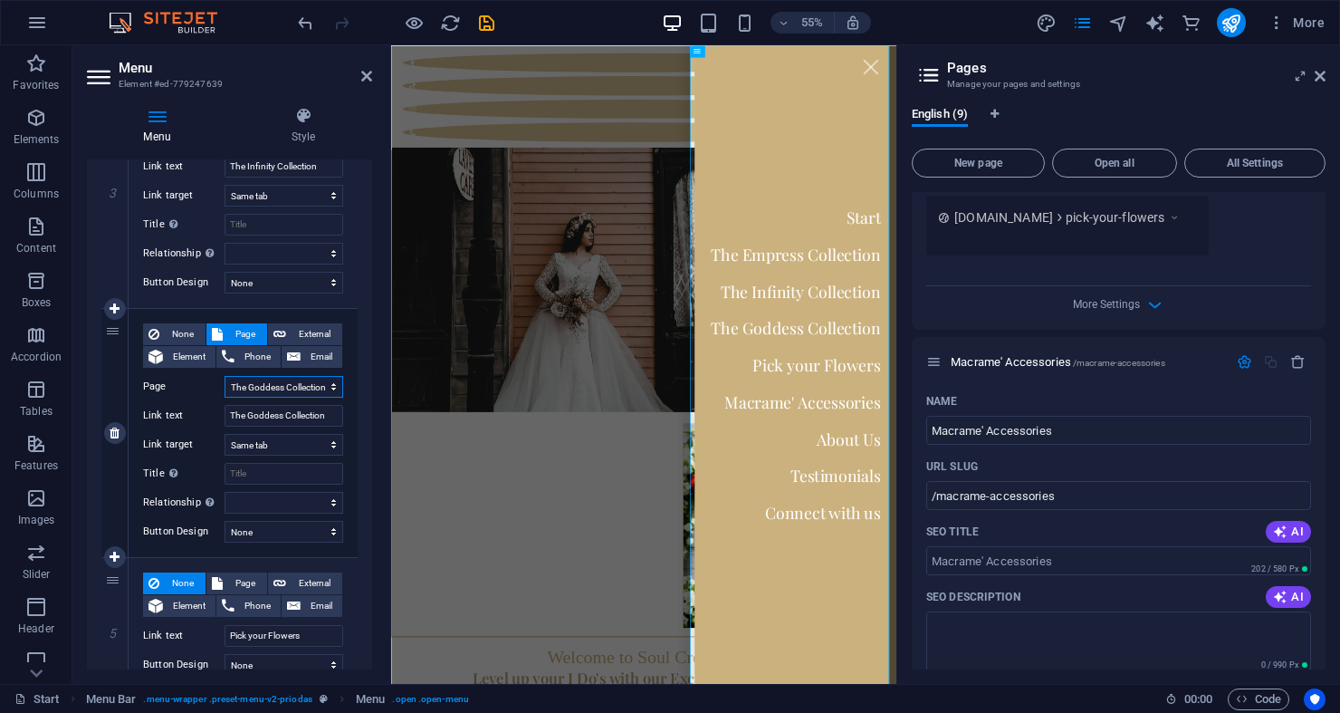
scroll to position [883, 0]
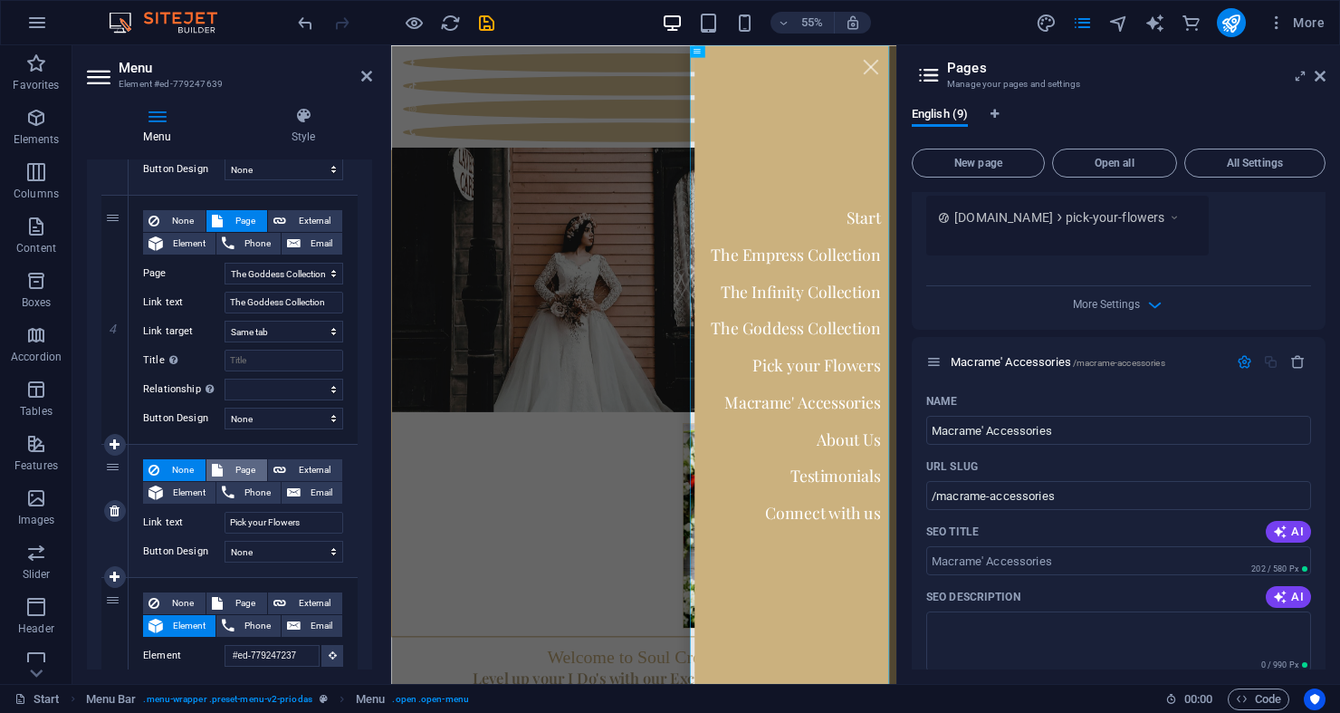
click at [241, 470] on span "Page" at bounding box center [245, 470] width 34 height 22
select select
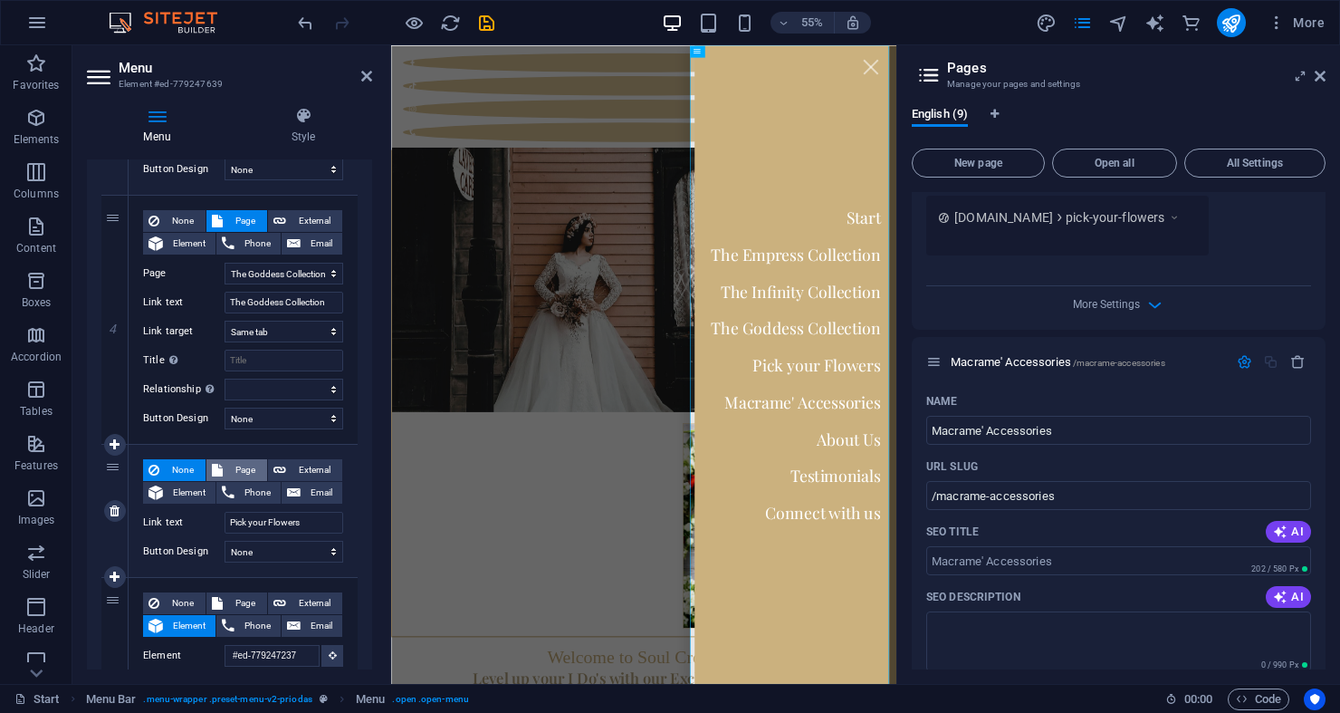
select select
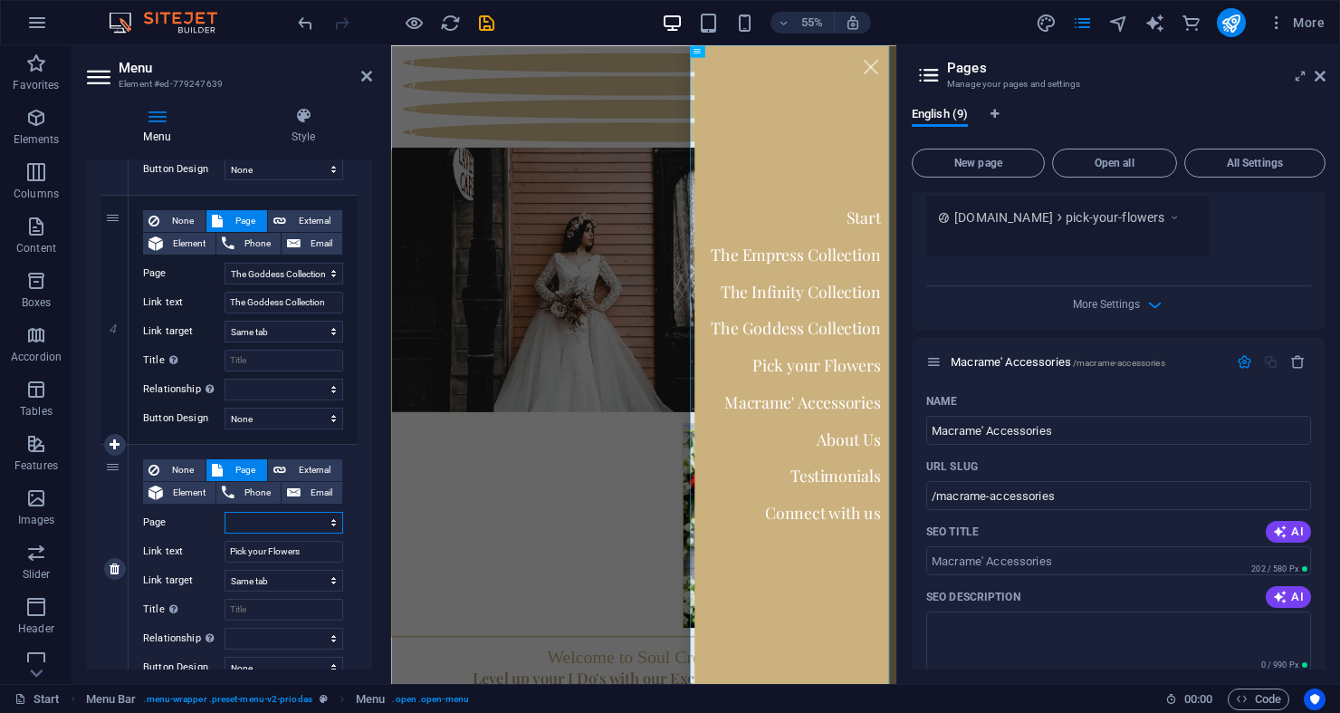
click at [265, 524] on select "Start Subpage Legal Notice PrivacyHie The Empress Collection The Infinity Colle…" at bounding box center [284, 523] width 119 height 22
select select "7"
click at [225, 512] on select "Start Subpage Legal Notice PrivacyHie The Empress Collection The Infinity Colle…" at bounding box center [284, 523] width 119 height 22
select select
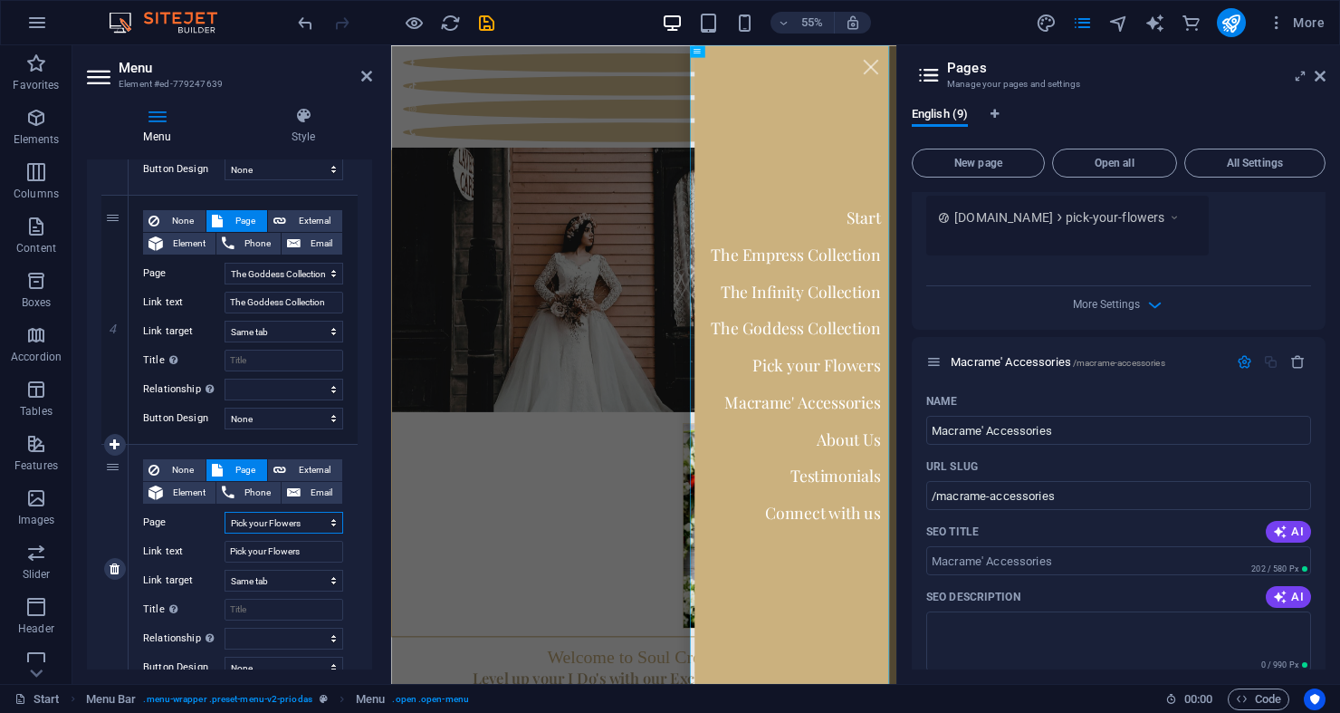
select select
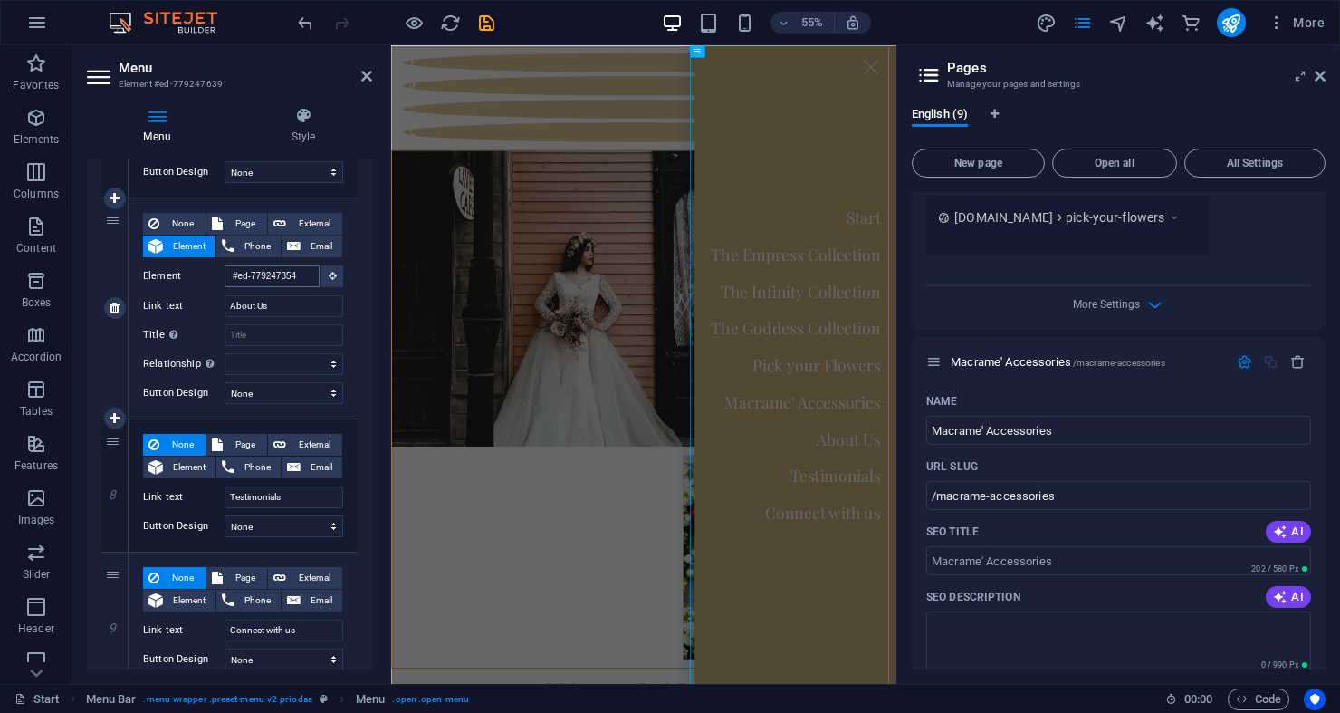
scroll to position [1611, 0]
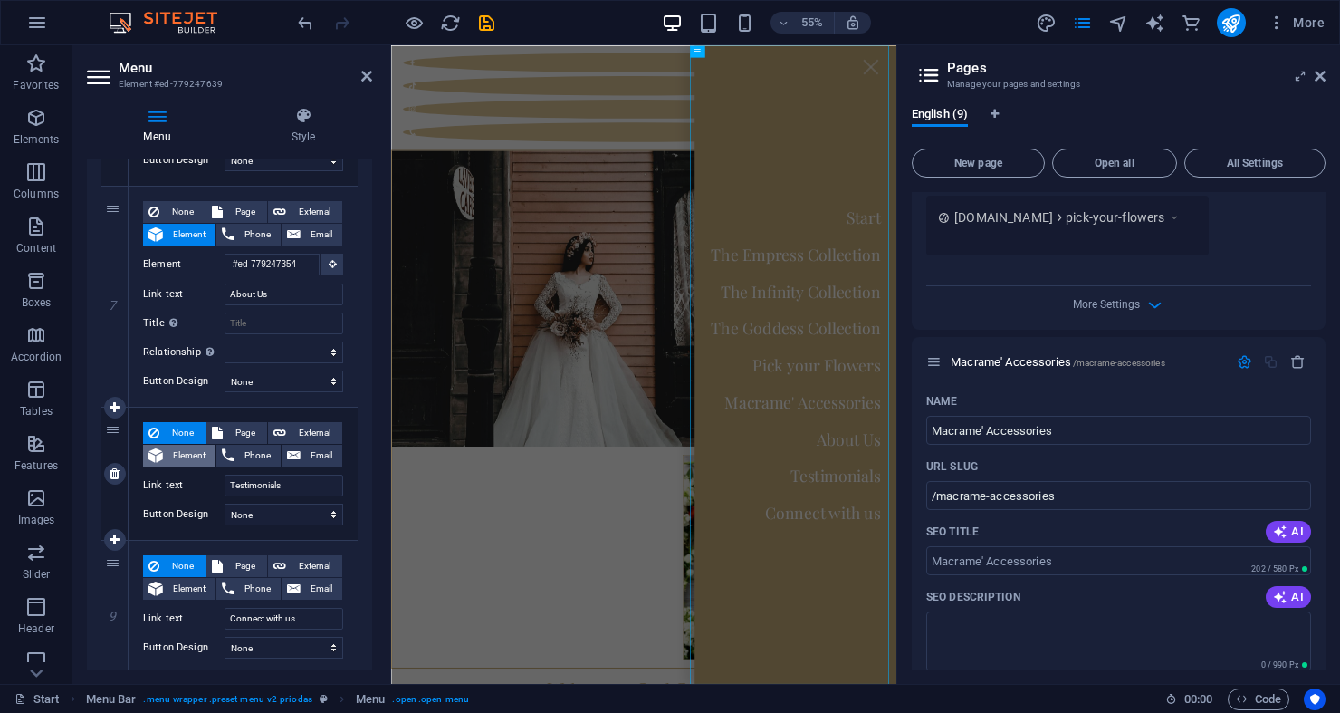
click at [203, 457] on span "Element" at bounding box center [189, 456] width 42 height 22
select select
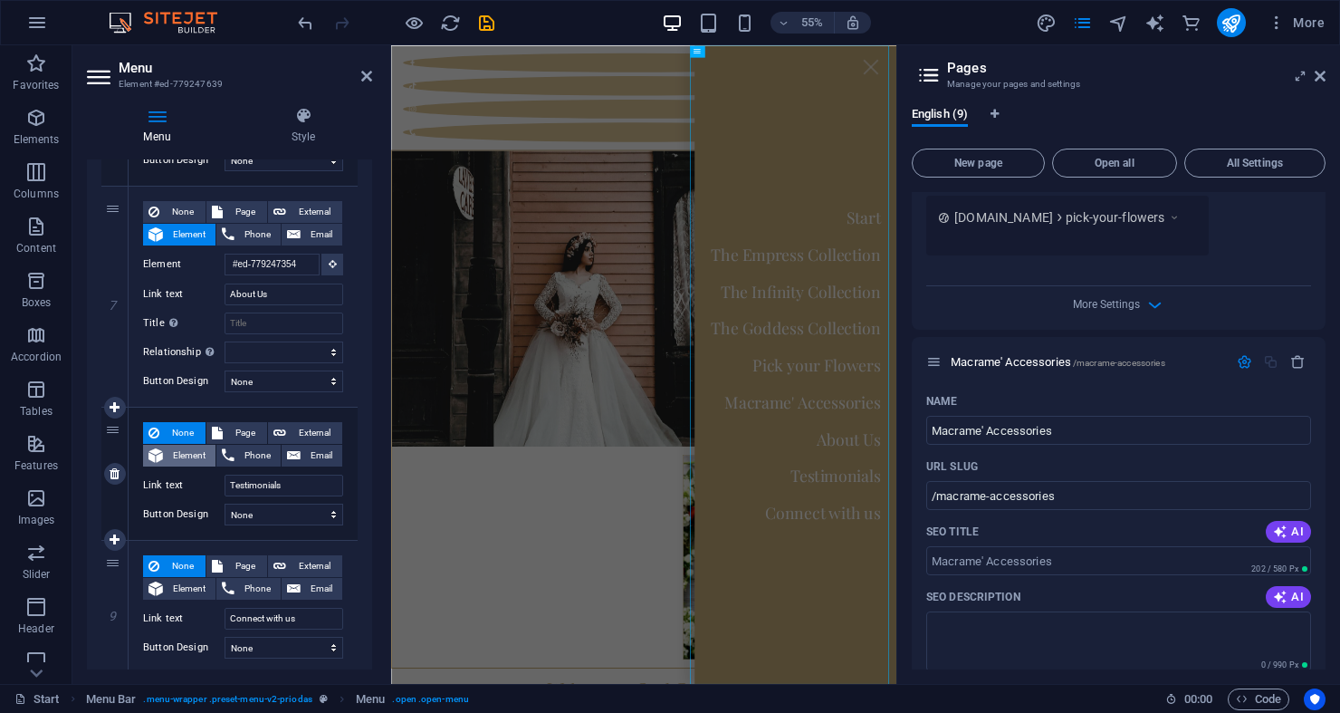
select select
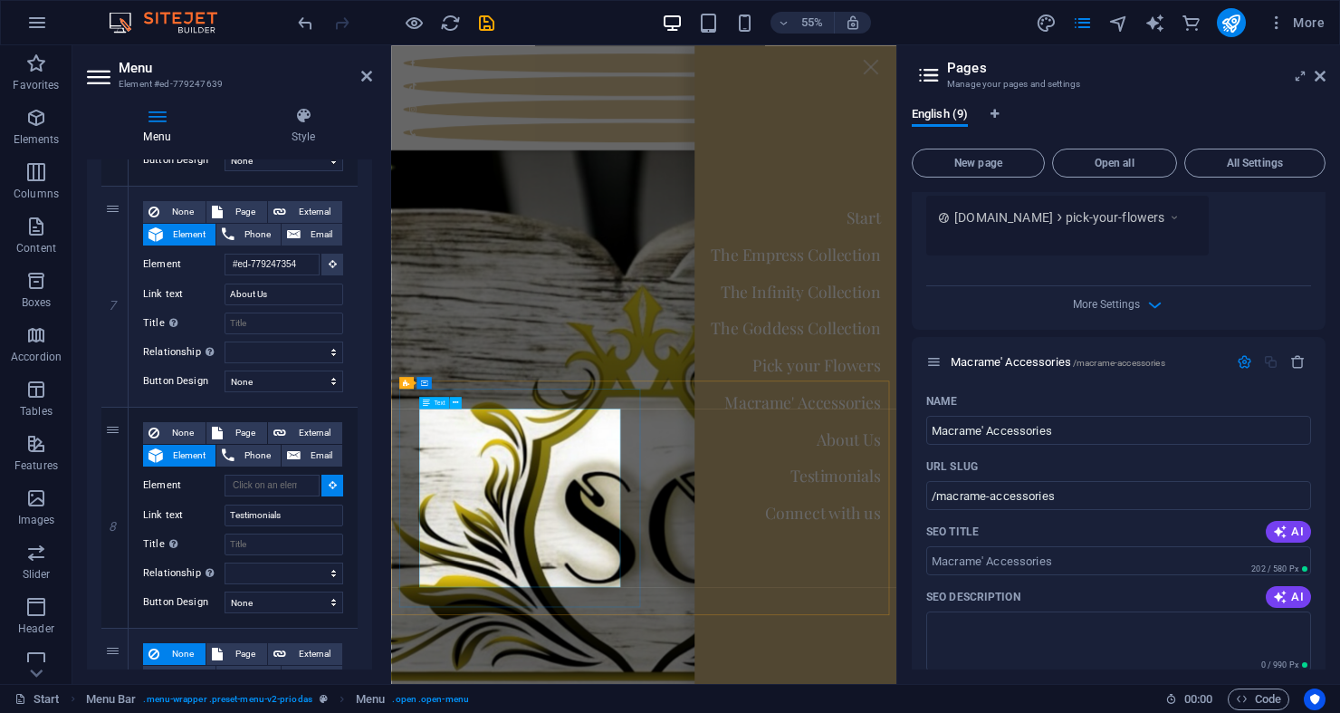
scroll to position [7176, 0]
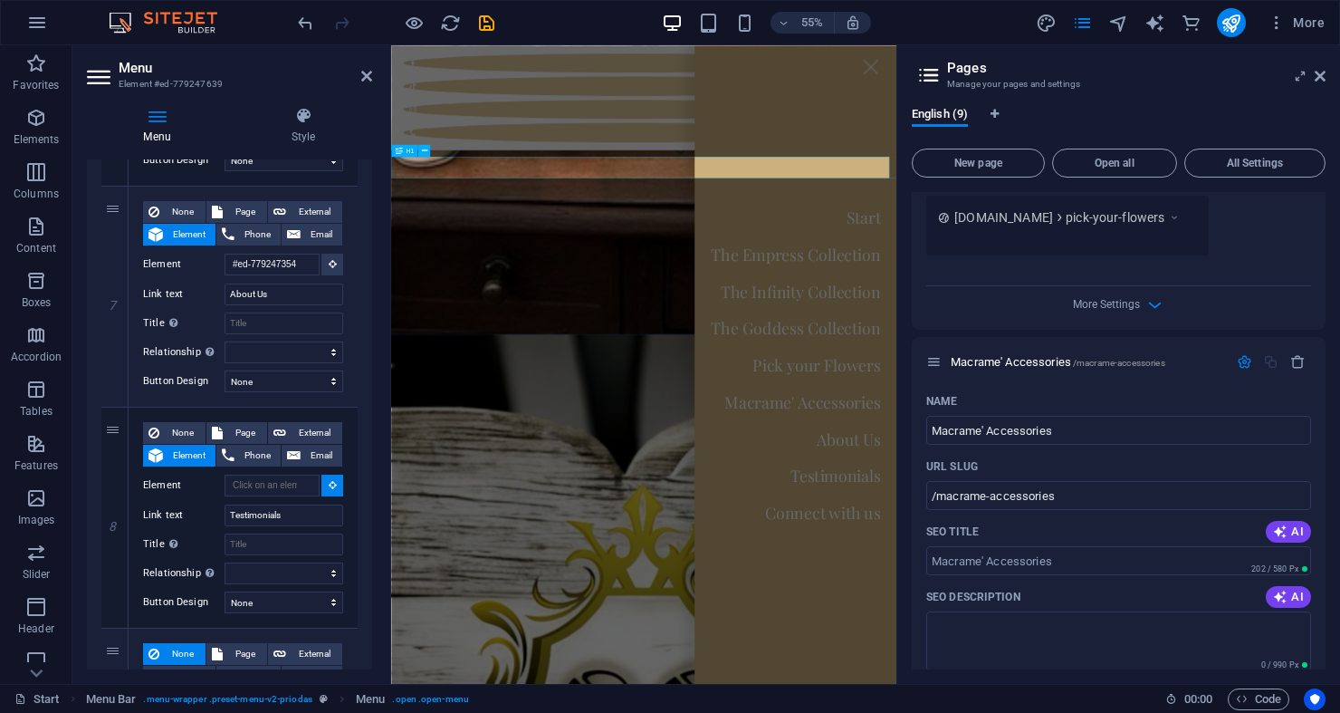
select select
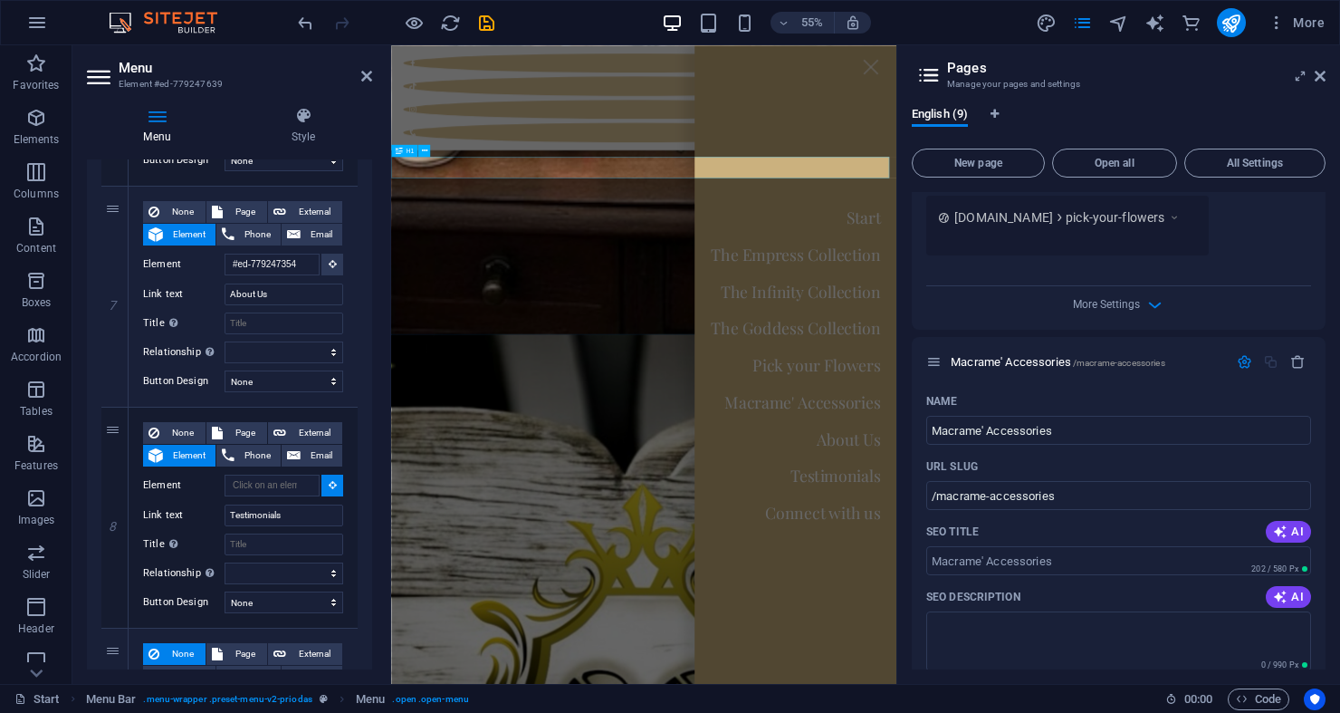
select select
type input "#ed-807856975"
select select
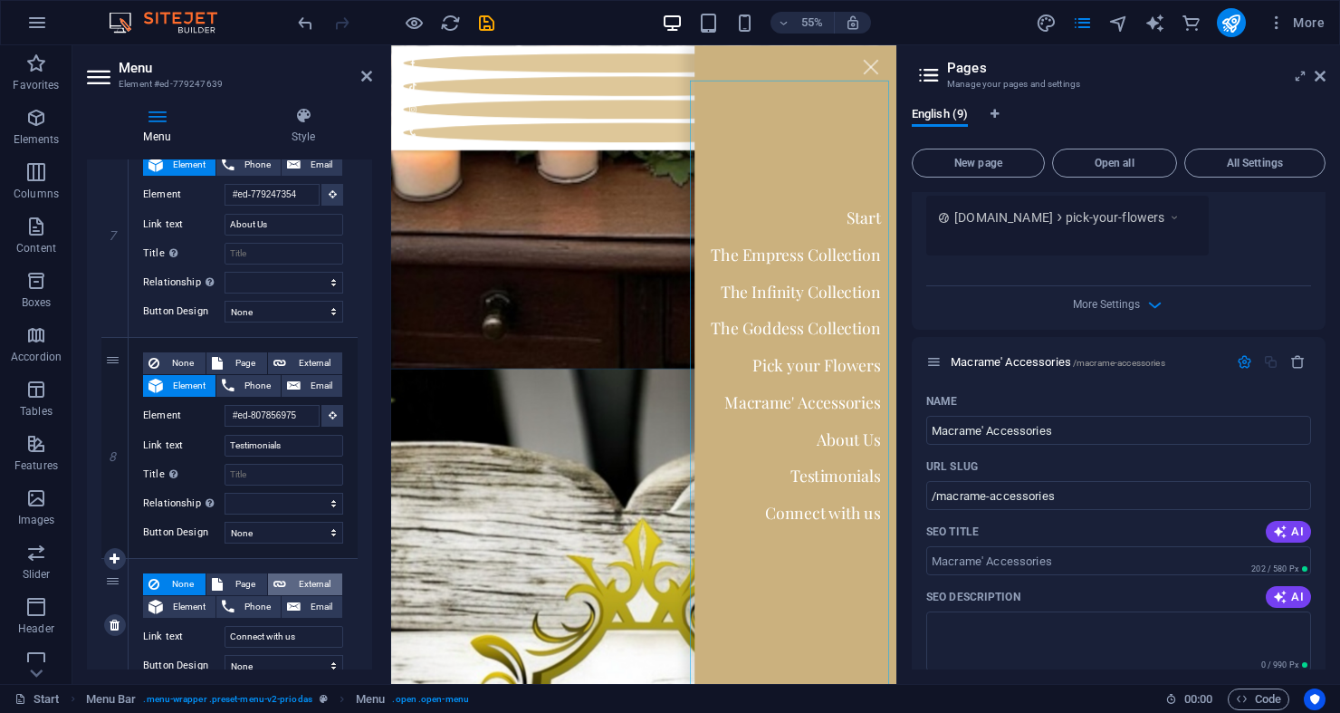
scroll to position [1716, 0]
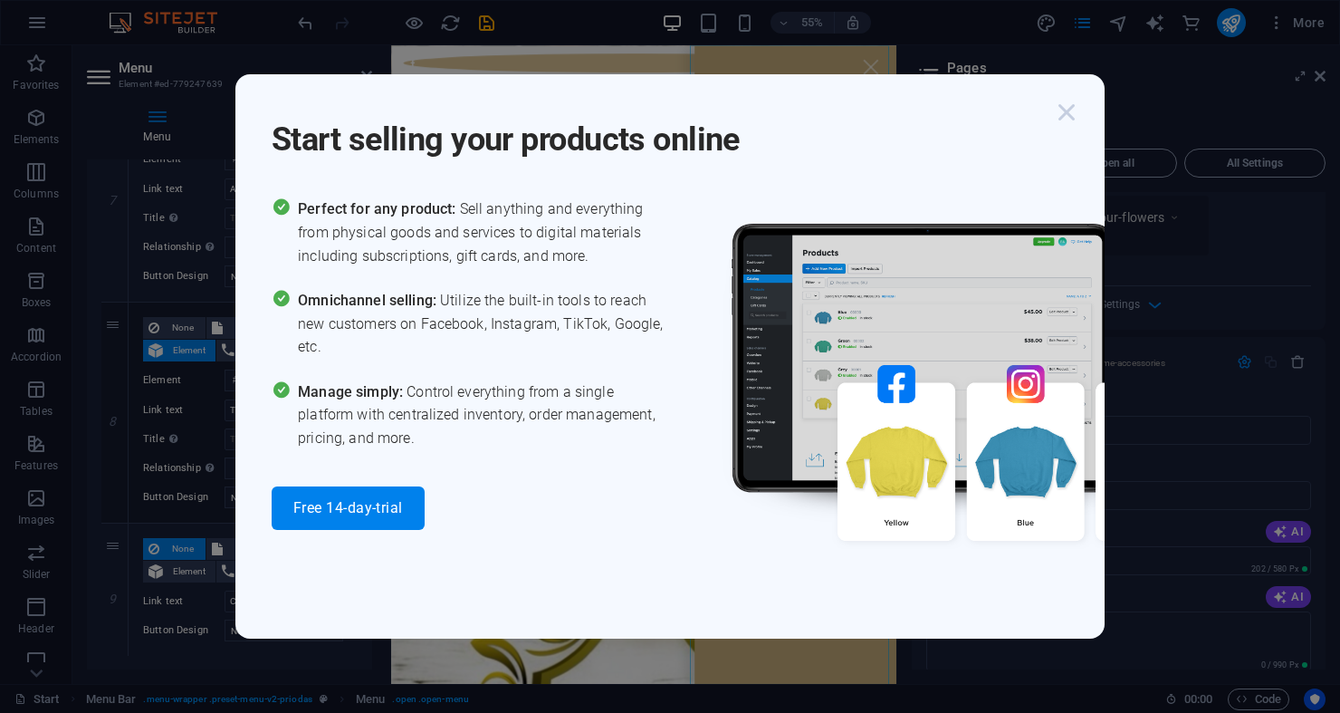
click at [1074, 109] on icon "button" at bounding box center [1066, 112] width 33 height 33
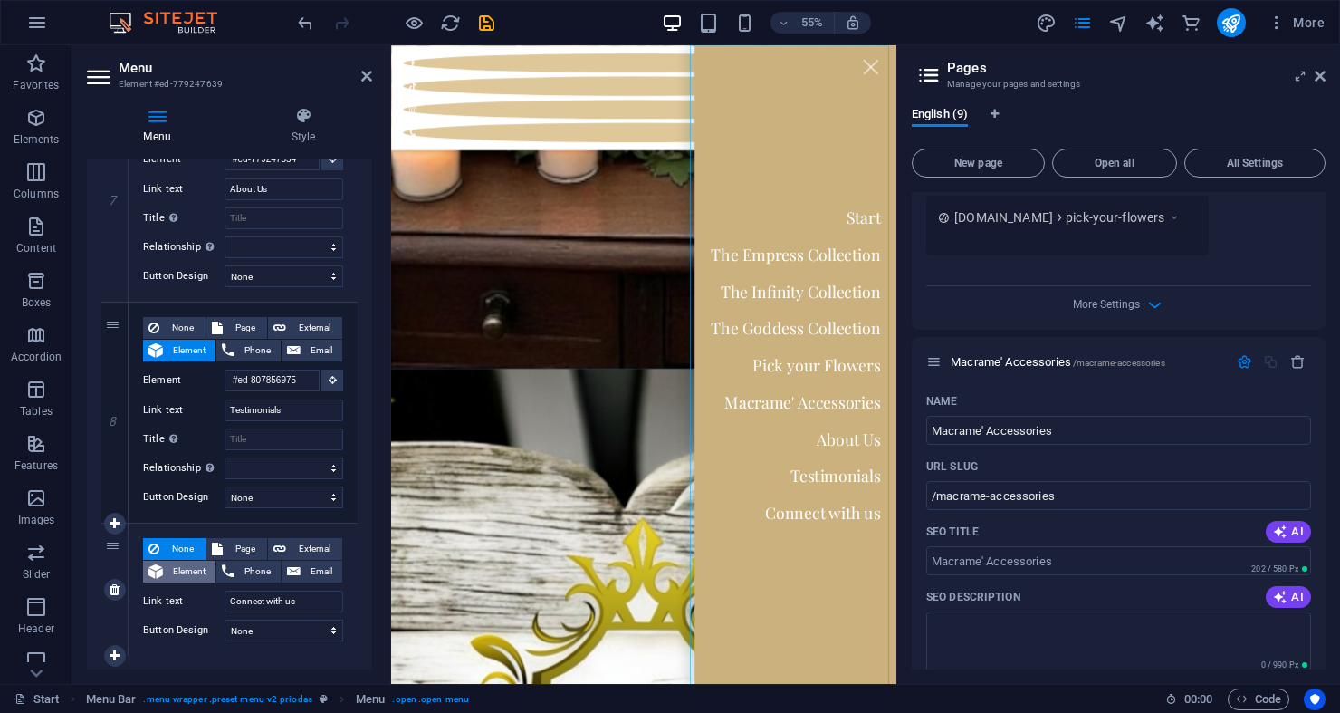
click at [198, 571] on span "Element" at bounding box center [189, 571] width 42 height 22
select select
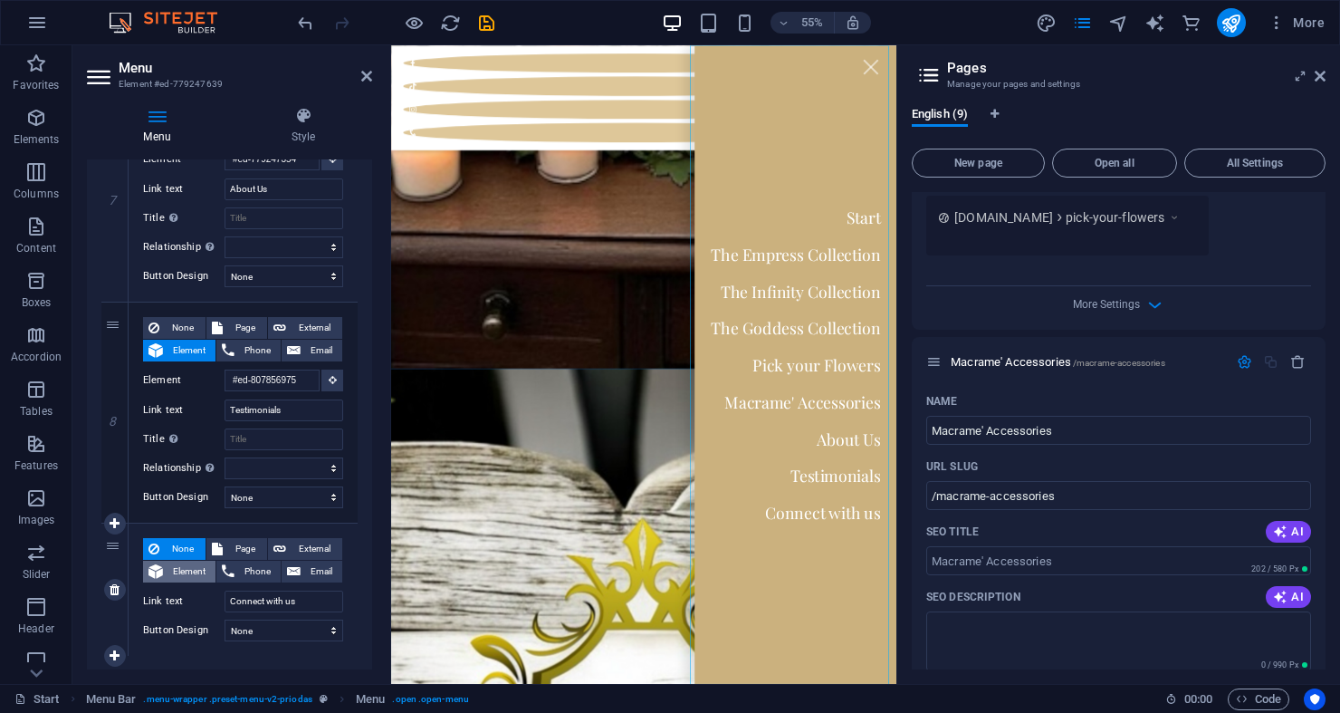
select select
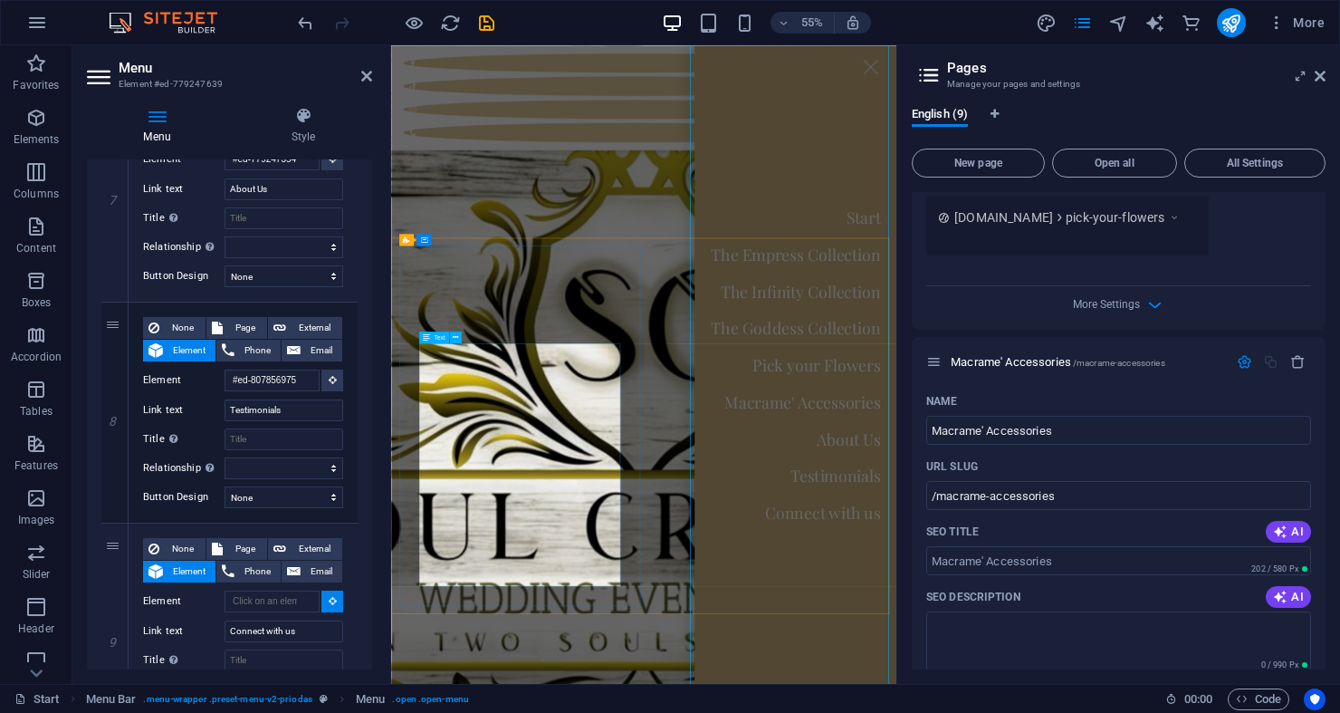
scroll to position [7970, 0]
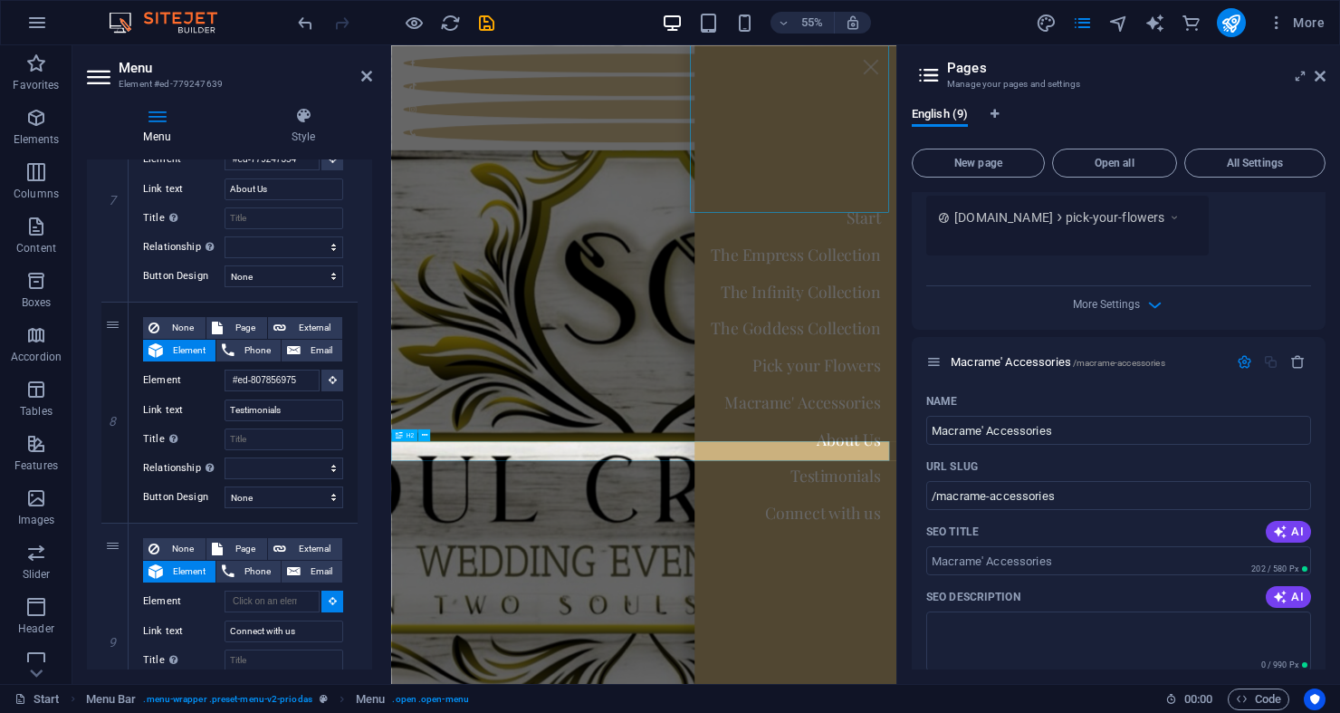
select select
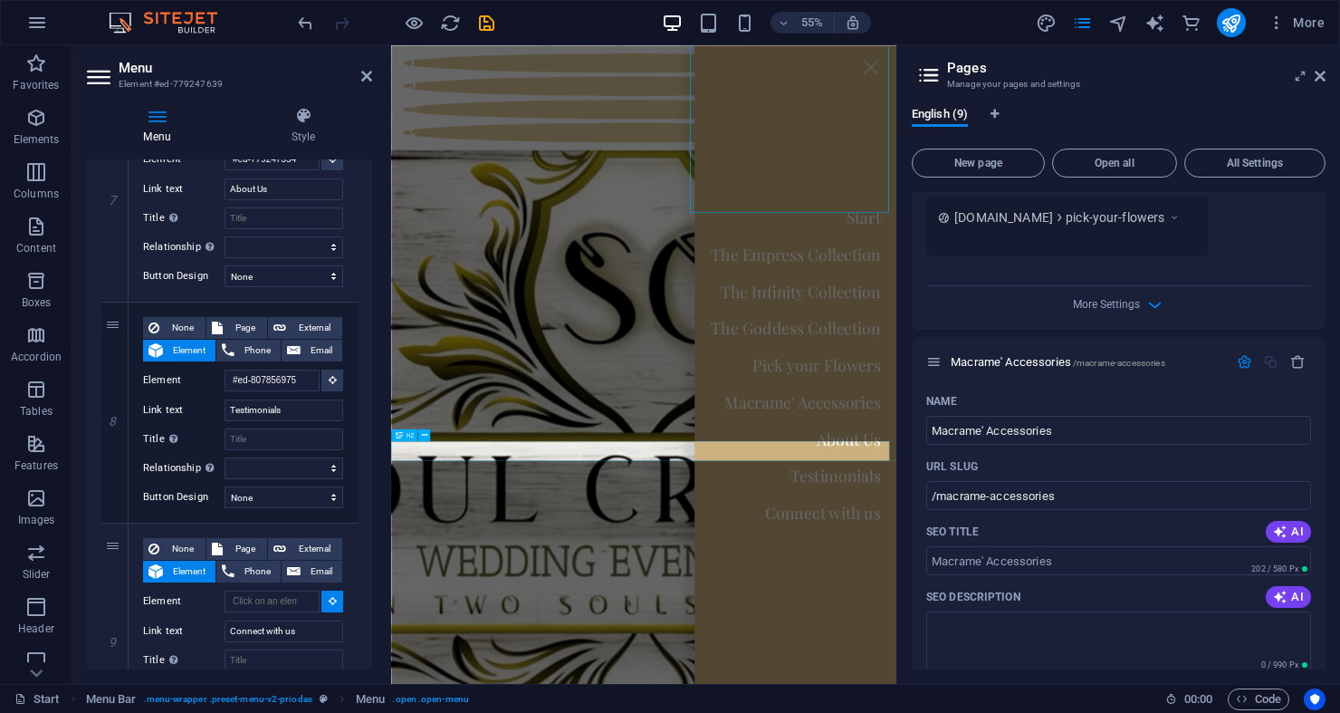
select select
type input "#ed-807856981"
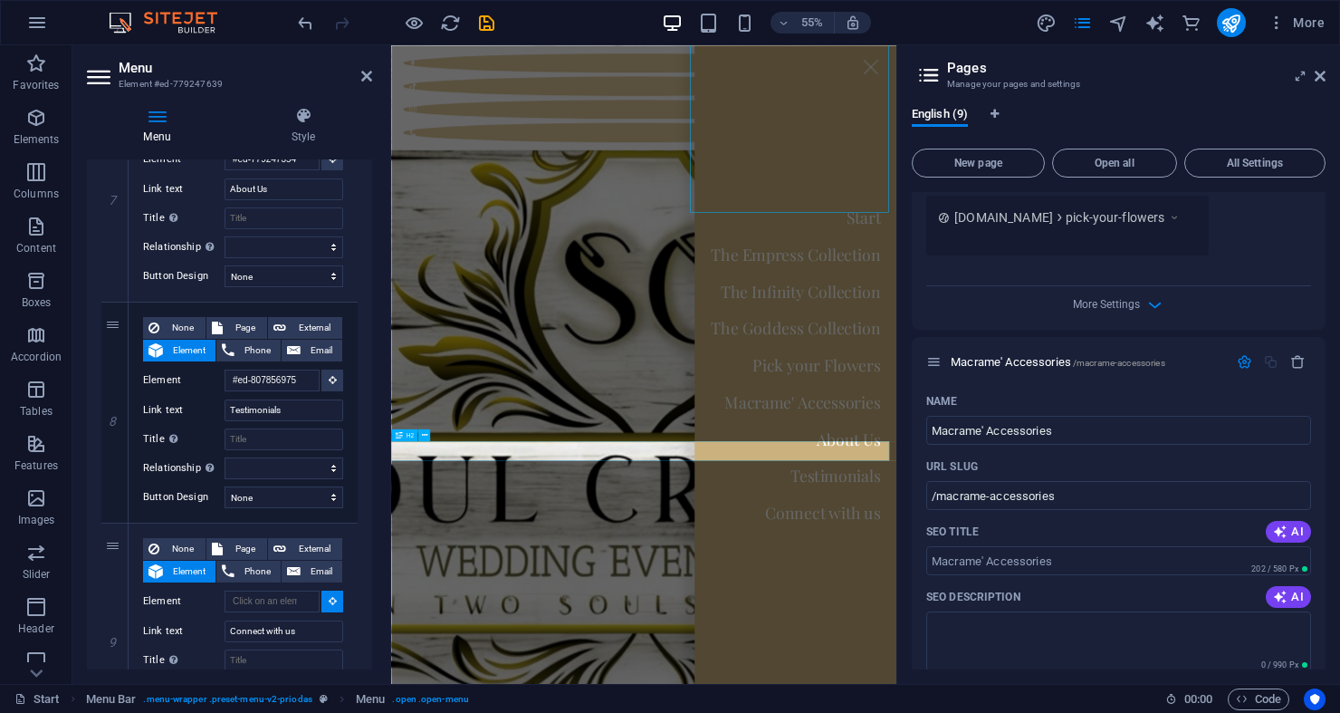
select select
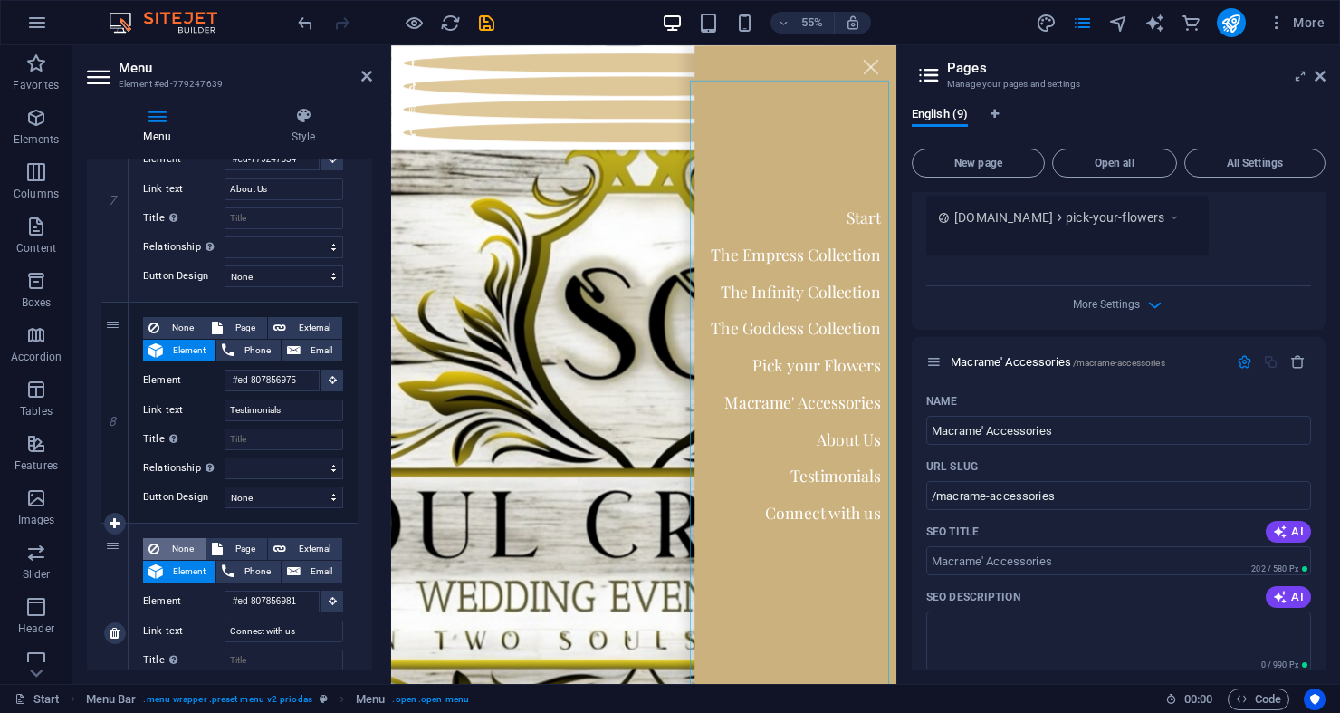
scroll to position [1841, 0]
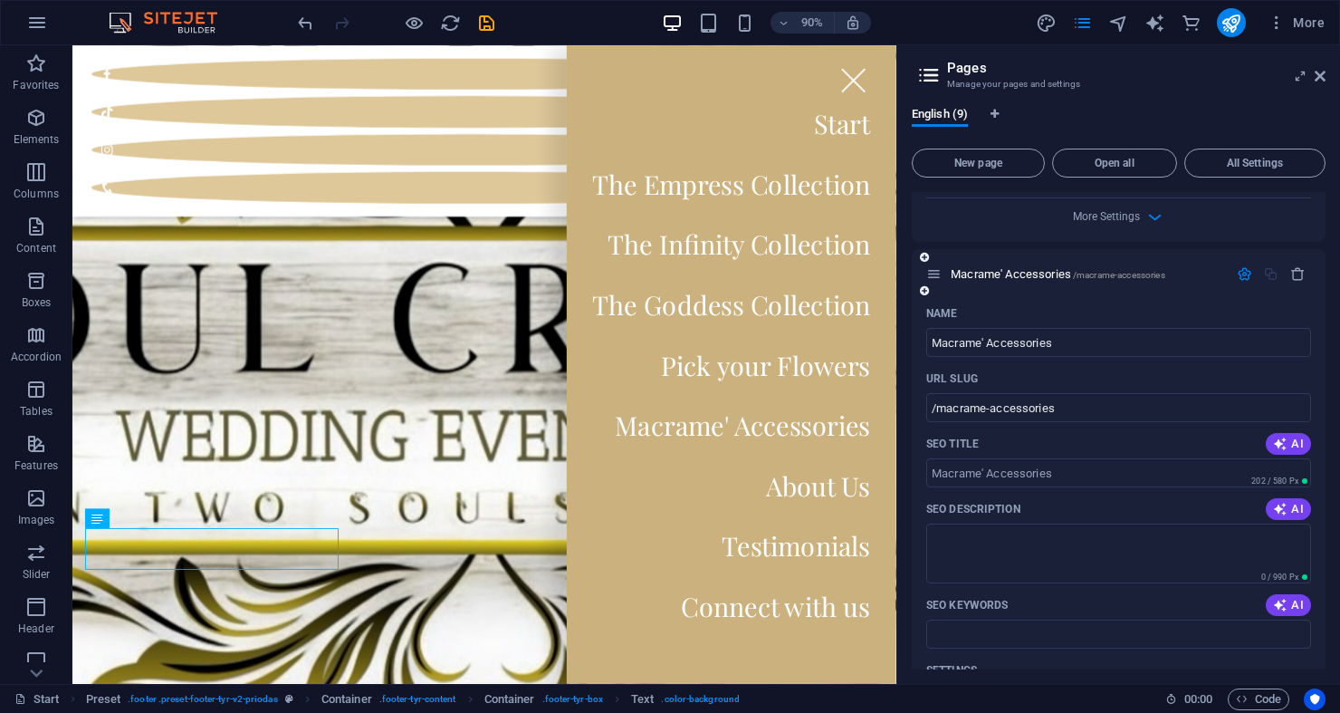
scroll to position [2631, 0]
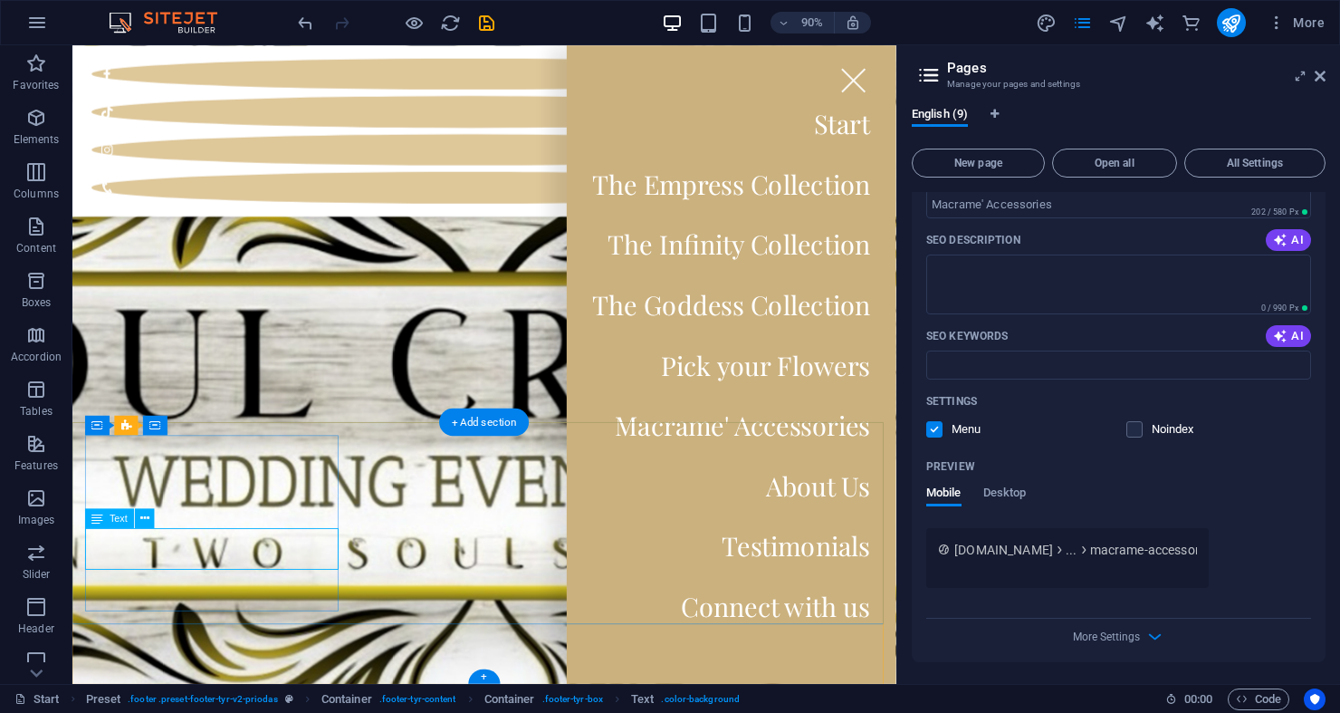
scroll to position [7970, 0]
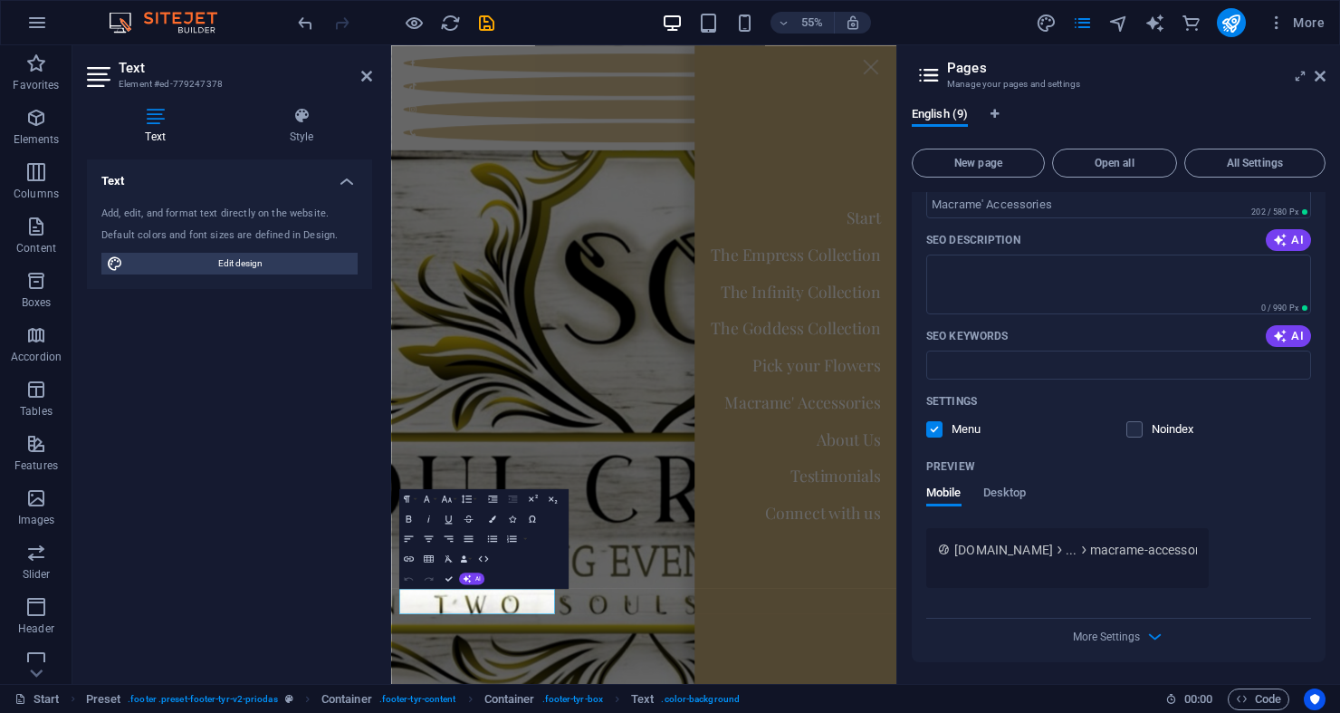
click at [184, 136] on h4 "Text" at bounding box center [159, 126] width 144 height 38
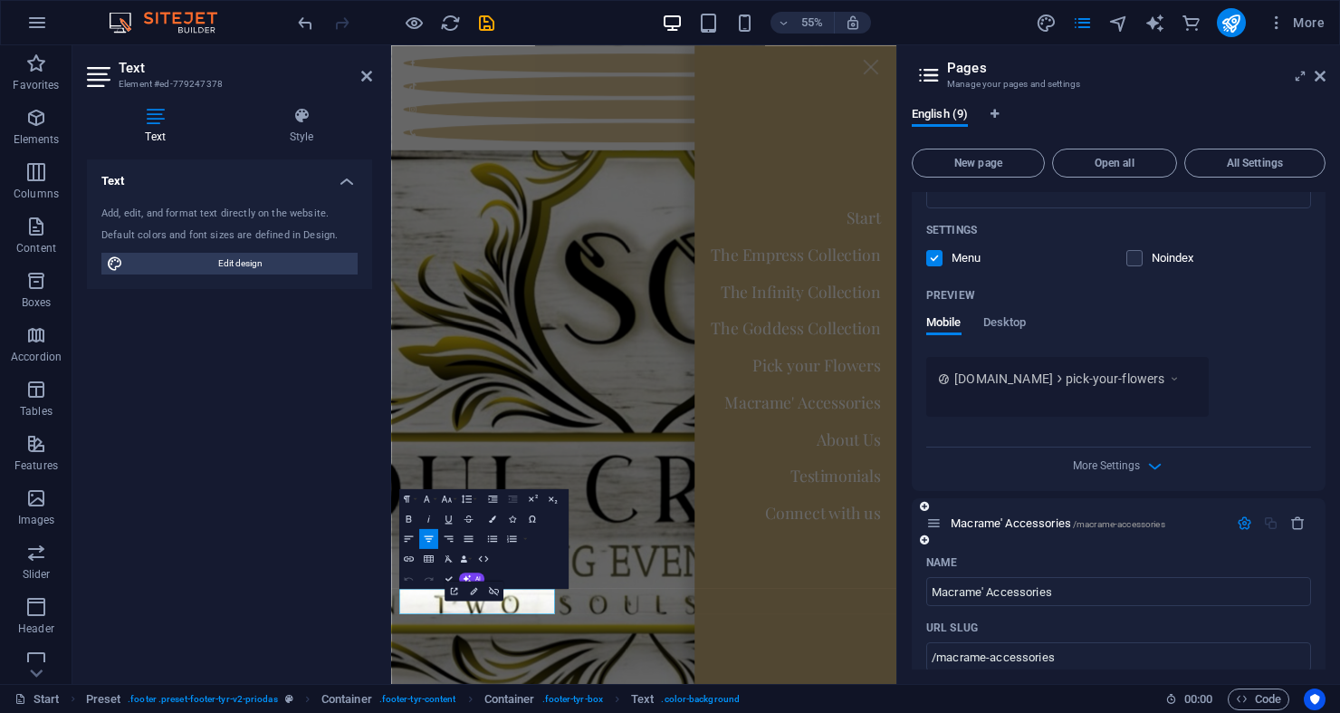
scroll to position [1452, 0]
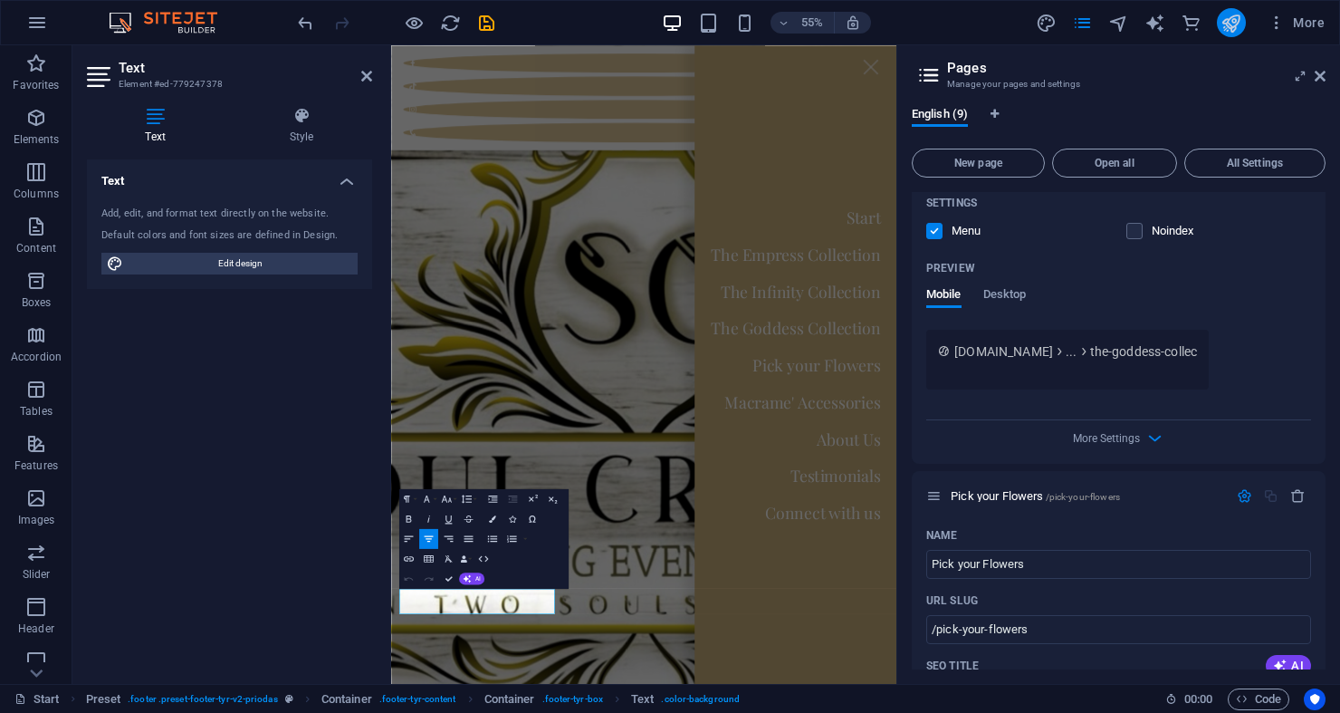
click at [1234, 25] on icon "publish" at bounding box center [1231, 23] width 21 height 21
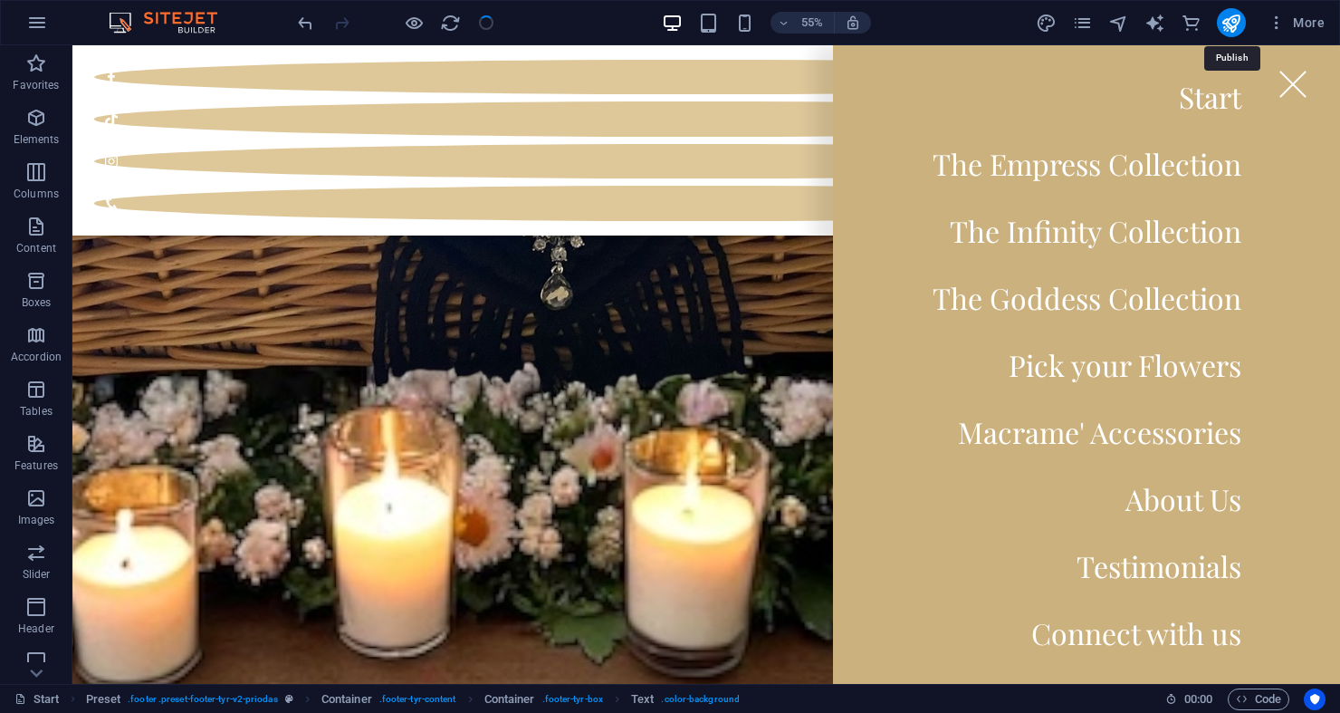
scroll to position [9088, 0]
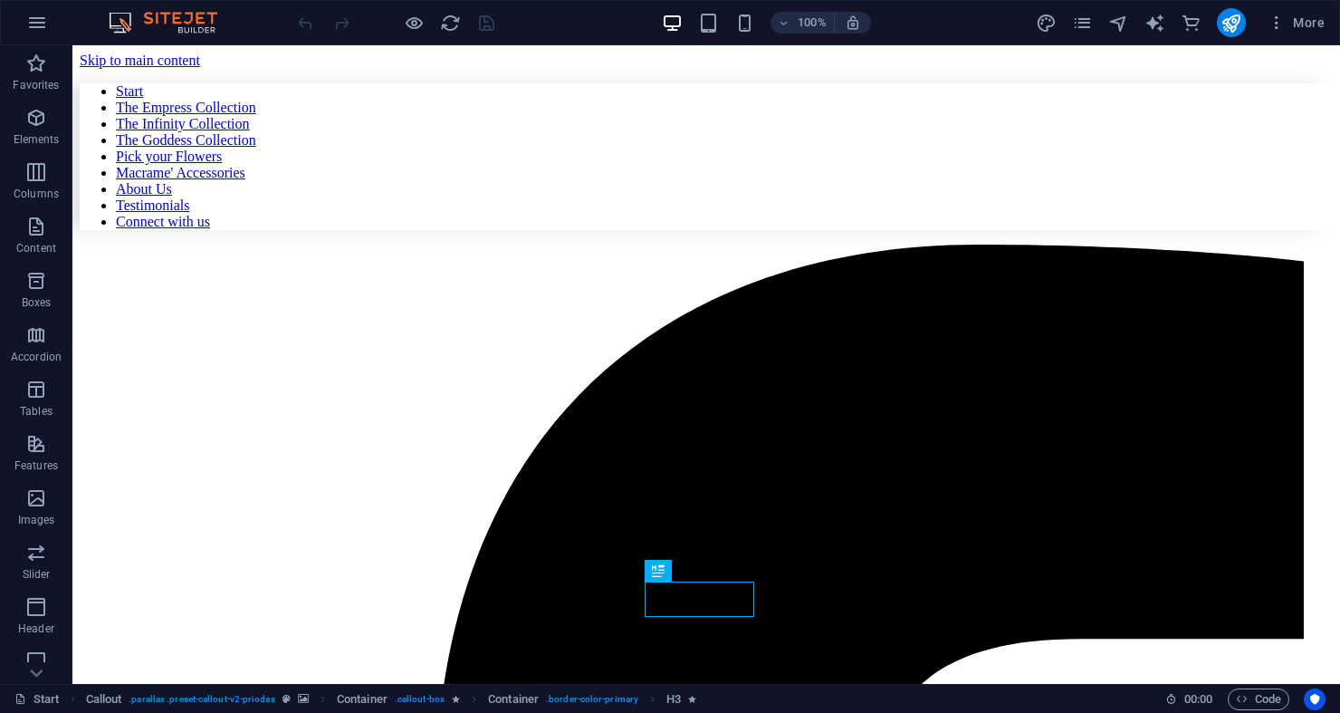
scroll to position [3657, 0]
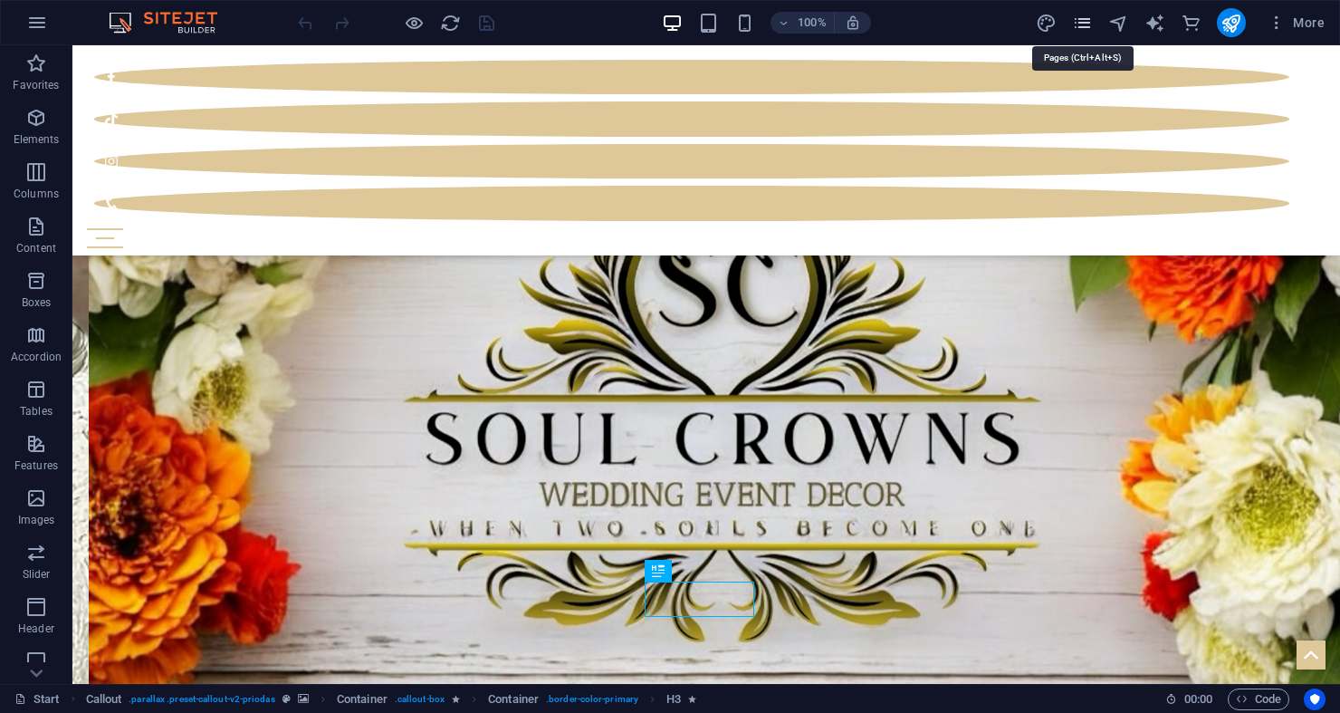
click at [1093, 23] on icon "pages" at bounding box center [1082, 23] width 21 height 21
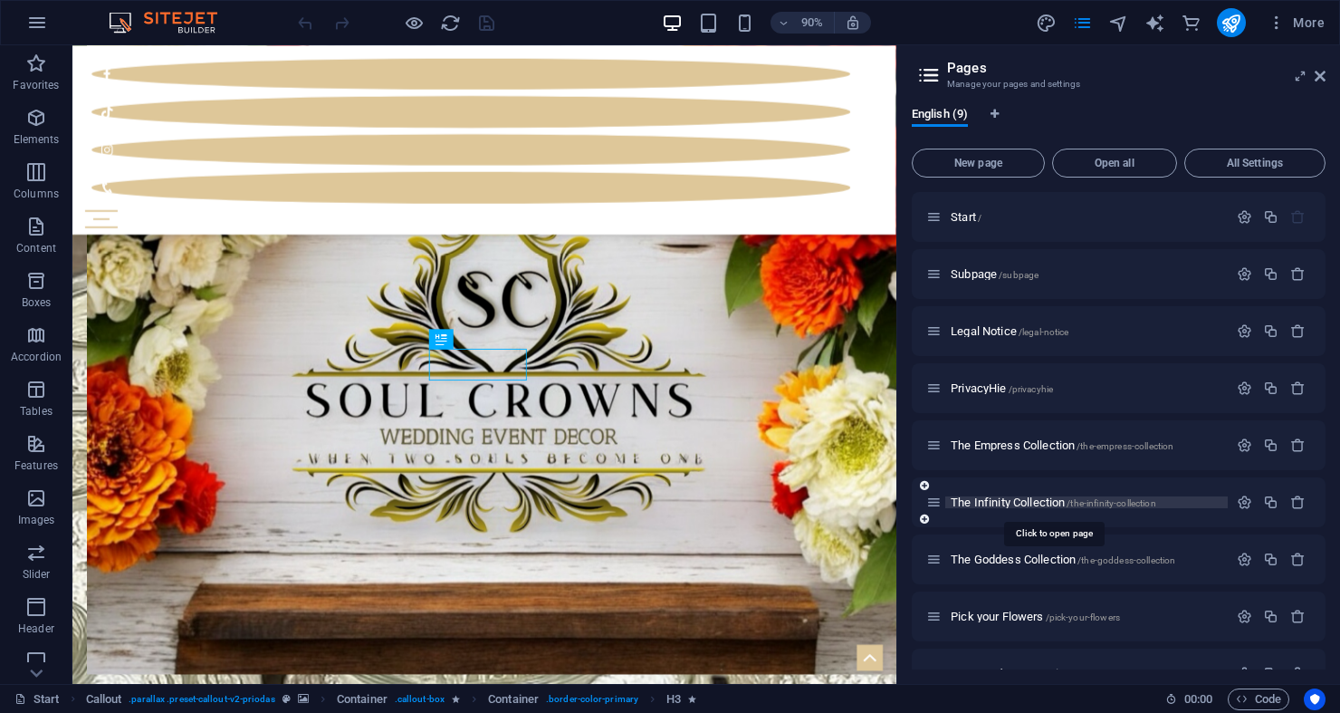
click at [995, 499] on span "The Infinity Collection /the-infinity-collection" at bounding box center [1054, 502] width 206 height 14
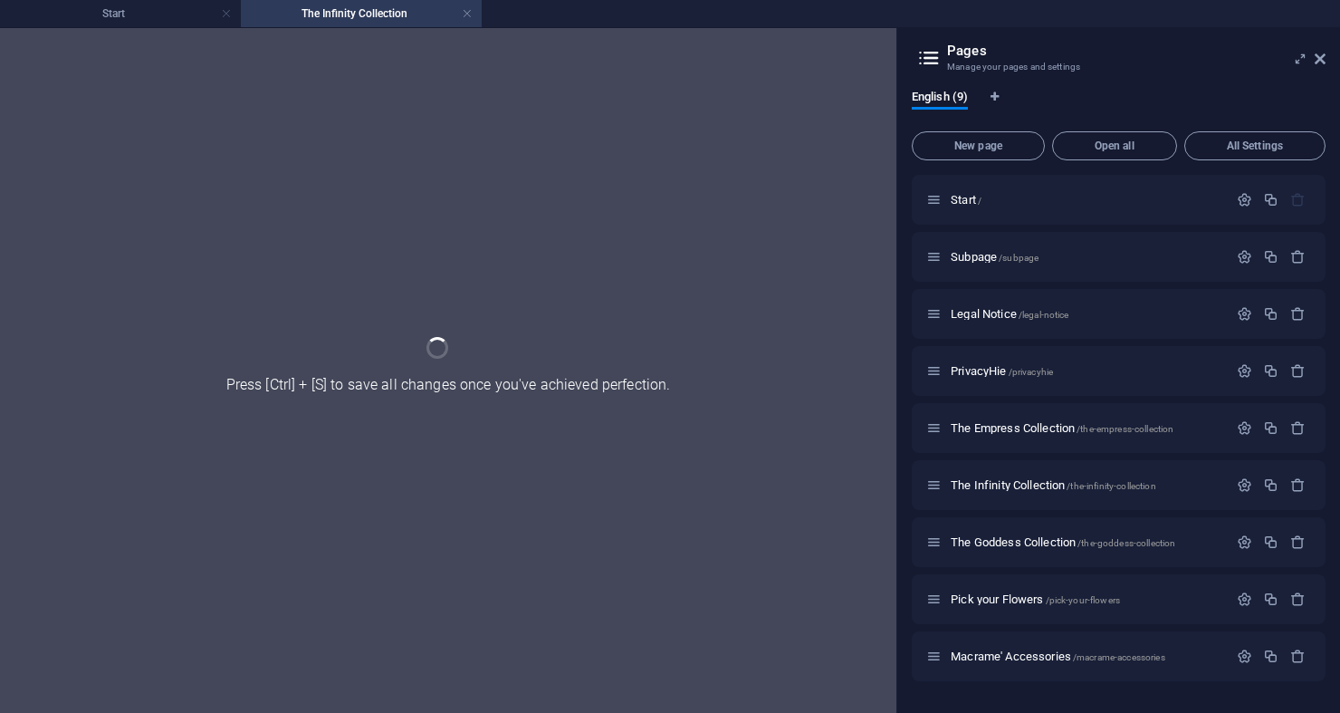
scroll to position [0, 0]
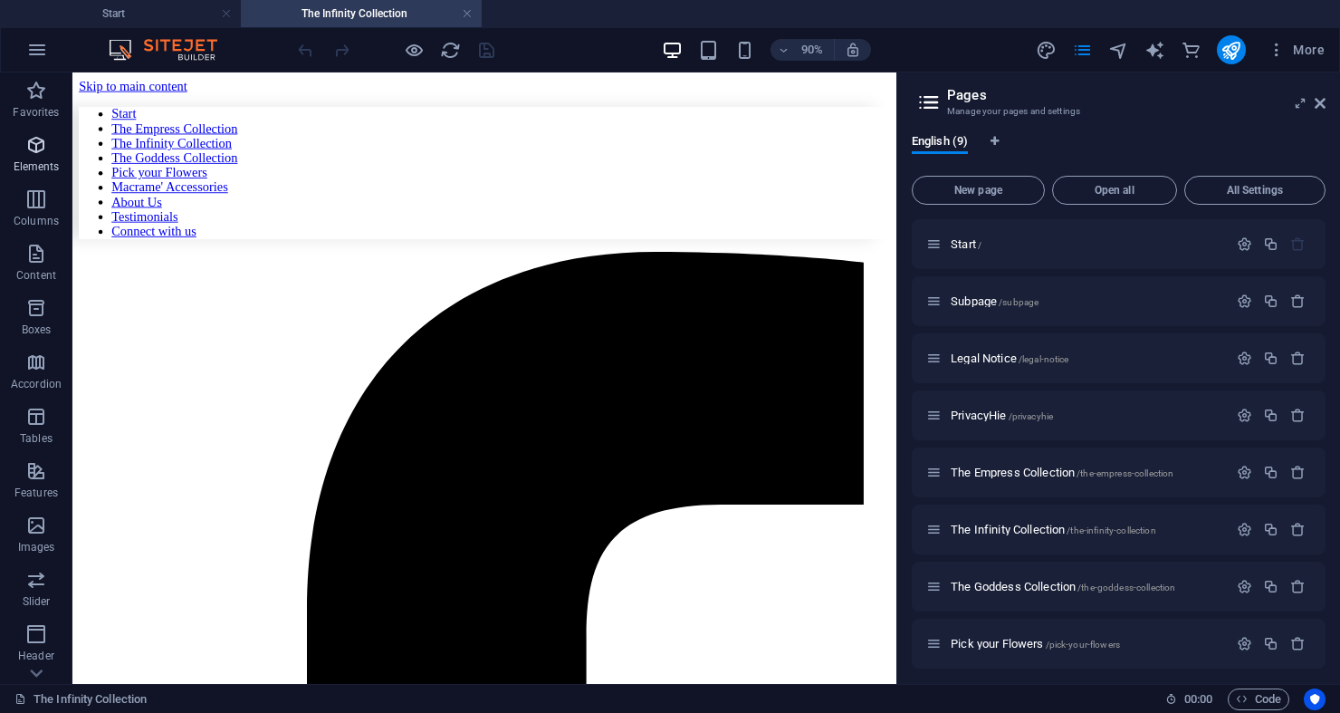
click at [34, 157] on span "Elements" at bounding box center [36, 155] width 72 height 43
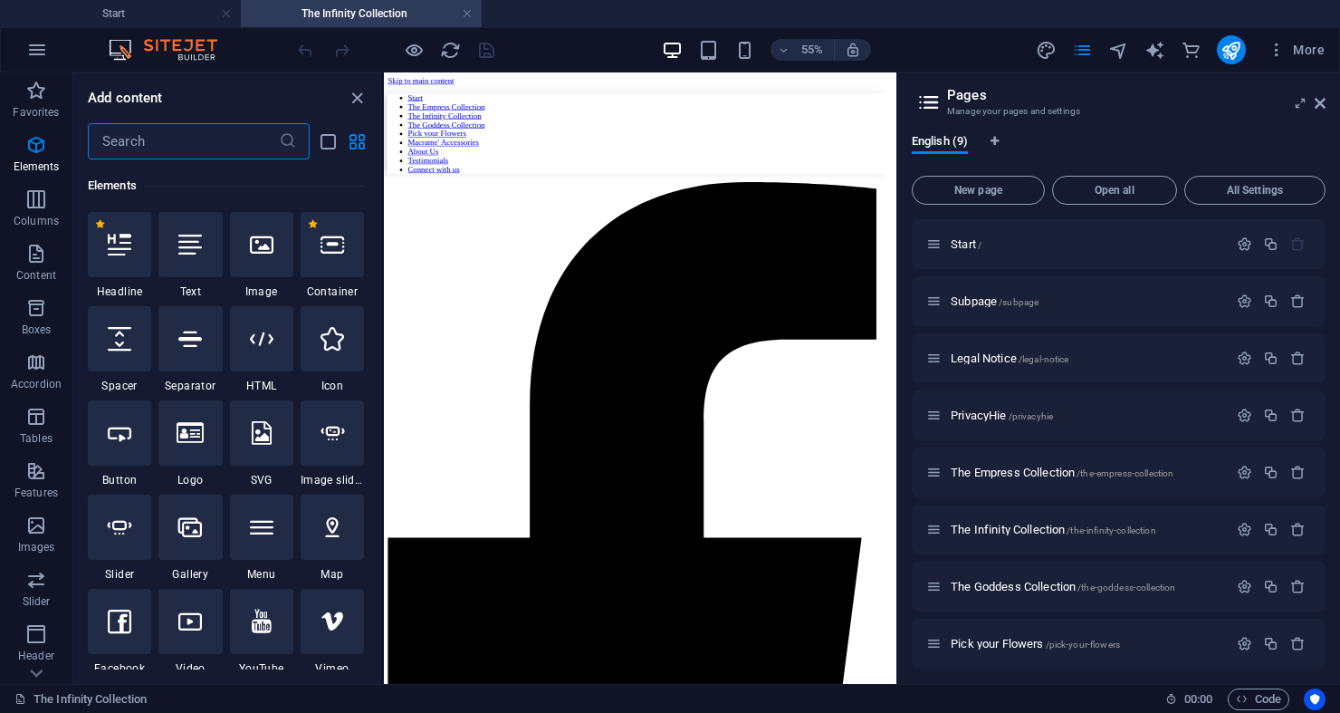
scroll to position [193, 0]
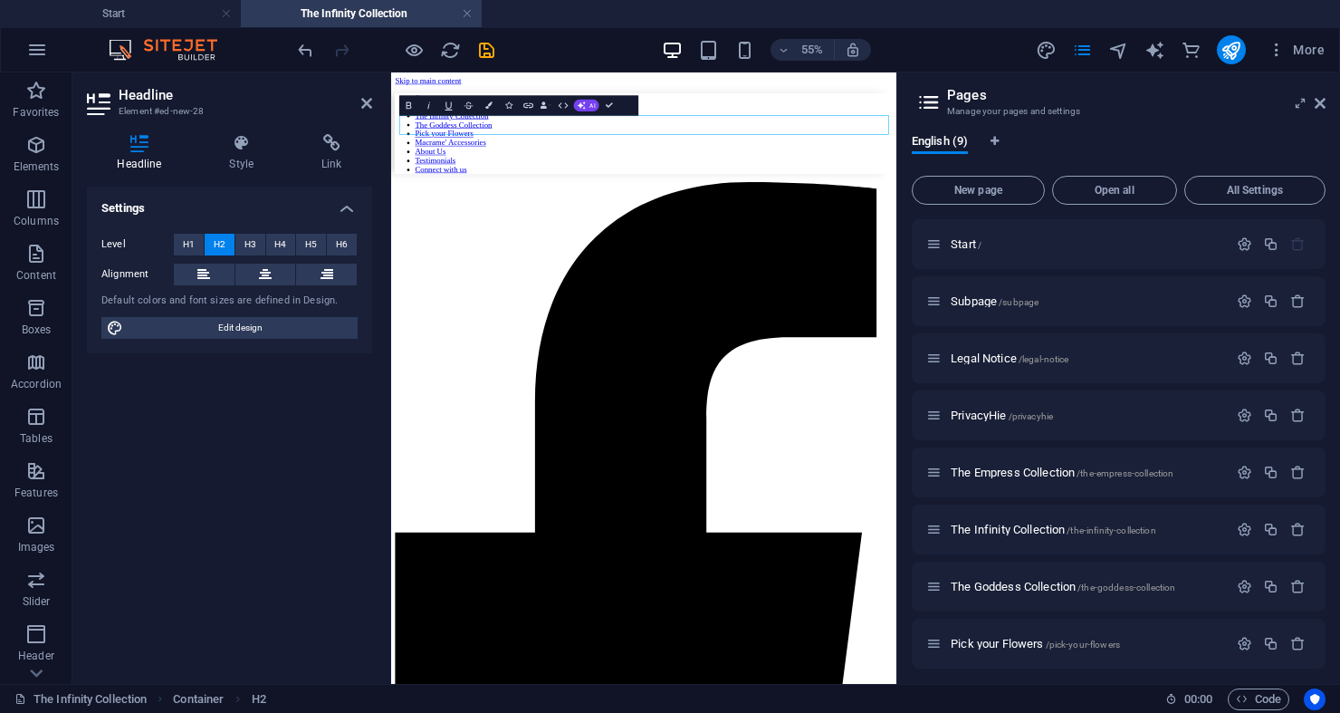
drag, startPoint x: 126, startPoint y: 254, endPoint x: 539, endPoint y: 11, distance: 478.9
click at [39, 148] on icon "button" at bounding box center [36, 145] width 22 height 22
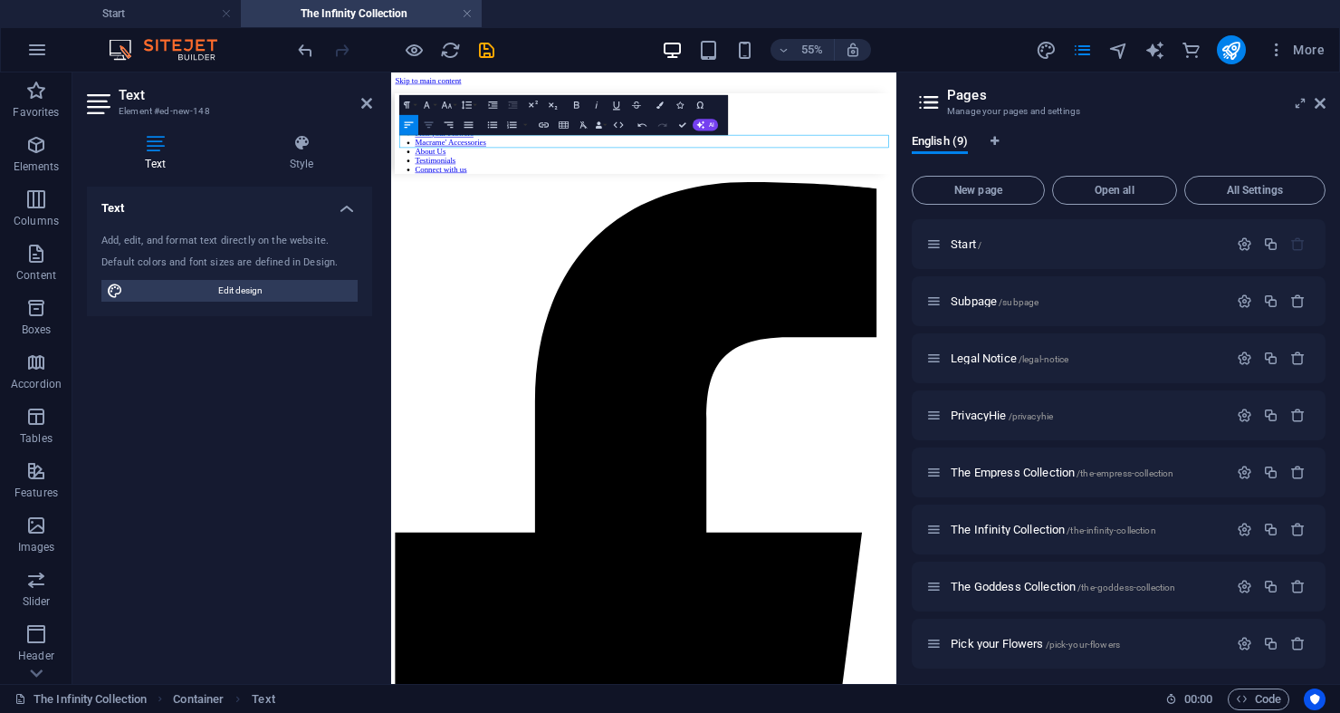
click at [430, 120] on icon "button" at bounding box center [429, 125] width 12 height 12
click at [1046, 589] on span "The Goddess Collection /the-goddess-collection" at bounding box center [1063, 587] width 225 height 14
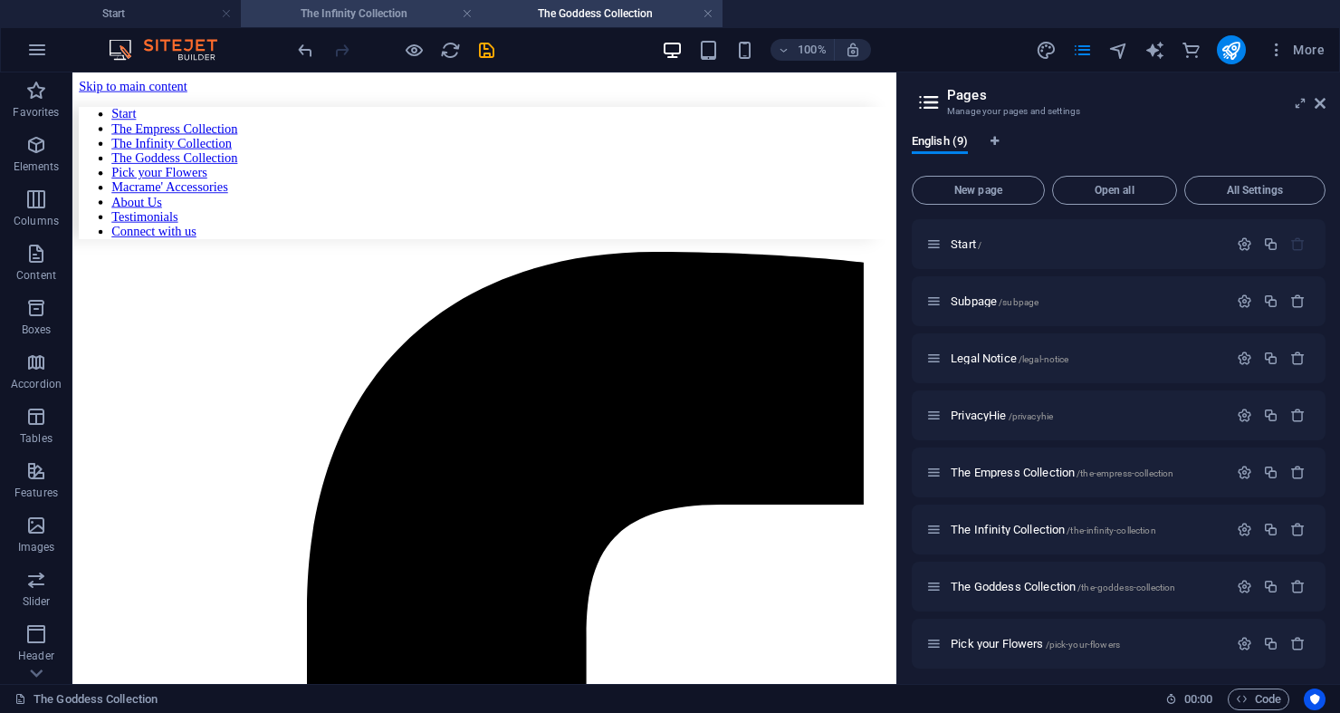
scroll to position [0, 0]
click at [54, 149] on span "Elements" at bounding box center [36, 155] width 72 height 43
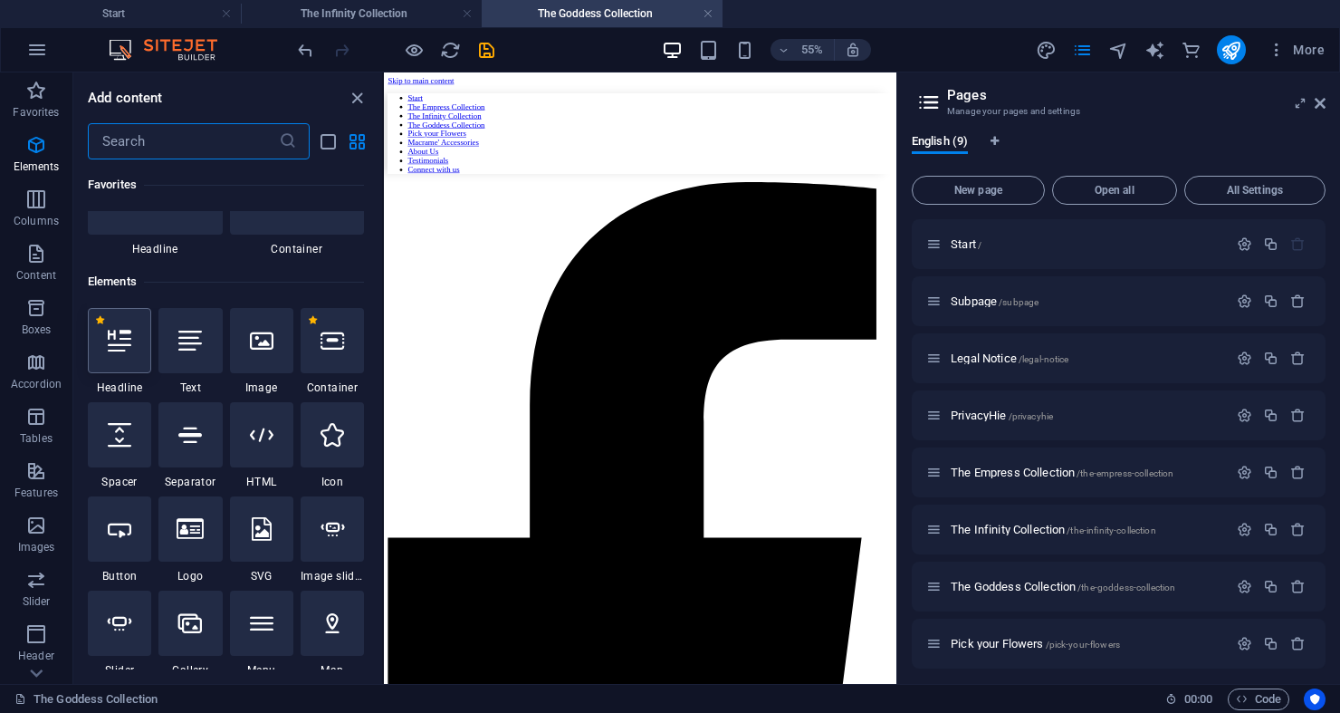
scroll to position [193, 0]
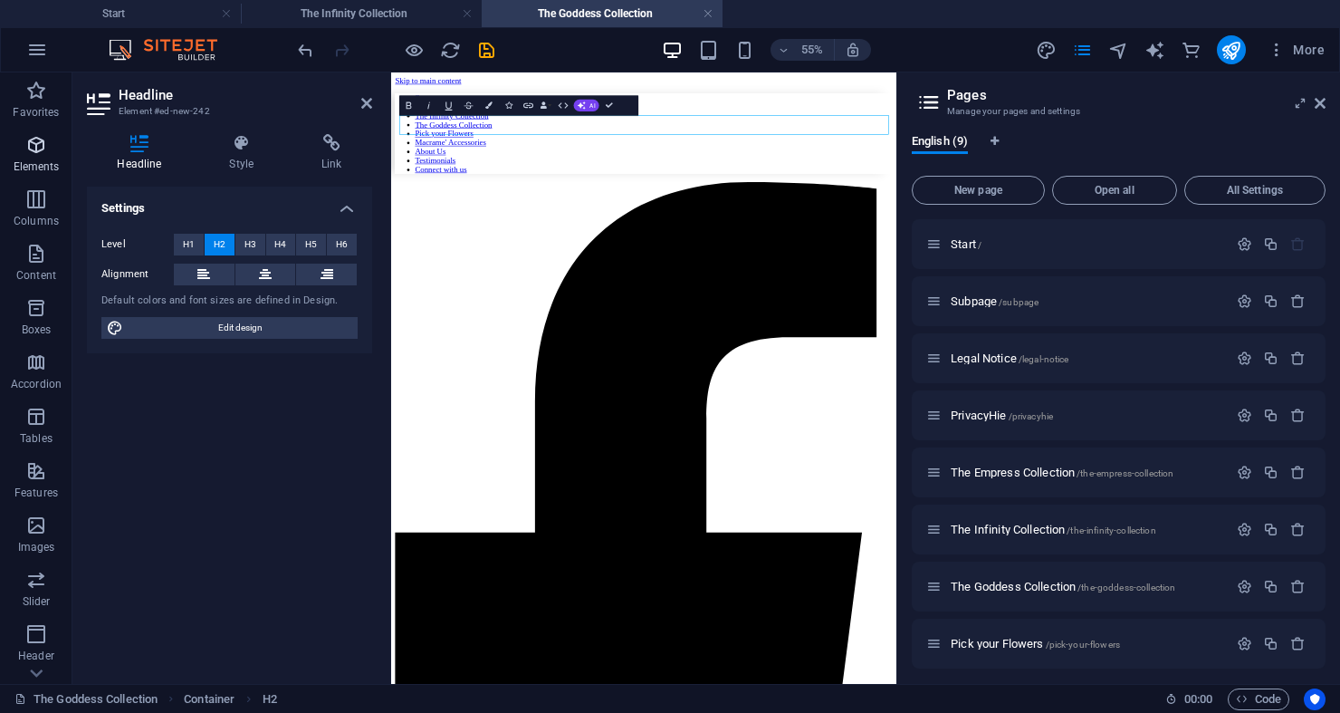
click at [41, 145] on icon "button" at bounding box center [36, 145] width 22 height 22
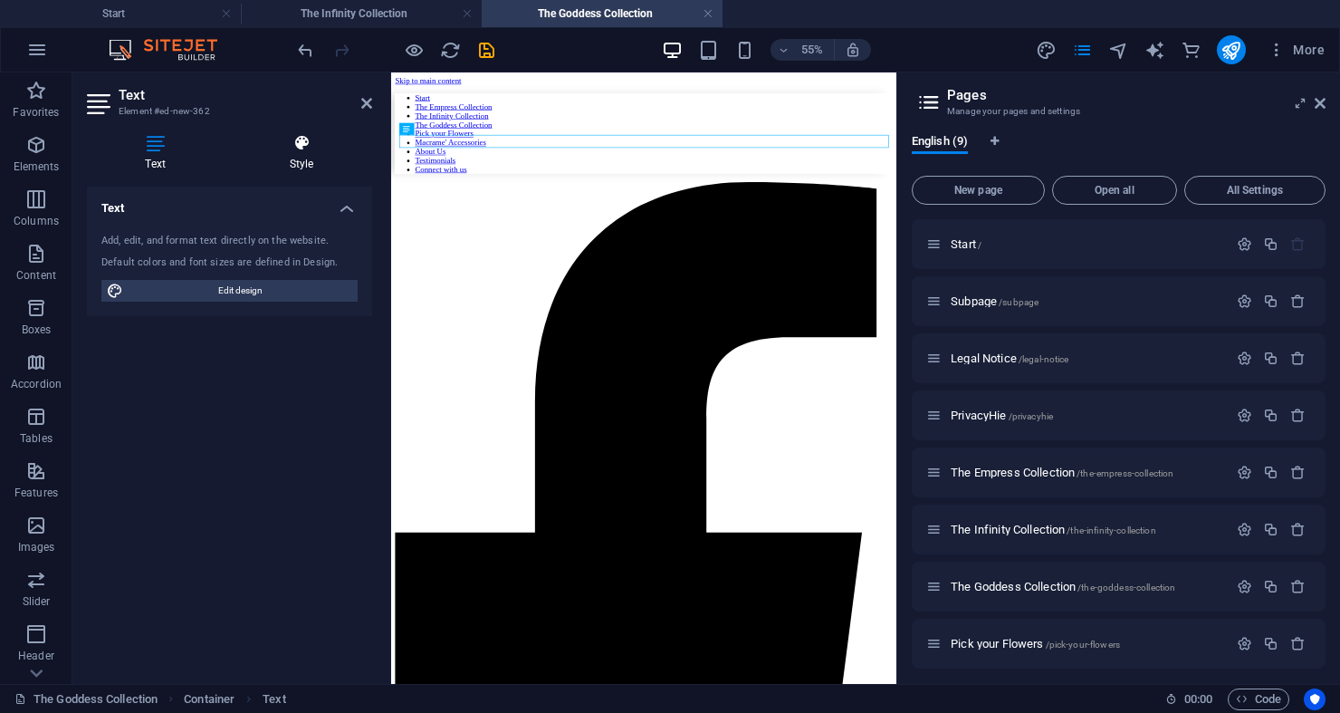
click at [300, 149] on icon at bounding box center [301, 143] width 141 height 18
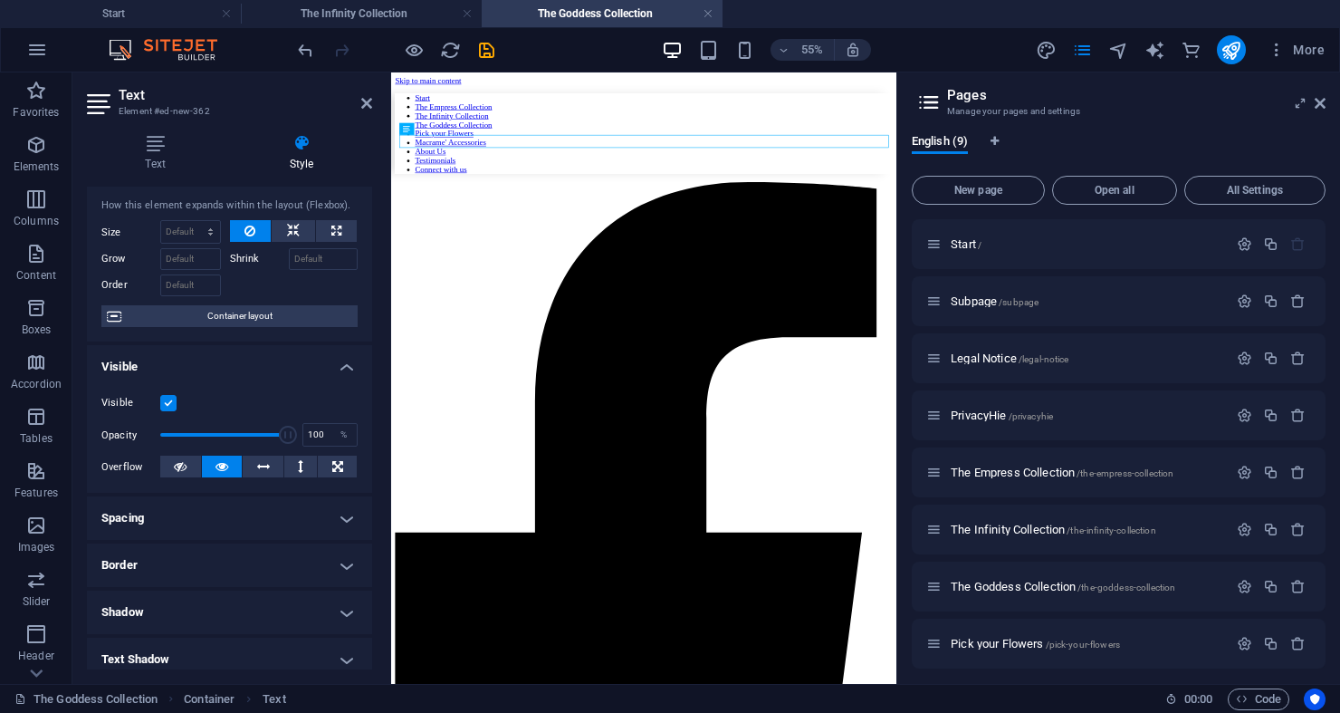
scroll to position [47, 0]
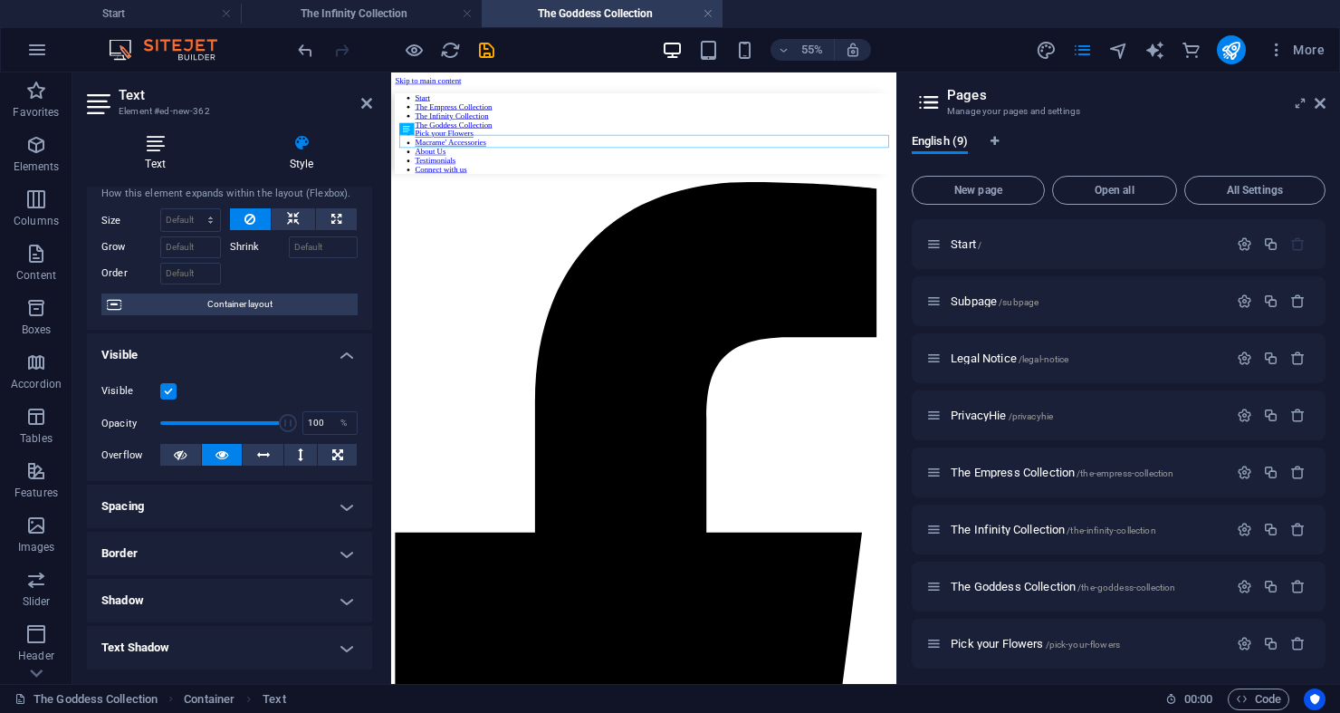
click at [152, 144] on icon at bounding box center [155, 143] width 137 height 18
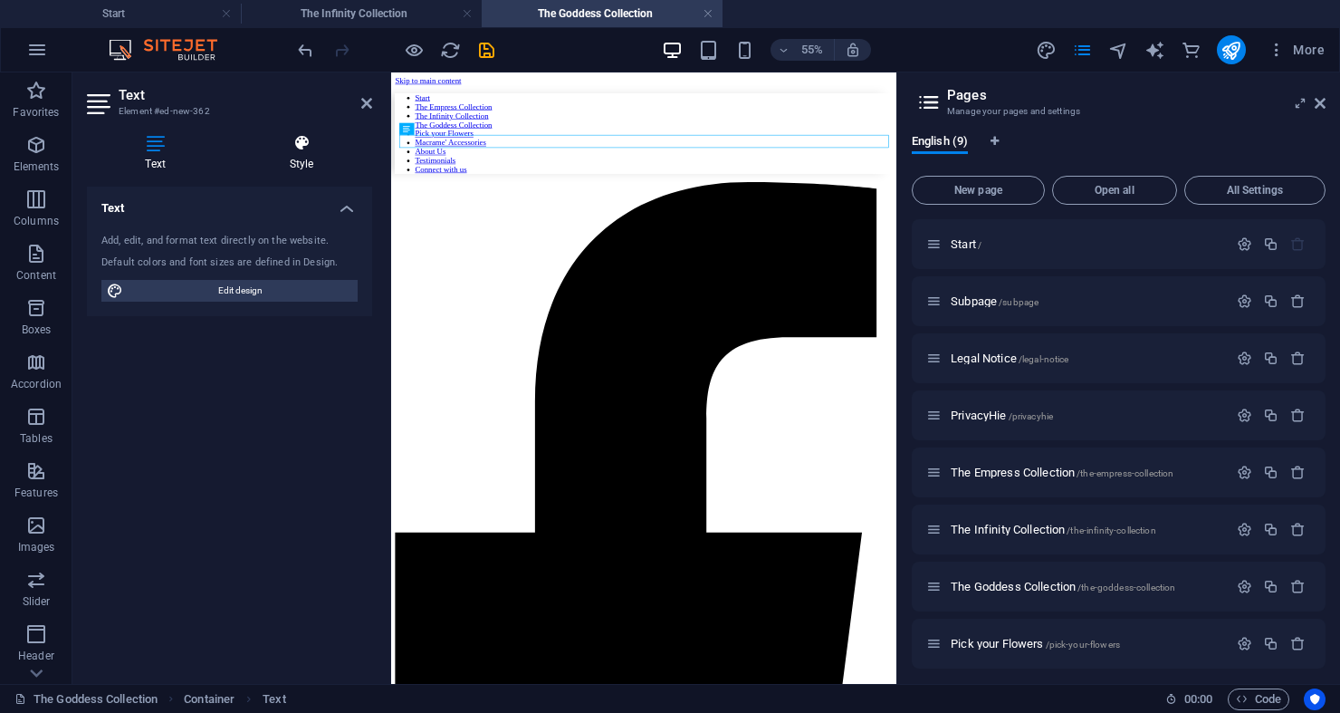
click at [272, 164] on h4 "Style" at bounding box center [301, 153] width 141 height 38
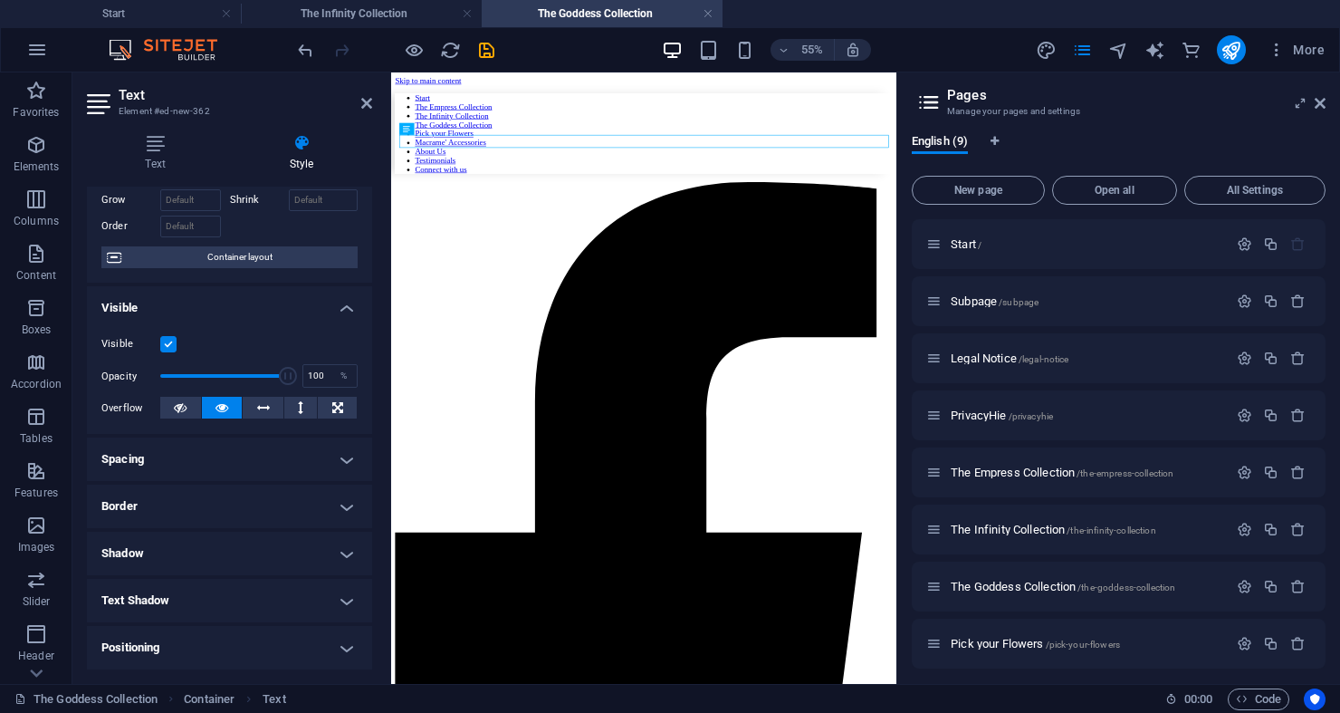
scroll to position [283, 0]
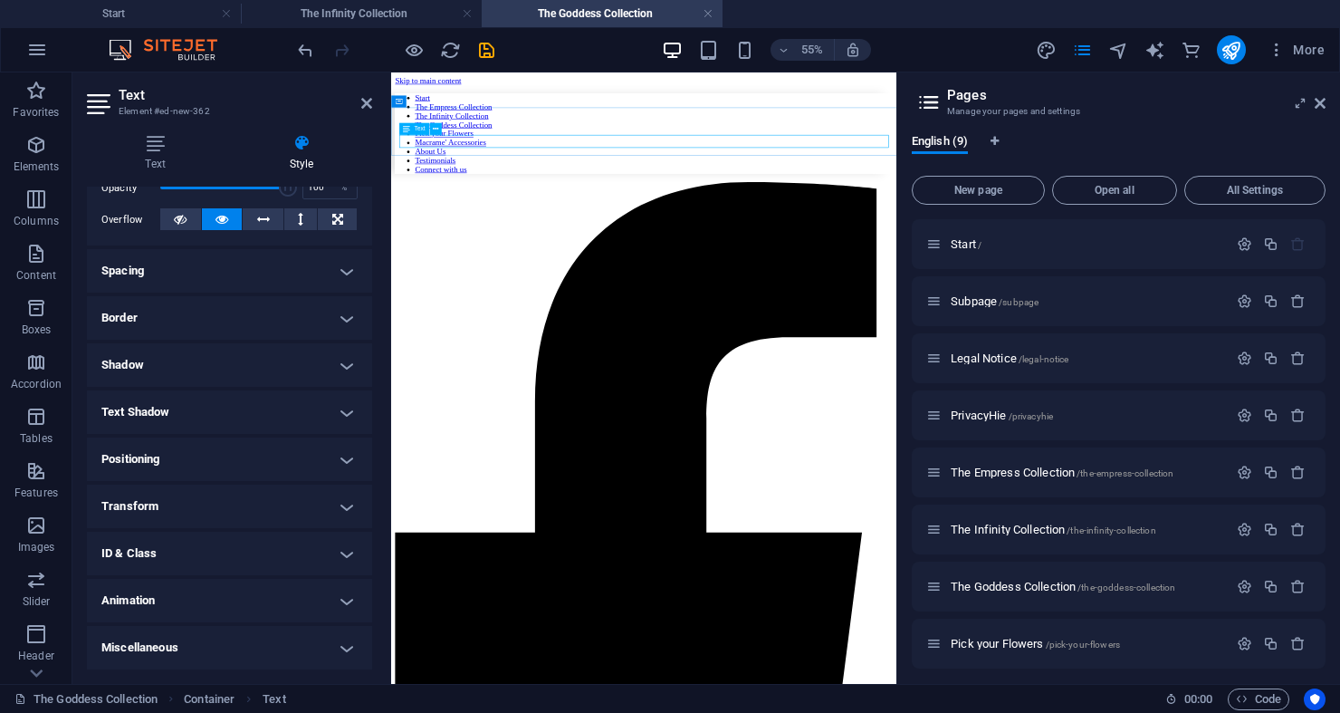
click at [404, 131] on icon at bounding box center [406, 129] width 7 height 12
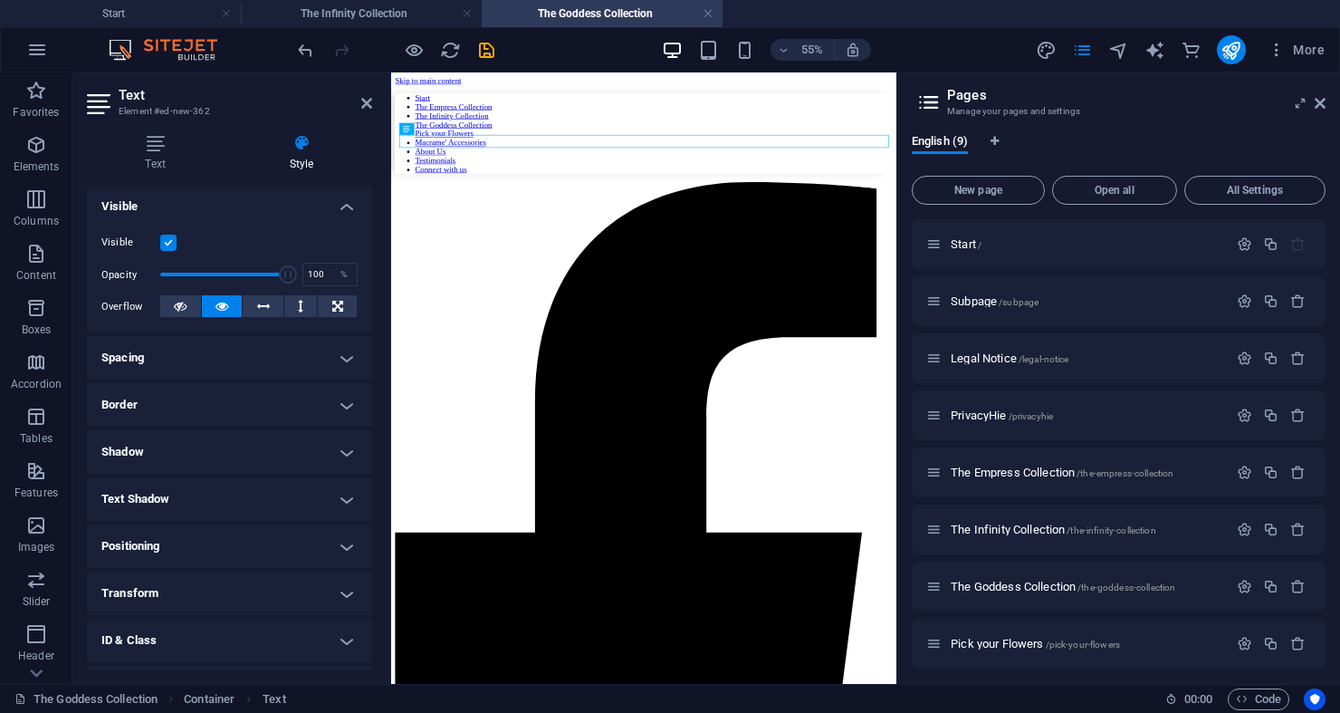
scroll to position [0, 0]
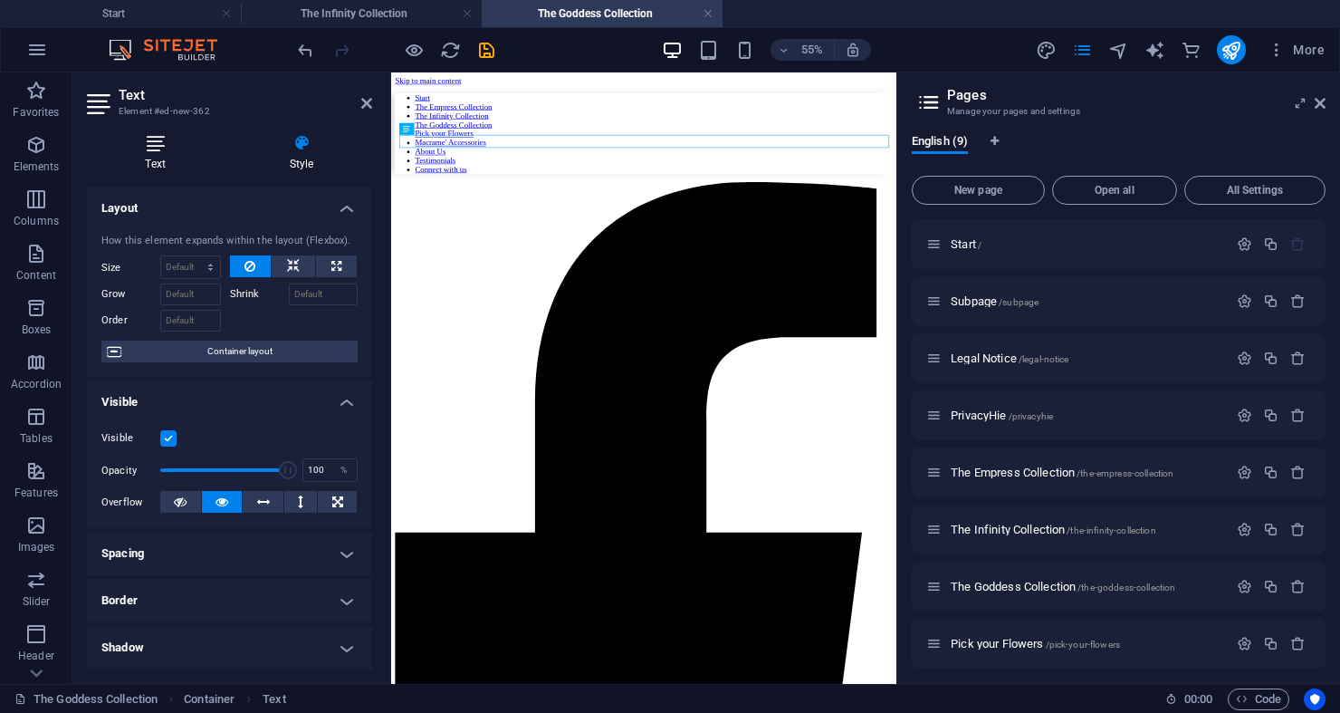
click at [159, 144] on icon at bounding box center [155, 143] width 137 height 18
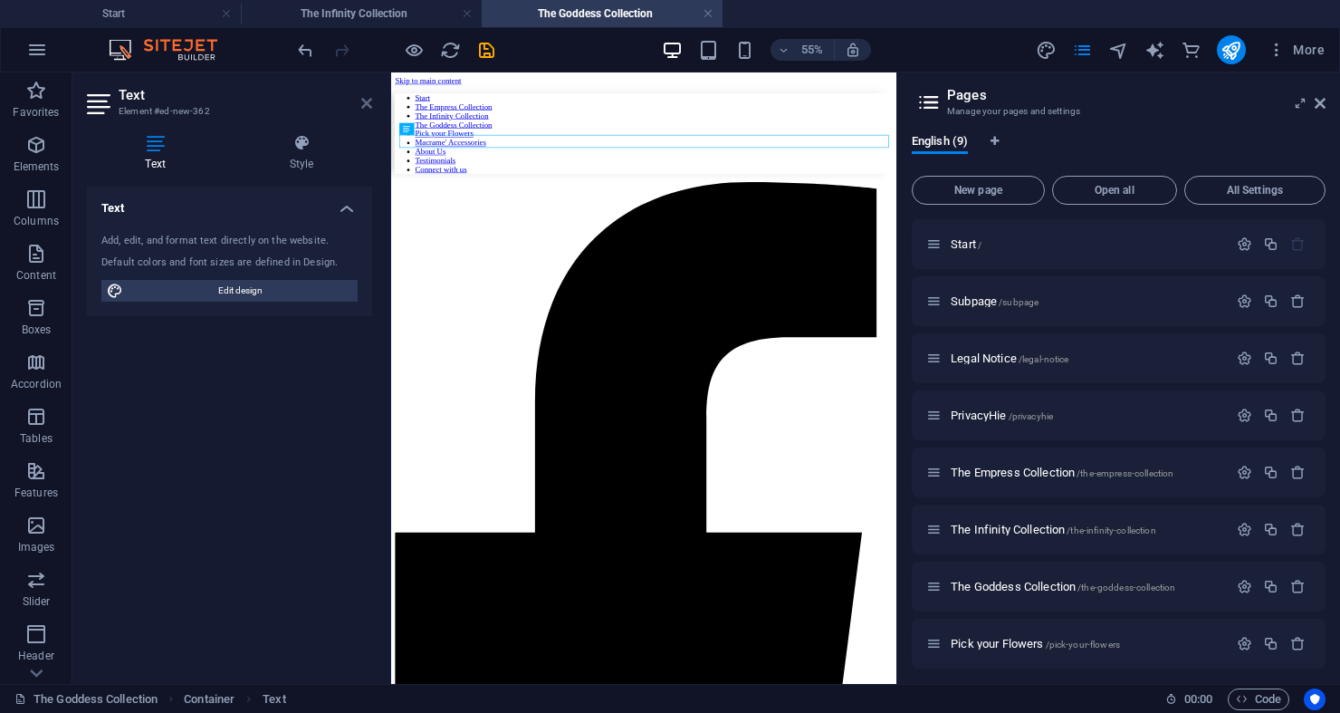
click at [369, 105] on icon at bounding box center [366, 103] width 11 height 14
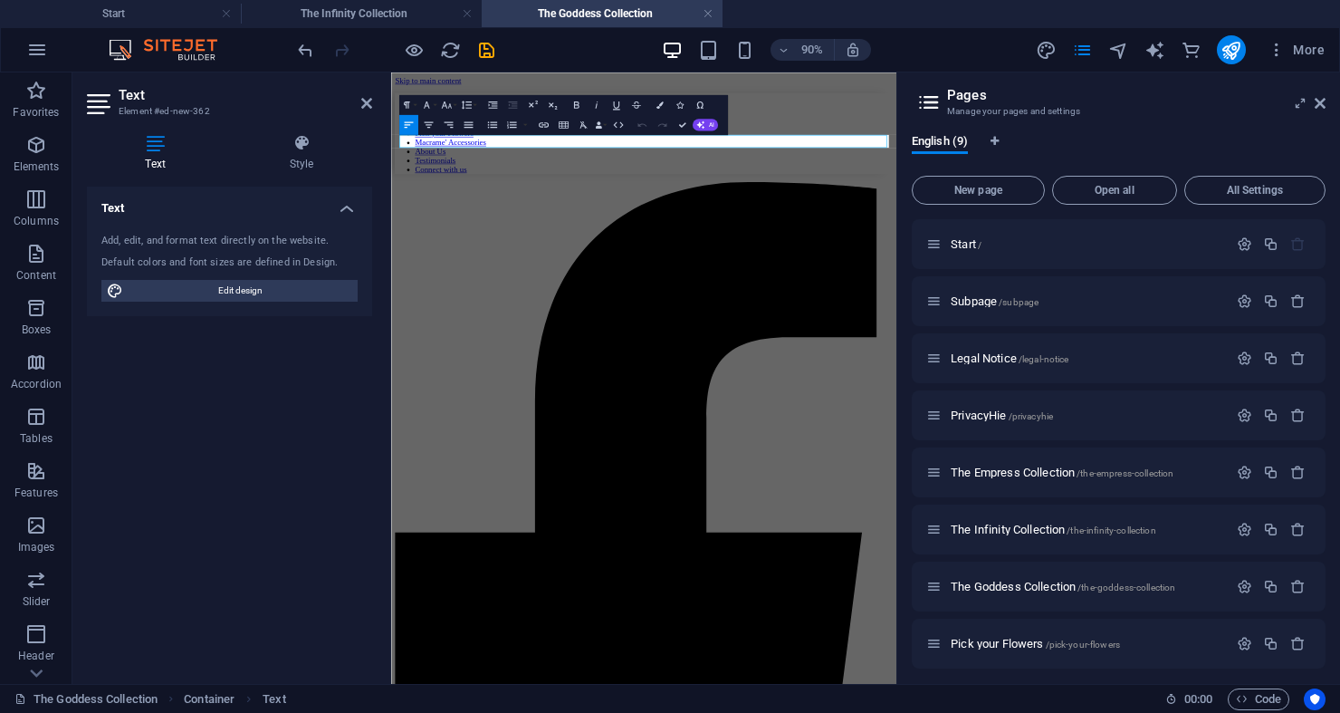
click at [383, 189] on div "Text Style Text Add, edit, and format text directly on the website. Default col…" at bounding box center [229, 402] width 314 height 564
click at [424, 124] on icon "button" at bounding box center [429, 125] width 12 height 12
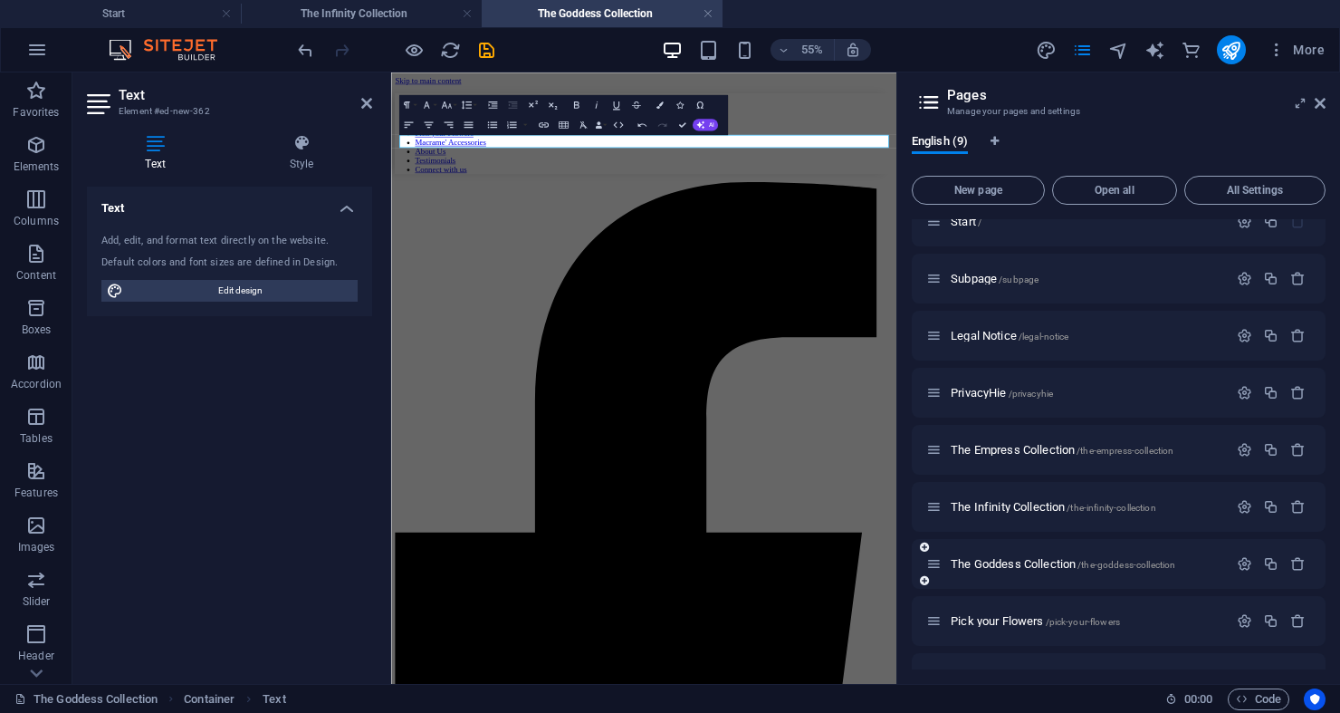
scroll to position [34, 0]
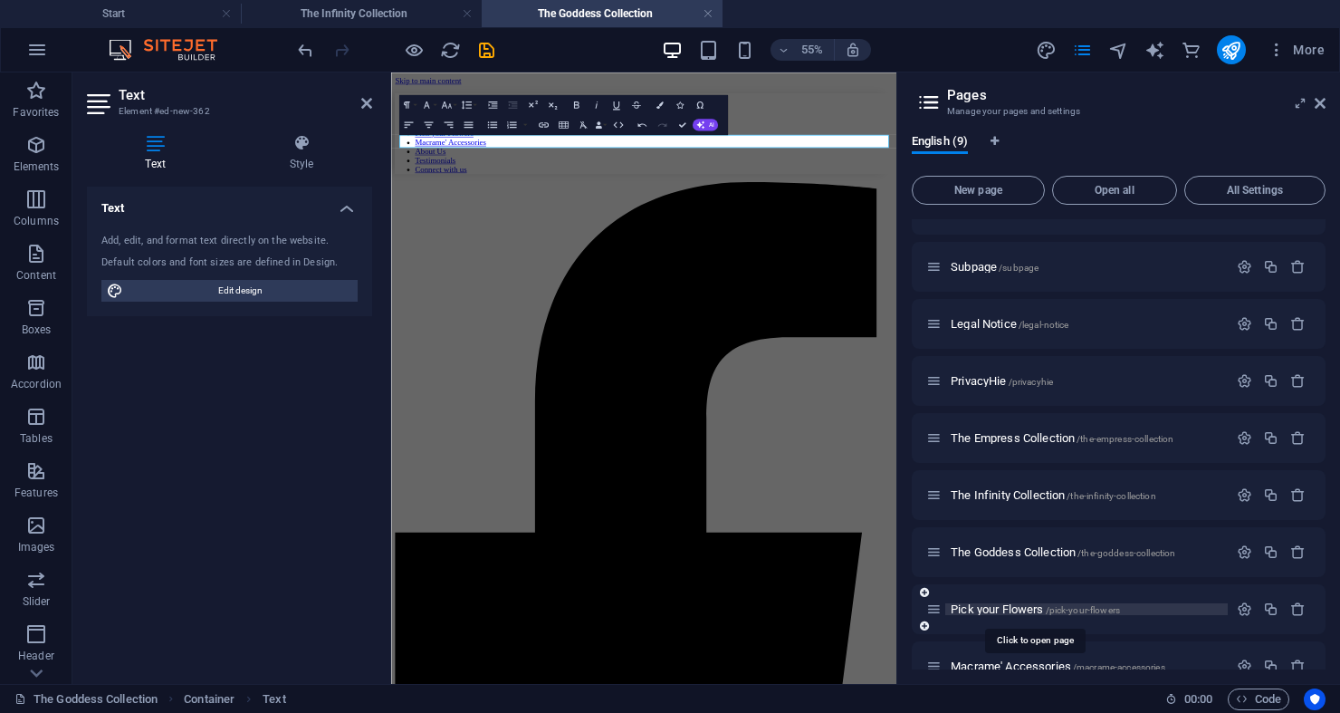
click at [999, 608] on span "Pick your Flowers /pick-your-flowers" at bounding box center [1035, 609] width 169 height 14
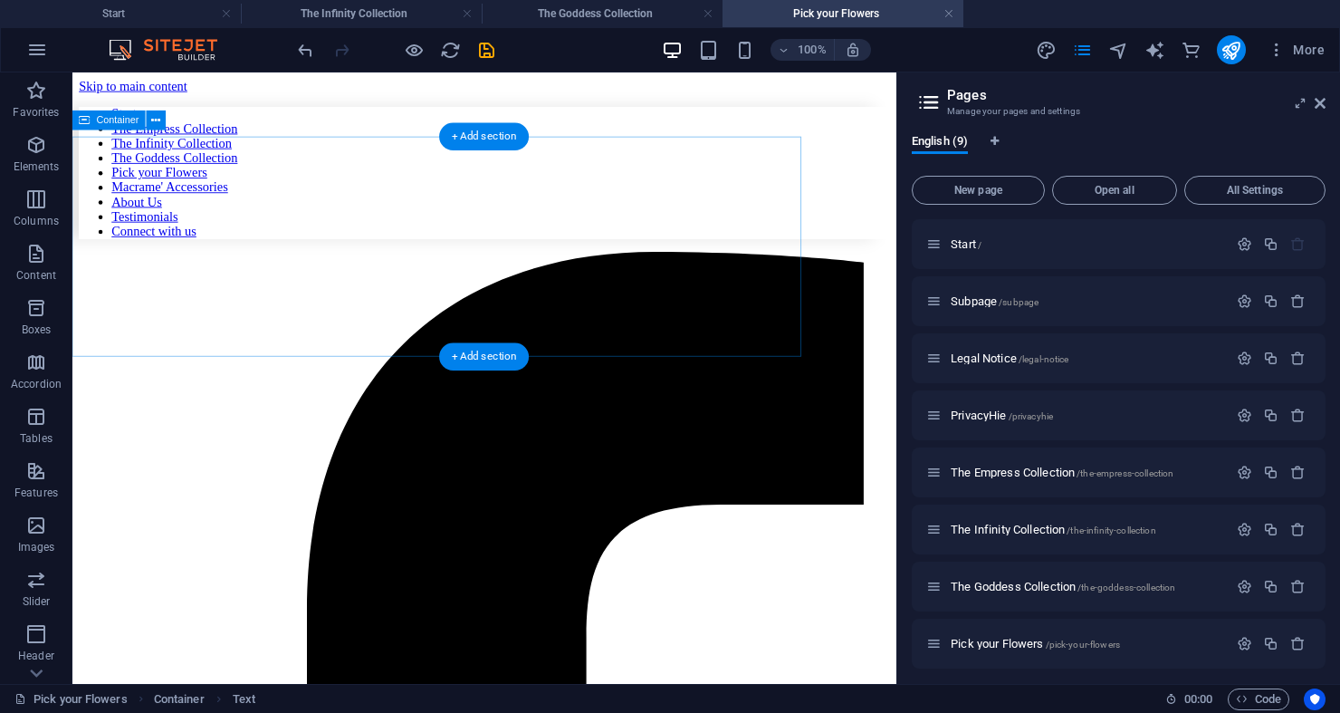
scroll to position [0, 0]
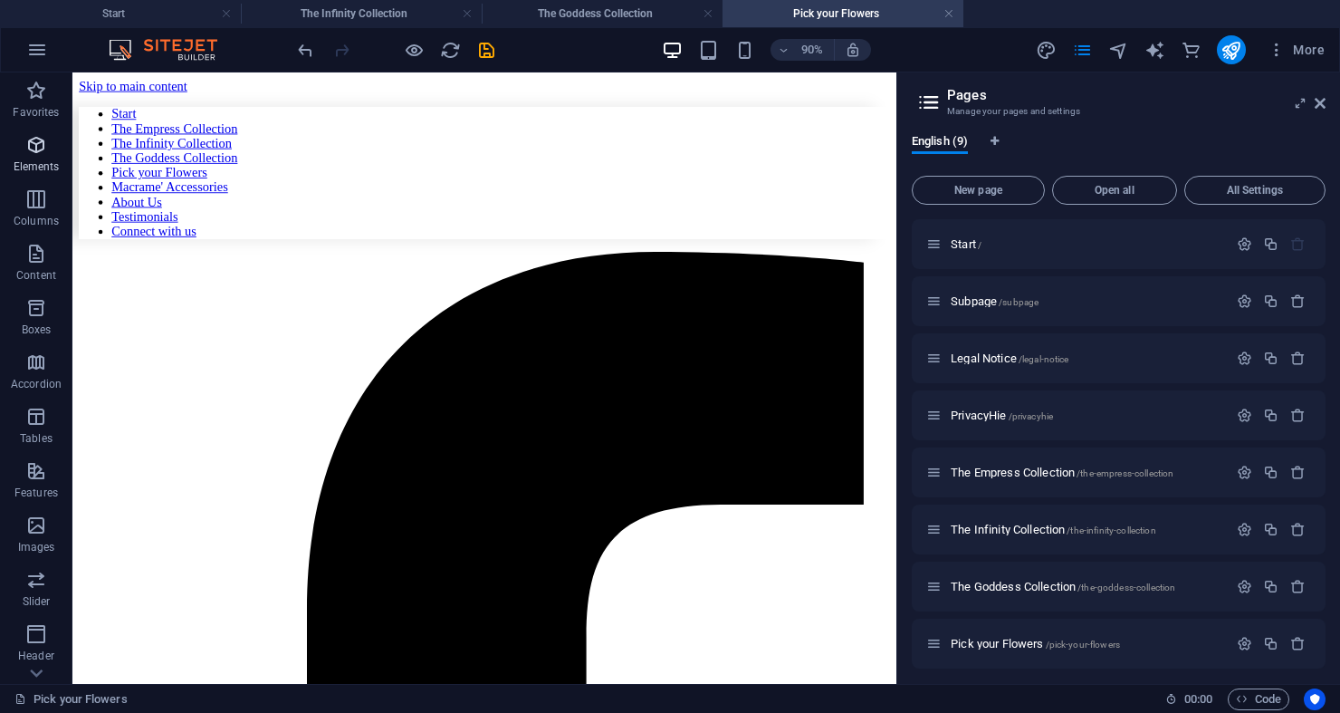
click at [25, 157] on span "Elements" at bounding box center [36, 155] width 72 height 43
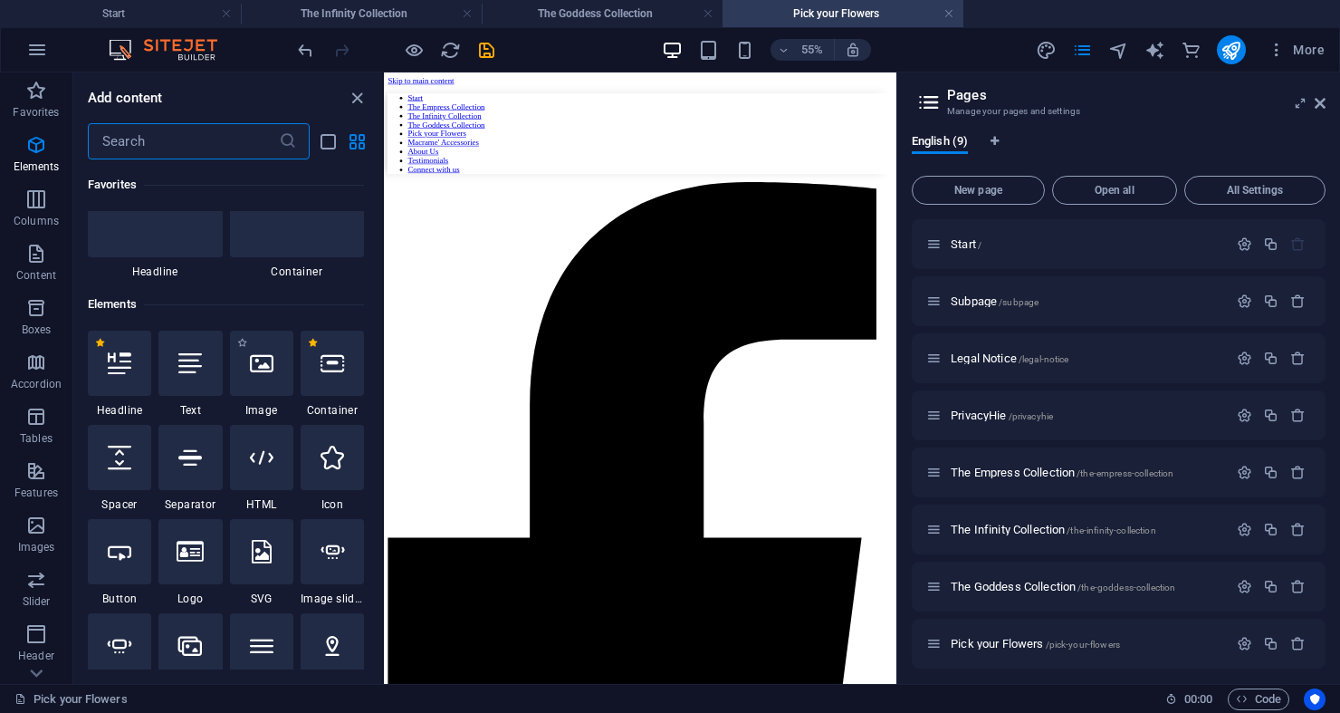
scroll to position [193, 0]
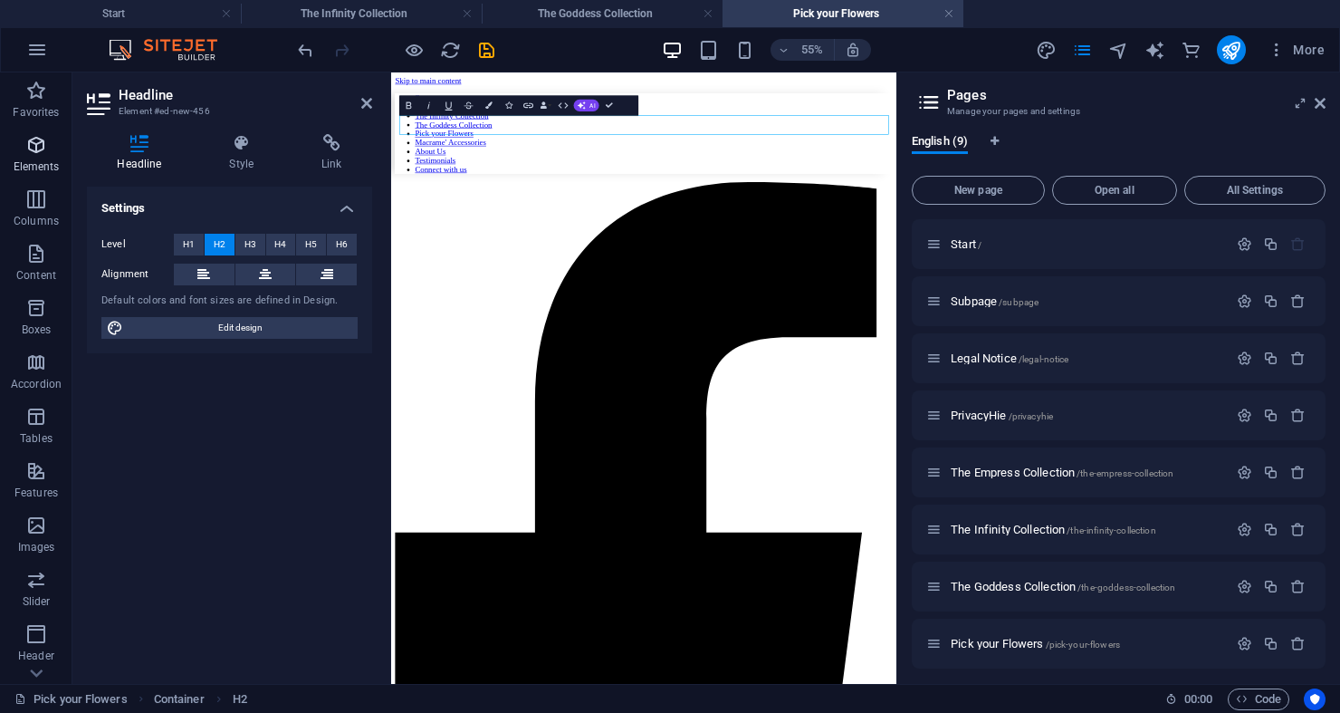
click at [34, 148] on icon "button" at bounding box center [36, 145] width 22 height 22
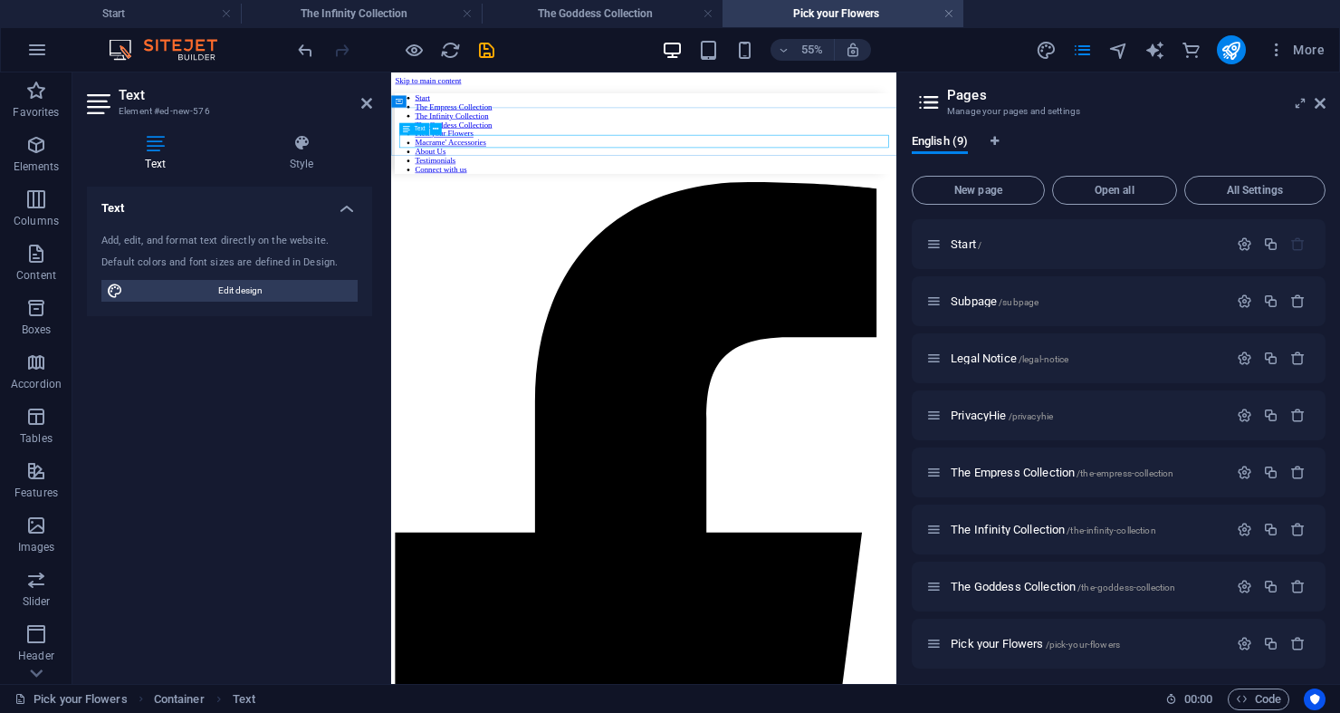
click at [436, 132] on icon at bounding box center [435, 129] width 5 height 11
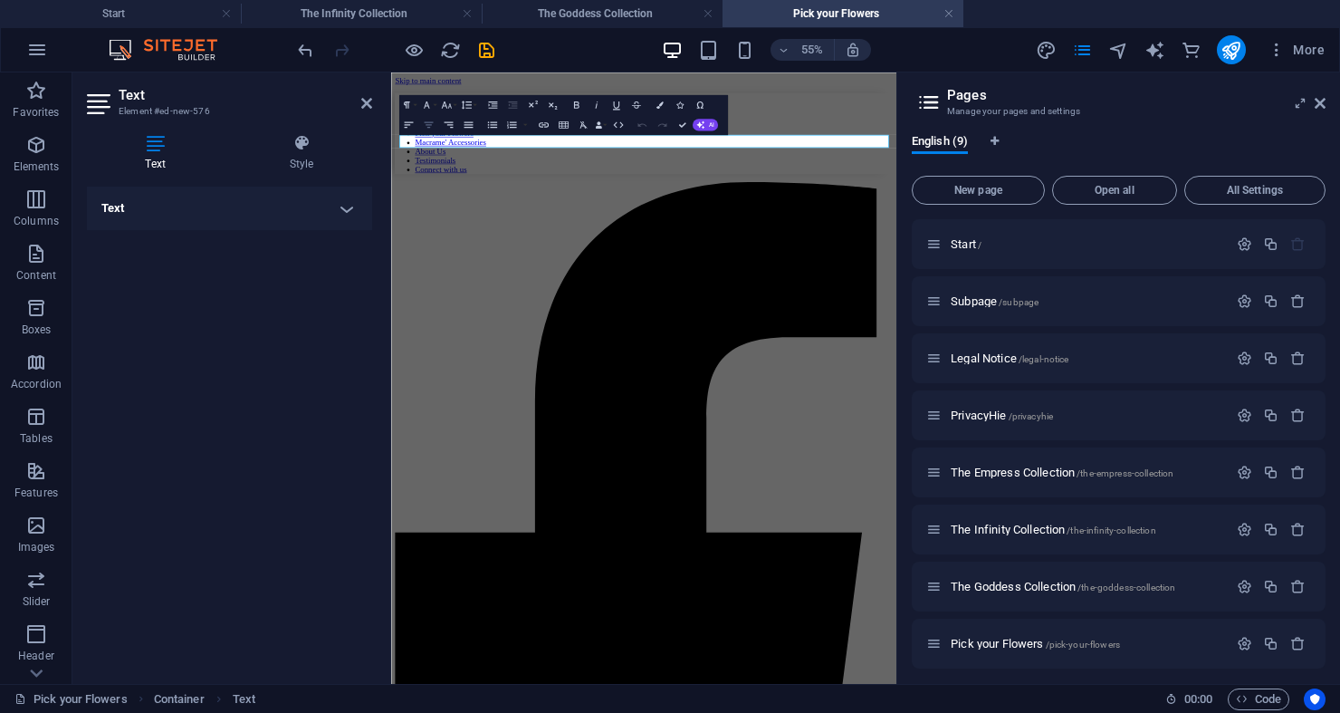
click at [431, 125] on icon "button" at bounding box center [428, 125] width 9 height 6
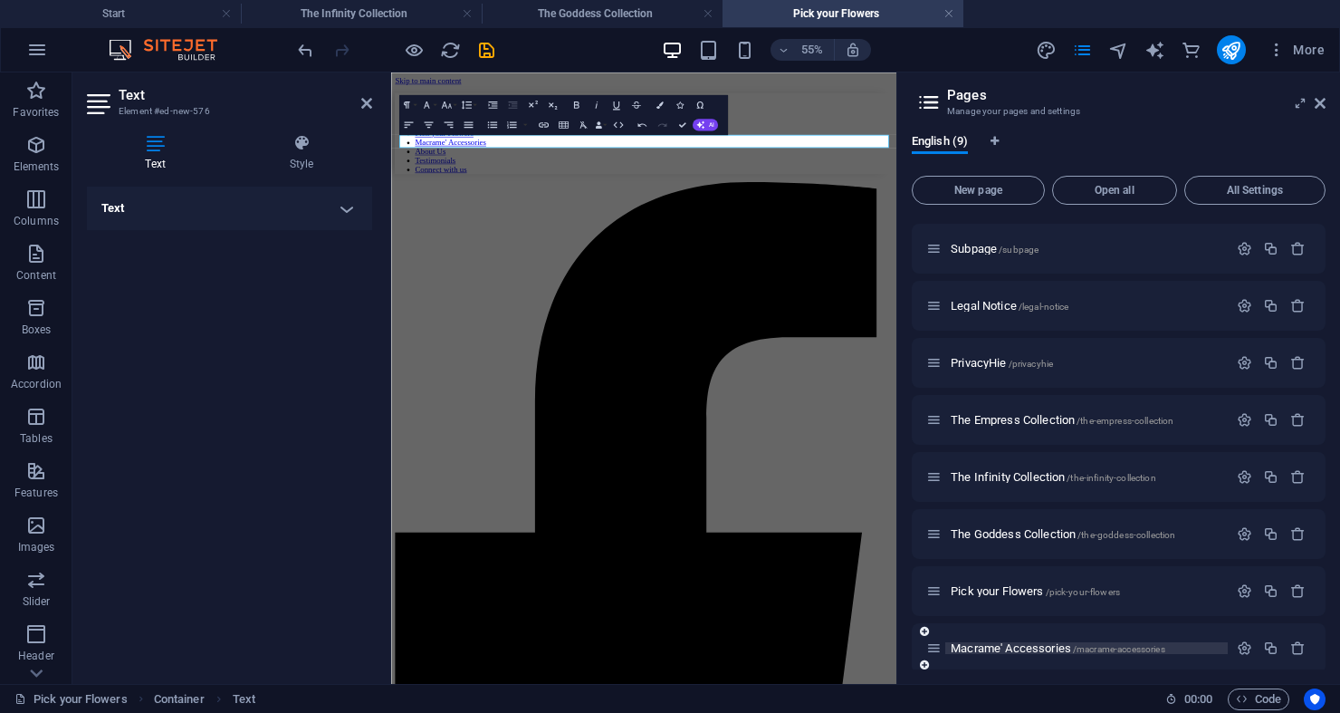
click at [991, 647] on span "Macrame' Accessories /macrame-accessories" at bounding box center [1058, 648] width 215 height 14
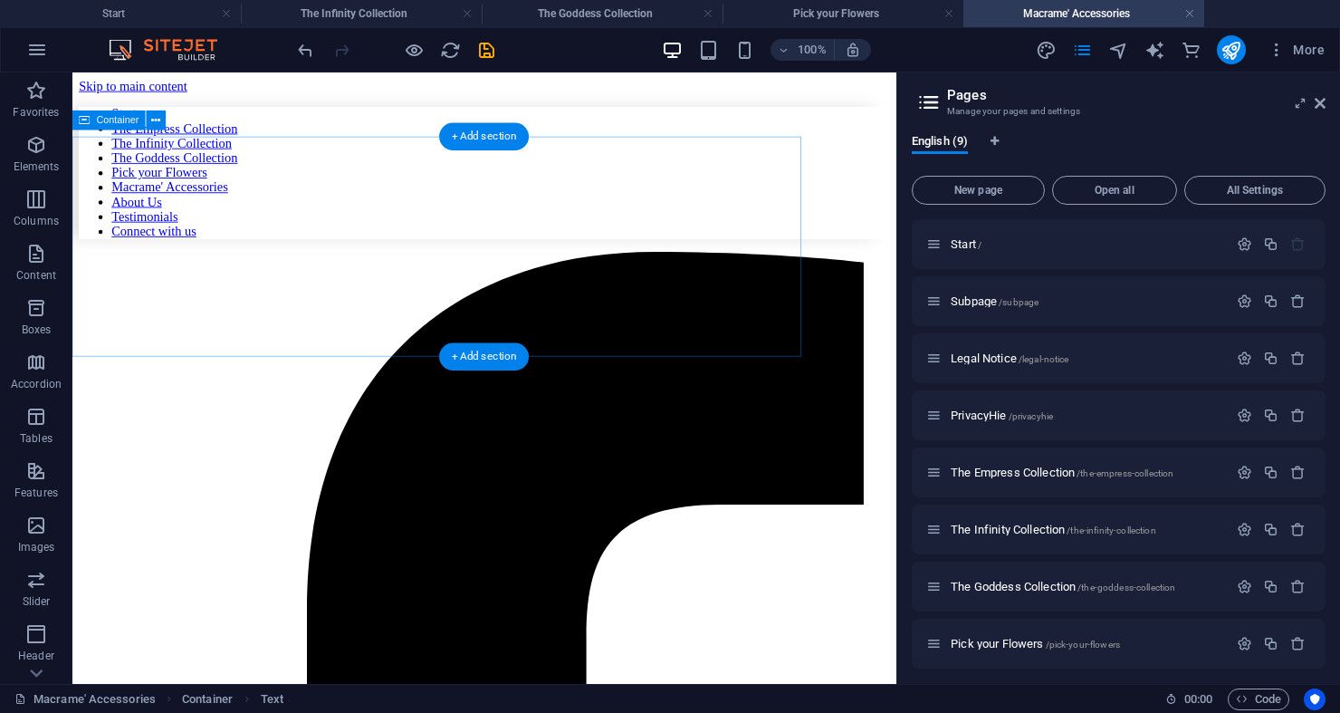
scroll to position [0, 0]
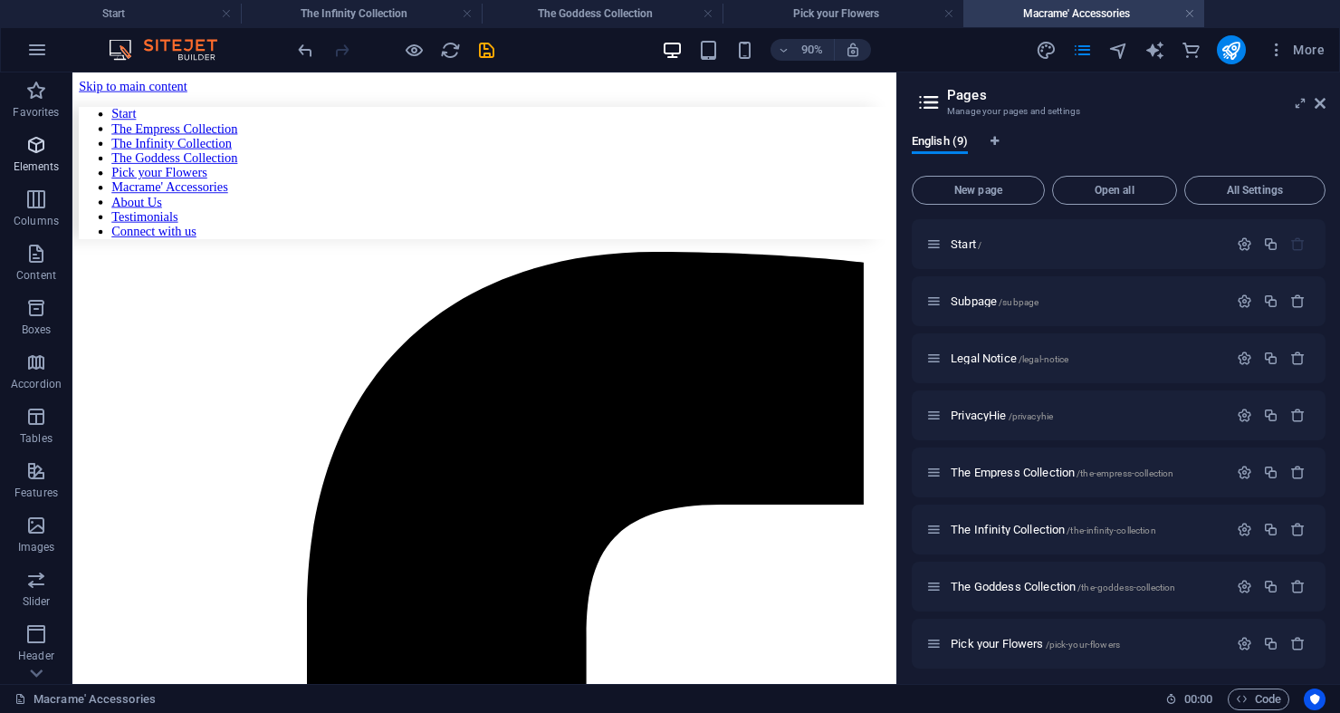
click at [47, 149] on span "Elements" at bounding box center [36, 155] width 72 height 43
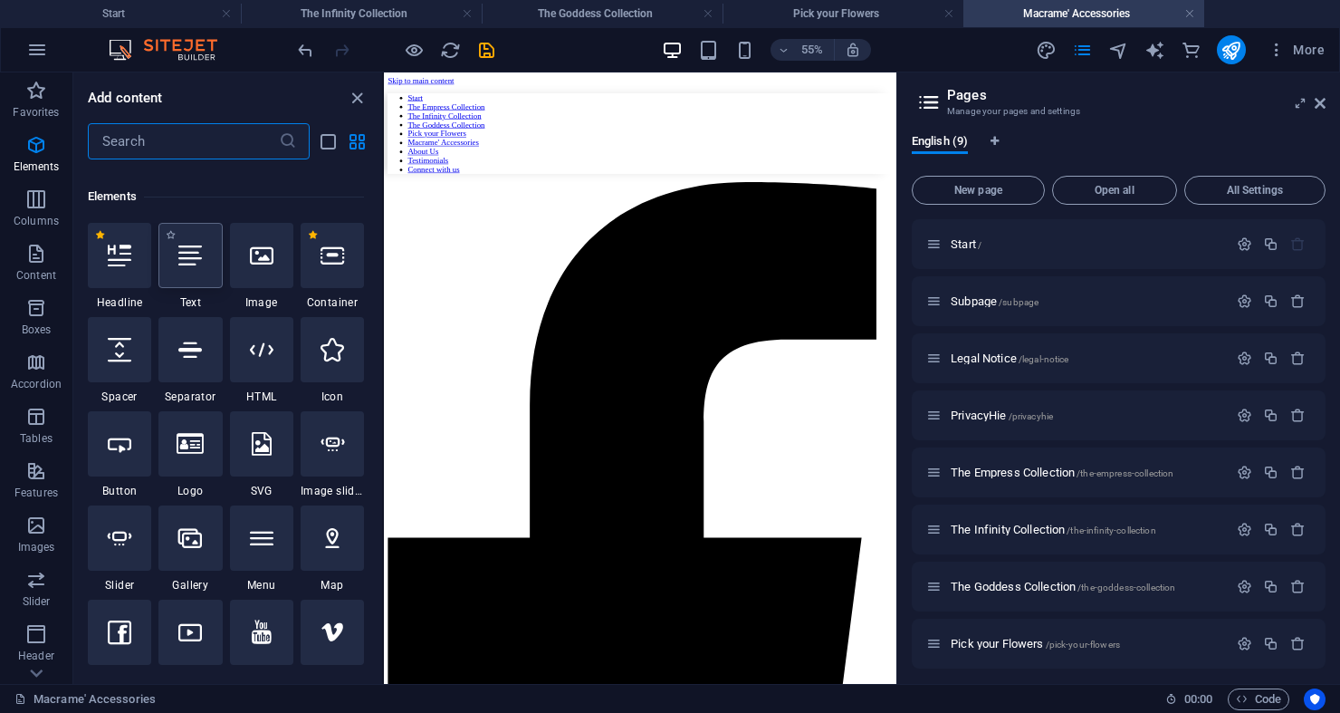
scroll to position [193, 0]
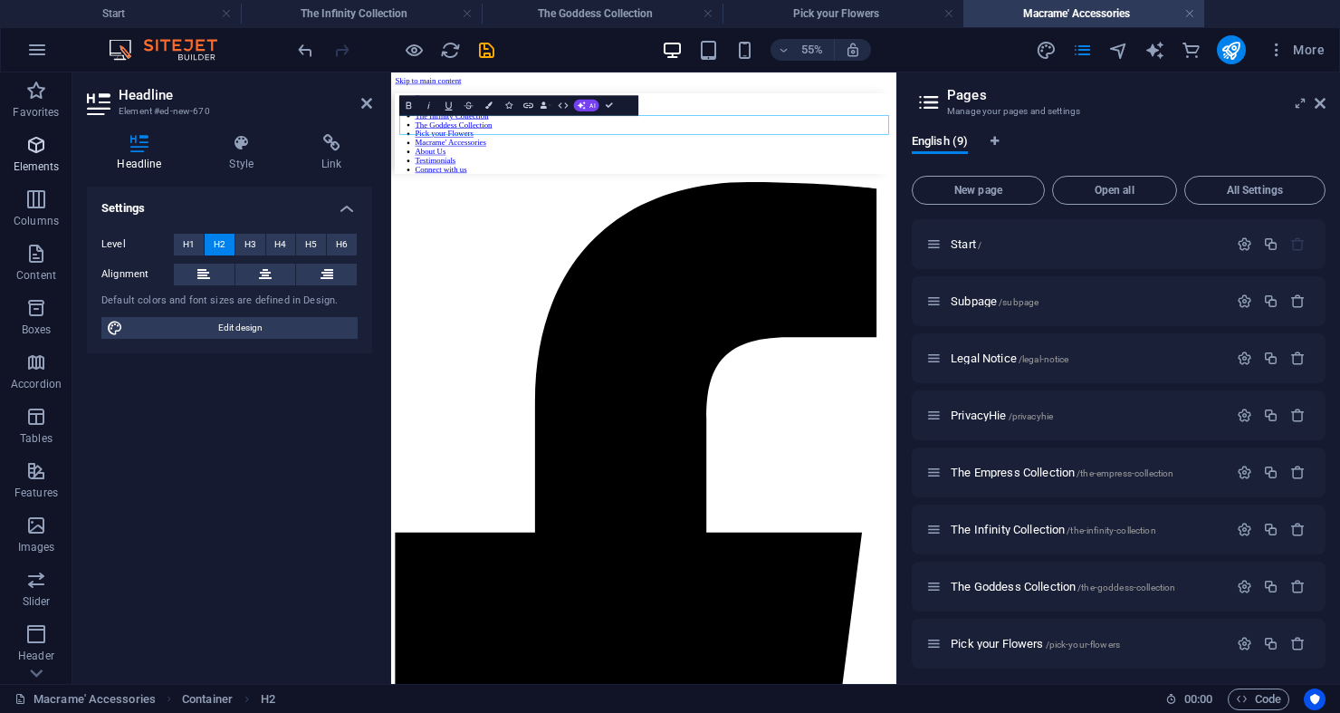
click at [38, 140] on icon "button" at bounding box center [36, 145] width 22 height 22
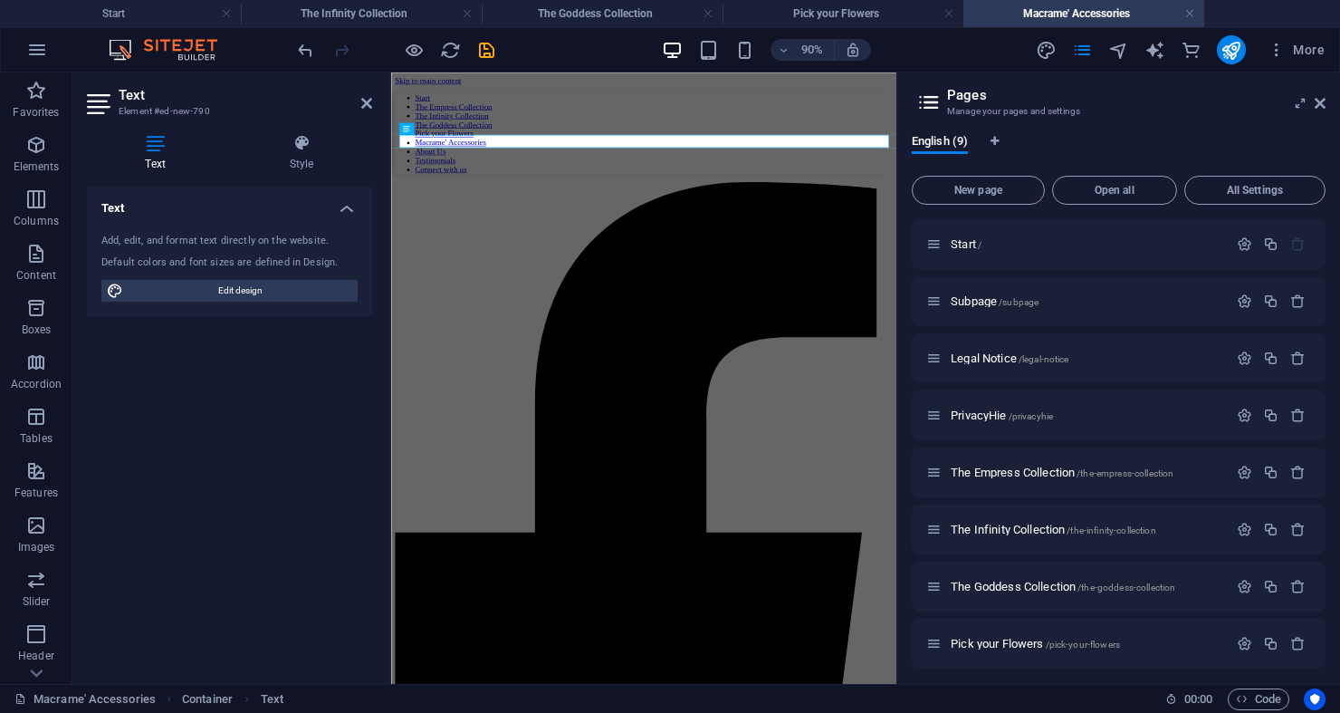
click at [388, 184] on div at bounding box center [389, 377] width 4 height 611
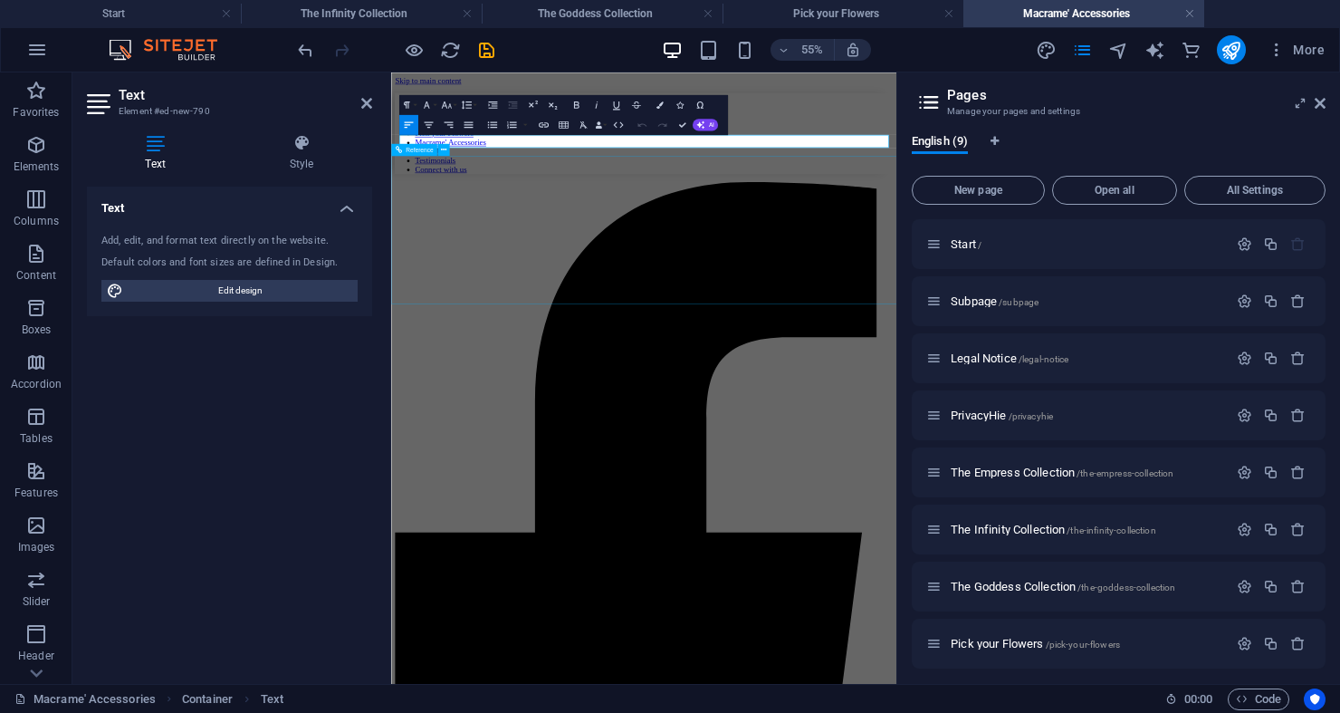
drag, startPoint x: 802, startPoint y: 197, endPoint x: 485, endPoint y: 276, distance: 326.6
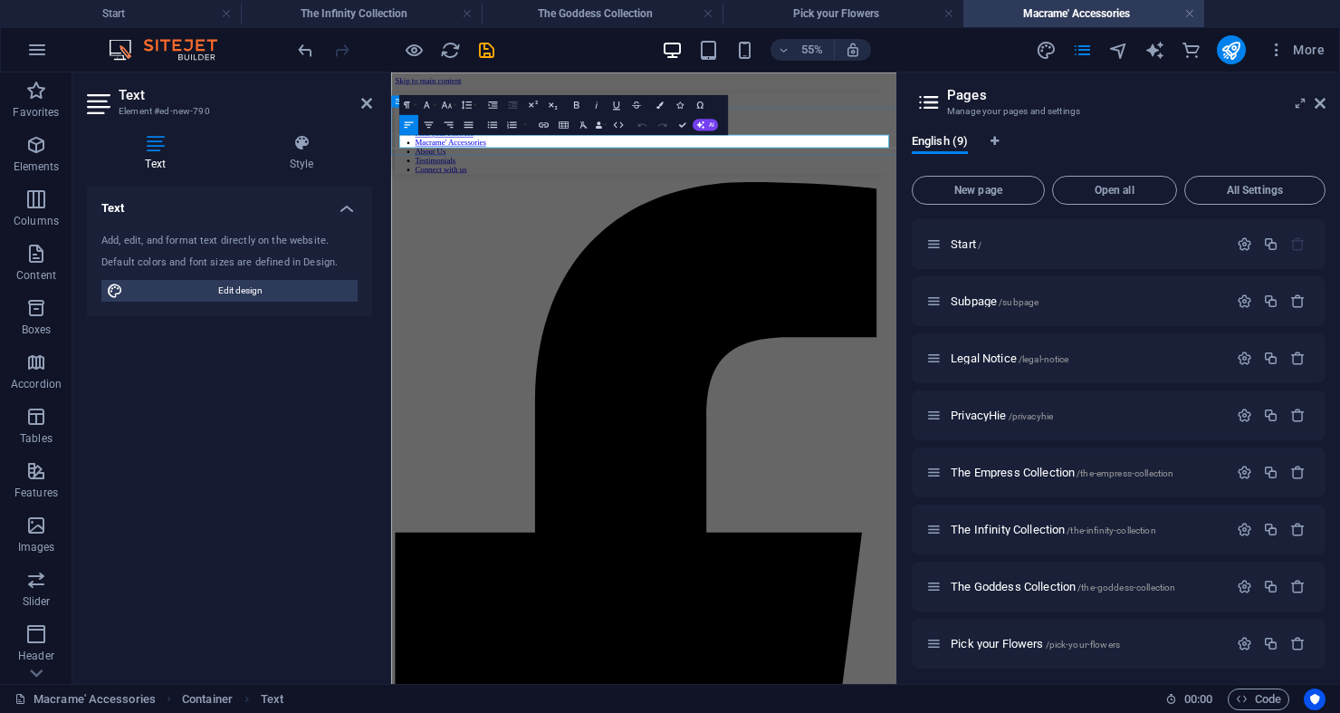
click at [430, 125] on icon "button" at bounding box center [428, 125] width 9 height 6
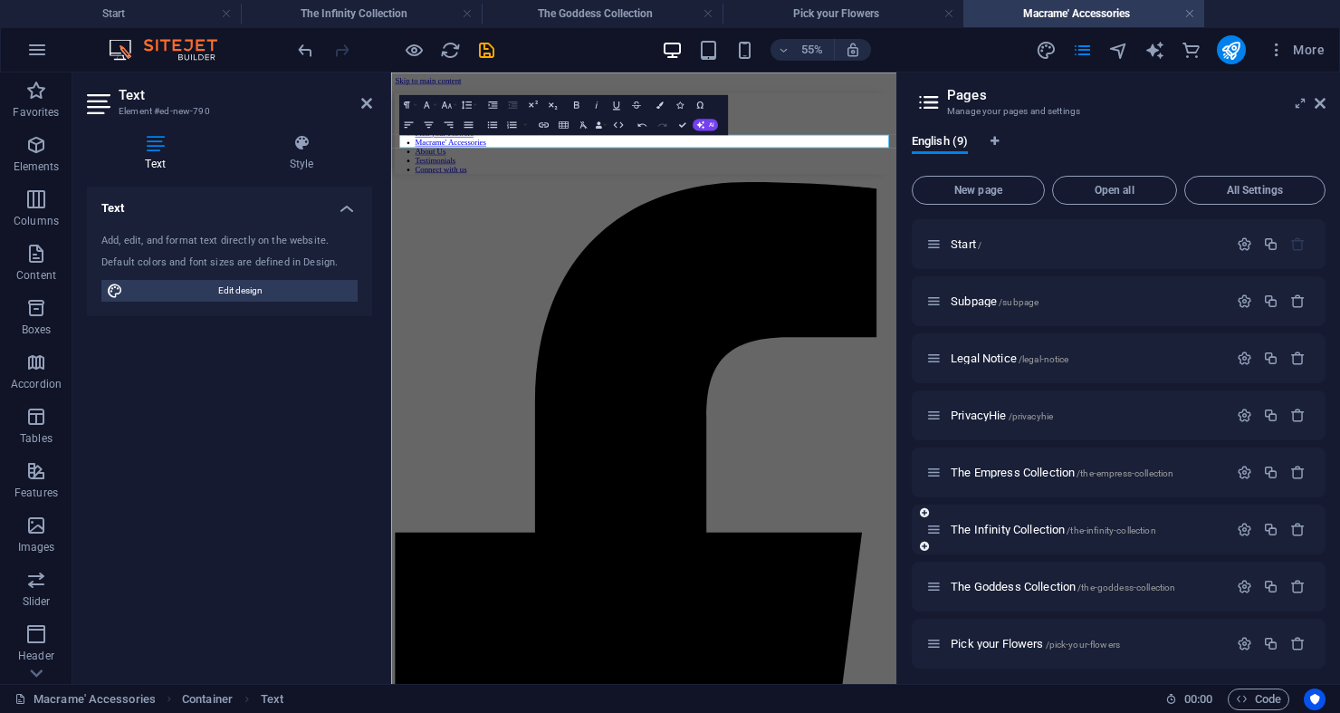
scroll to position [63, 0]
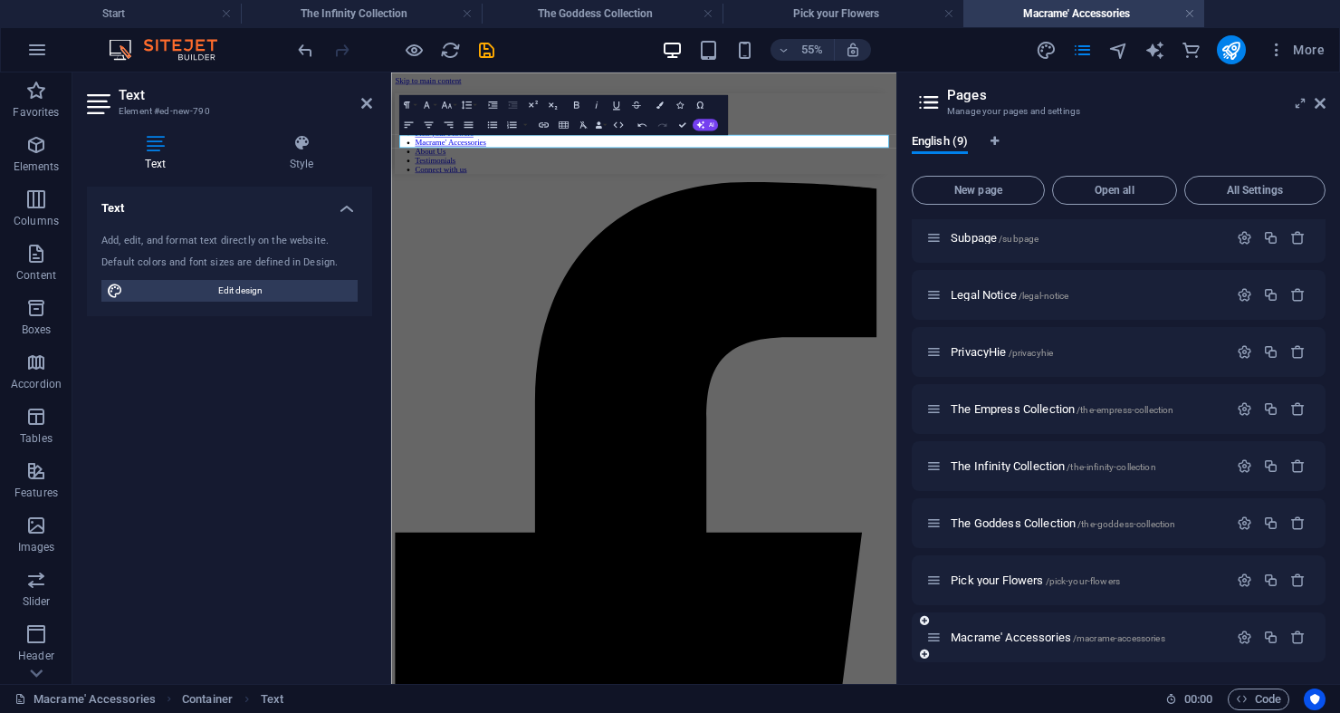
click at [931, 652] on div "Macrame' Accessories /macrame-accessories" at bounding box center [1119, 637] width 414 height 50
click at [924, 656] on icon at bounding box center [924, 653] width 9 height 11
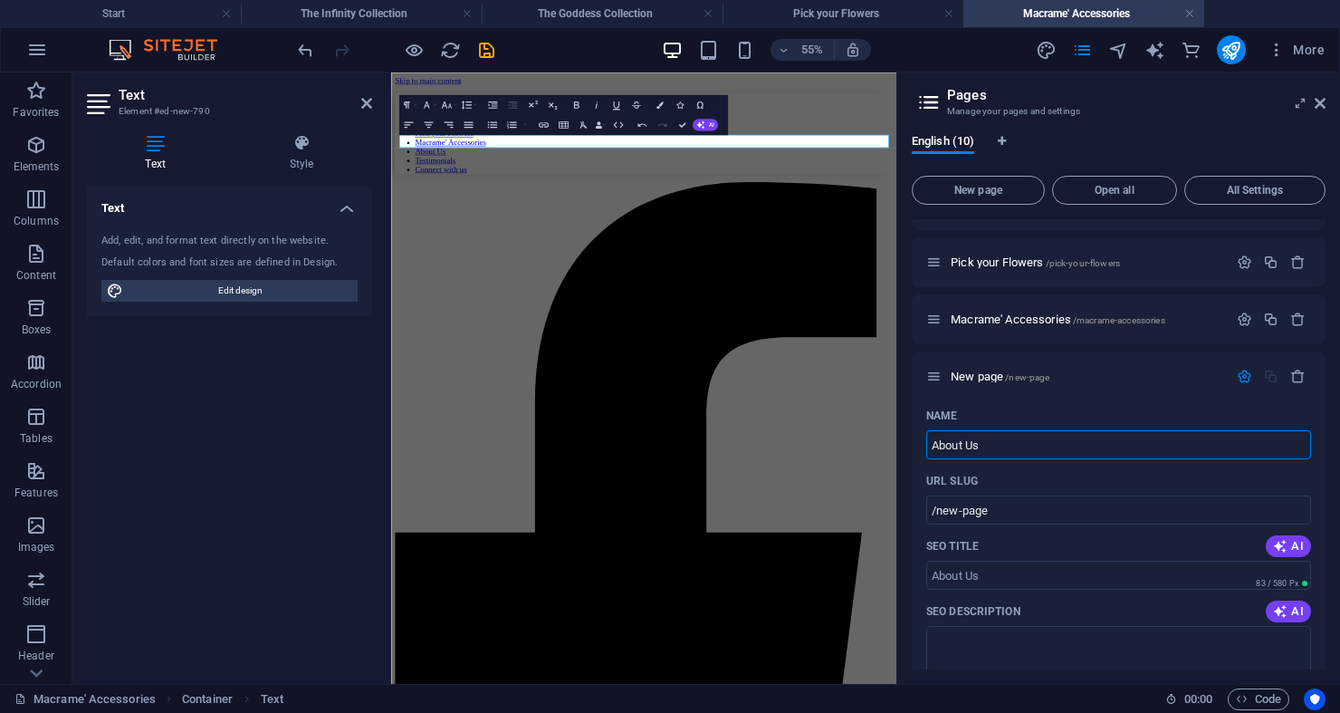
type input "About Us"
type input "/about-us"
type input "About Us"
click at [1048, 651] on textarea "SEO Description" at bounding box center [1118, 655] width 385 height 59
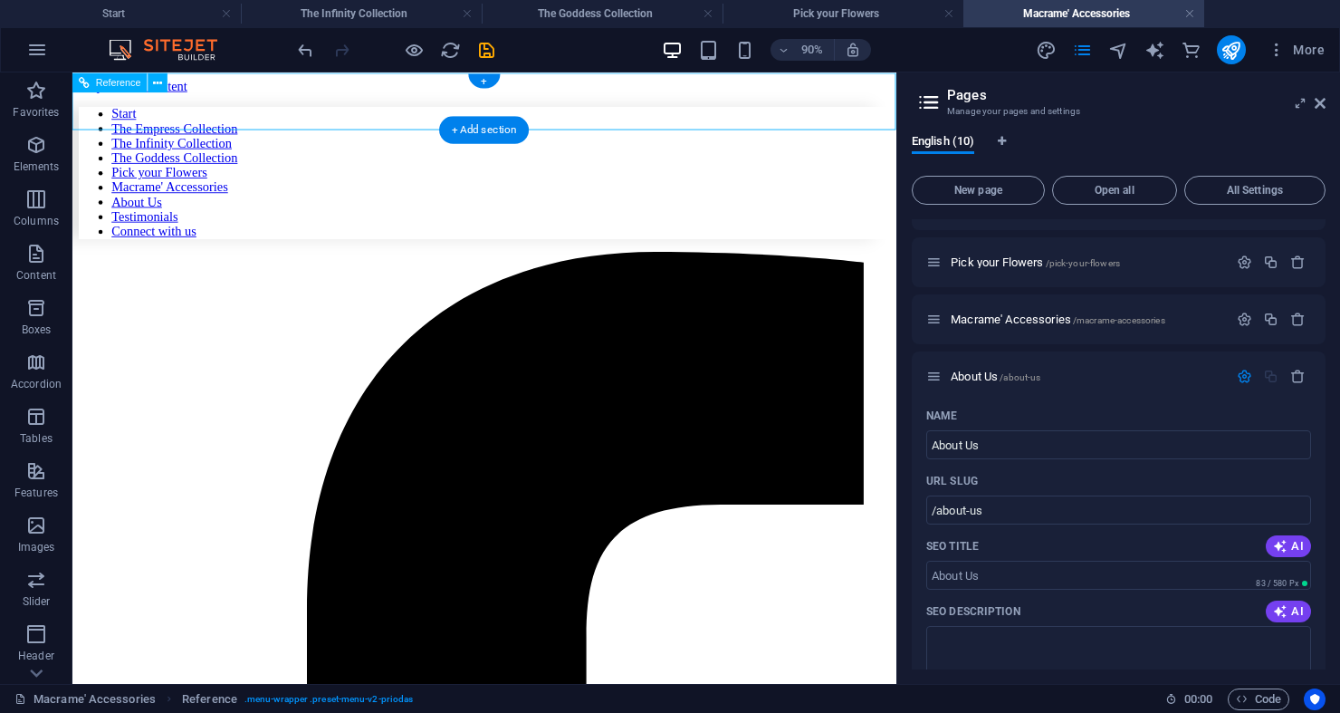
click at [879, 257] on nav "Start The Empress Collection The Infinity Collection The Goddess Collection Pic…" at bounding box center [530, 183] width 901 height 147
click at [877, 257] on nav "Start The Empress Collection The Infinity Collection The Goddess Collection Pic…" at bounding box center [530, 183] width 901 height 147
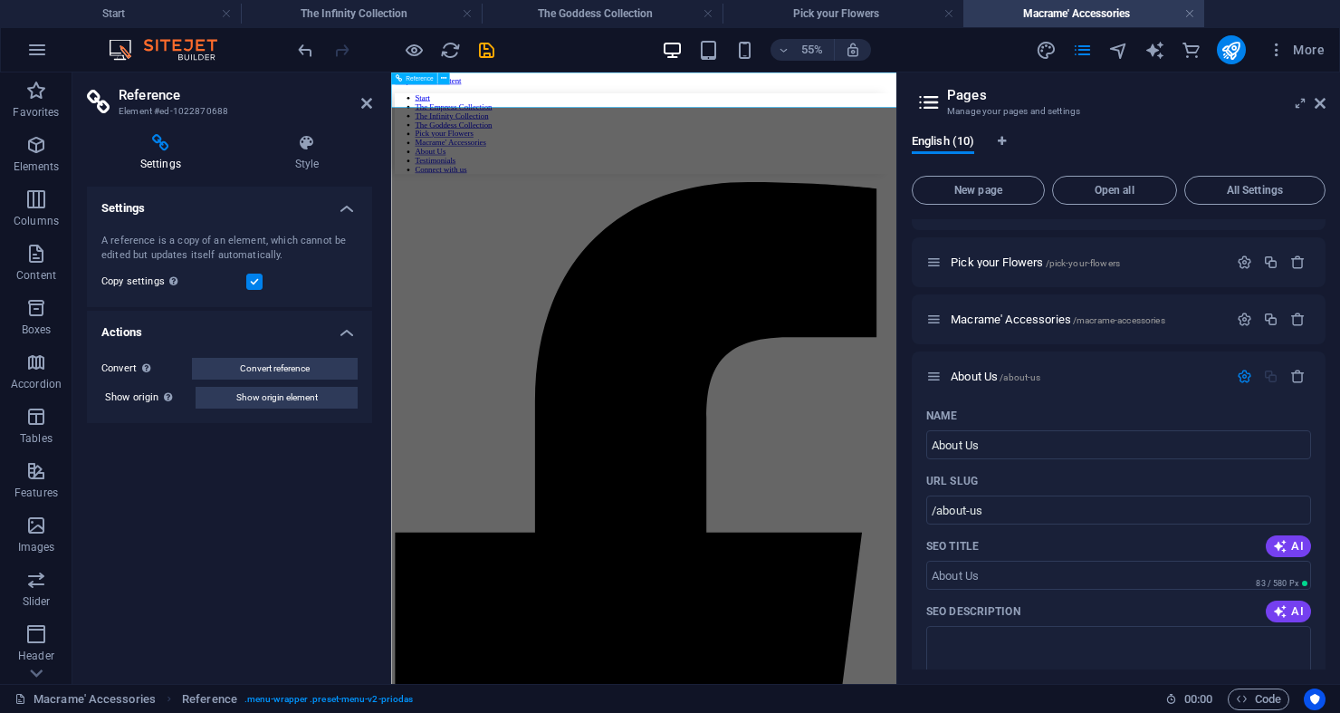
click at [1110, 257] on nav "Start The Empress Collection The Infinity Collection The Goddess Collection Pic…" at bounding box center [850, 183] width 905 height 147
click at [1140, 257] on nav "Start The Empress Collection The Infinity Collection The Goddess Collection Pic…" at bounding box center [850, 183] width 905 height 147
click at [1179, 257] on nav "Start The Empress Collection The Infinity Collection The Goddess Collection Pic…" at bounding box center [850, 183] width 905 height 147
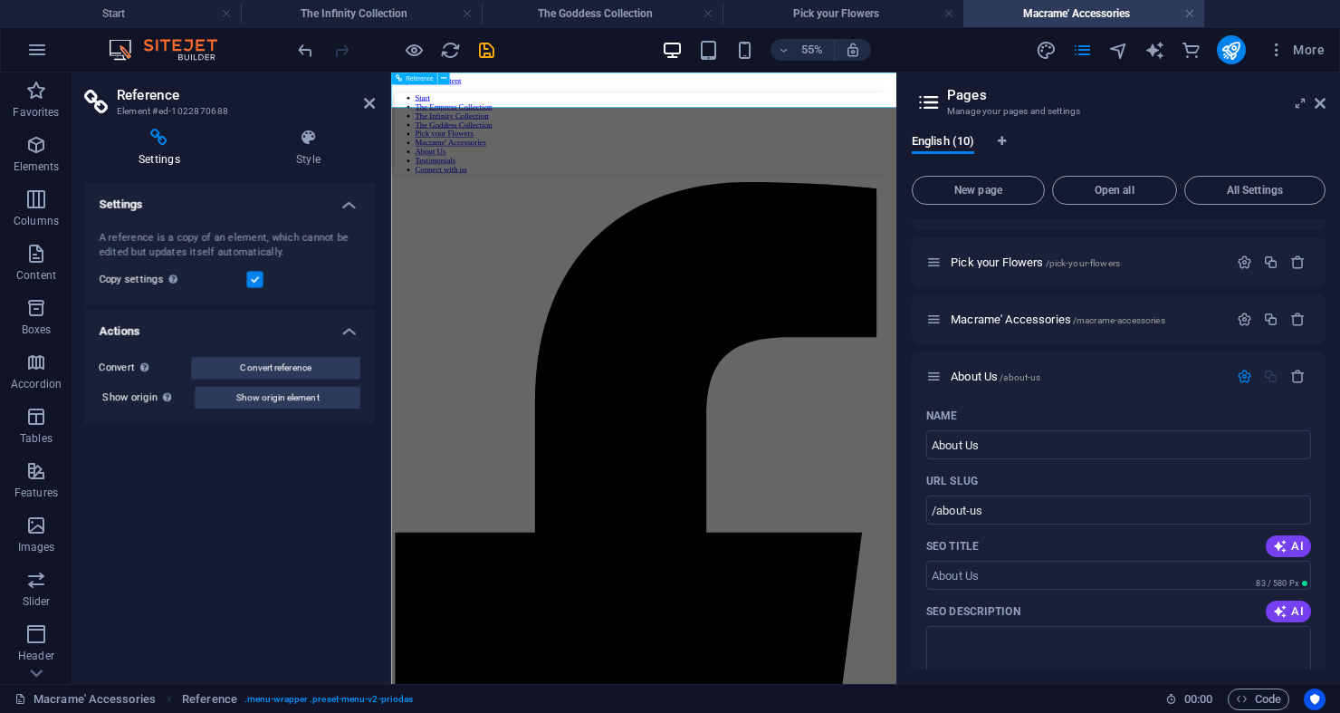
click at [1191, 257] on nav "Start The Empress Collection The Infinity Collection The Goddess Collection Pic…" at bounding box center [850, 183] width 905 height 147
click at [1165, 117] on nav "Start The Empress Collection The Infinity Collection The Goddess Collection Pic…" at bounding box center [850, 183] width 905 height 147
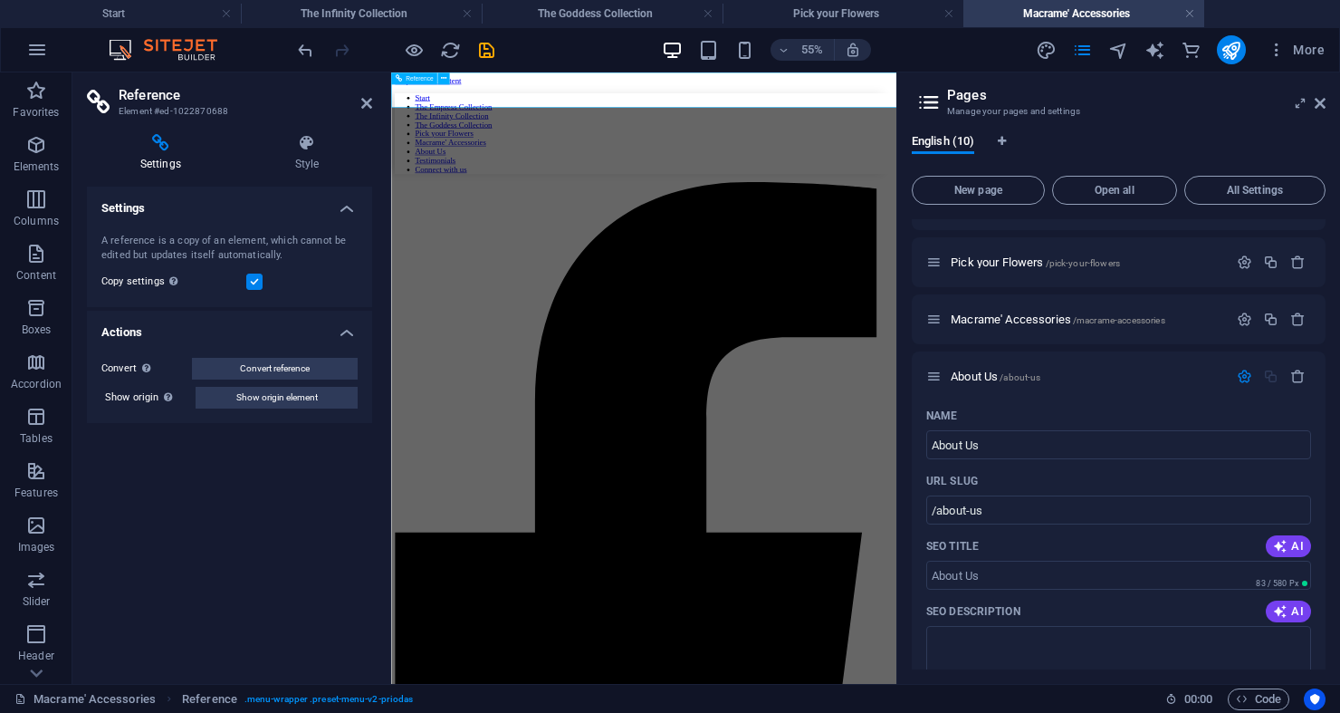
click at [1109, 53] on icon "navigator" at bounding box center [1118, 50] width 21 height 21
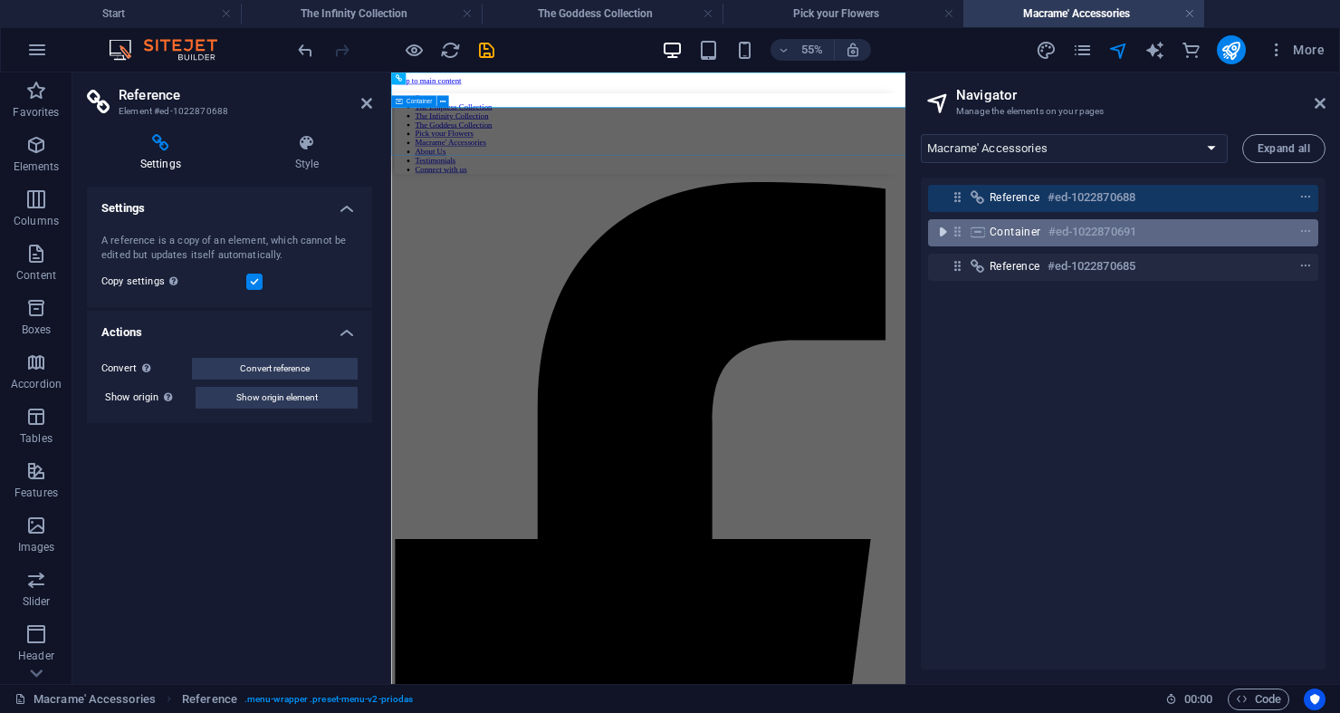
click at [944, 229] on icon "toggle-expand" at bounding box center [943, 232] width 18 height 18
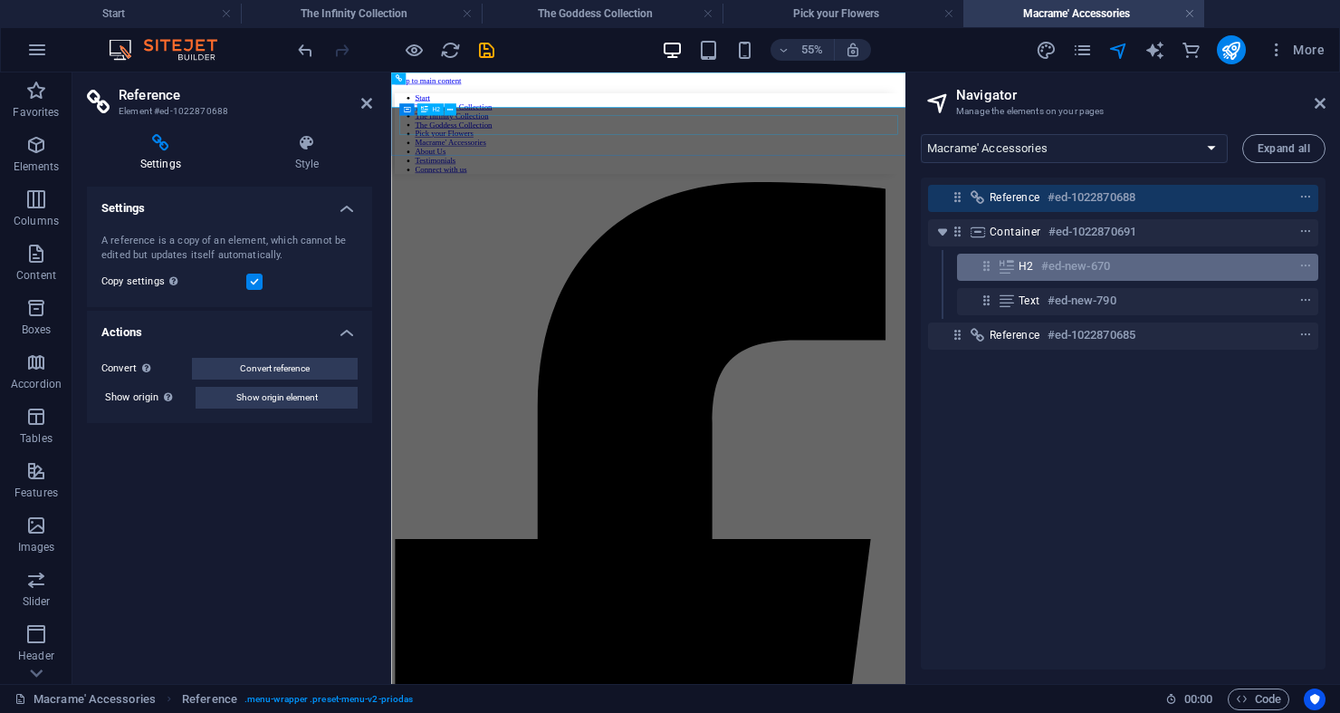
click at [981, 269] on icon at bounding box center [986, 265] width 15 height 15
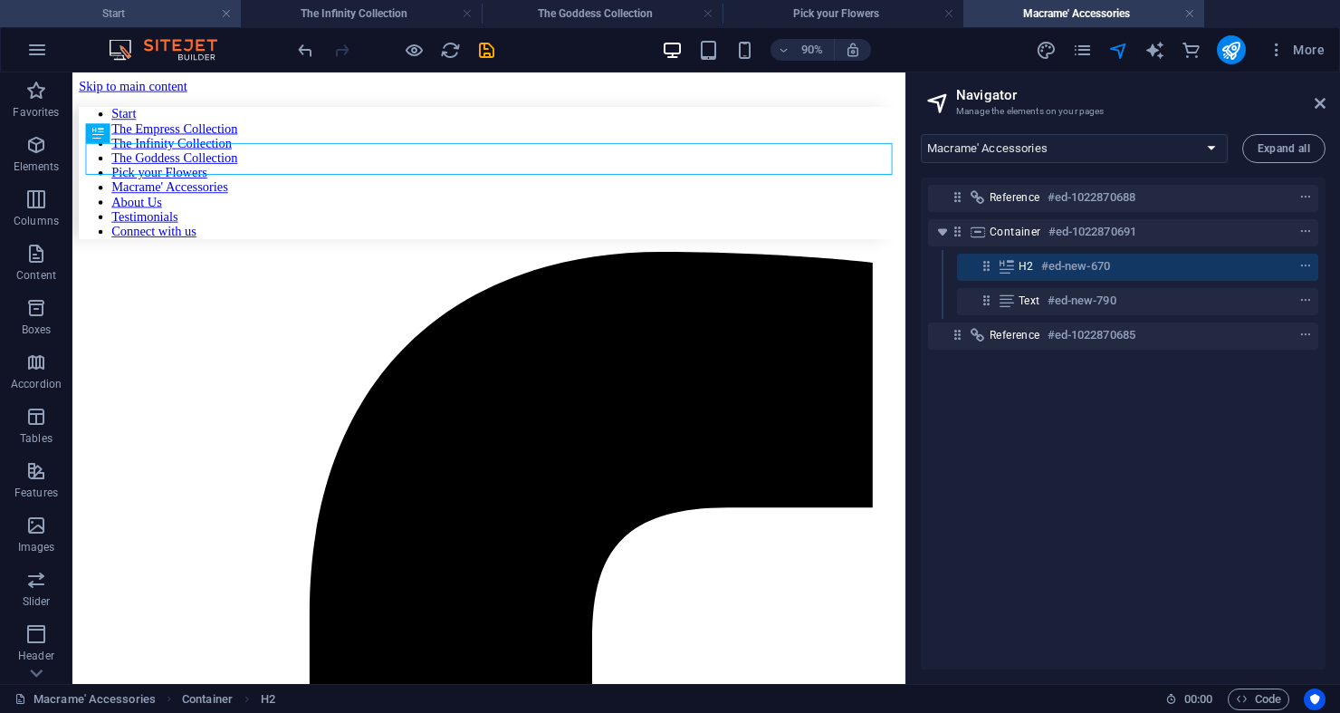
click at [162, 10] on h4 "Start" at bounding box center [120, 14] width 241 height 20
select select "15106569-en"
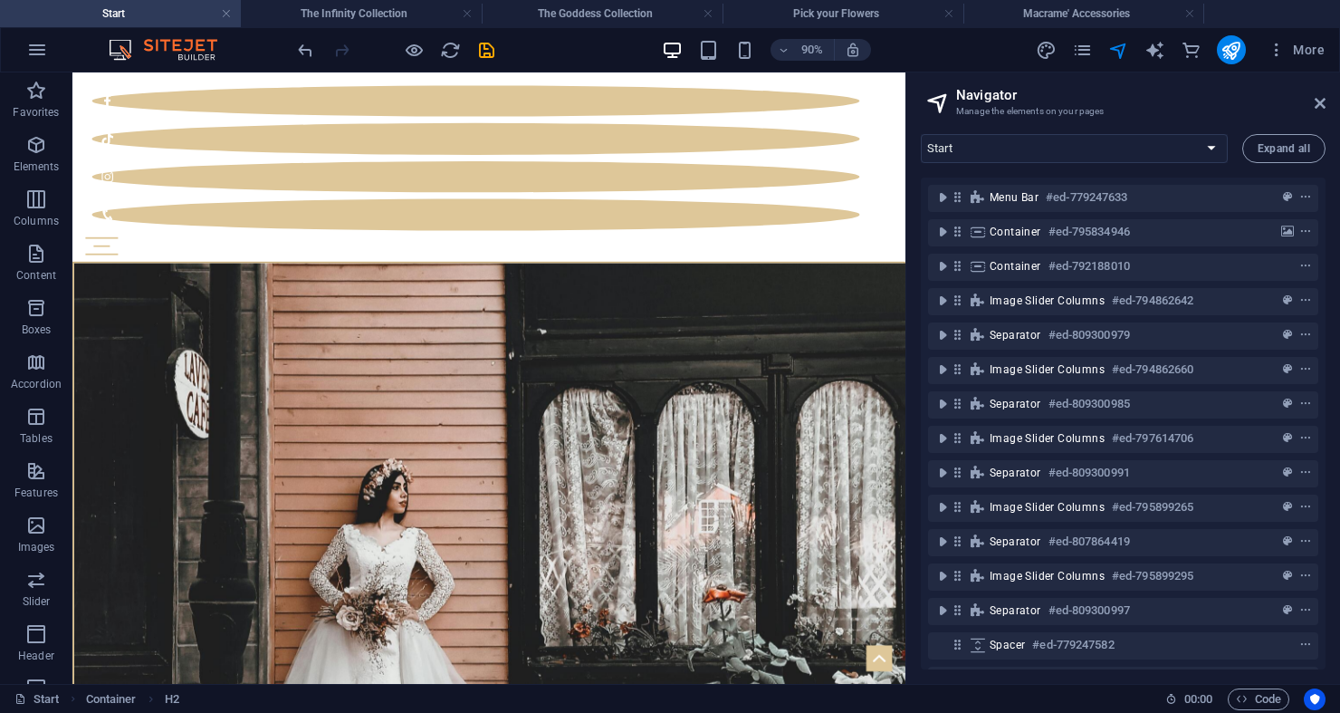
scroll to position [2975, 0]
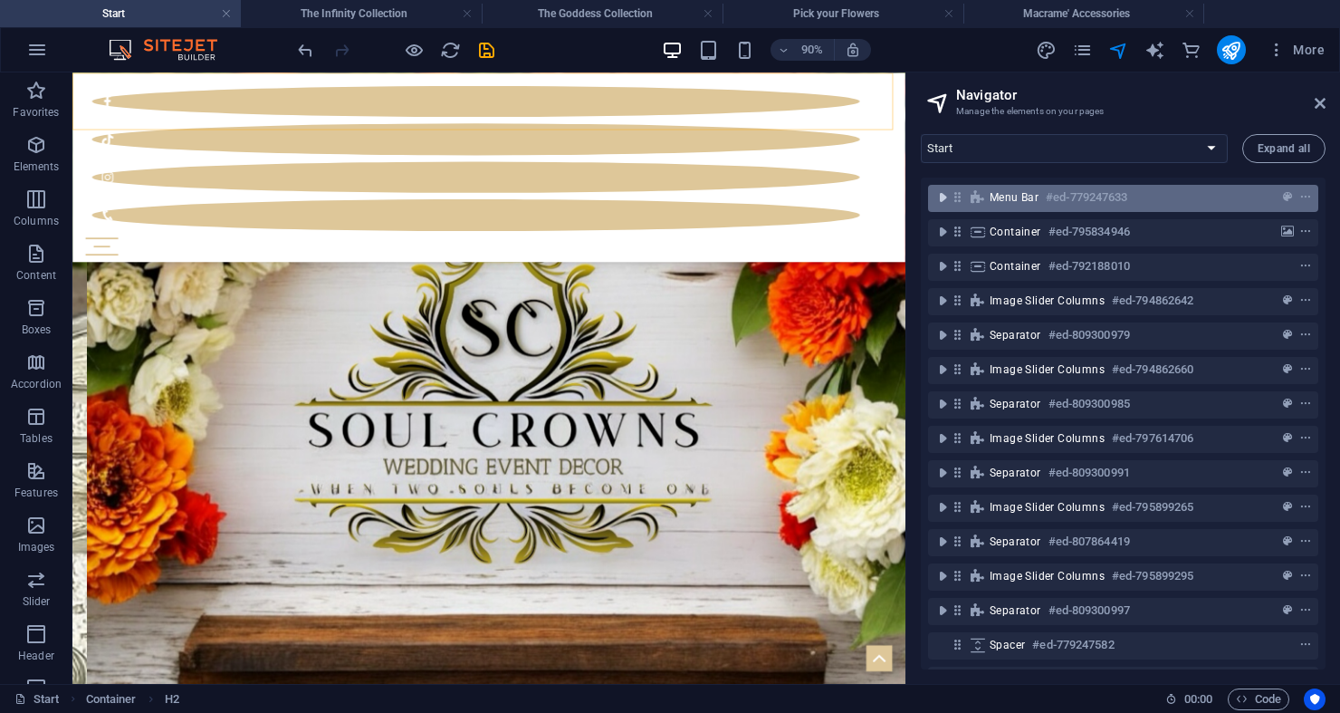
click at [934, 198] on icon "toggle-expand" at bounding box center [943, 197] width 18 height 18
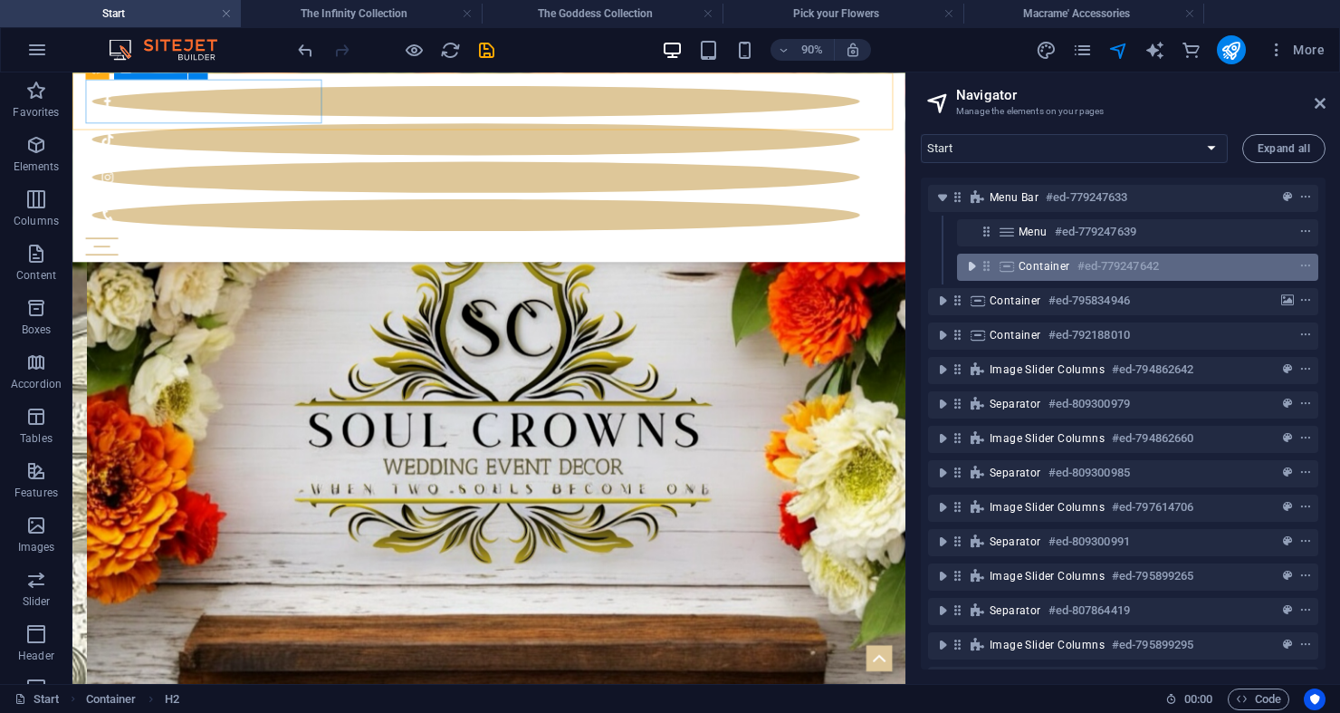
click at [977, 259] on icon "toggle-expand" at bounding box center [972, 266] width 18 height 18
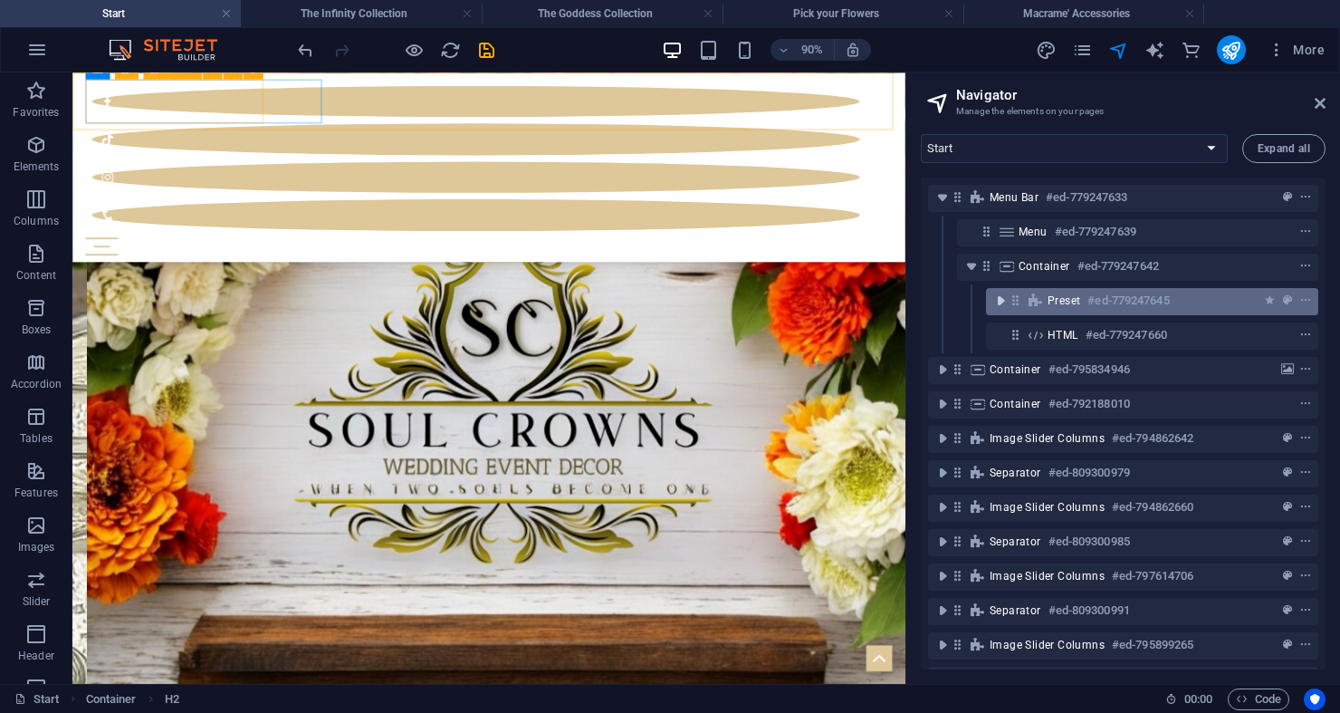
click at [993, 299] on icon "toggle-expand" at bounding box center [1000, 301] width 18 height 18
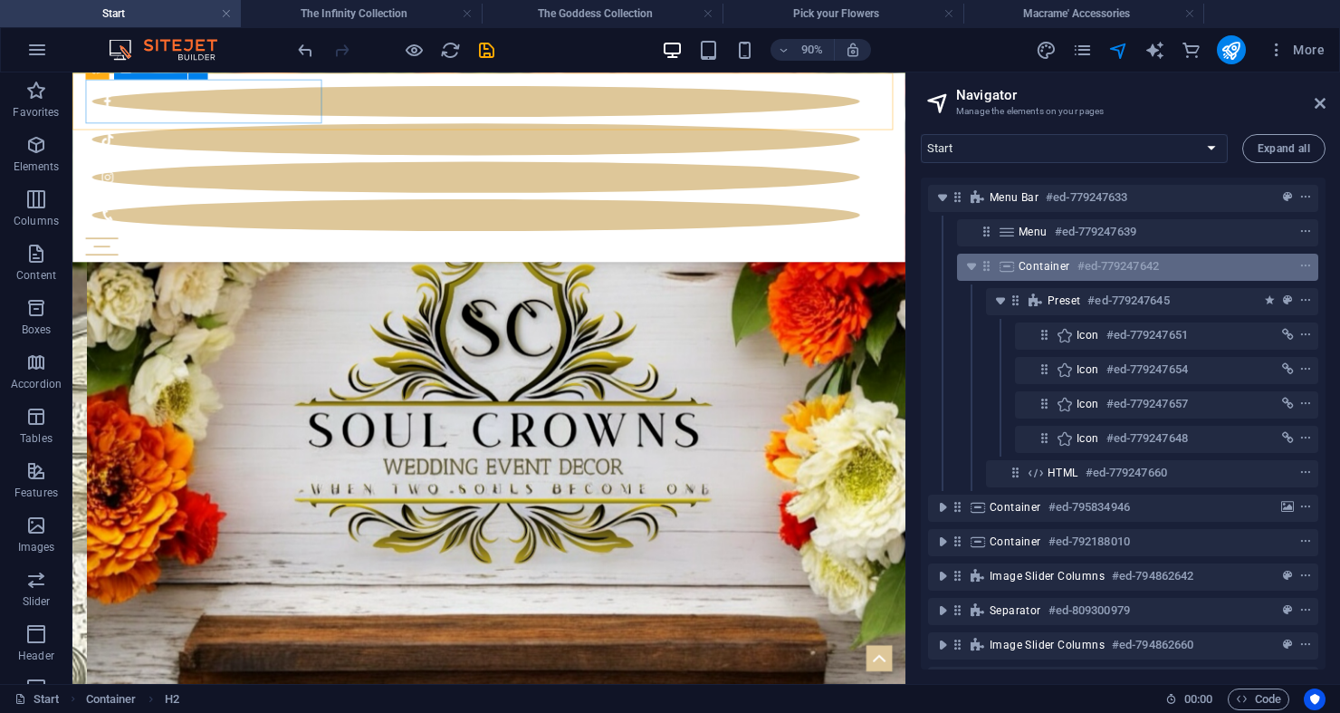
click at [1067, 257] on div "Container #ed-779247642" at bounding box center [1123, 266] width 209 height 22
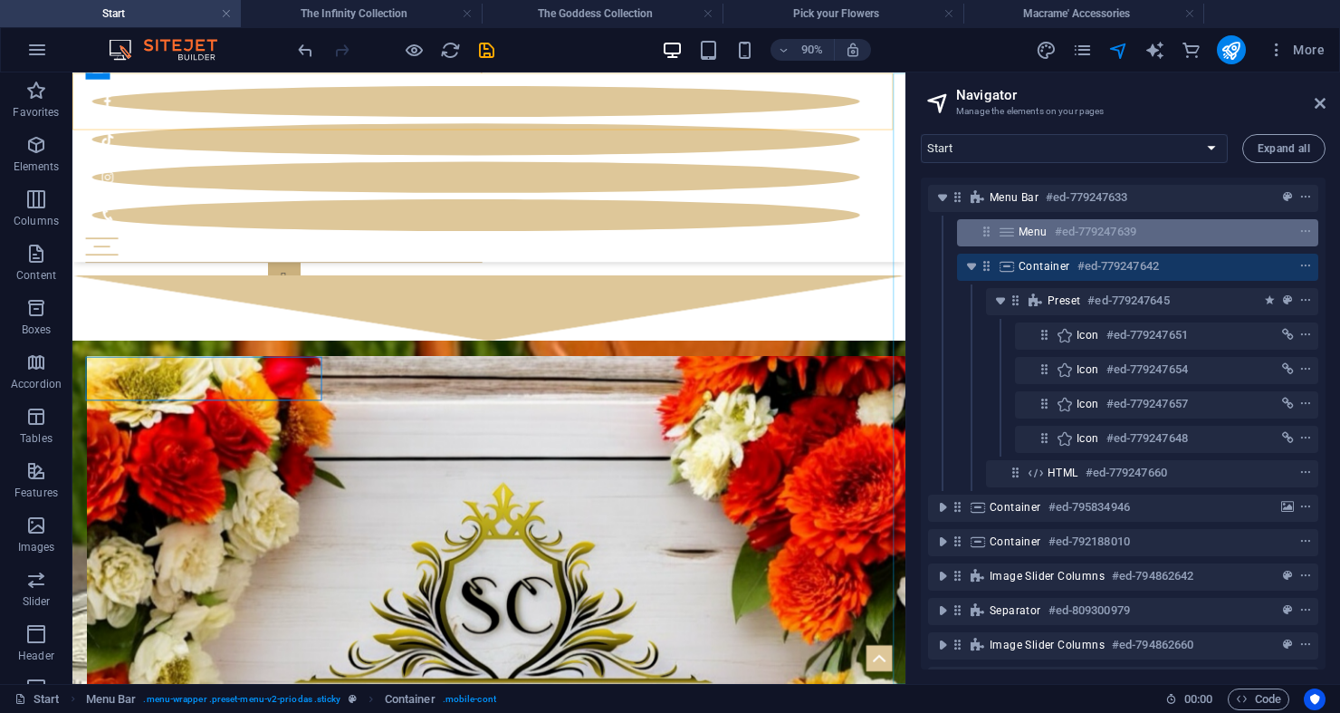
click at [1048, 244] on div "Menu #ed-779247639" at bounding box center [1137, 232] width 361 height 27
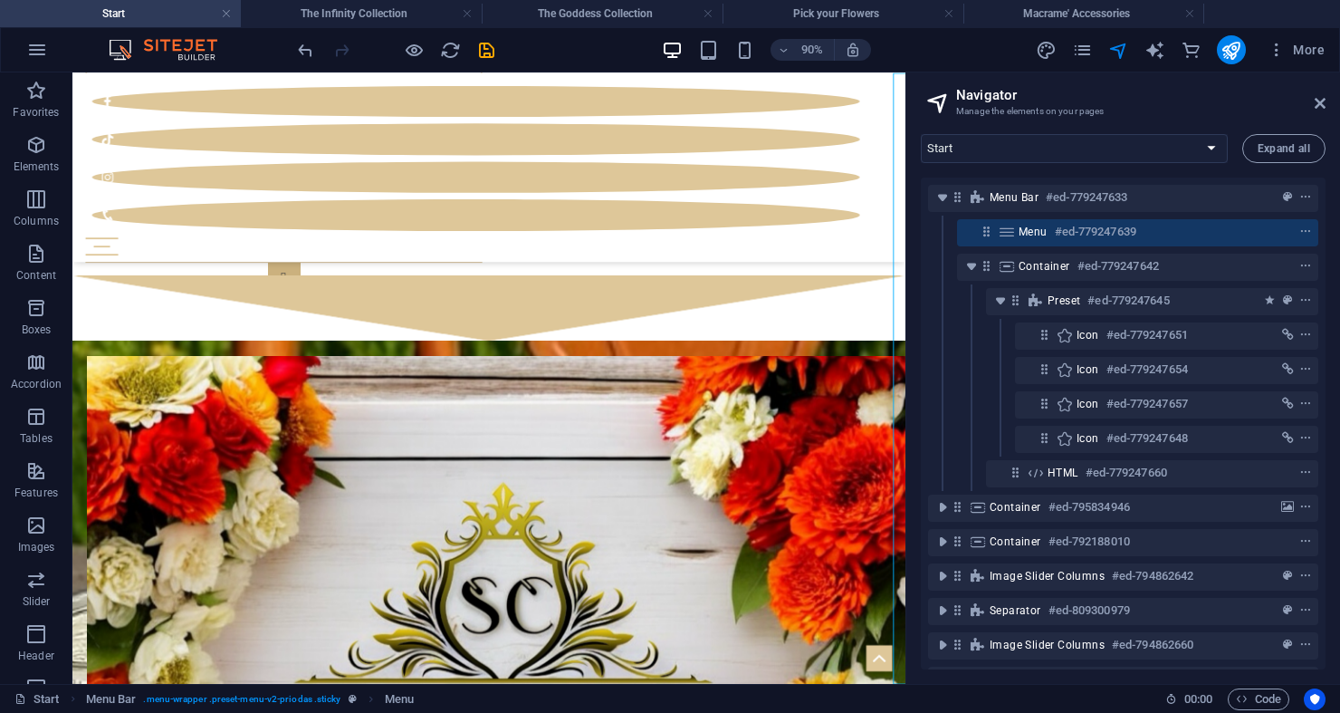
click at [1035, 241] on div "Menu #ed-779247639" at bounding box center [1123, 232] width 209 height 22
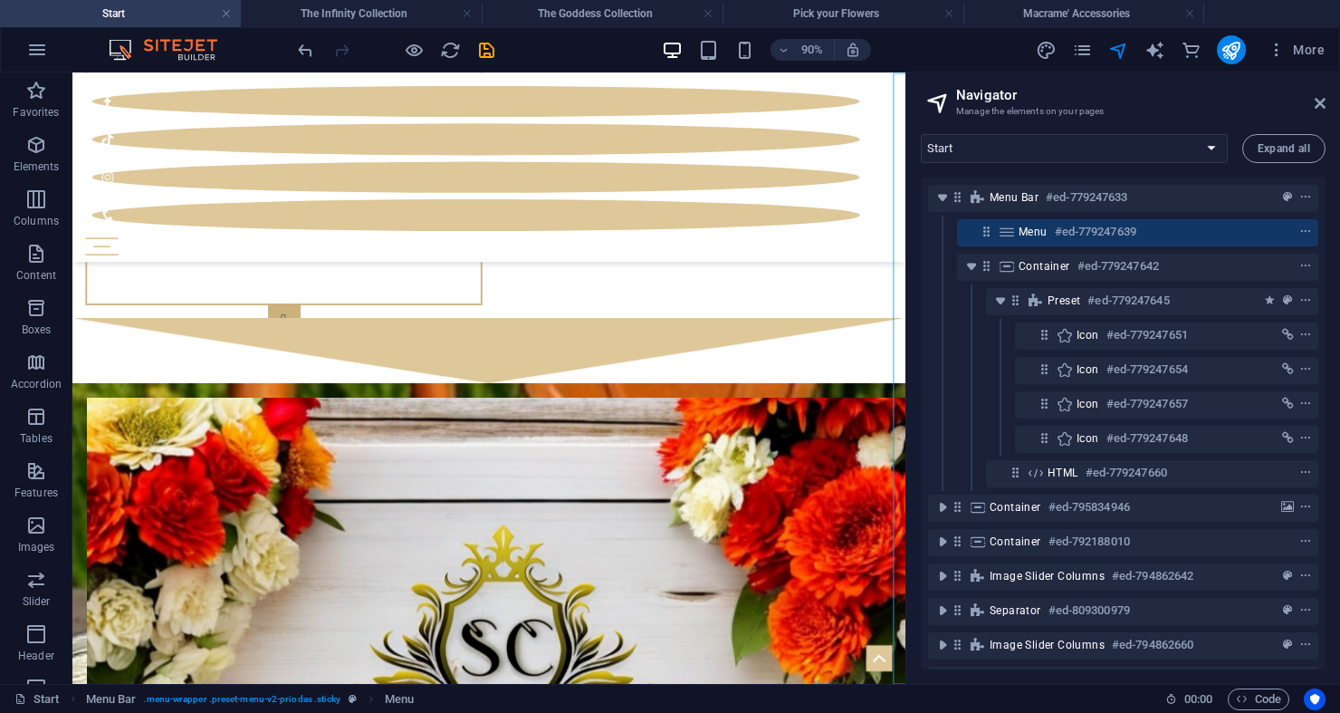
select select
select select "4"
select select
select select "9"
select select
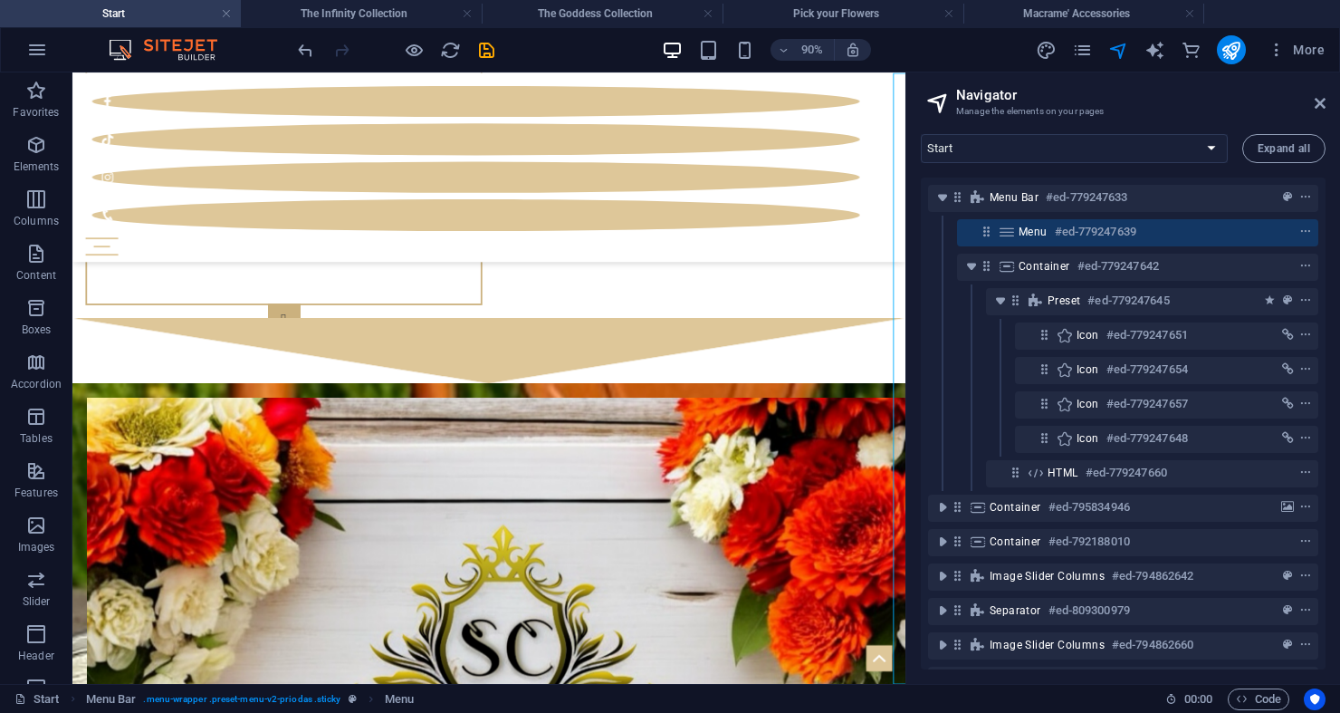
select select "9"
select select
select select "9"
select select
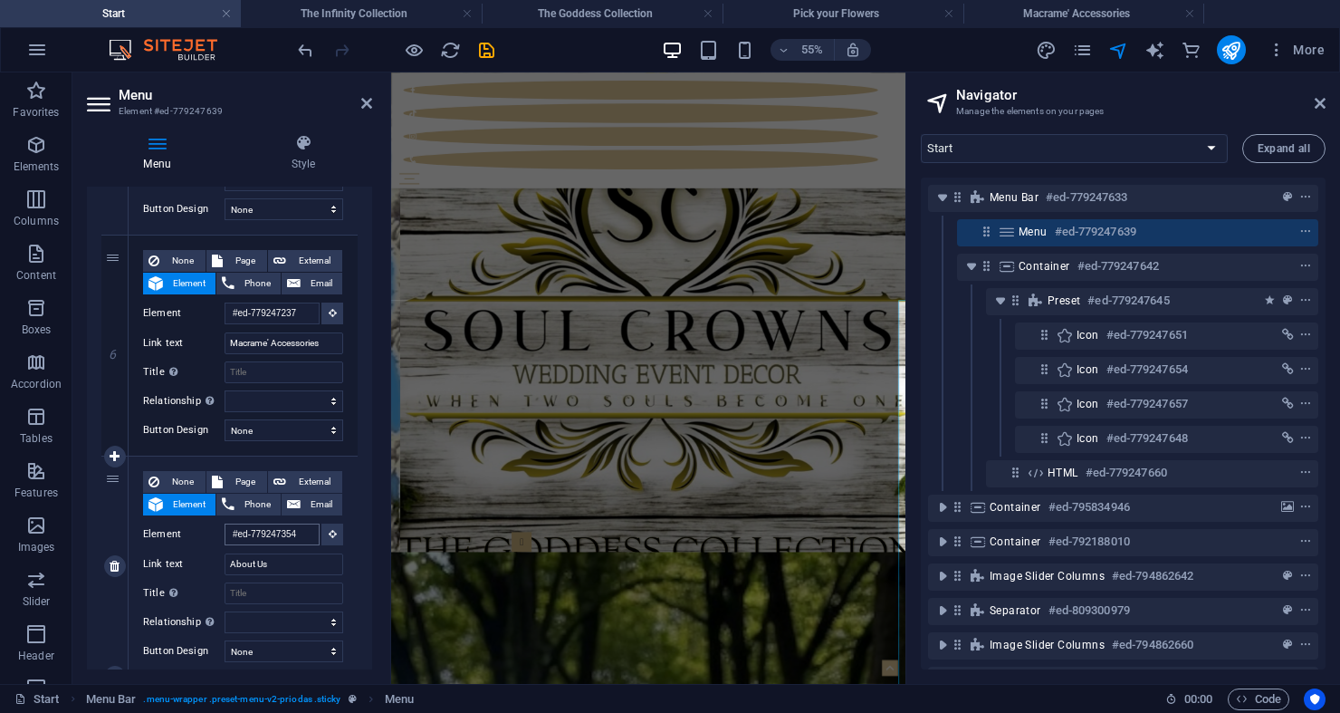
scroll to position [7936, 0]
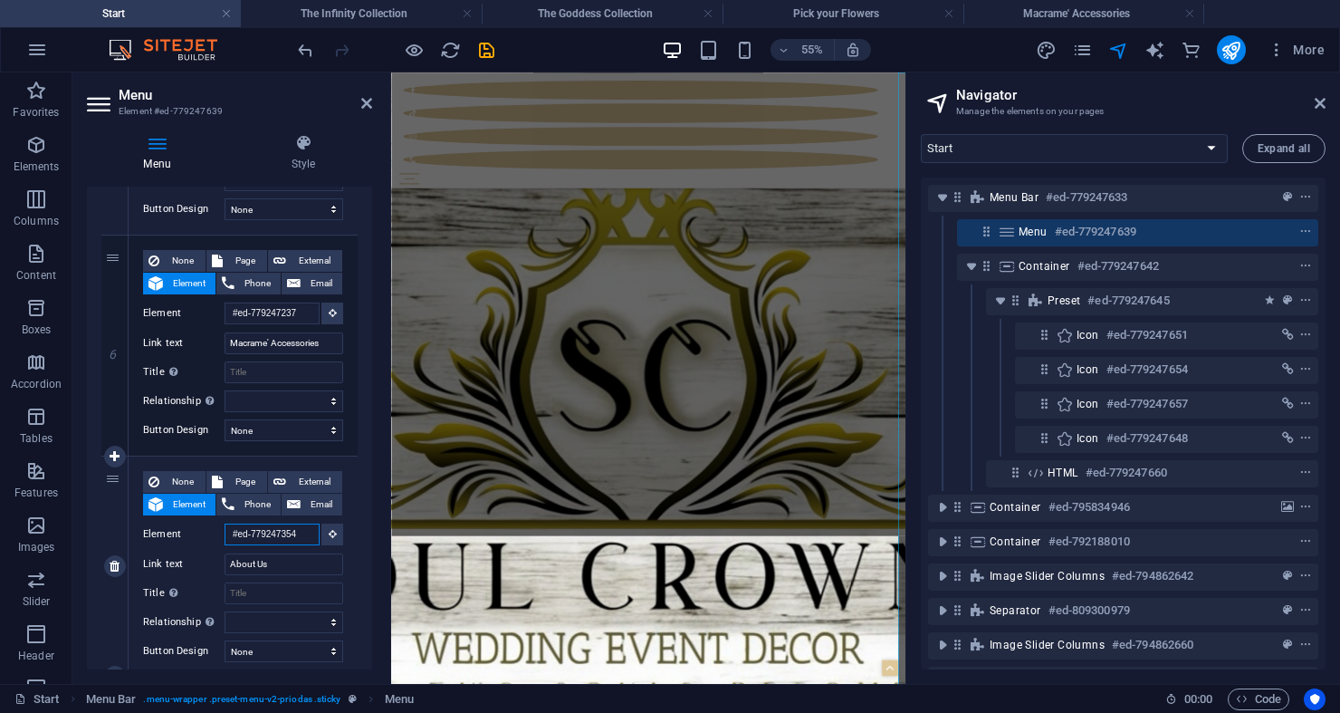
click at [305, 535] on input "#ed-779247354" at bounding box center [272, 534] width 95 height 22
click at [304, 535] on input "#ed-779247354" at bounding box center [272, 534] width 95 height 22
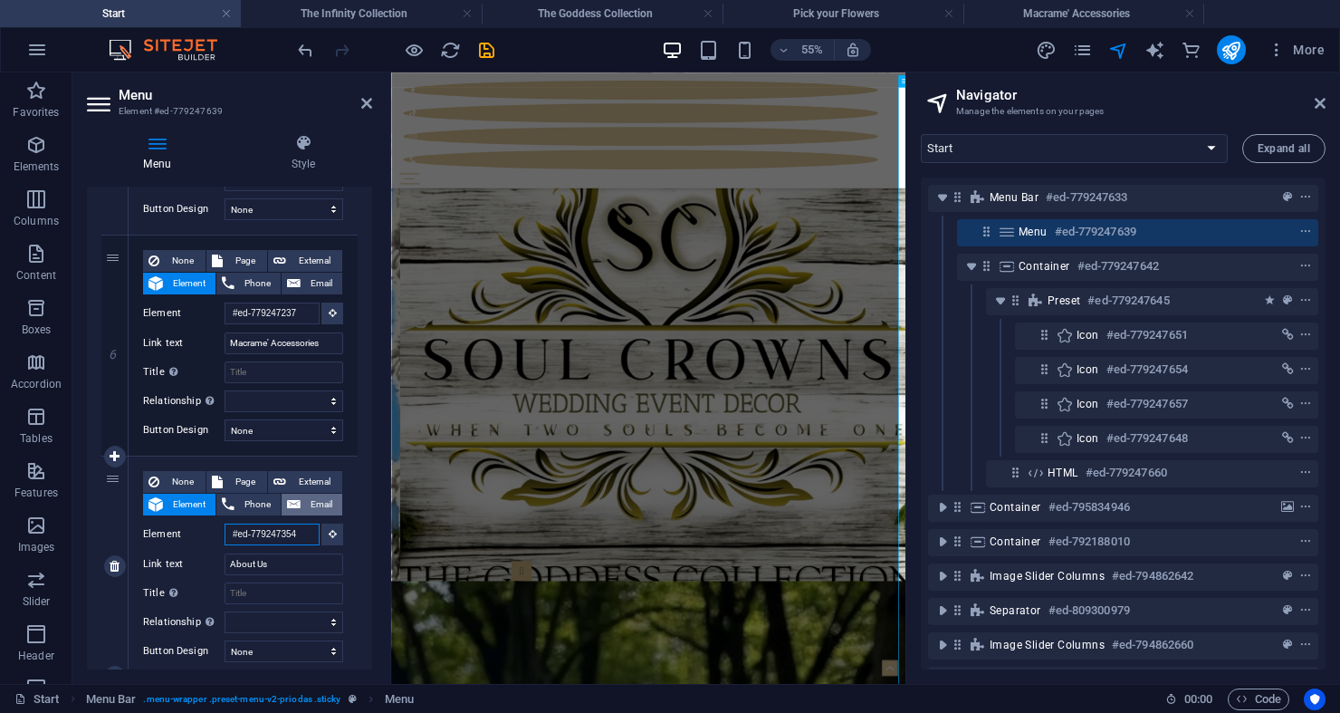
scroll to position [2560, 0]
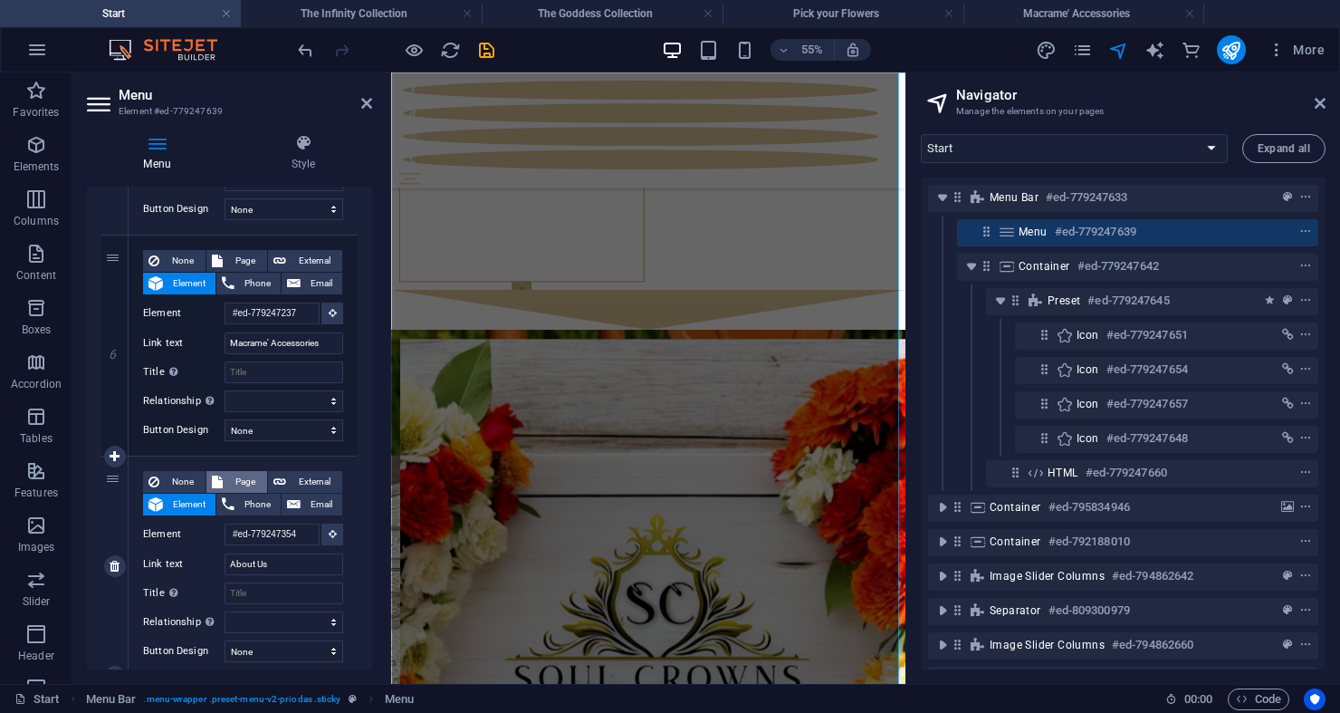
click at [242, 476] on span "Page" at bounding box center [245, 482] width 34 height 22
select select
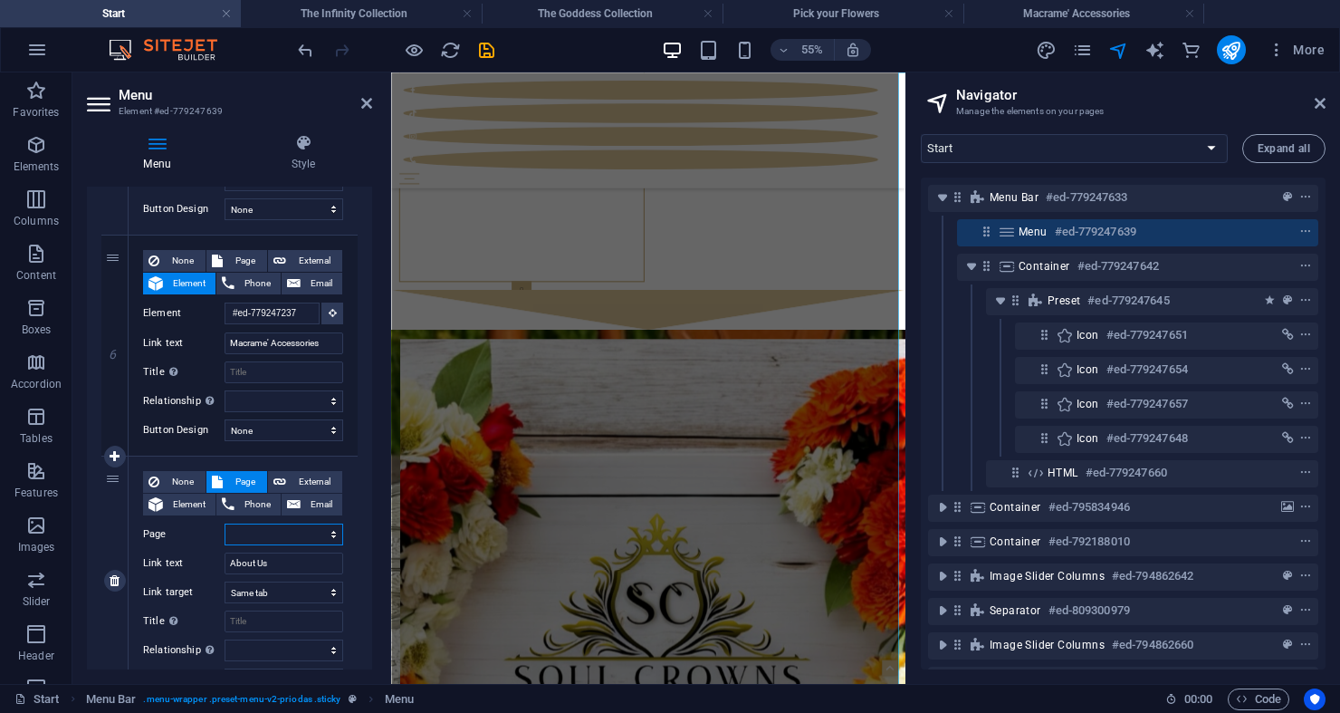
select select
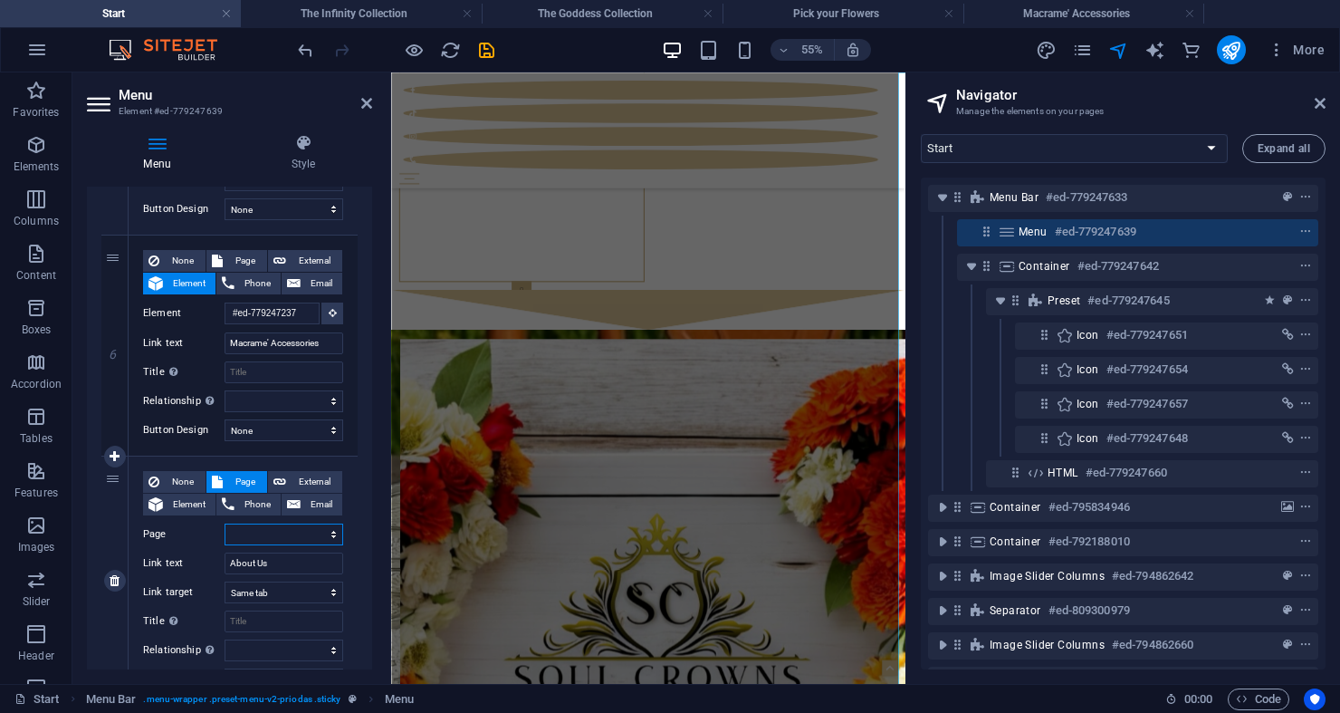
select select
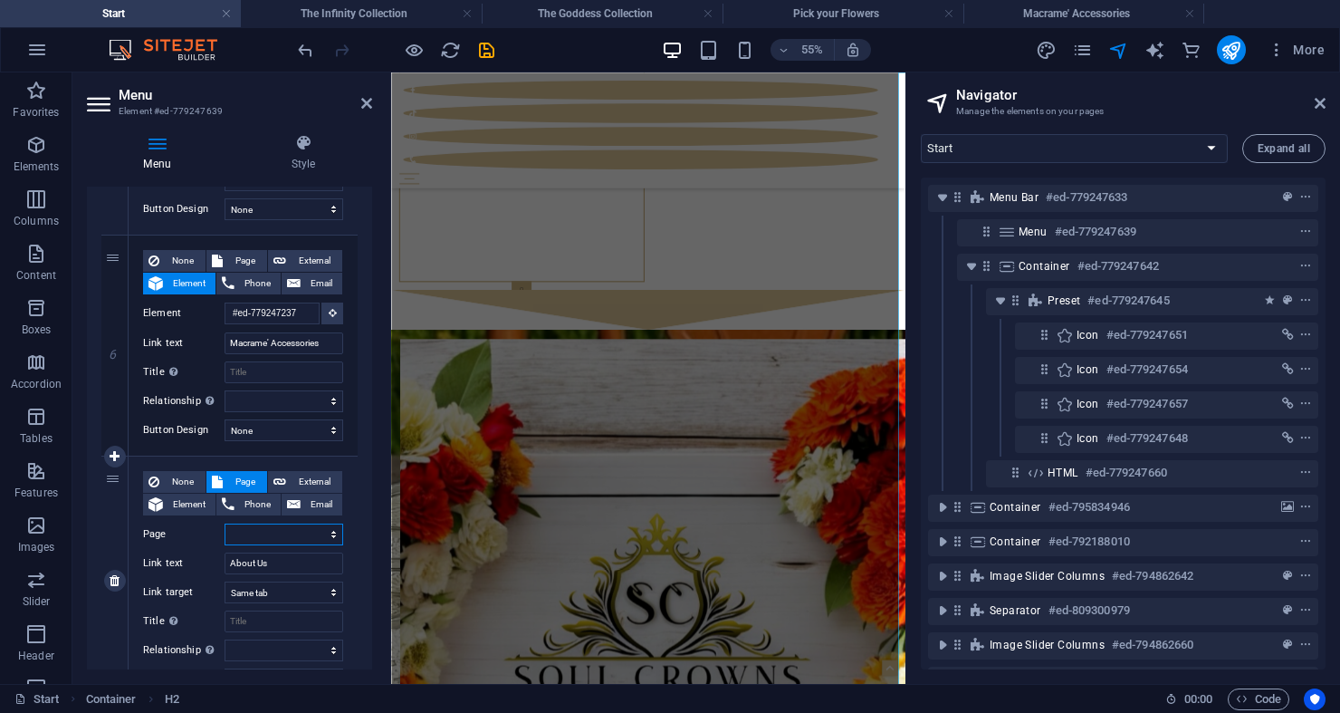
click at [258, 531] on select "Start Subpage Legal Notice PrivacyHie The Empress Collection The Infinity Colle…" at bounding box center [284, 534] width 119 height 22
select select "9"
click at [225, 523] on select "Start Subpage Legal Notice PrivacyHie The Empress Collection The Infinity Colle…" at bounding box center [284, 534] width 119 height 22
select select
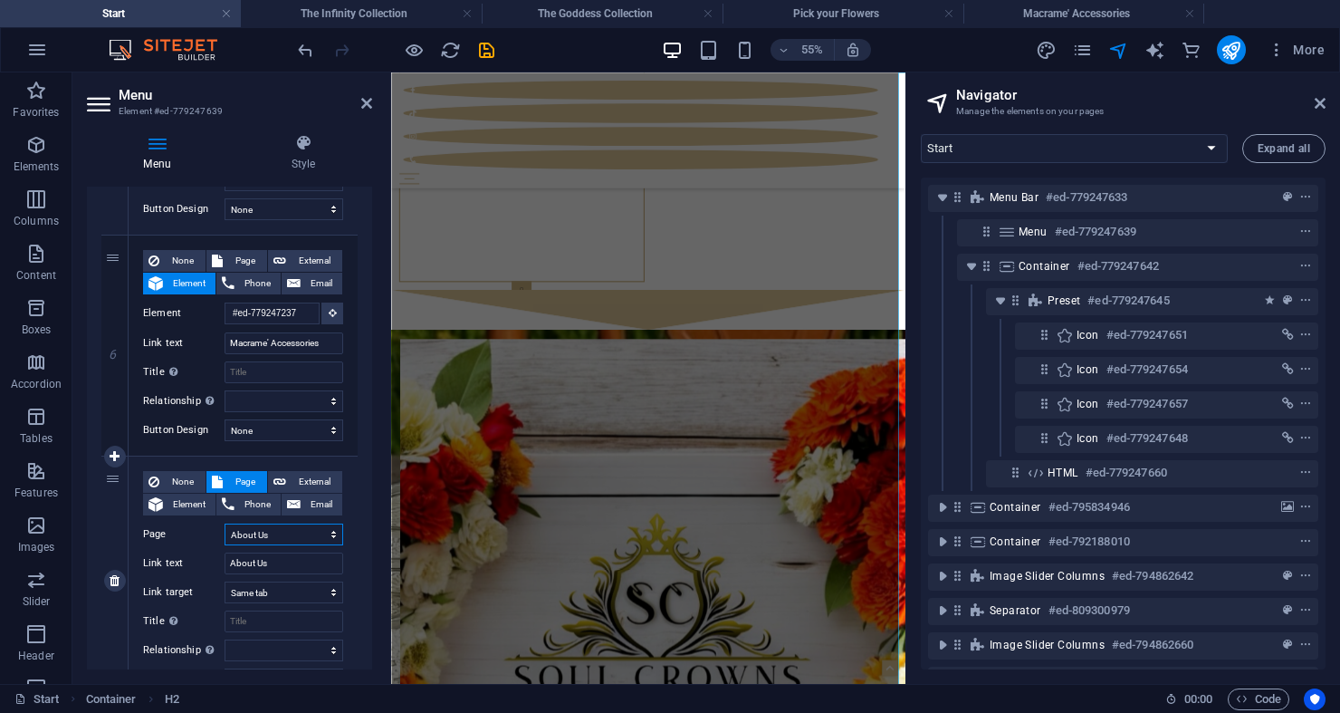
select select
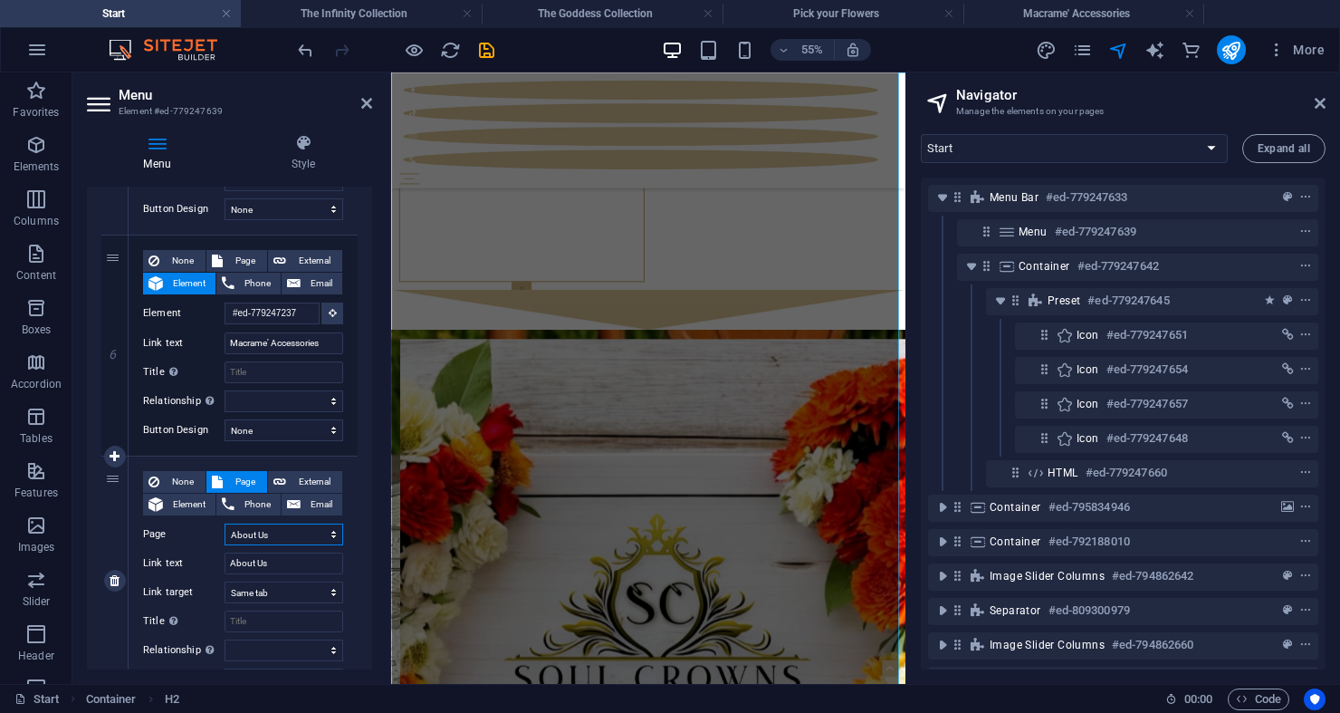
select select
click at [131, 570] on div "None Page External Element Phone Email Page Start Subpage Legal Notice PrivacyH…" at bounding box center [243, 580] width 229 height 248
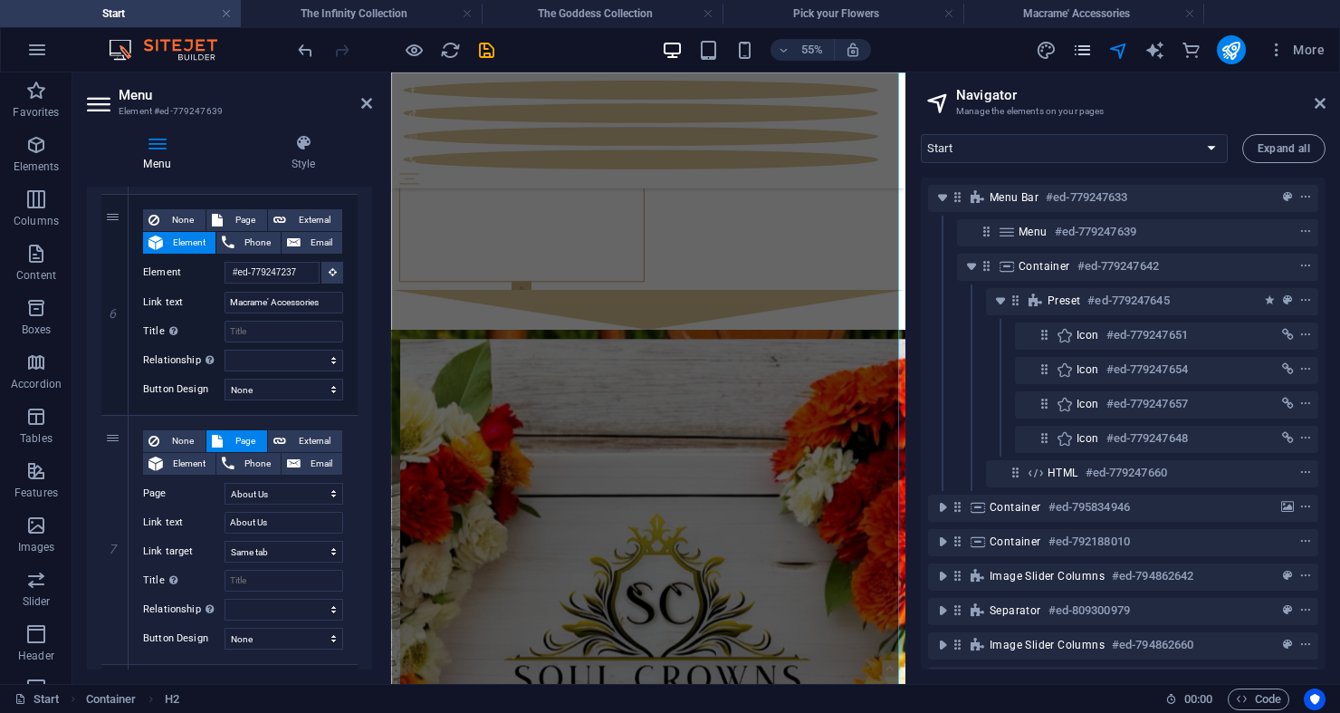
click at [1073, 54] on icon "pages" at bounding box center [1082, 50] width 21 height 21
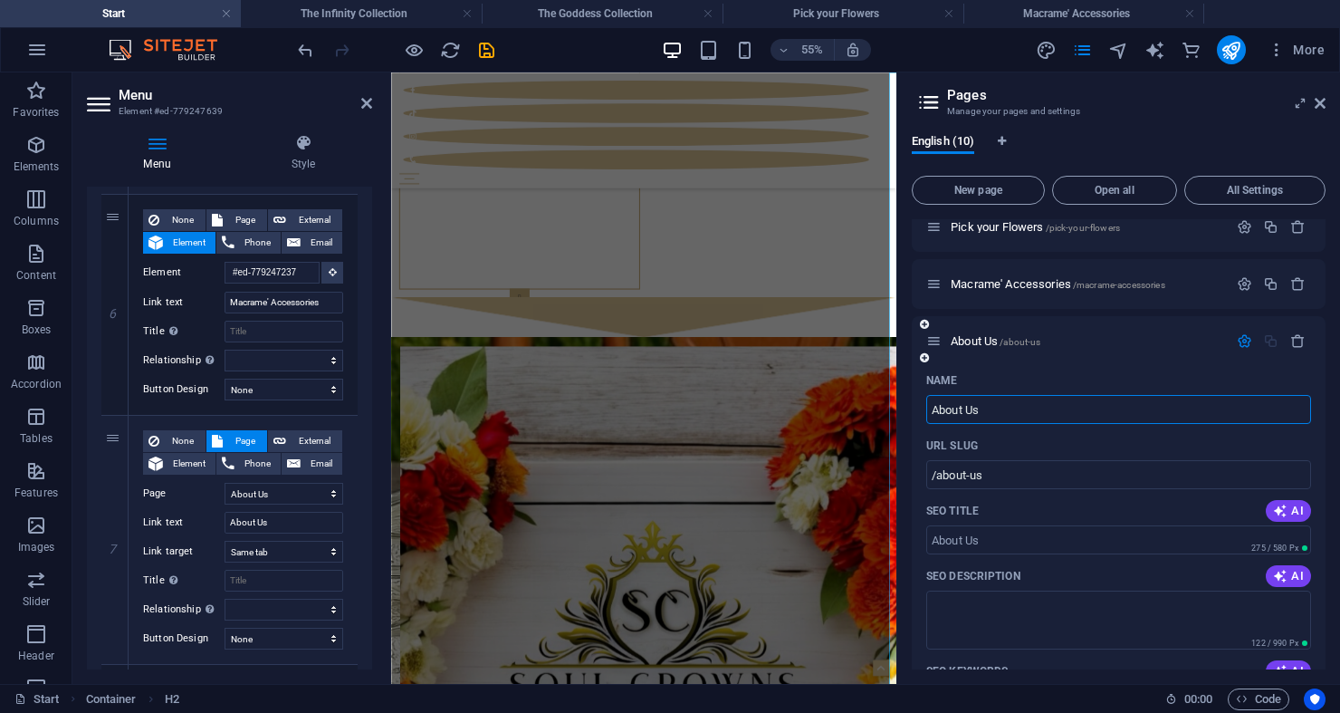
scroll to position [477, 0]
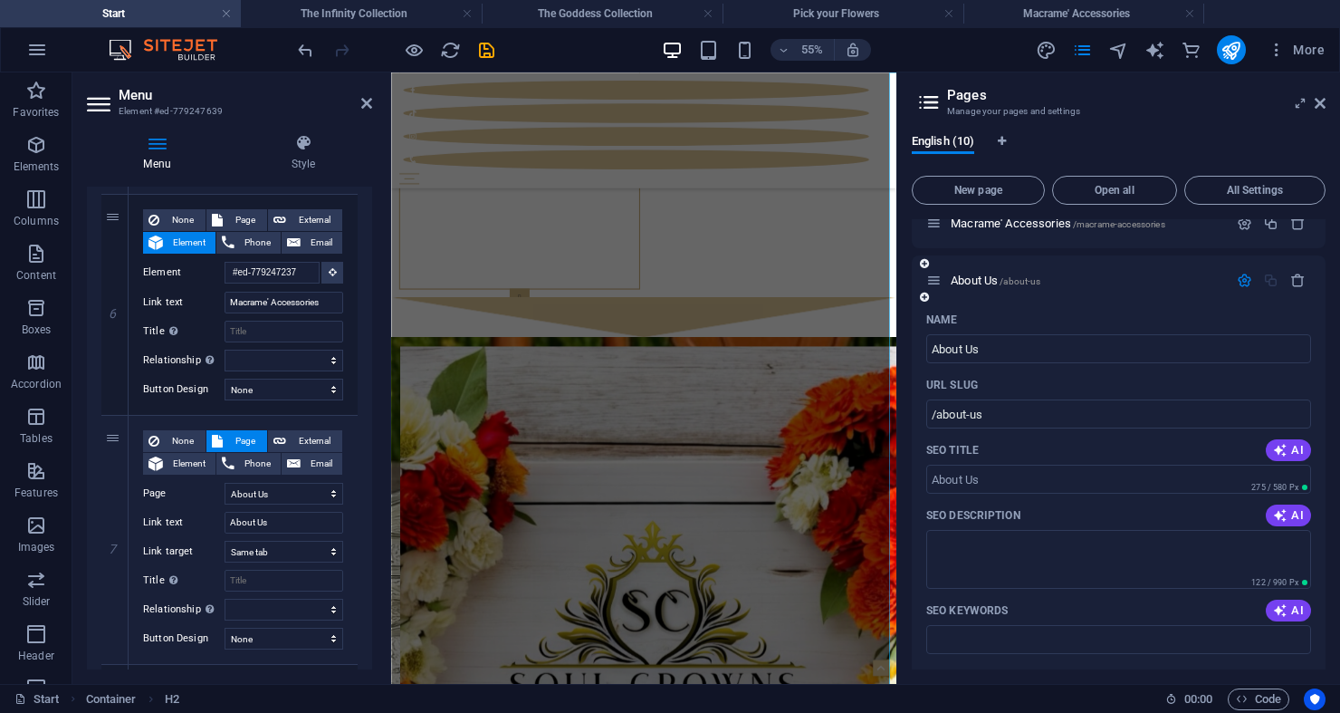
click at [971, 273] on div "About Us /about-us" at bounding box center [1077, 280] width 302 height 21
click at [970, 283] on span "About Us /about-us" at bounding box center [996, 280] width 90 height 14
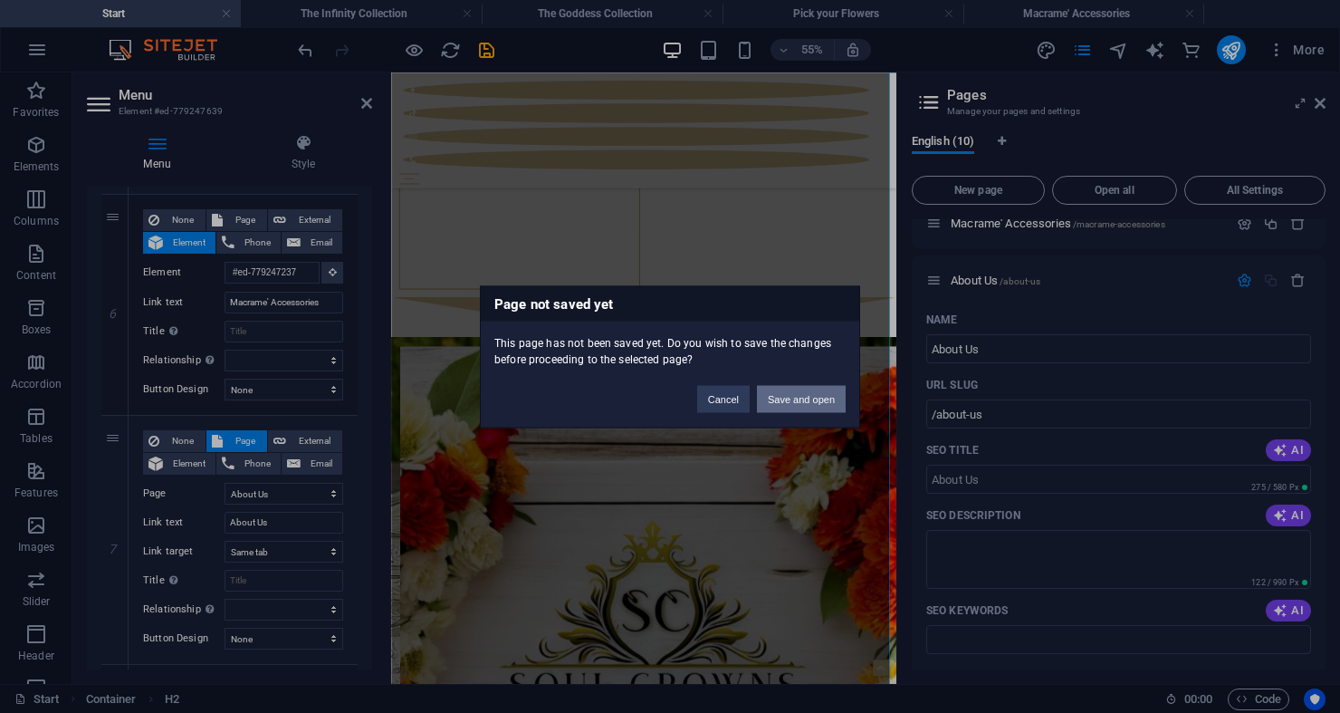
click at [797, 398] on button "Save and open" at bounding box center [801, 398] width 89 height 27
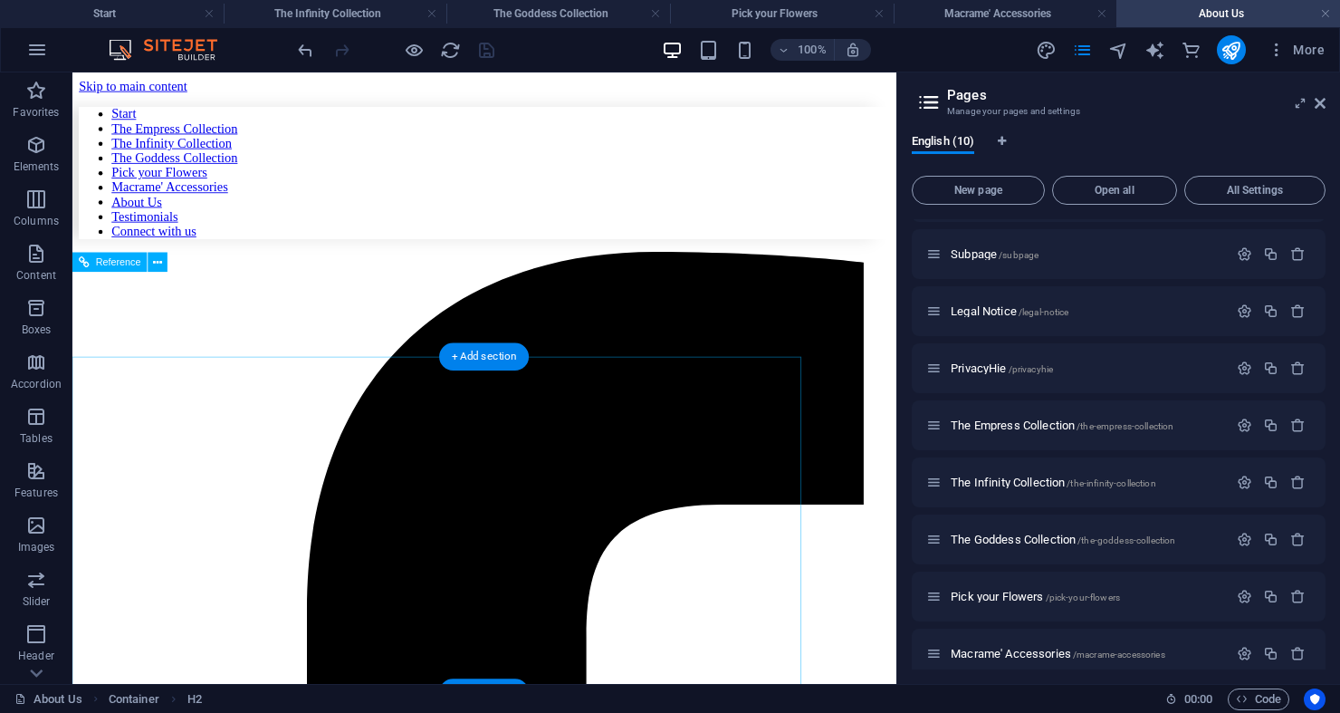
scroll to position [0, 0]
click at [40, 153] on icon "button" at bounding box center [36, 145] width 22 height 22
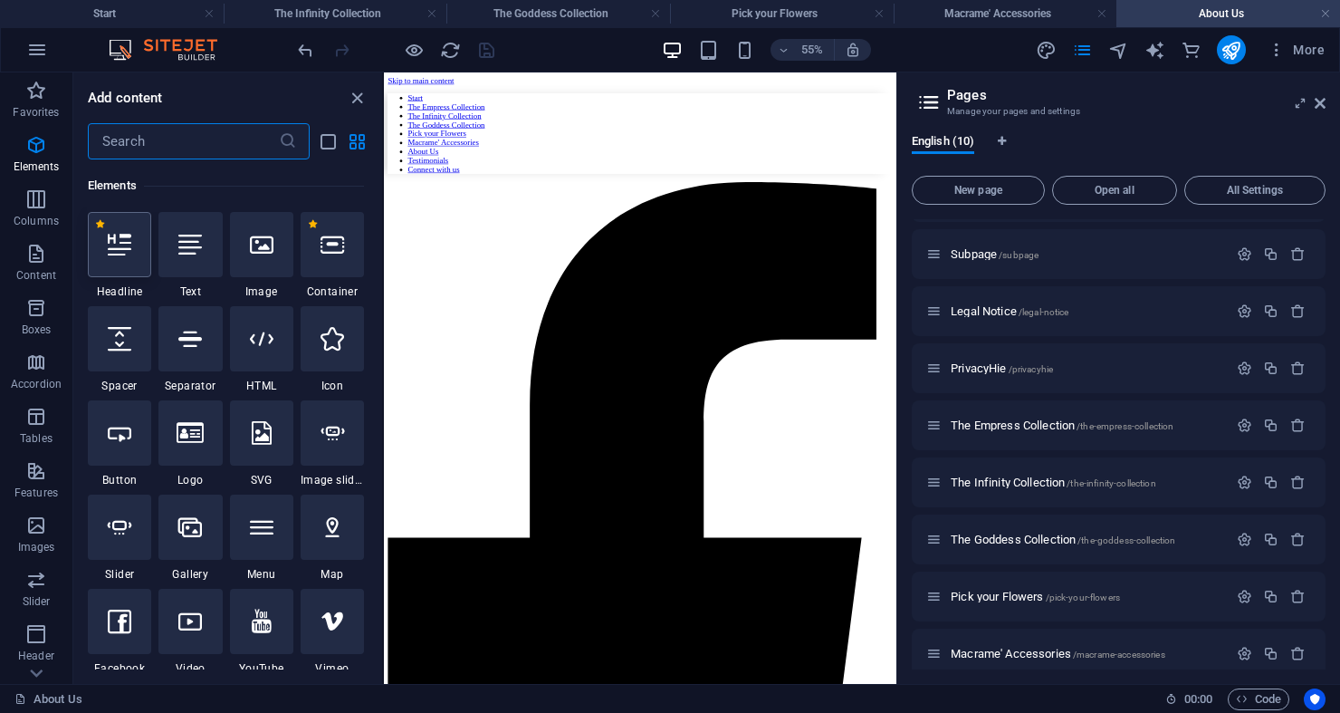
scroll to position [193, 0]
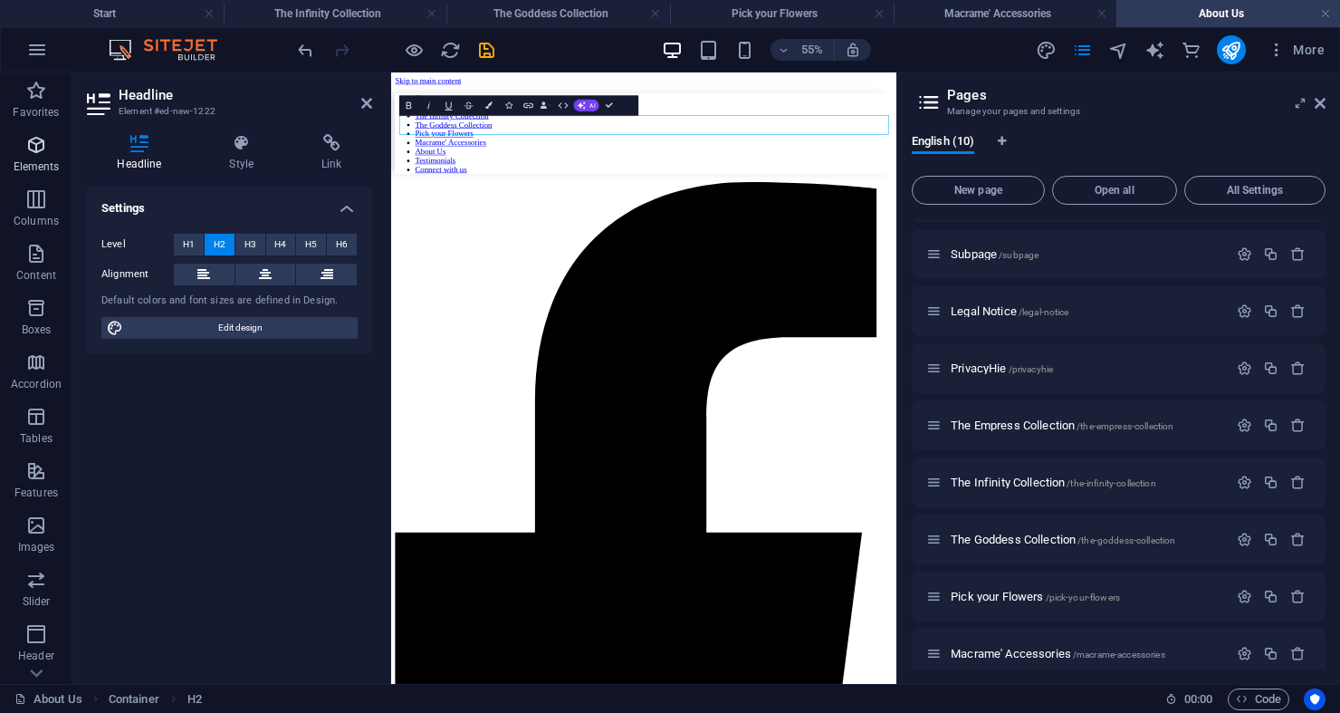
click at [40, 152] on icon "button" at bounding box center [36, 145] width 22 height 22
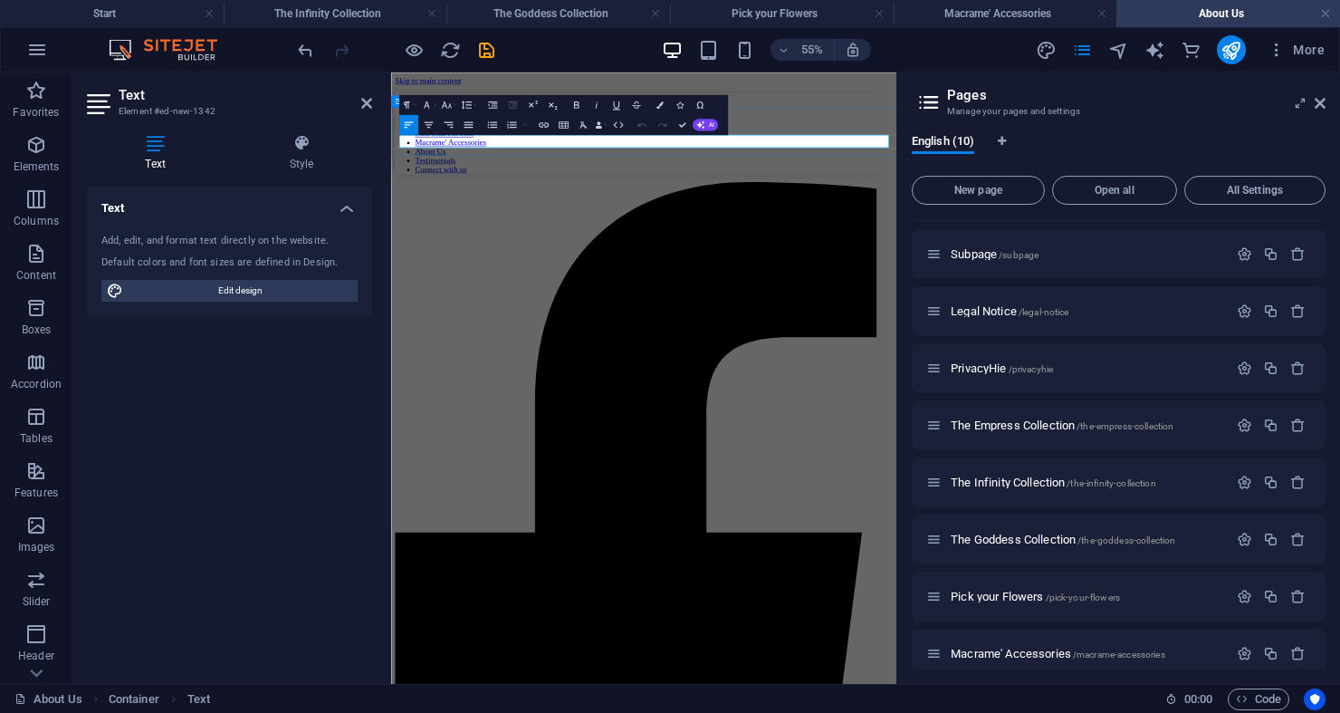
click at [425, 122] on icon "button" at bounding box center [429, 125] width 12 height 12
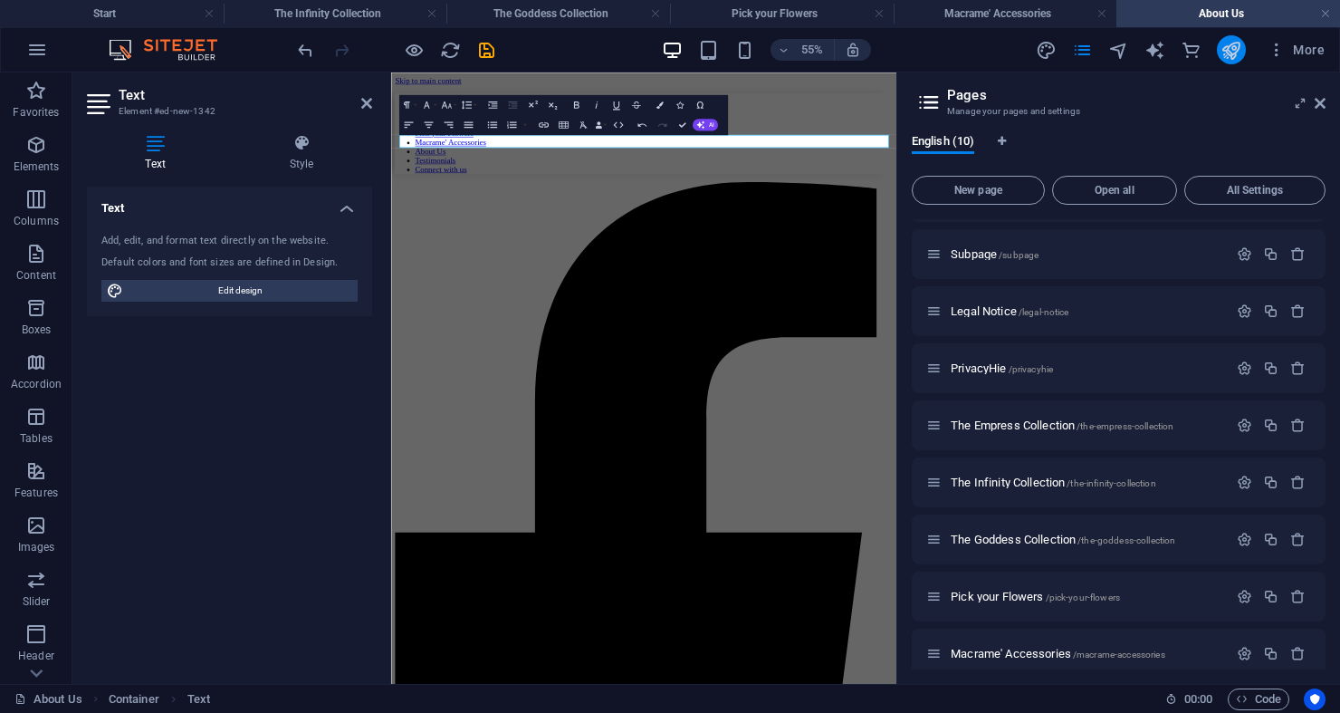
click at [1224, 50] on icon "publish" at bounding box center [1231, 50] width 21 height 21
